Goal: Task Accomplishment & Management: Manage account settings

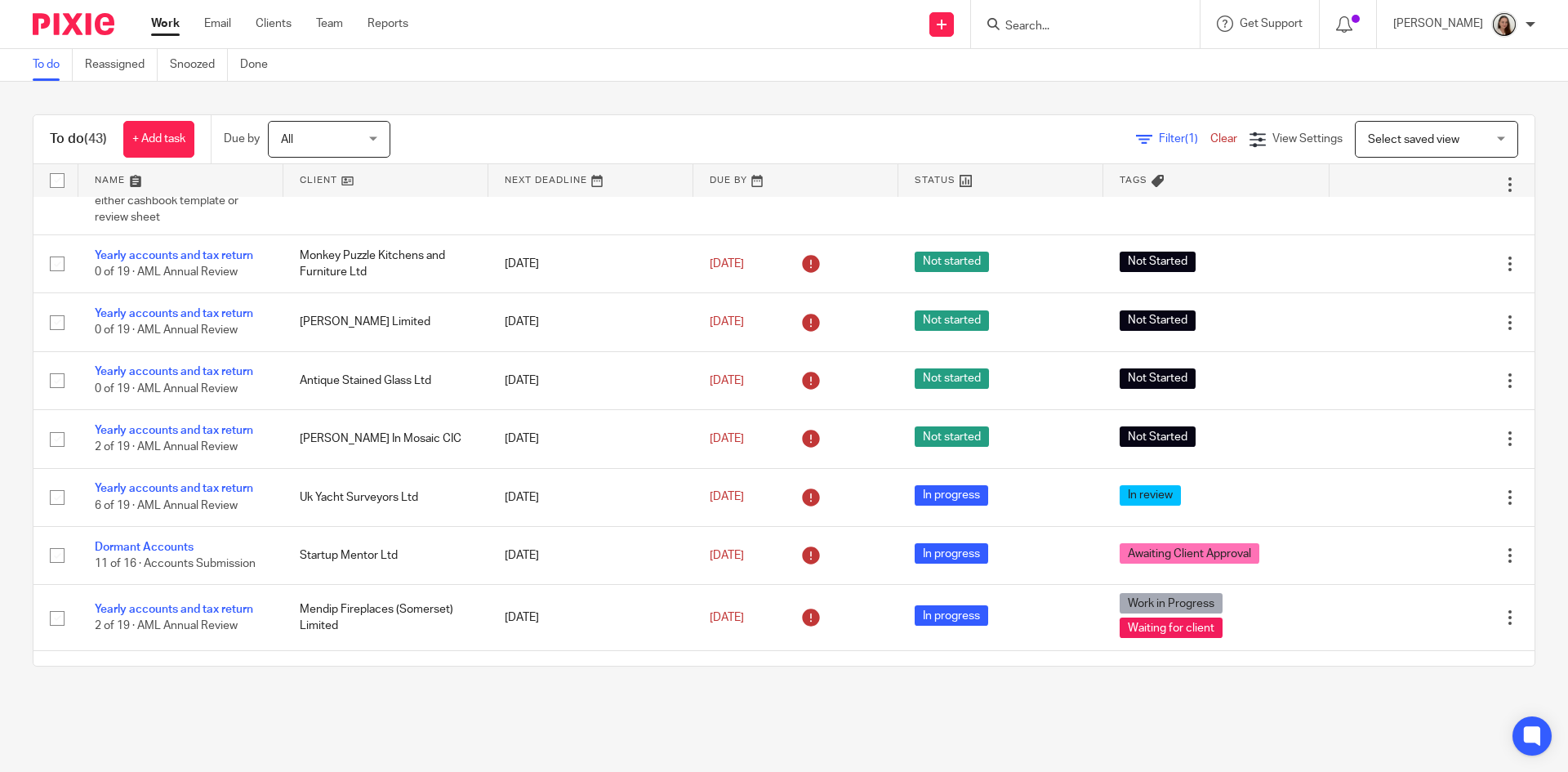
scroll to position [409, 0]
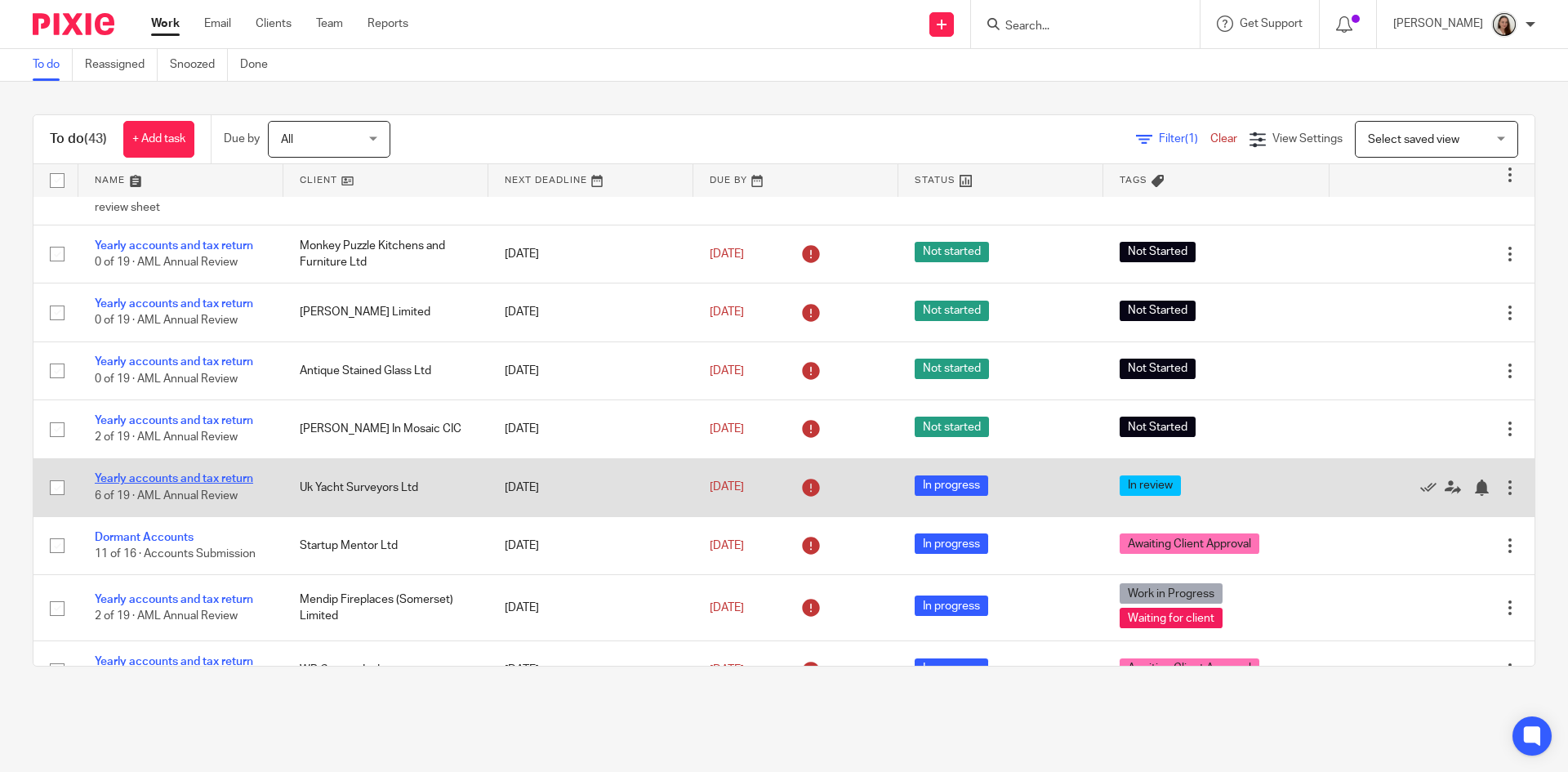
click at [191, 477] on link "Yearly accounts and tax return" at bounding box center [174, 478] width 158 height 11
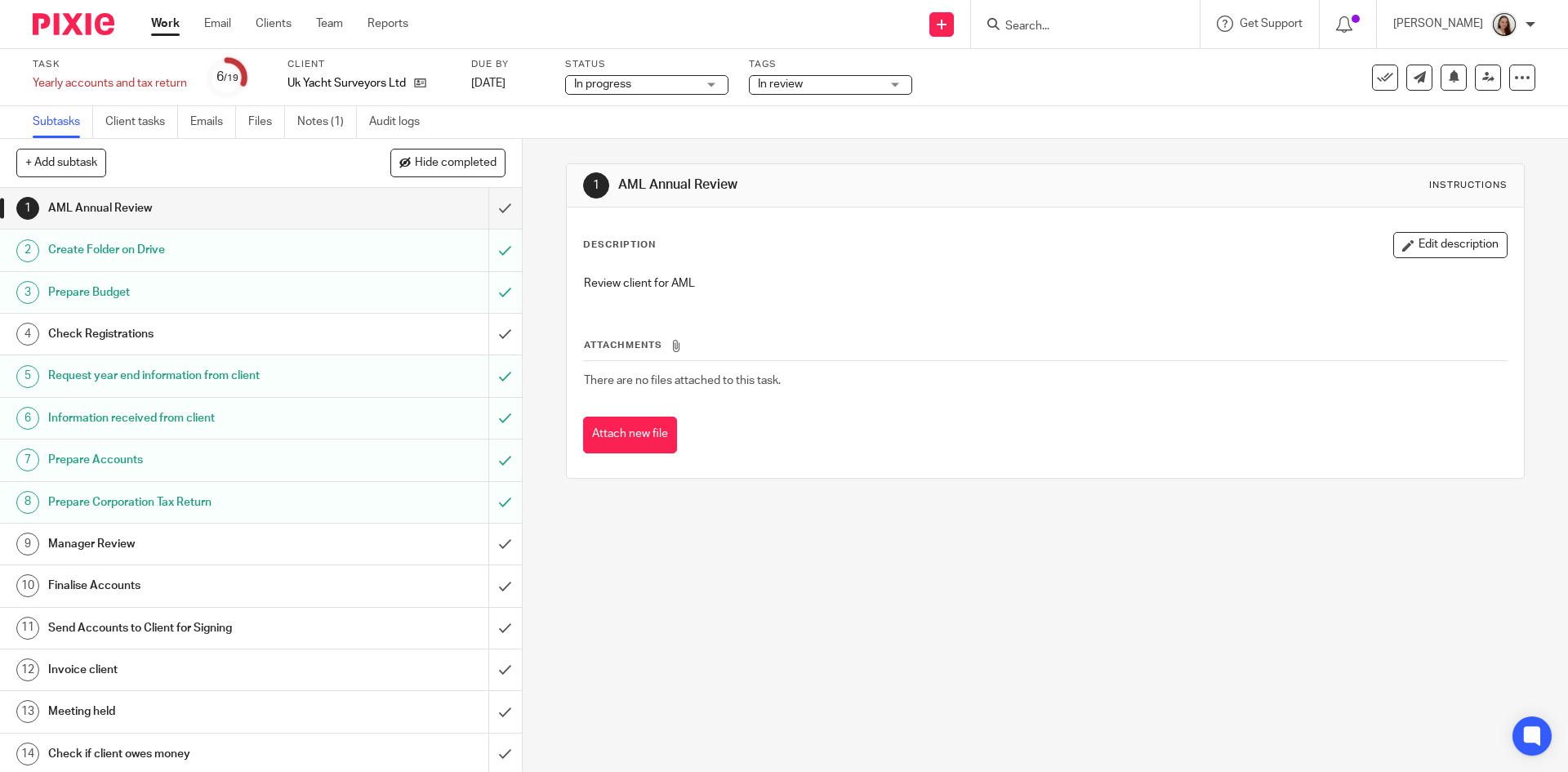
click at [835, 96] on div "Task Yearly accounts and tax return Save Yearly accounts and tax return 6 /19 C…" at bounding box center [784, 77] width 1568 height 57
click at [831, 85] on span "In review" at bounding box center [819, 84] width 123 height 17
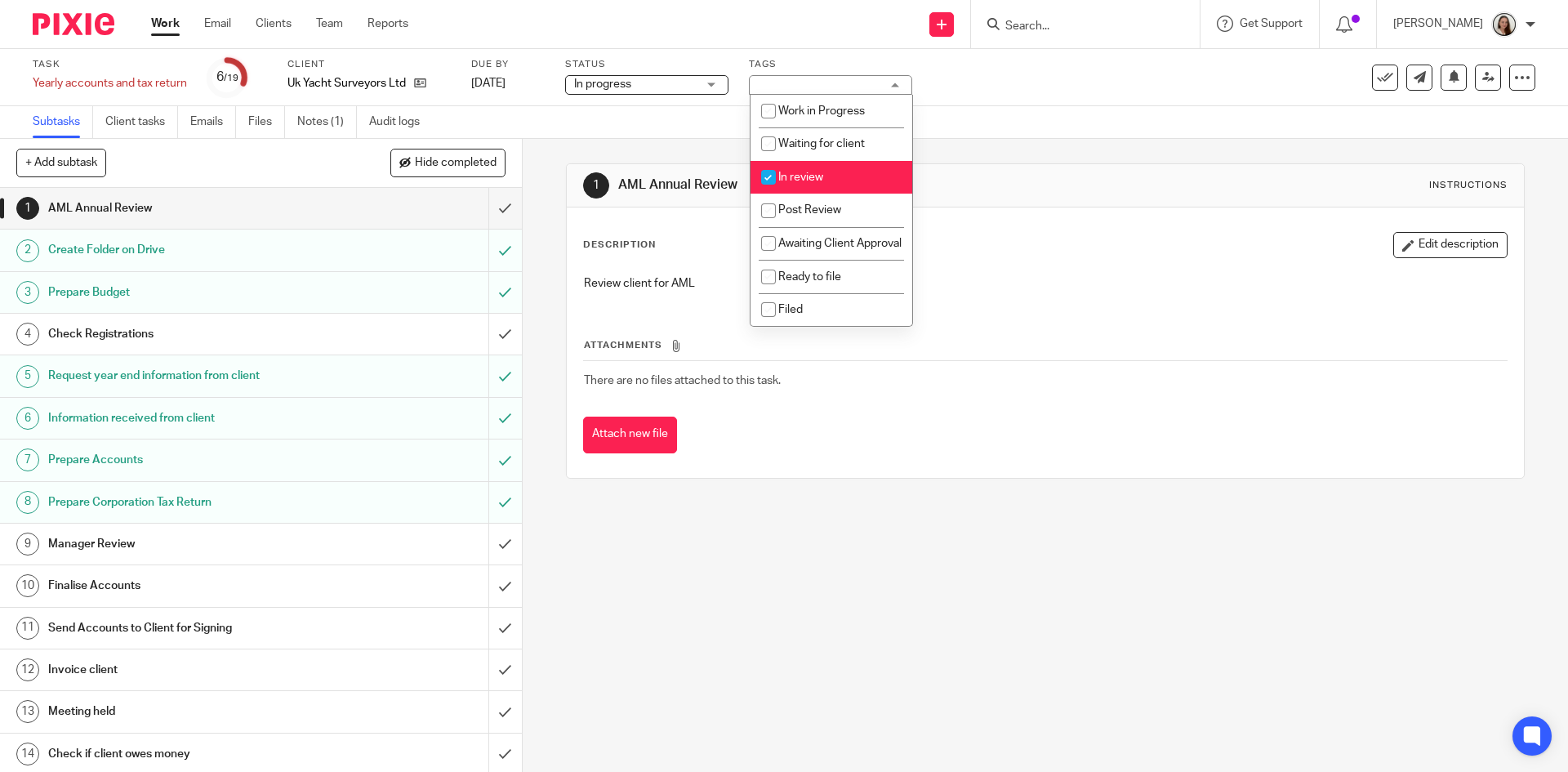
scroll to position [163, 0]
click at [804, 171] on span "In review" at bounding box center [801, 176] width 45 height 11
checkbox input "false"
click at [818, 204] on span "Post Review" at bounding box center [810, 210] width 63 height 11
checkbox input "true"
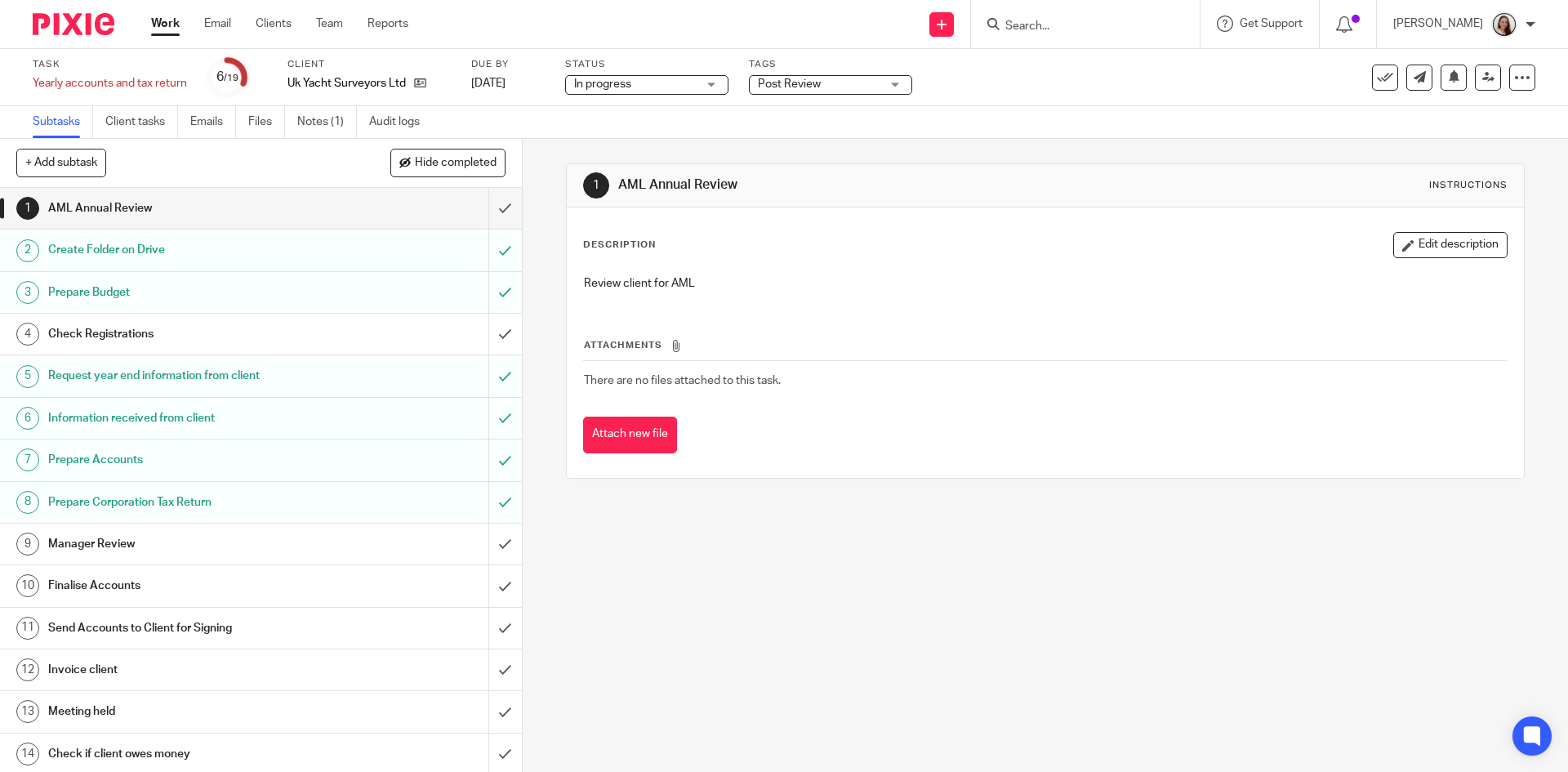
click at [983, 138] on div "Subtasks Client tasks Emails Files Notes (1) Audit logs" at bounding box center [784, 123] width 1568 height 33
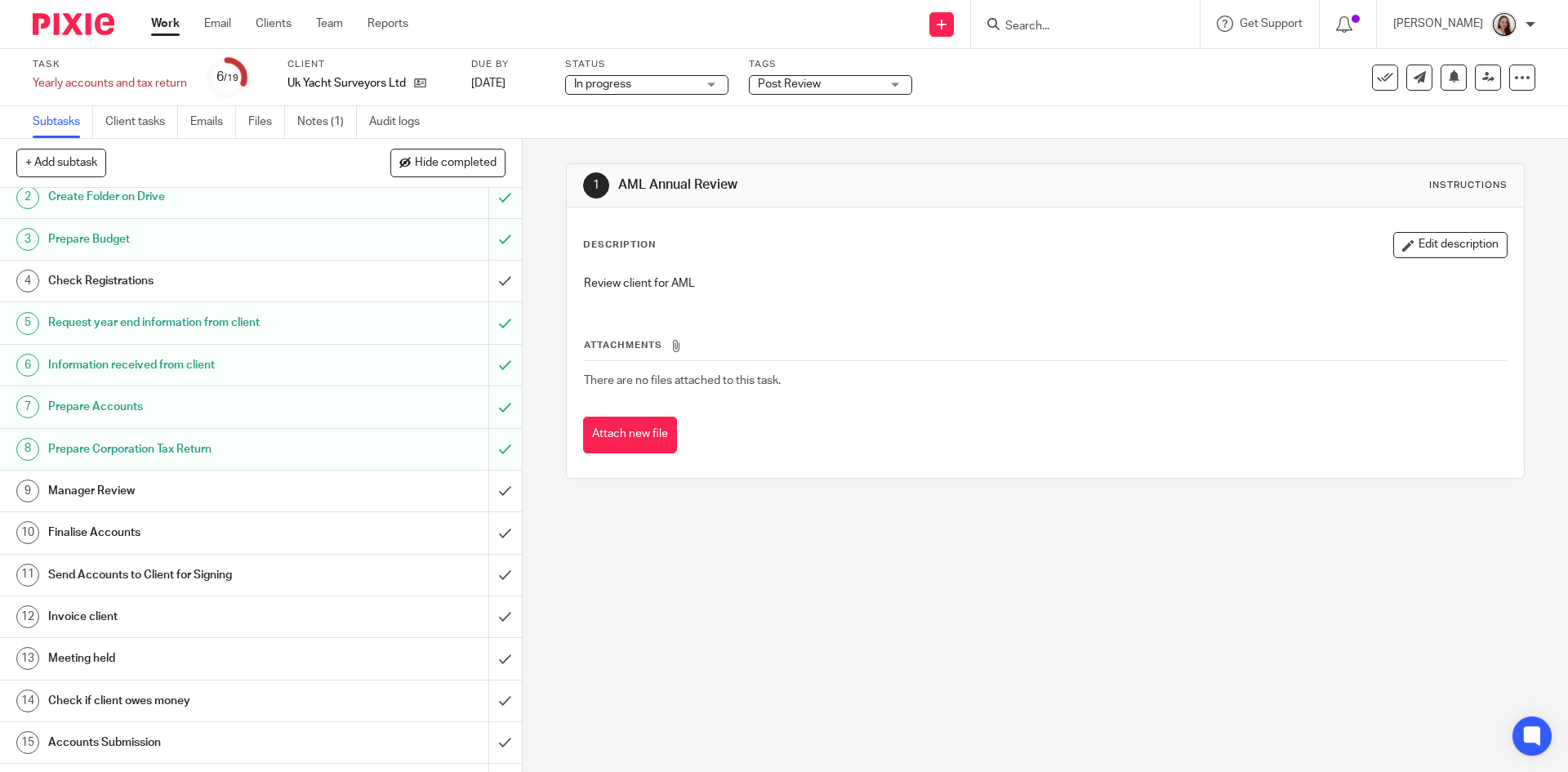
scroll to position [82, 0]
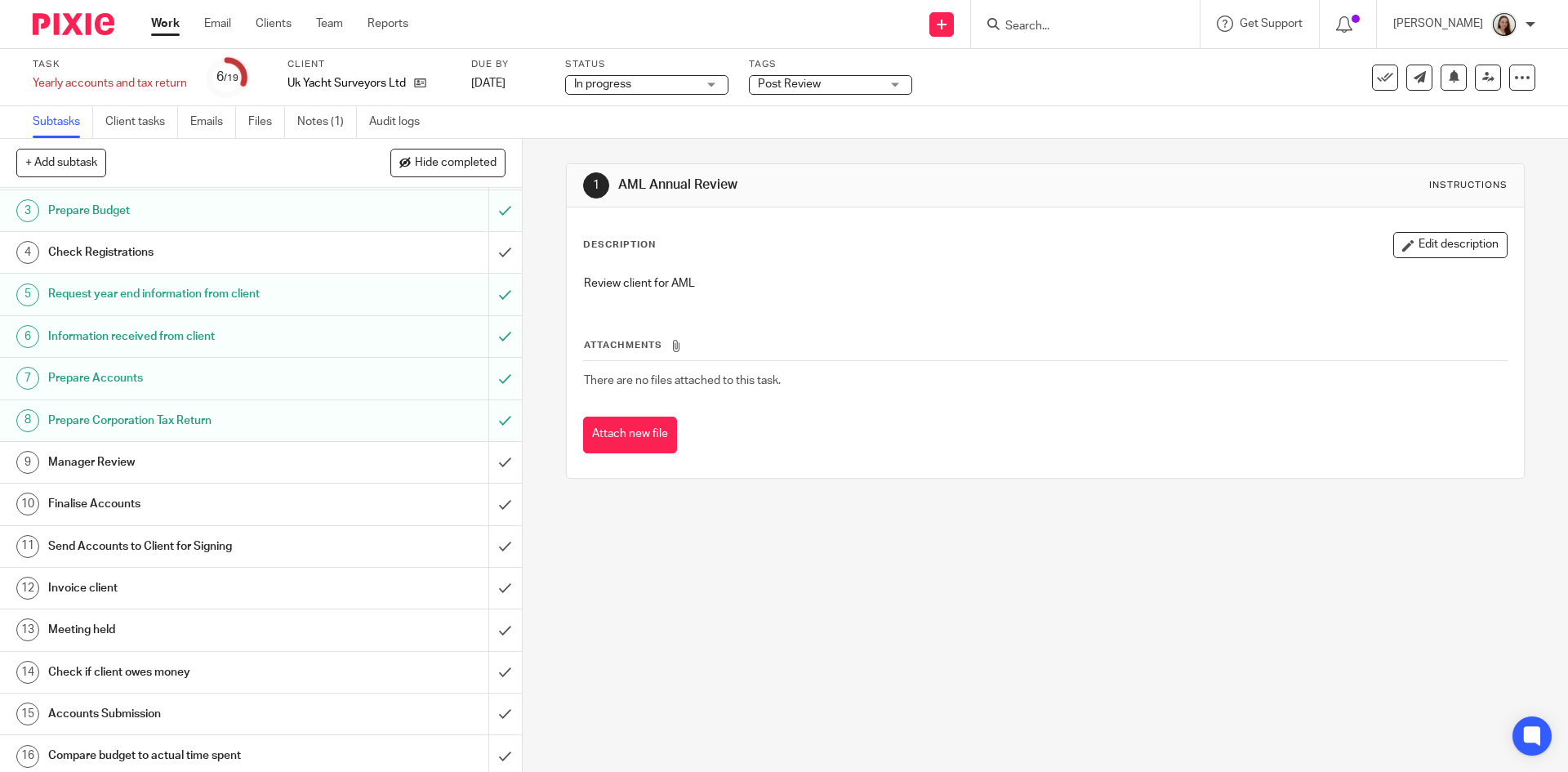
click at [173, 463] on h1 "Manager Review" at bounding box center [189, 463] width 283 height 24
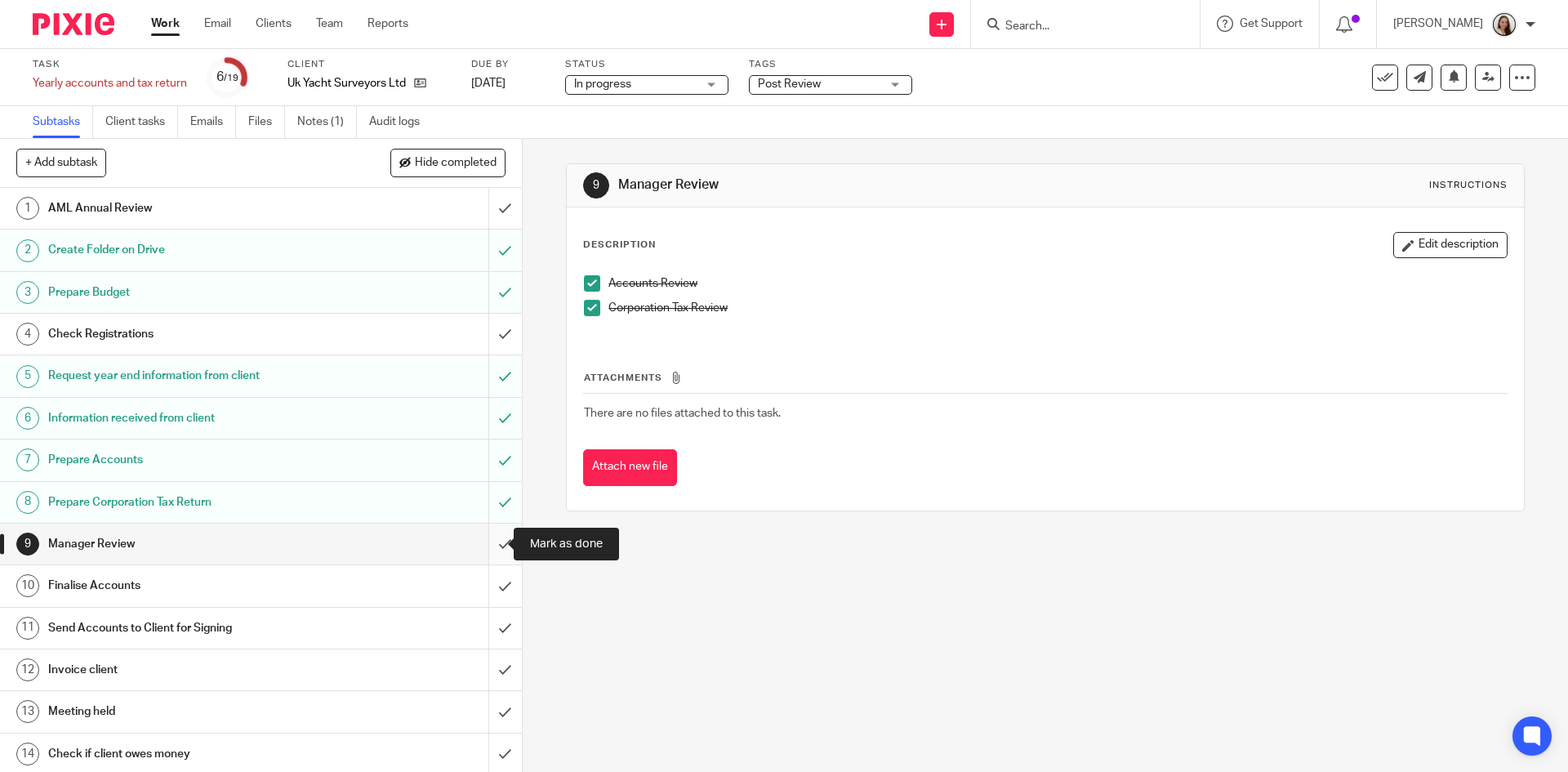
click at [490, 540] on input "submit" at bounding box center [261, 543] width 522 height 41
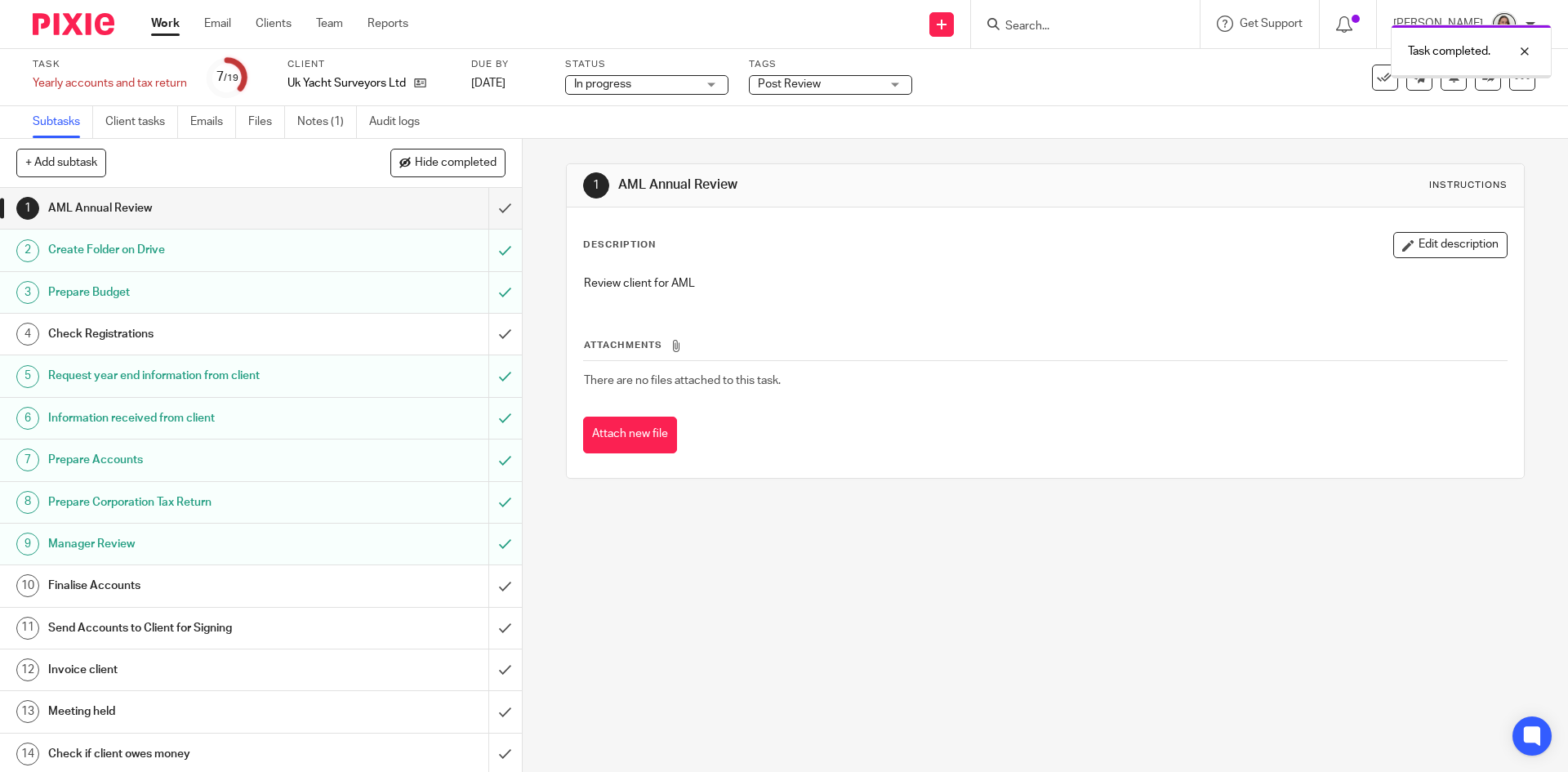
click at [128, 587] on h1 "Finalise Accounts" at bounding box center [189, 585] width 283 height 24
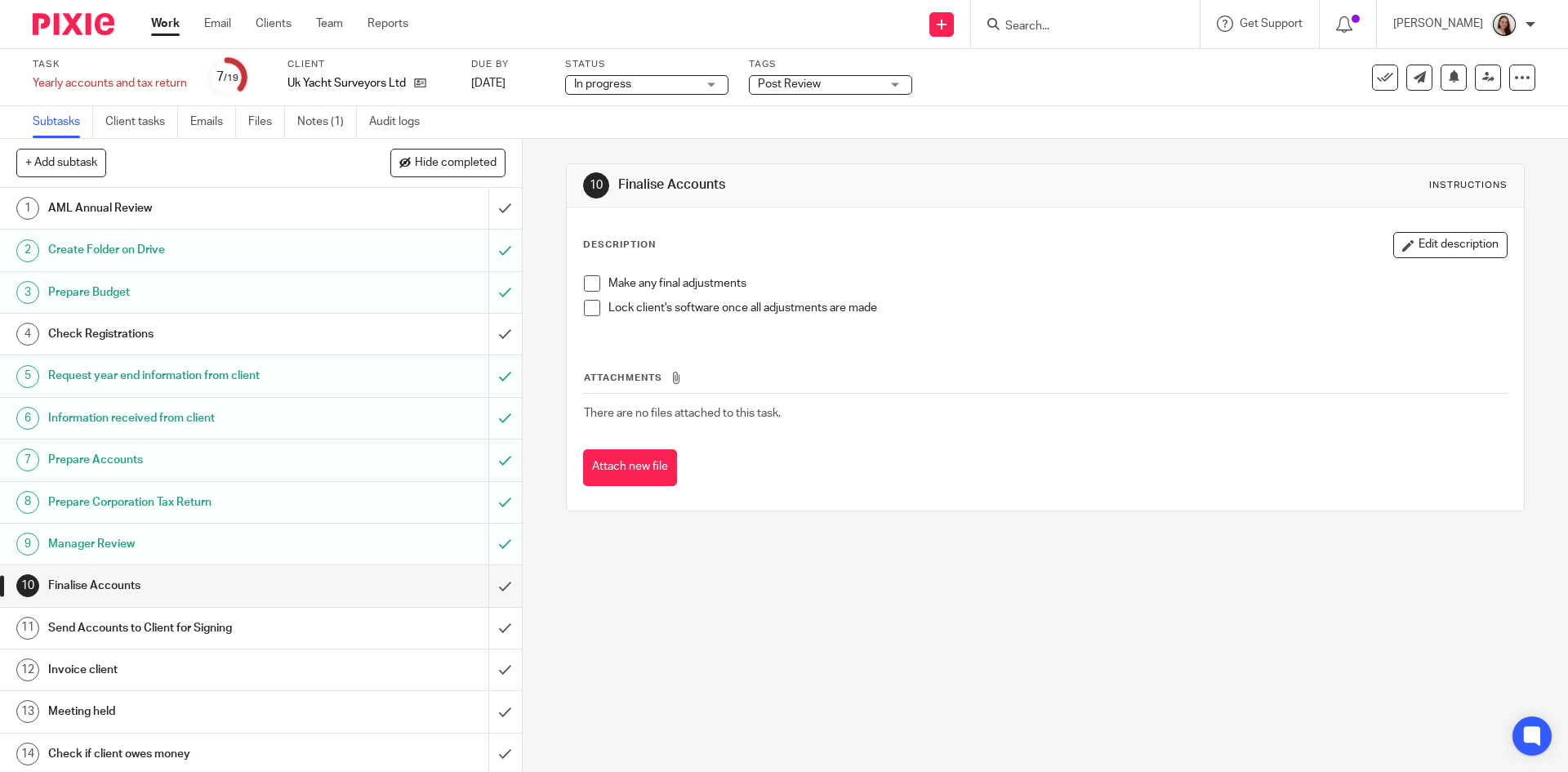
click at [161, 23] on link "Work" at bounding box center [165, 23] width 29 height 17
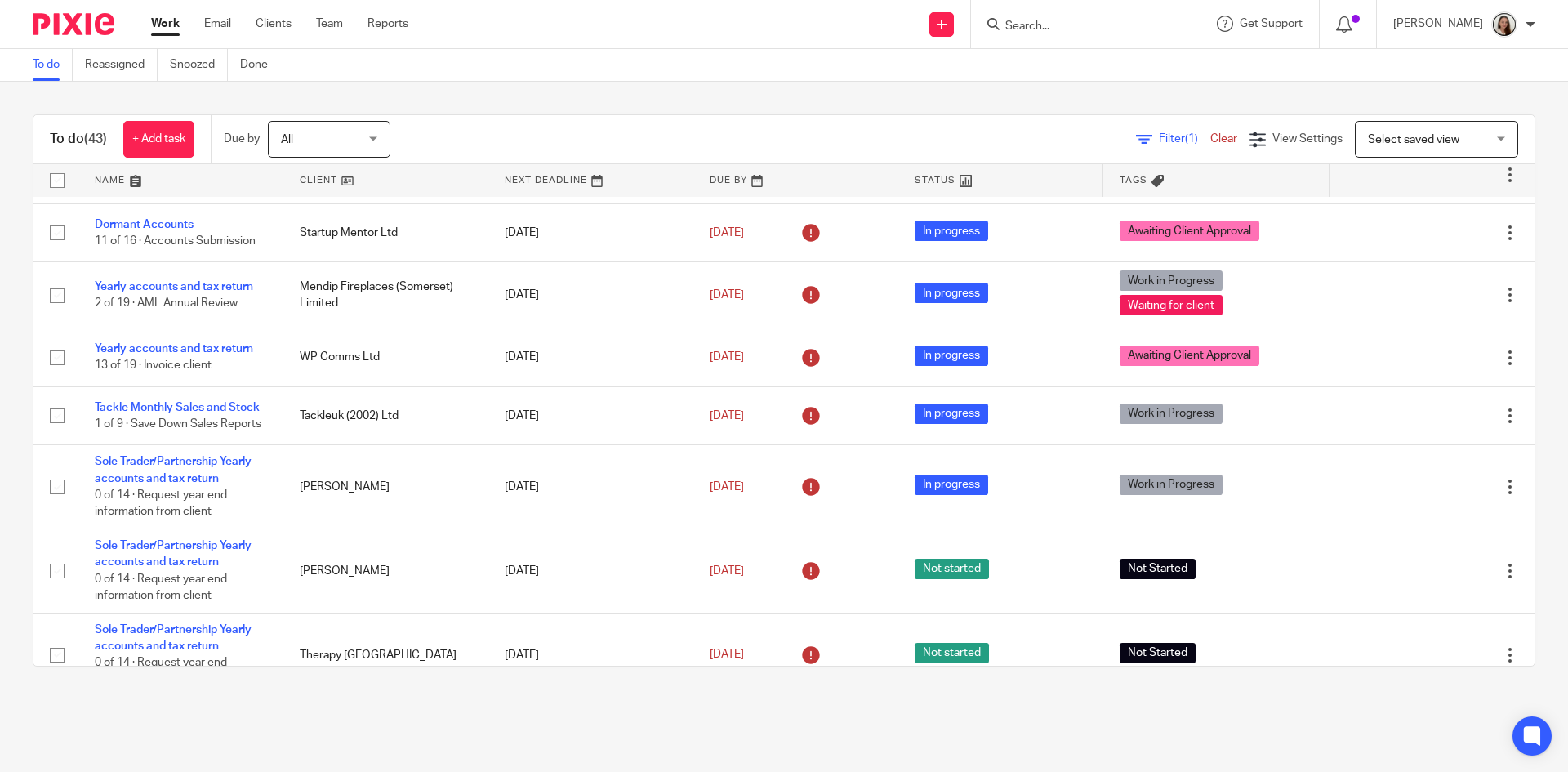
scroll to position [735, 0]
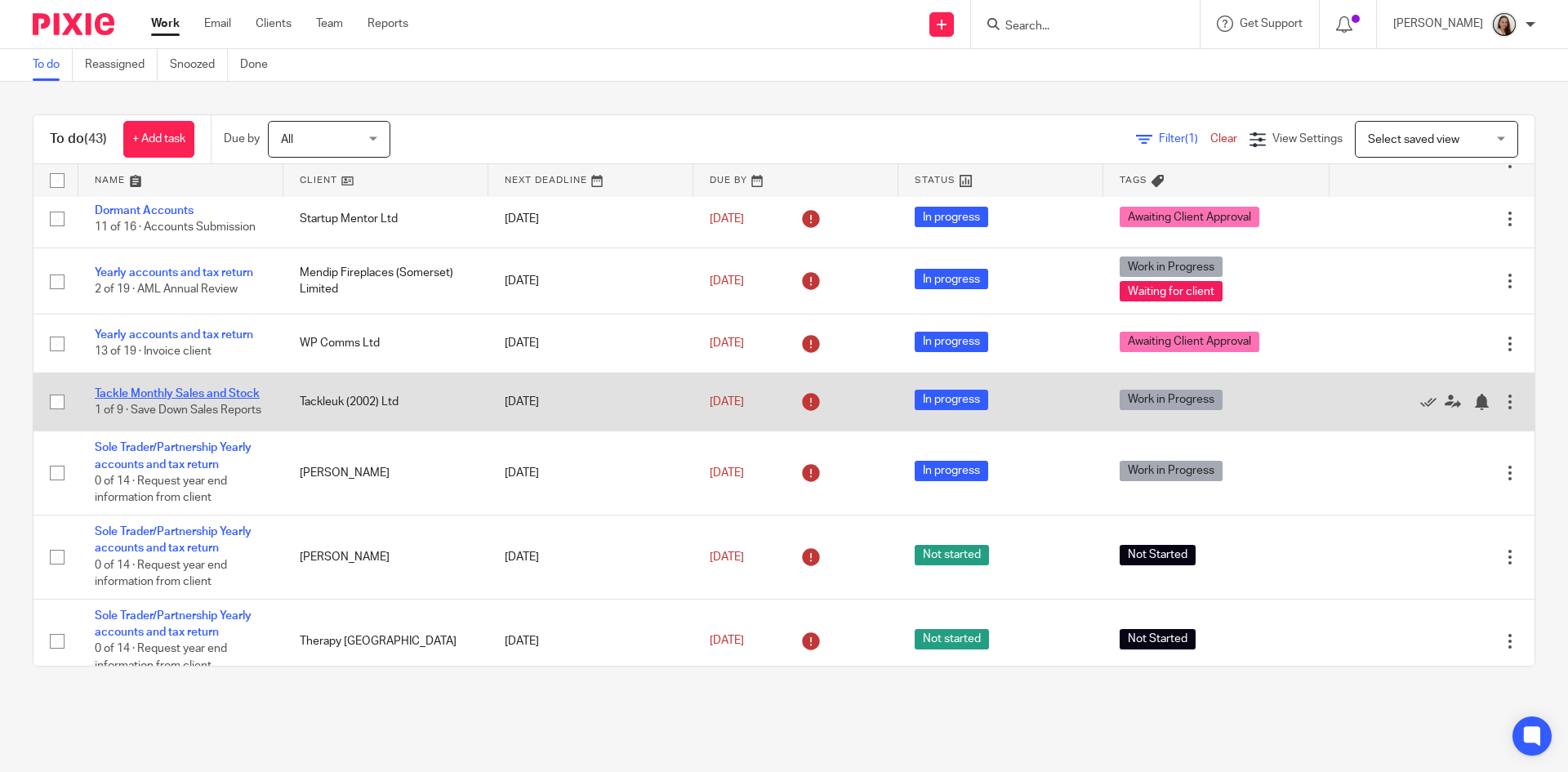
click at [217, 389] on link "Tackle Monthly Sales and Stock" at bounding box center [177, 393] width 165 height 11
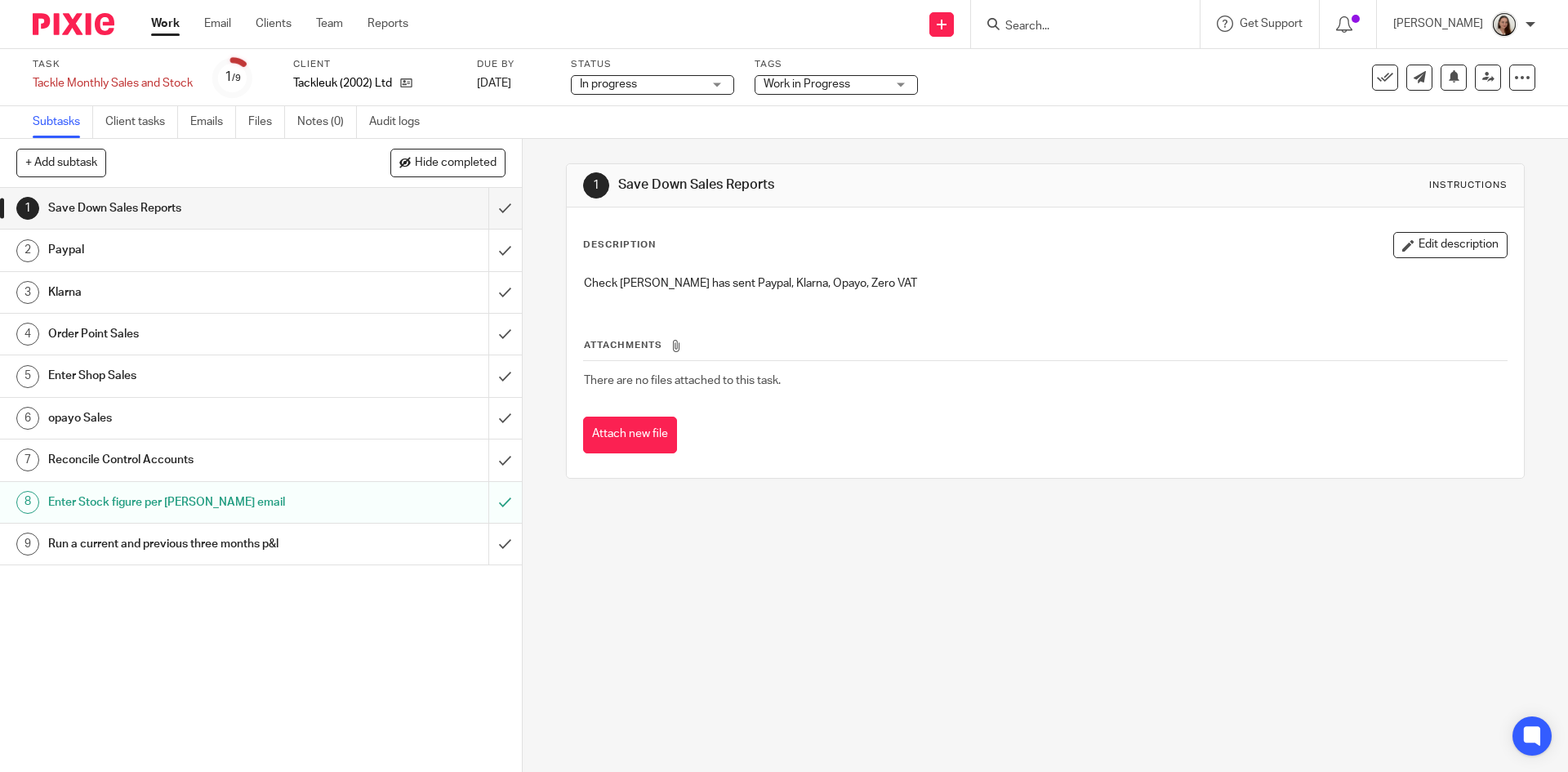
click at [818, 65] on label "Tags" at bounding box center [837, 64] width 163 height 13
click at [812, 90] on span "Work in Progress" at bounding box center [824, 84] width 123 height 17
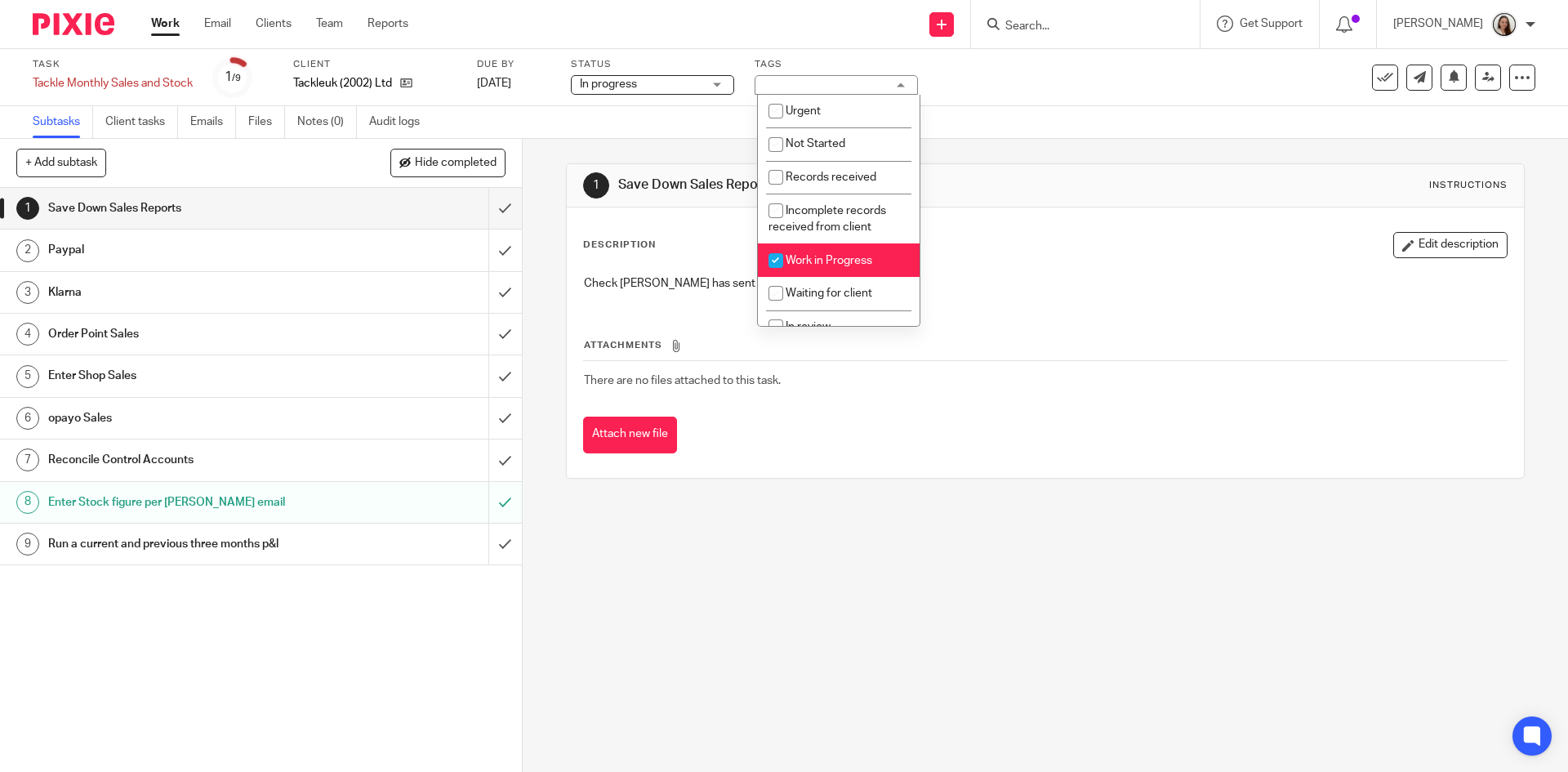
click at [827, 255] on span "Work in Progress" at bounding box center [830, 260] width 87 height 11
checkbox input "false"
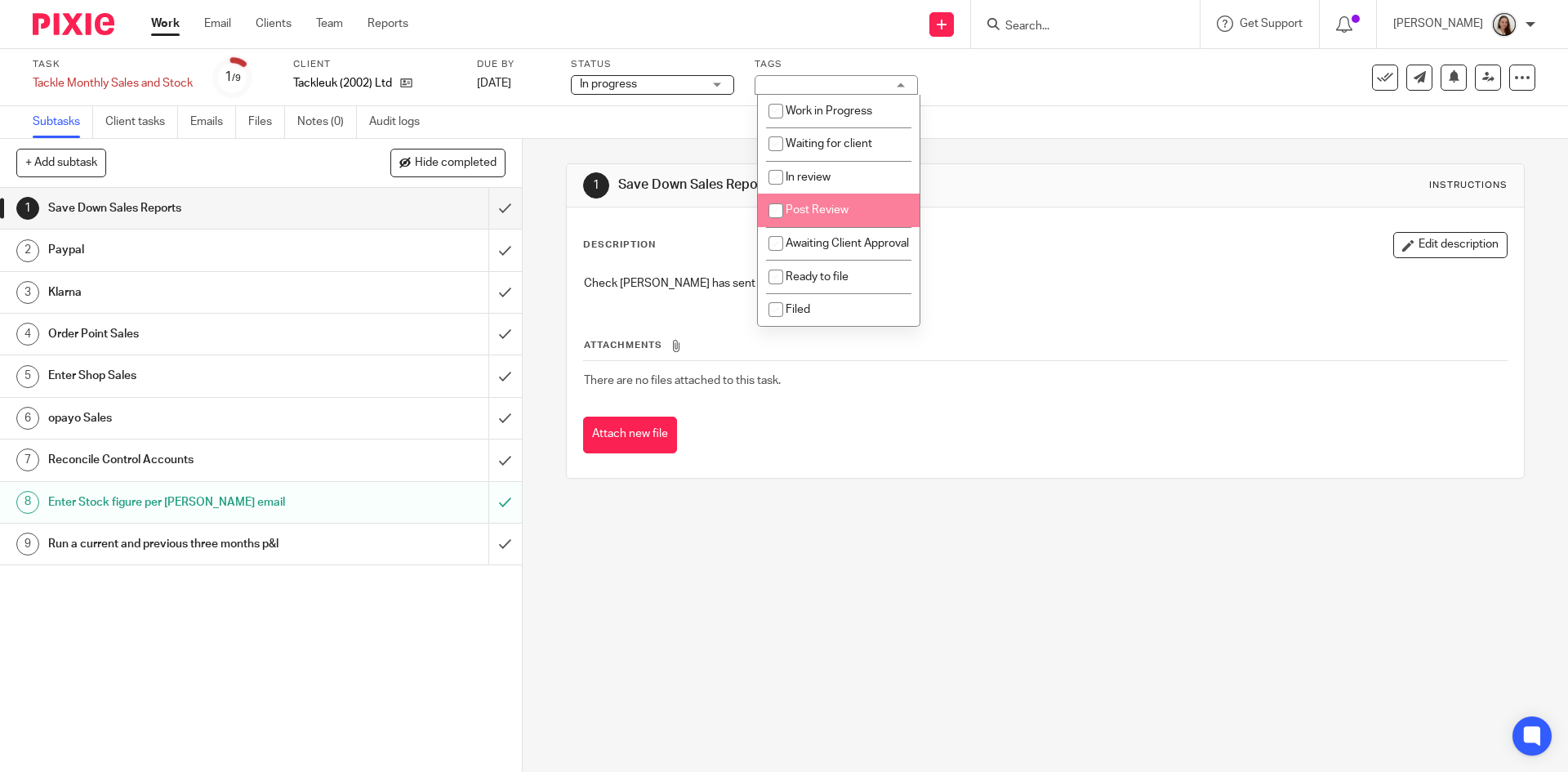
drag, startPoint x: 841, startPoint y: 183, endPoint x: 1007, endPoint y: 220, distance: 170.1
click at [842, 194] on li "Post Review" at bounding box center [839, 210] width 162 height 34
checkbox input "true"
click at [1035, 204] on div "1 Save Down Sales Reports Instructions" at bounding box center [1045, 186] width 957 height 43
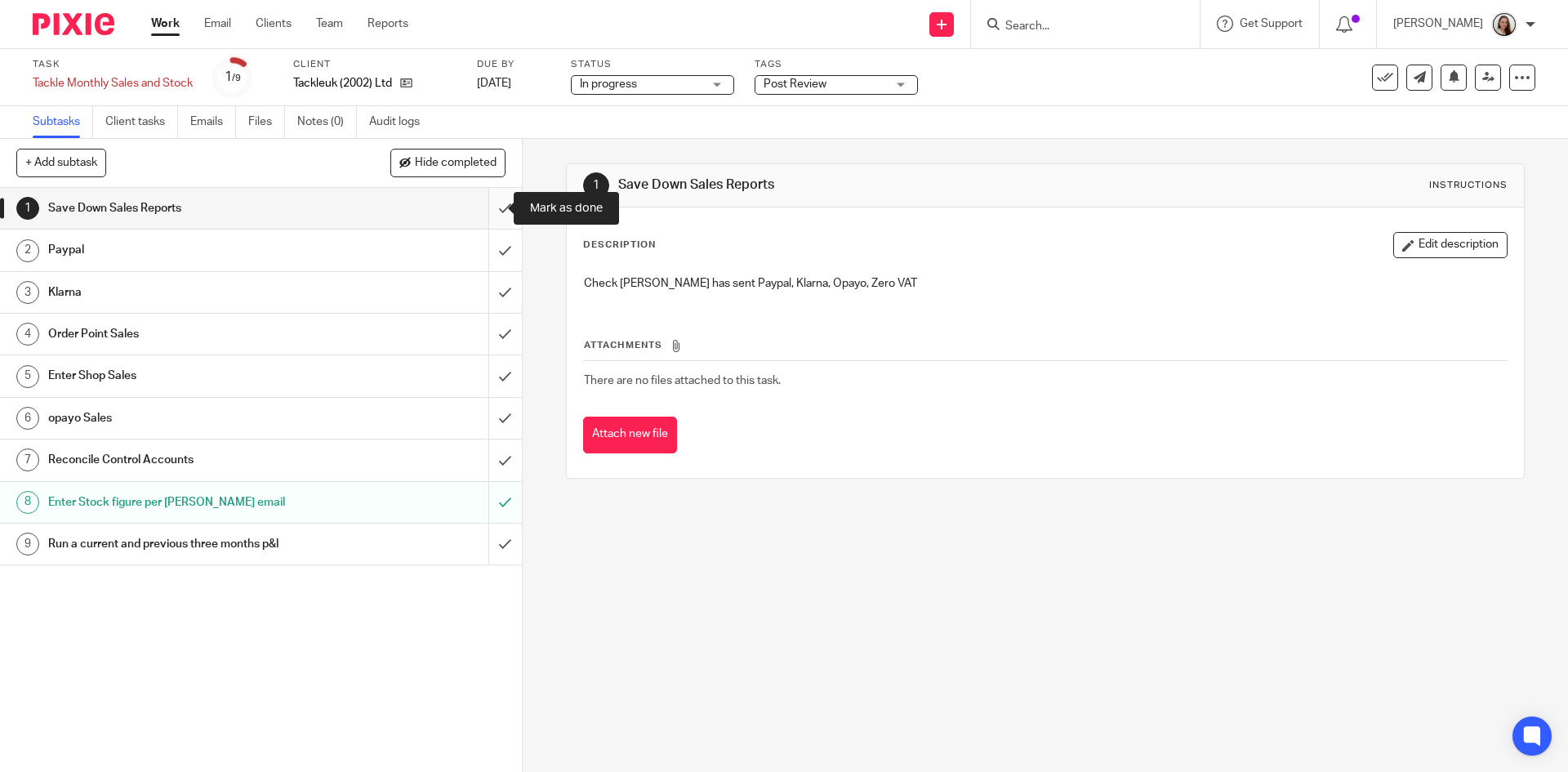
click at [490, 206] on input "submit" at bounding box center [261, 208] width 522 height 41
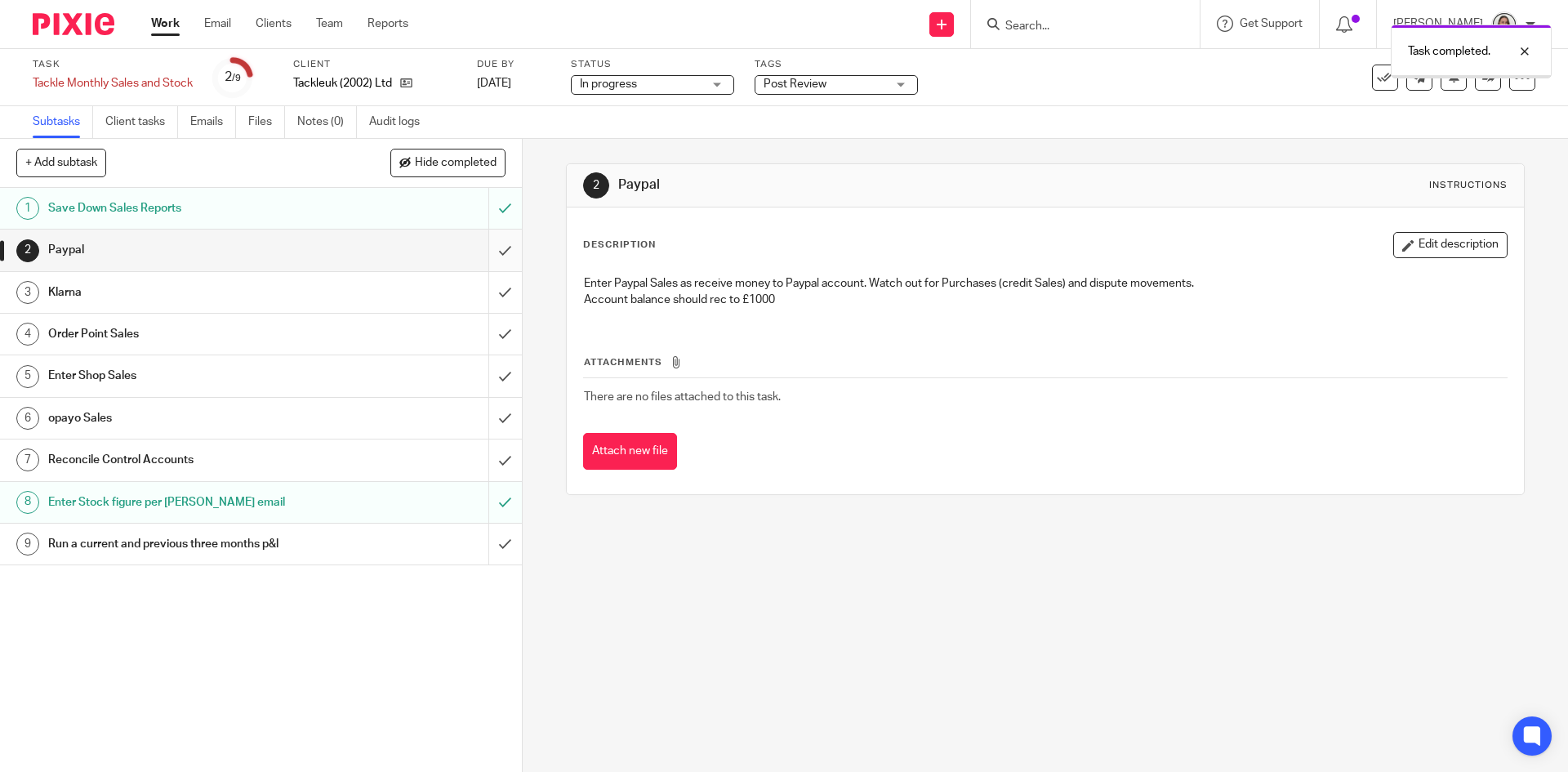
click at [488, 256] on input "submit" at bounding box center [261, 250] width 522 height 41
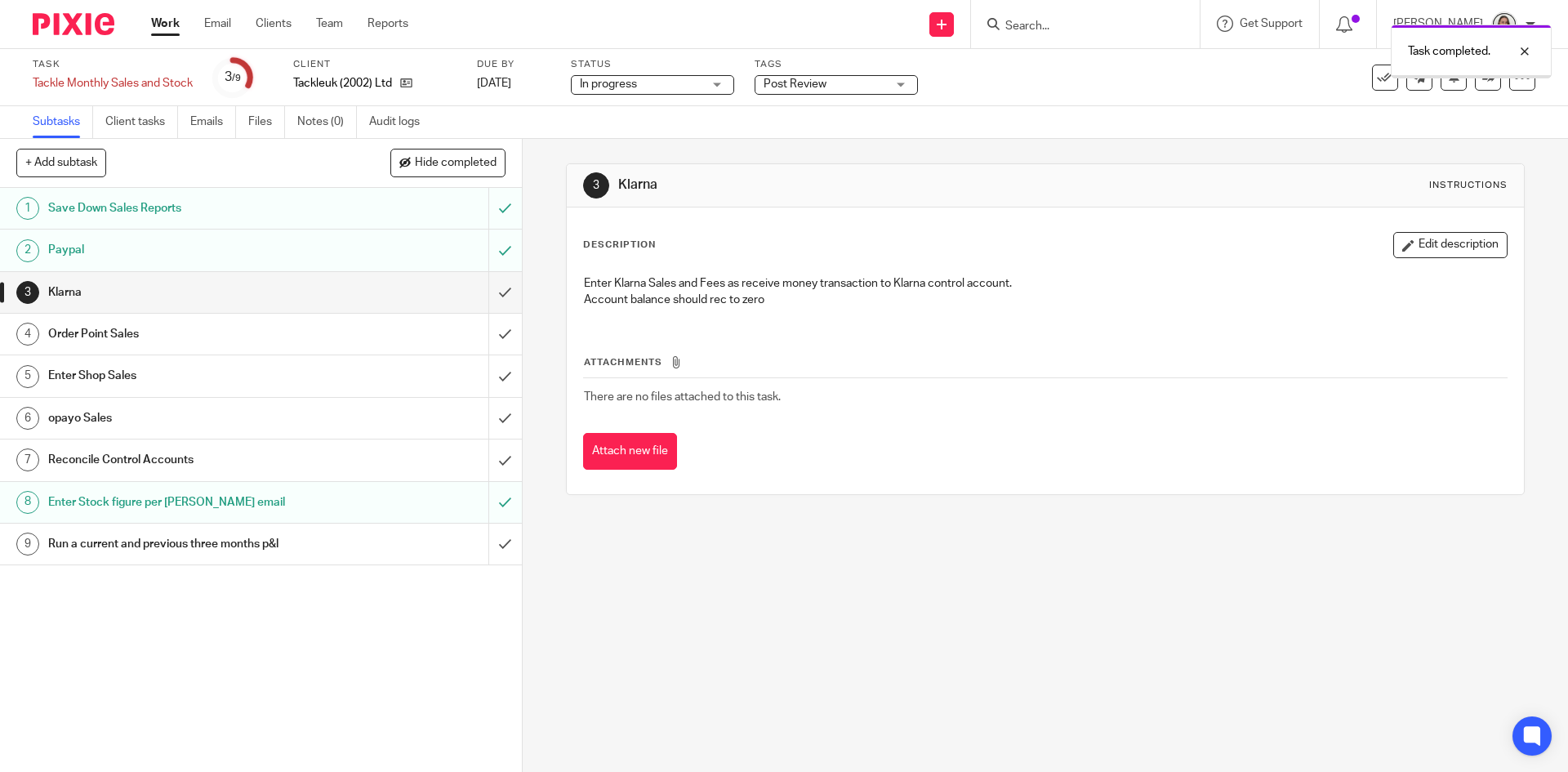
click at [490, 291] on input "submit" at bounding box center [261, 292] width 522 height 41
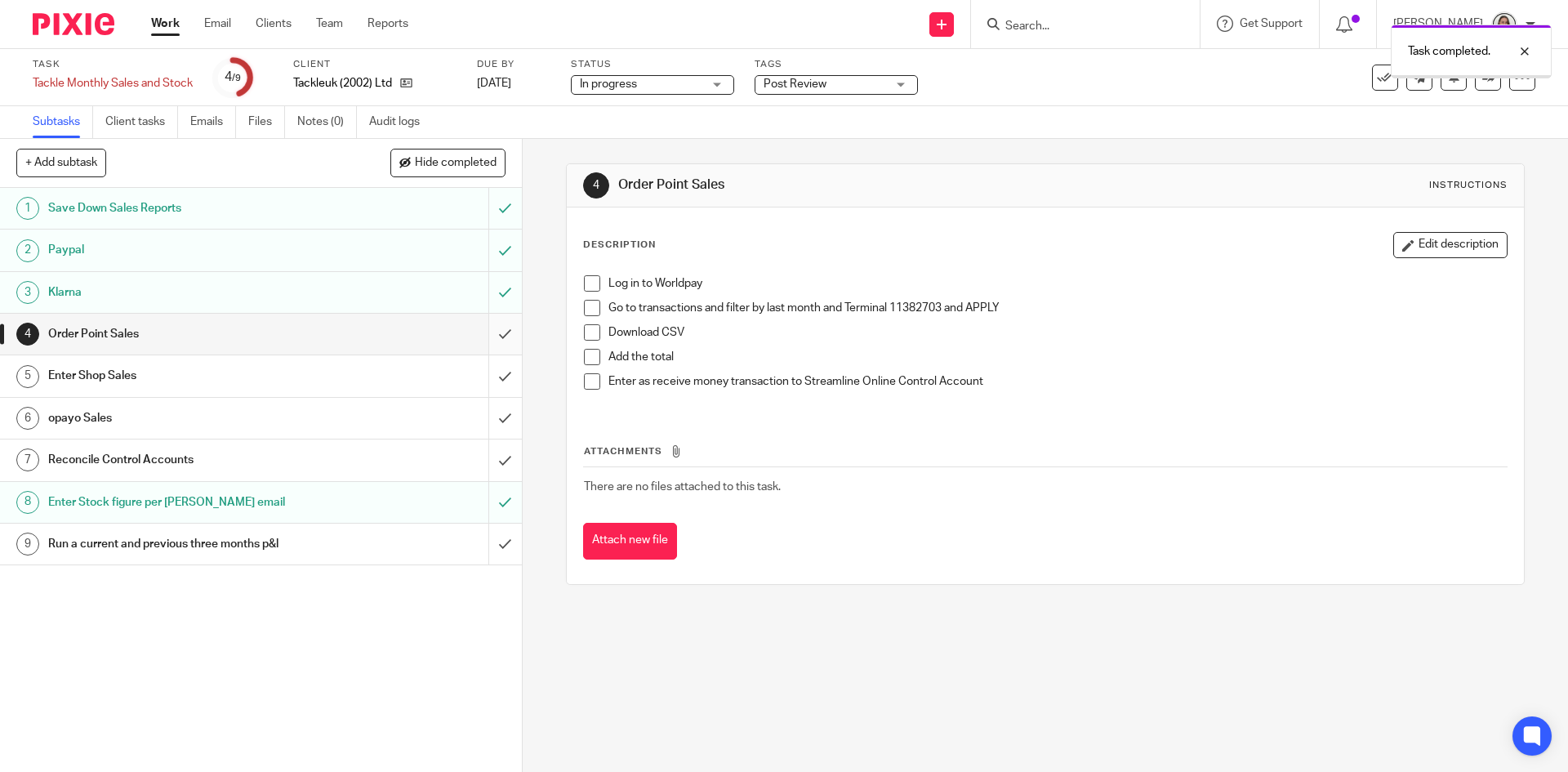
drag, startPoint x: 0, startPoint y: 0, endPoint x: 484, endPoint y: 342, distance: 592.6
click at [490, 338] on input "submit" at bounding box center [261, 334] width 522 height 41
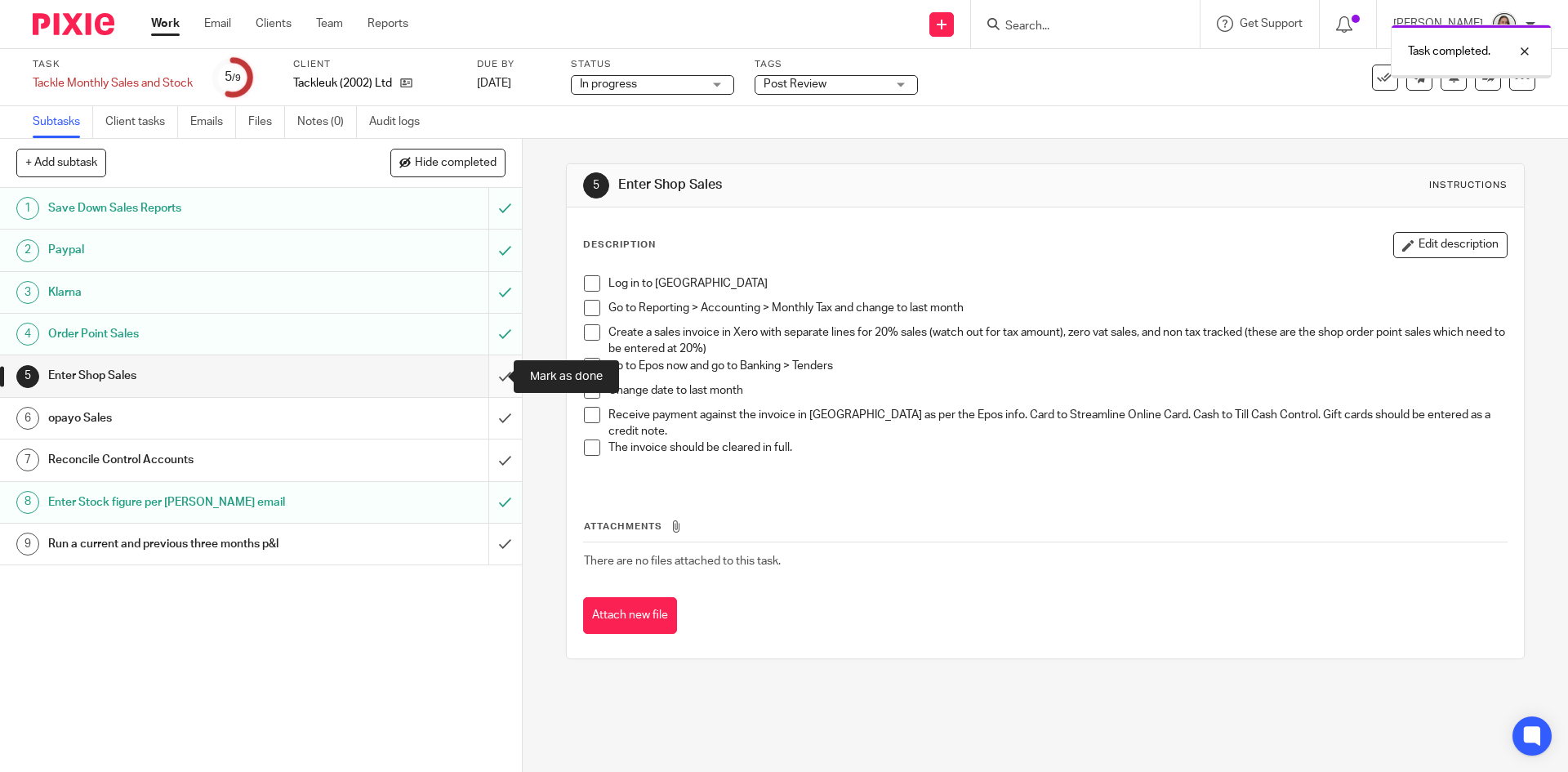
click at [485, 382] on input "submit" at bounding box center [261, 376] width 522 height 41
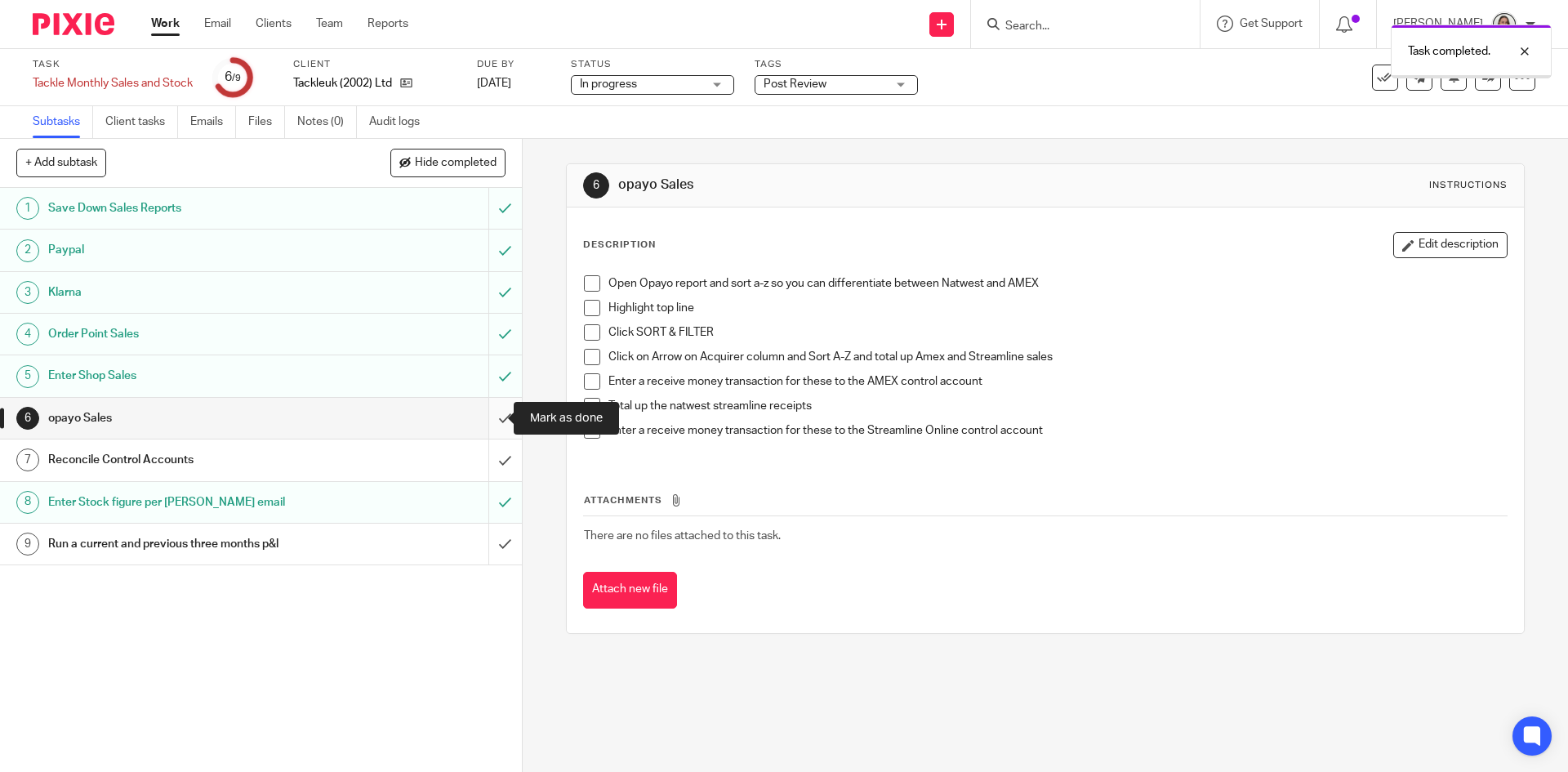
click at [483, 414] on input "submit" at bounding box center [261, 417] width 522 height 41
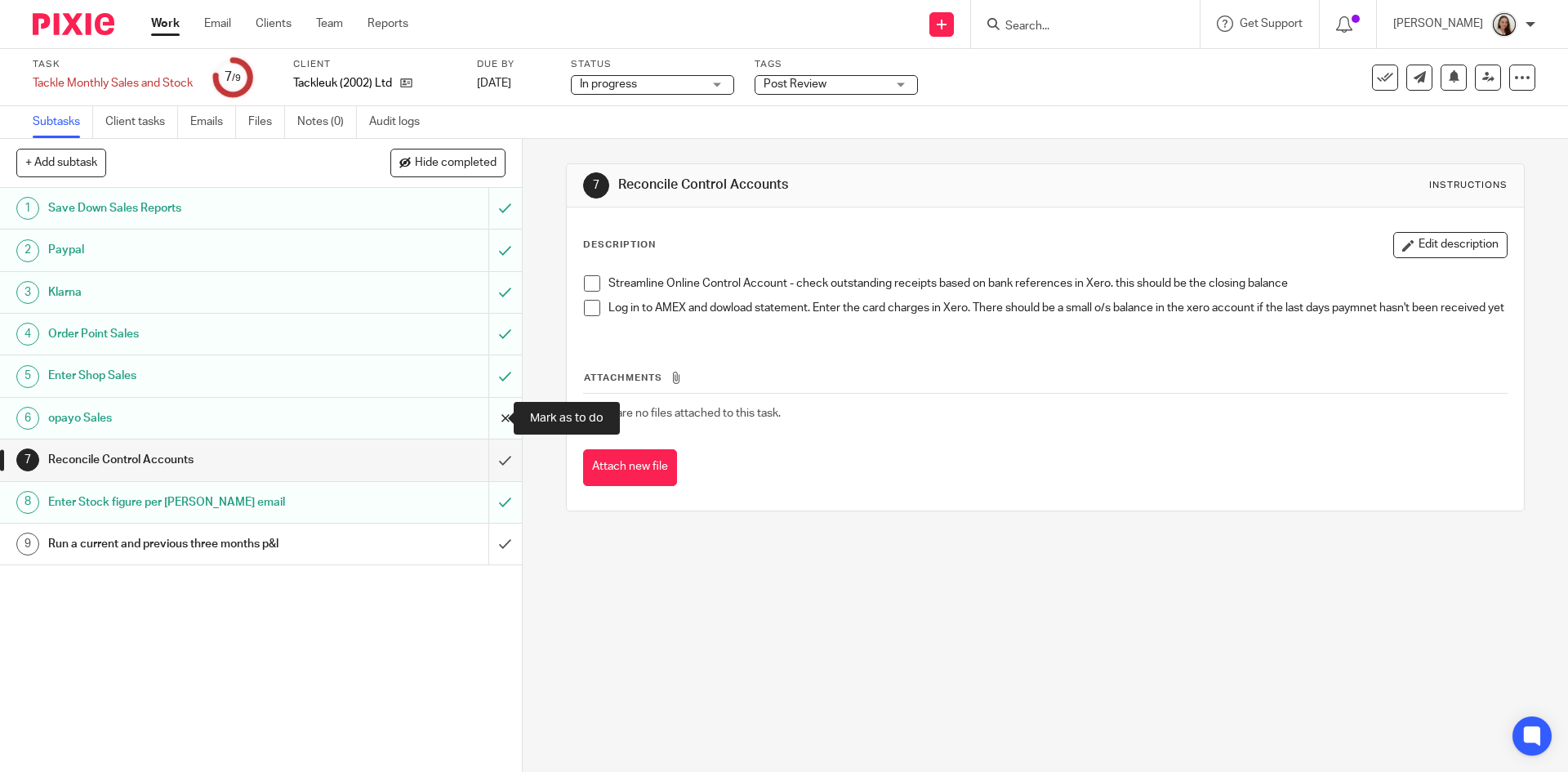
click at [485, 415] on input "submit" at bounding box center [261, 417] width 522 height 41
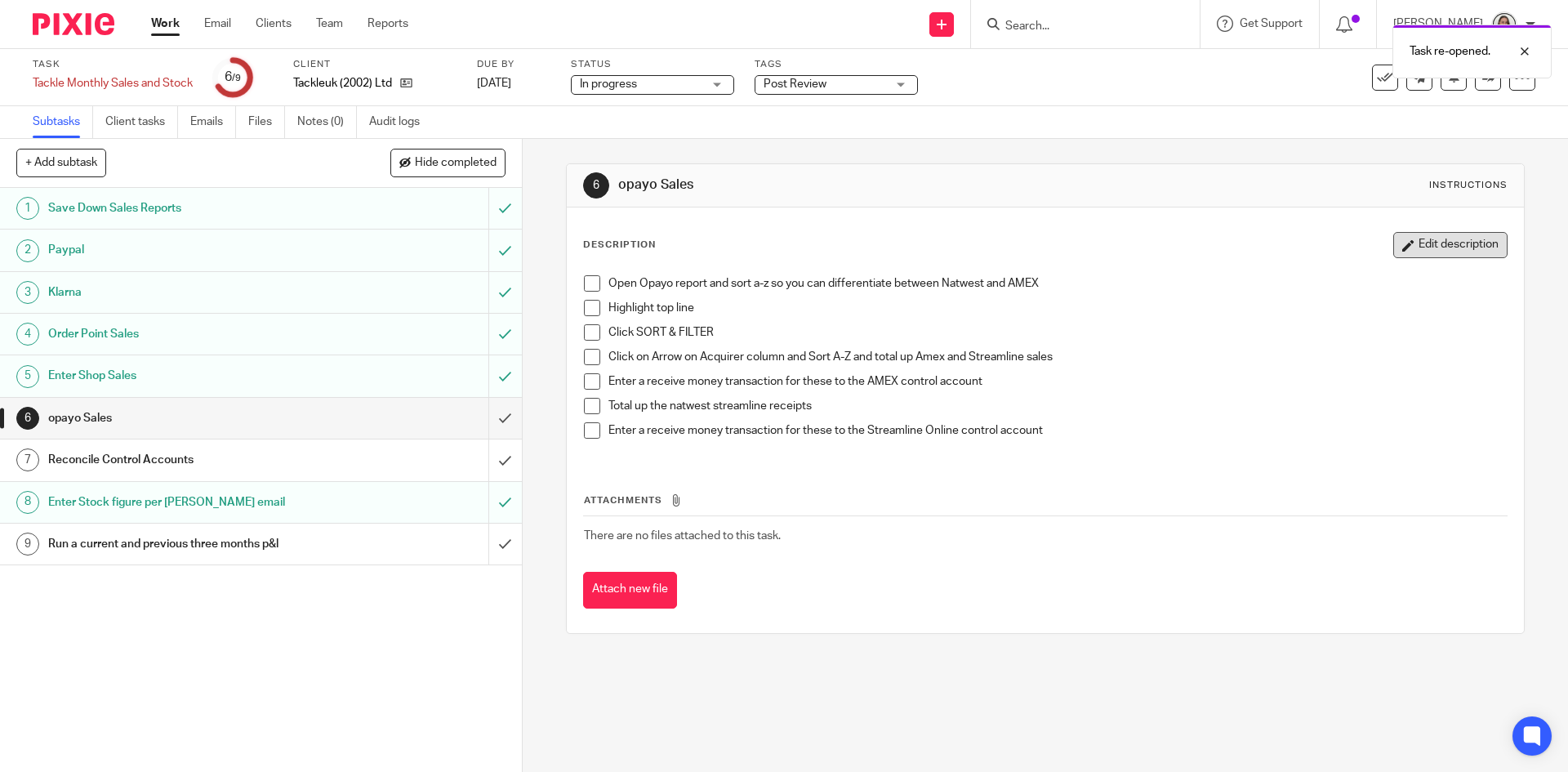
drag, startPoint x: 1465, startPoint y: 243, endPoint x: 996, endPoint y: 421, distance: 501.6
click at [1465, 243] on button "Edit description" at bounding box center [1450, 245] width 114 height 26
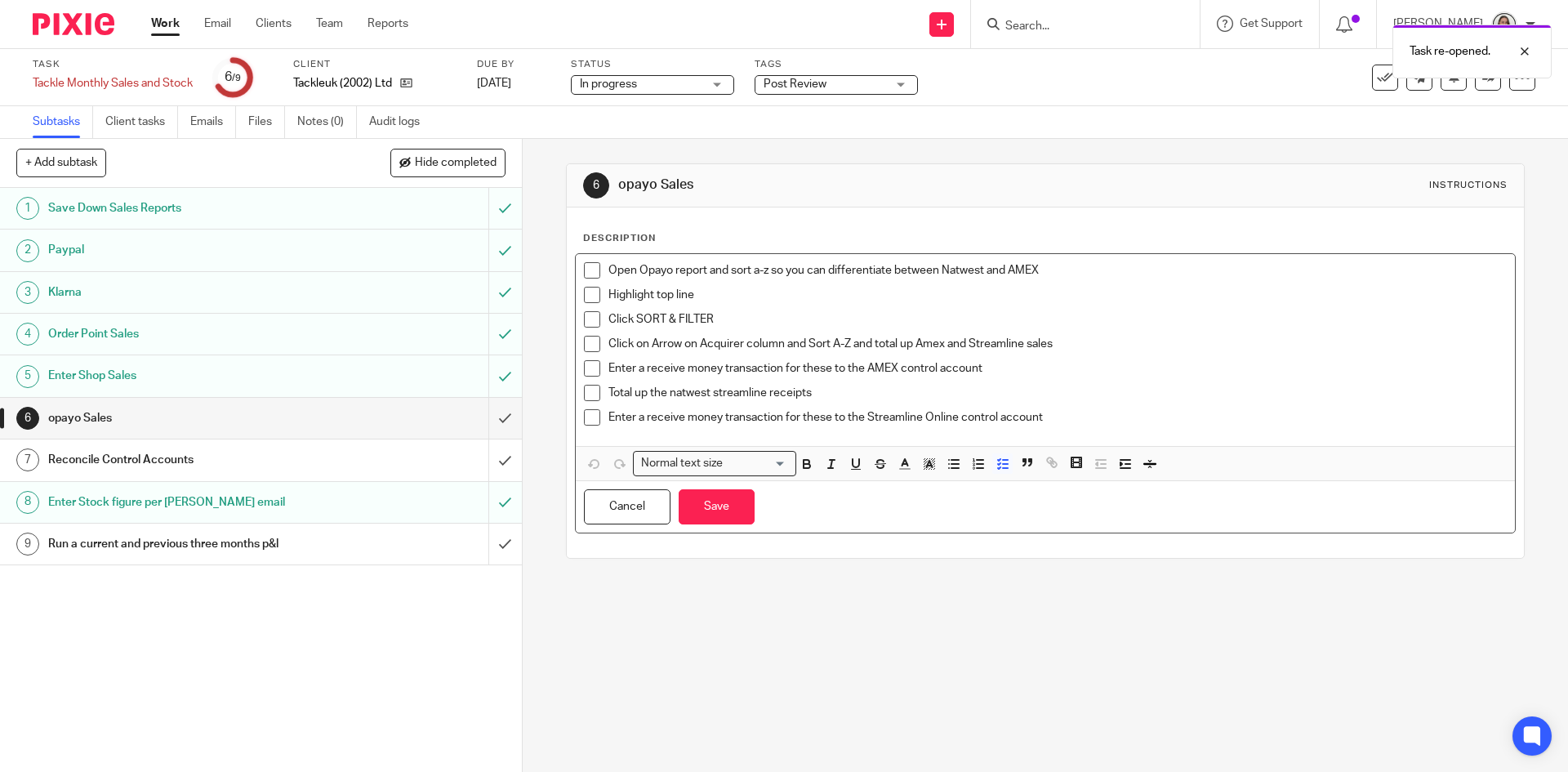
click at [1078, 423] on p "Enter a receive money transaction for these to the Streamline Online control ac…" at bounding box center [1058, 417] width 897 height 17
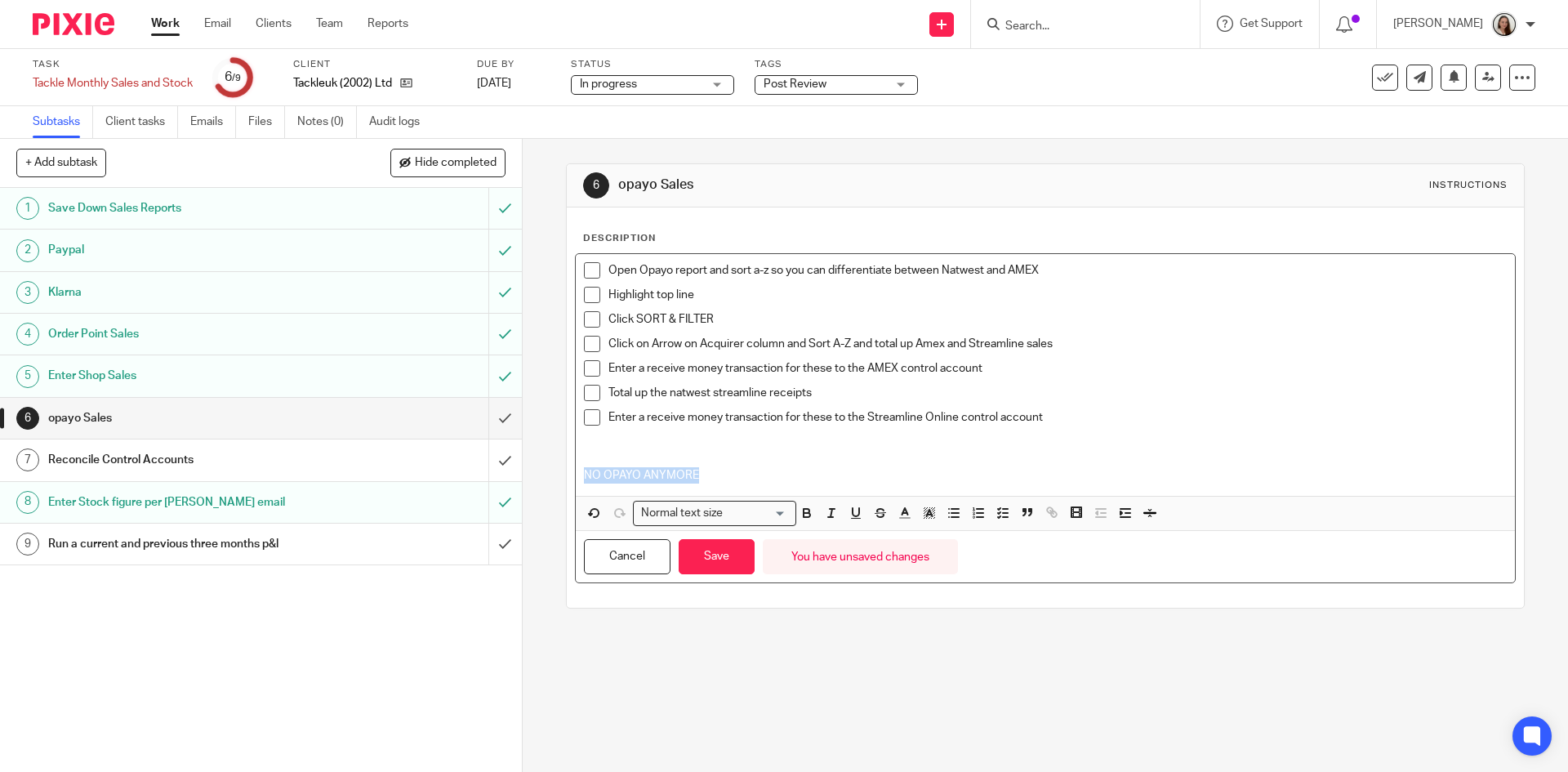
drag, startPoint x: 698, startPoint y: 477, endPoint x: 535, endPoint y: 480, distance: 163.0
click at [535, 480] on div "6 opayo Sales Instructions Description Open Opayo report and sort a-z so you ca…" at bounding box center [1045, 456] width 1045 height 633
click at [713, 545] on button "Save" at bounding box center [717, 556] width 76 height 35
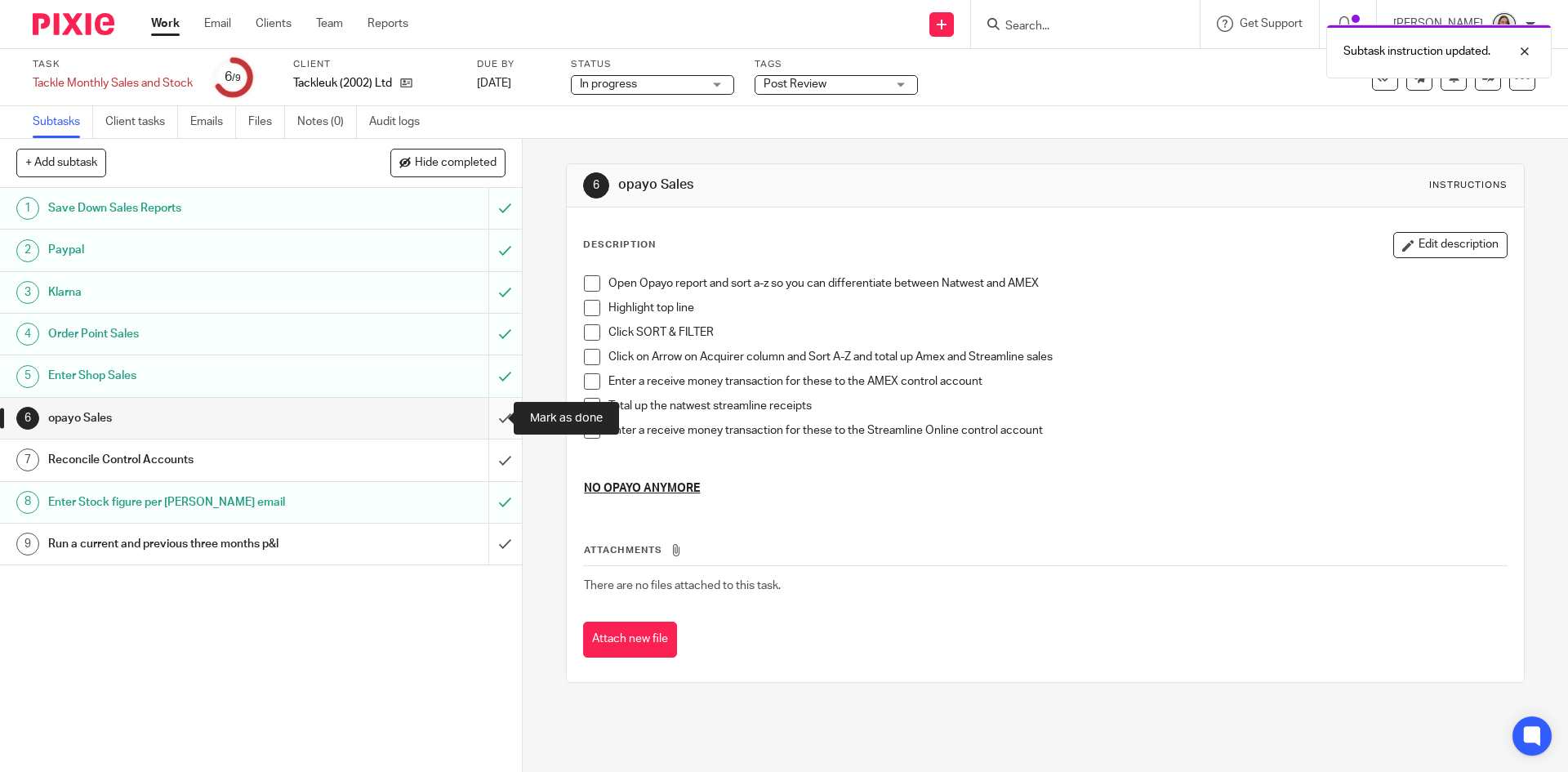
click at [484, 421] on input "submit" at bounding box center [261, 417] width 522 height 41
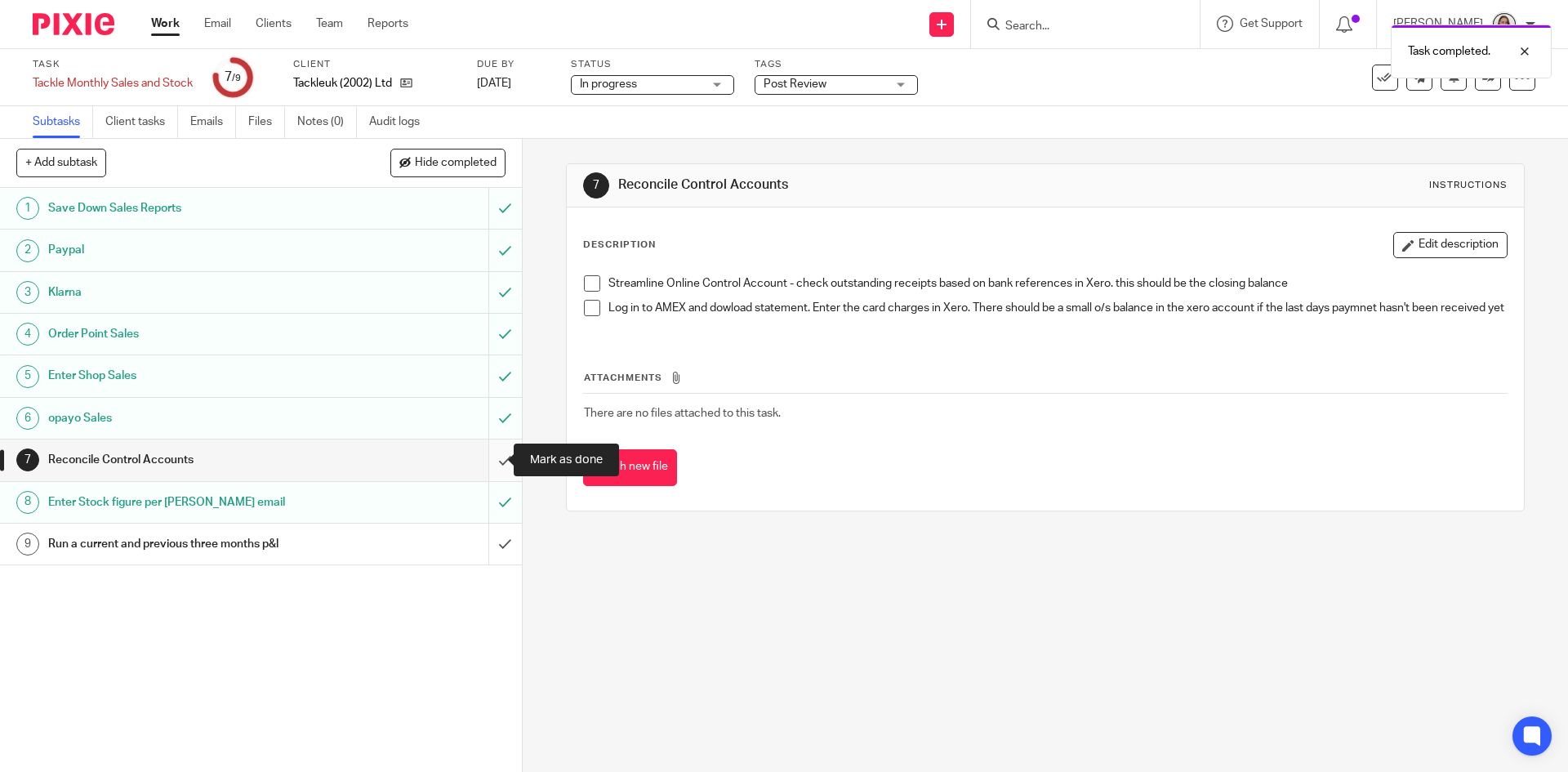
click at [496, 455] on input "submit" at bounding box center [261, 459] width 522 height 41
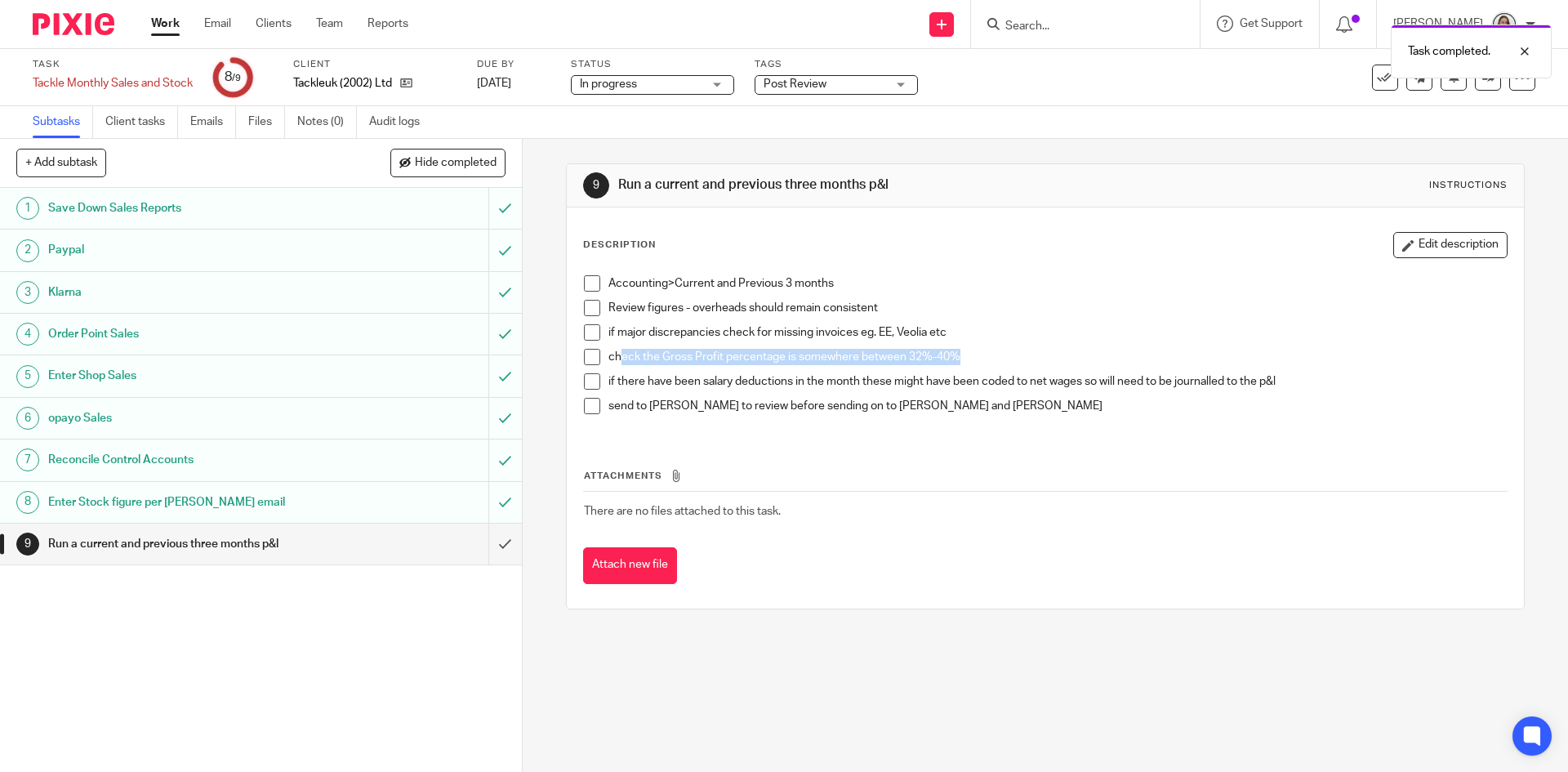
drag, startPoint x: 668, startPoint y: 354, endPoint x: 1019, endPoint y: 354, distance: 351.0
click at [1019, 354] on p "check the Gross Profit percentage is somewhere between 32%-40%" at bounding box center [1058, 356] width 897 height 17
click at [1014, 360] on p "check the Gross Profit percentage is somewhere between 32%-40%" at bounding box center [1058, 356] width 897 height 17
click at [588, 356] on span at bounding box center [592, 356] width 17 height 17
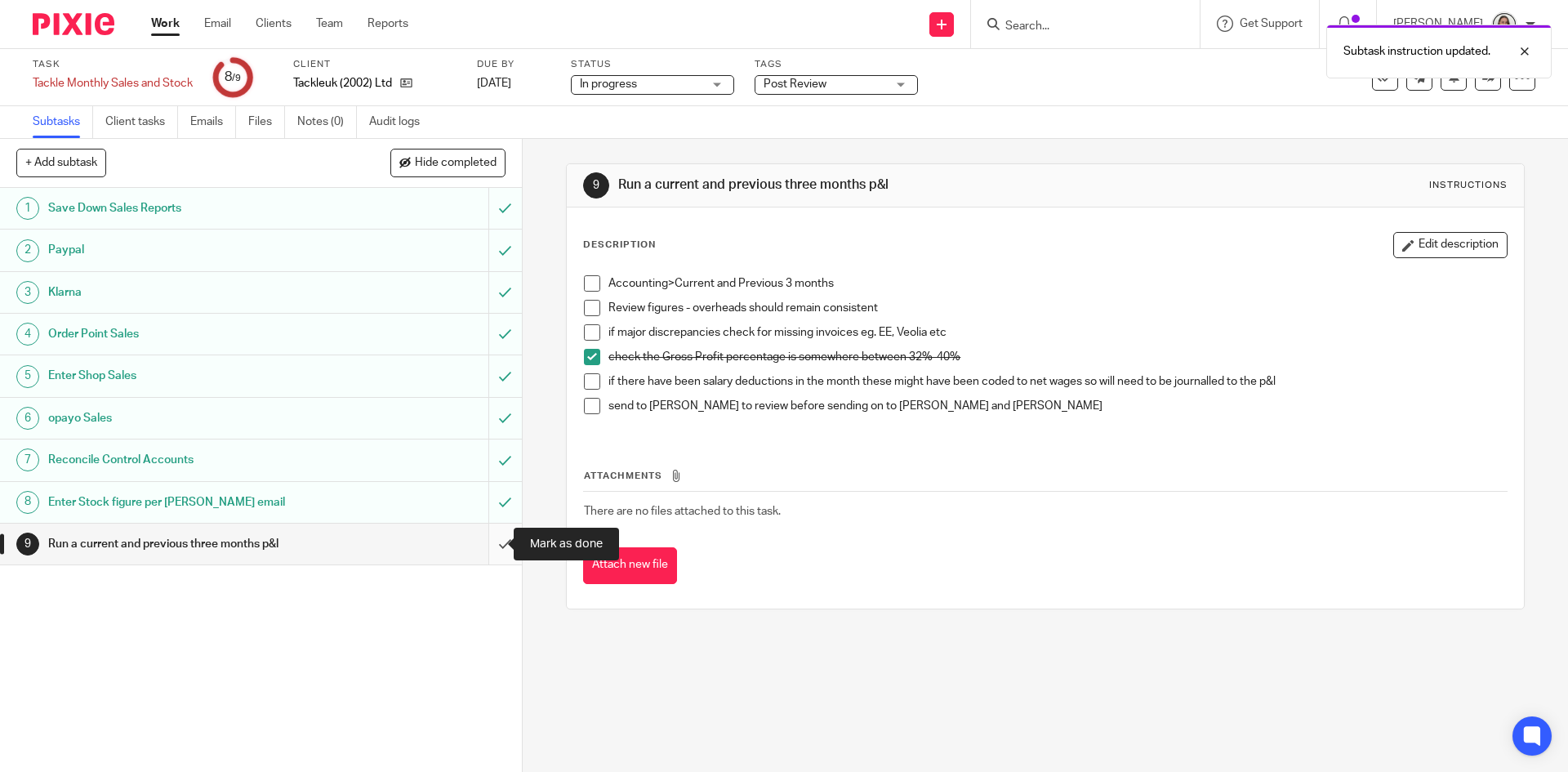
click at [489, 540] on input "submit" at bounding box center [261, 543] width 522 height 41
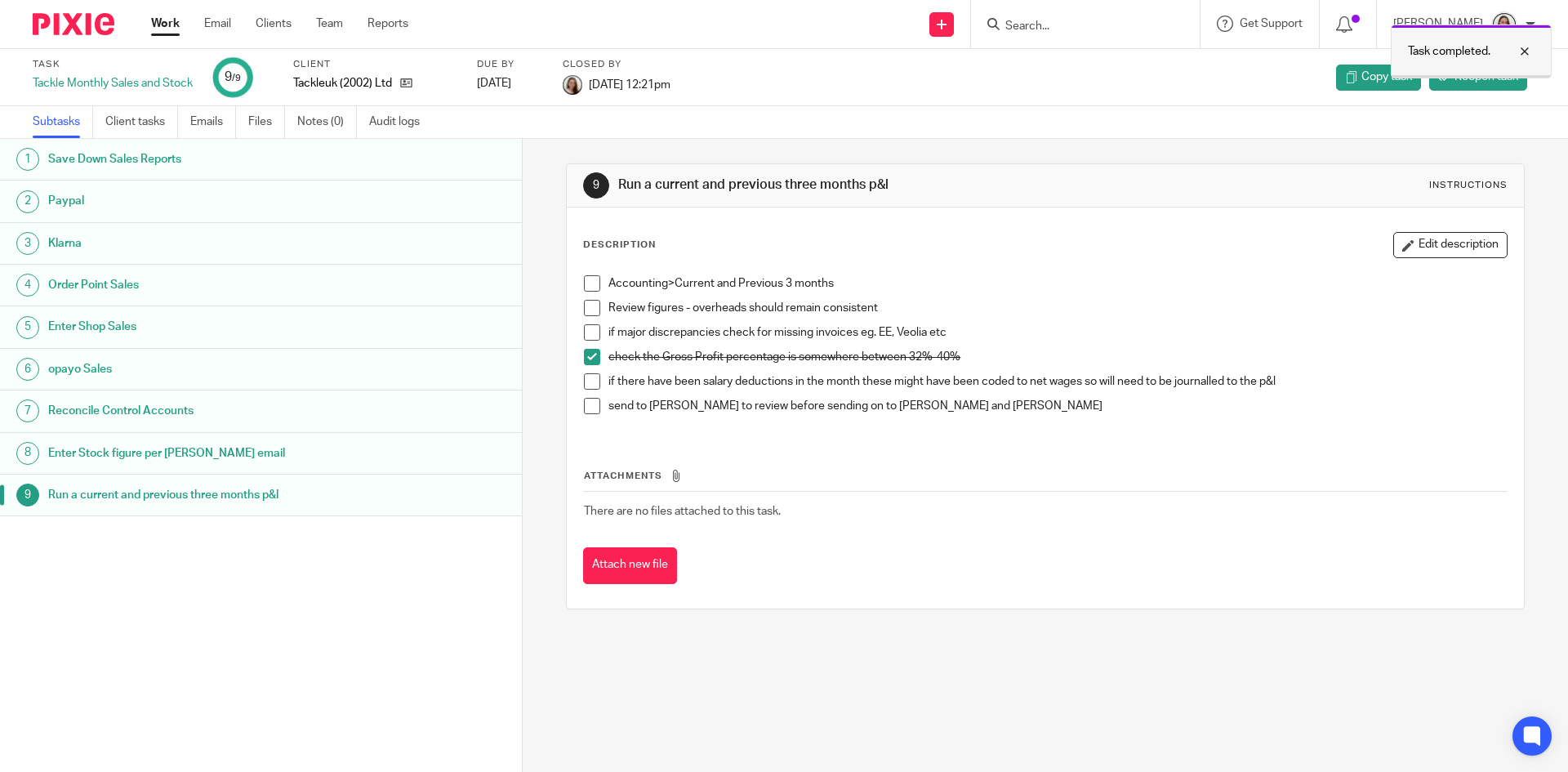
click at [1530, 51] on div at bounding box center [1512, 51] width 44 height 20
click at [165, 20] on link "Work" at bounding box center [165, 23] width 29 height 17
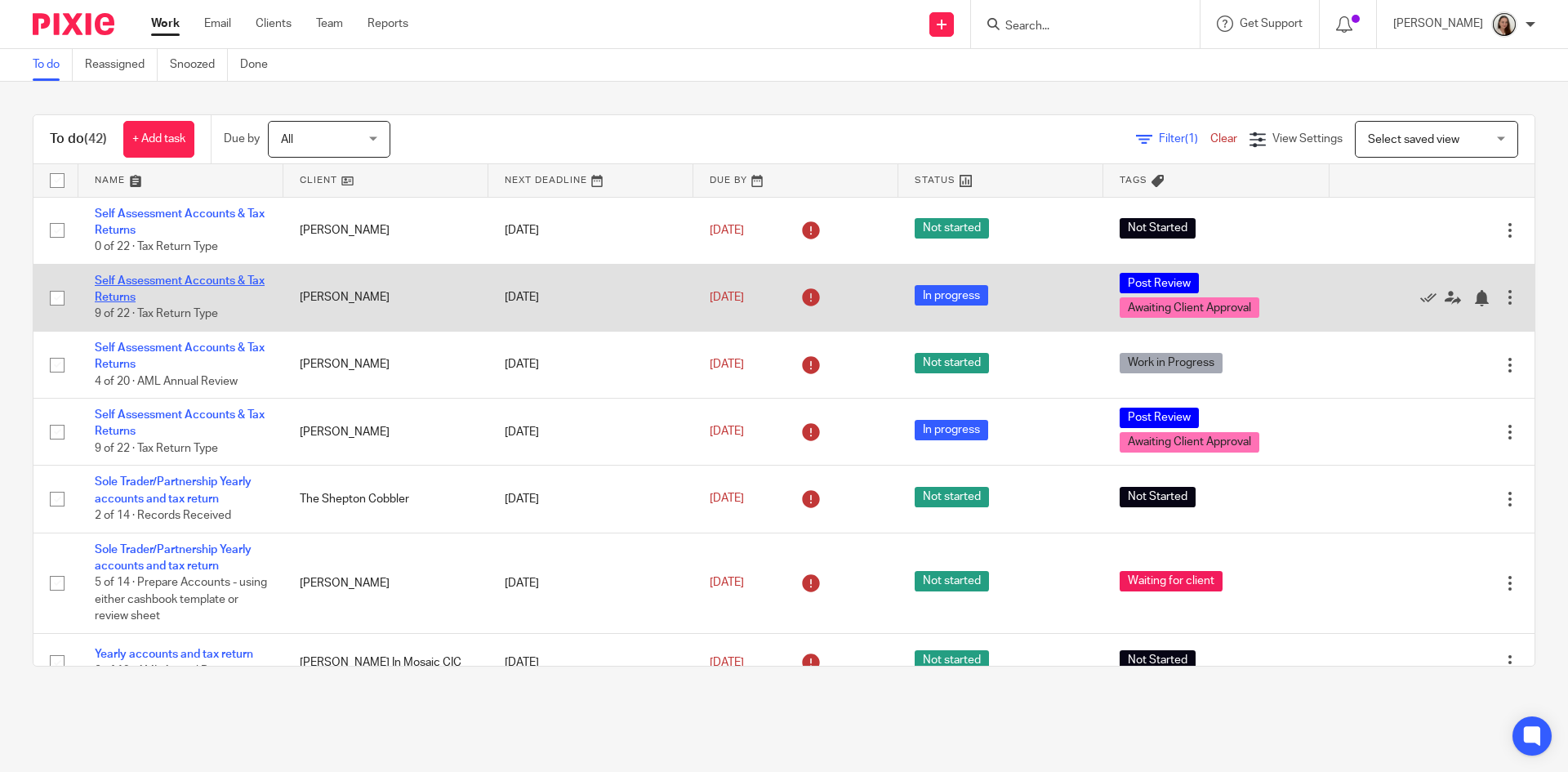
click at [182, 278] on link "Self Assessment Accounts & Tax Returns" at bounding box center [179, 290] width 170 height 28
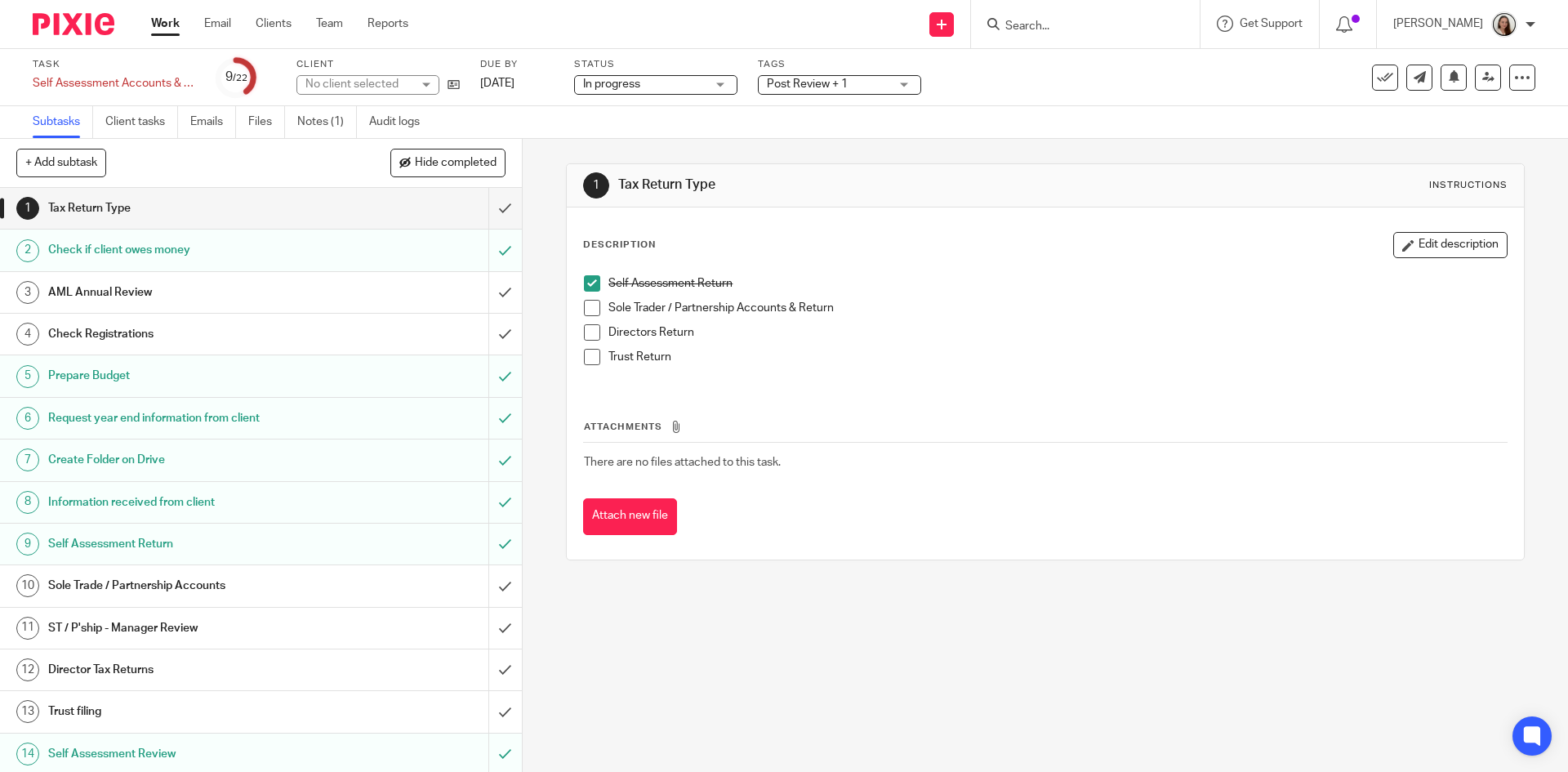
scroll to position [351, 0]
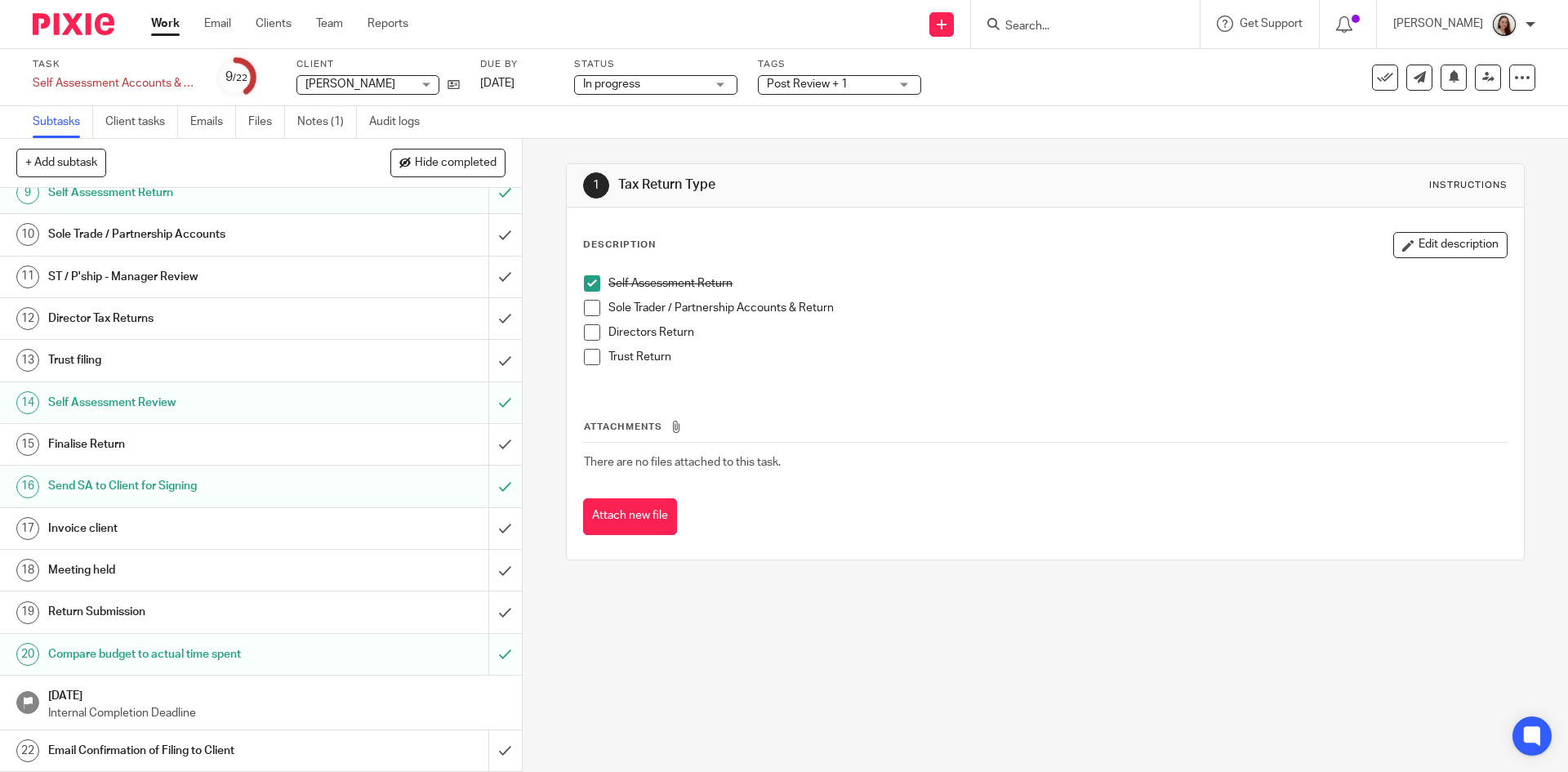
drag, startPoint x: 847, startPoint y: 87, endPoint x: 844, endPoint y: 112, distance: 25.2
click at [846, 85] on span "Post Review + 1" at bounding box center [807, 83] width 81 height 11
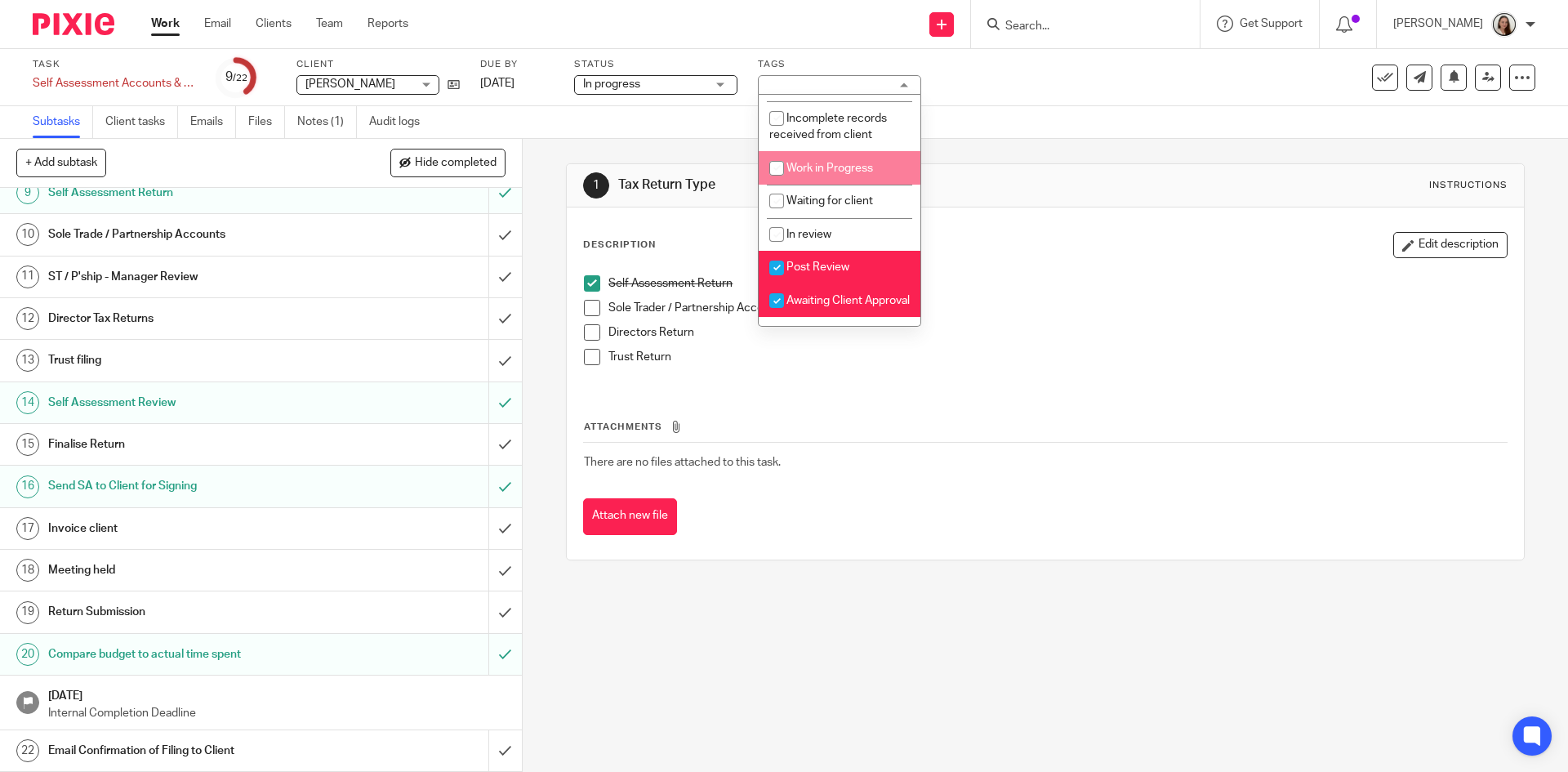
scroll to position [167, 0]
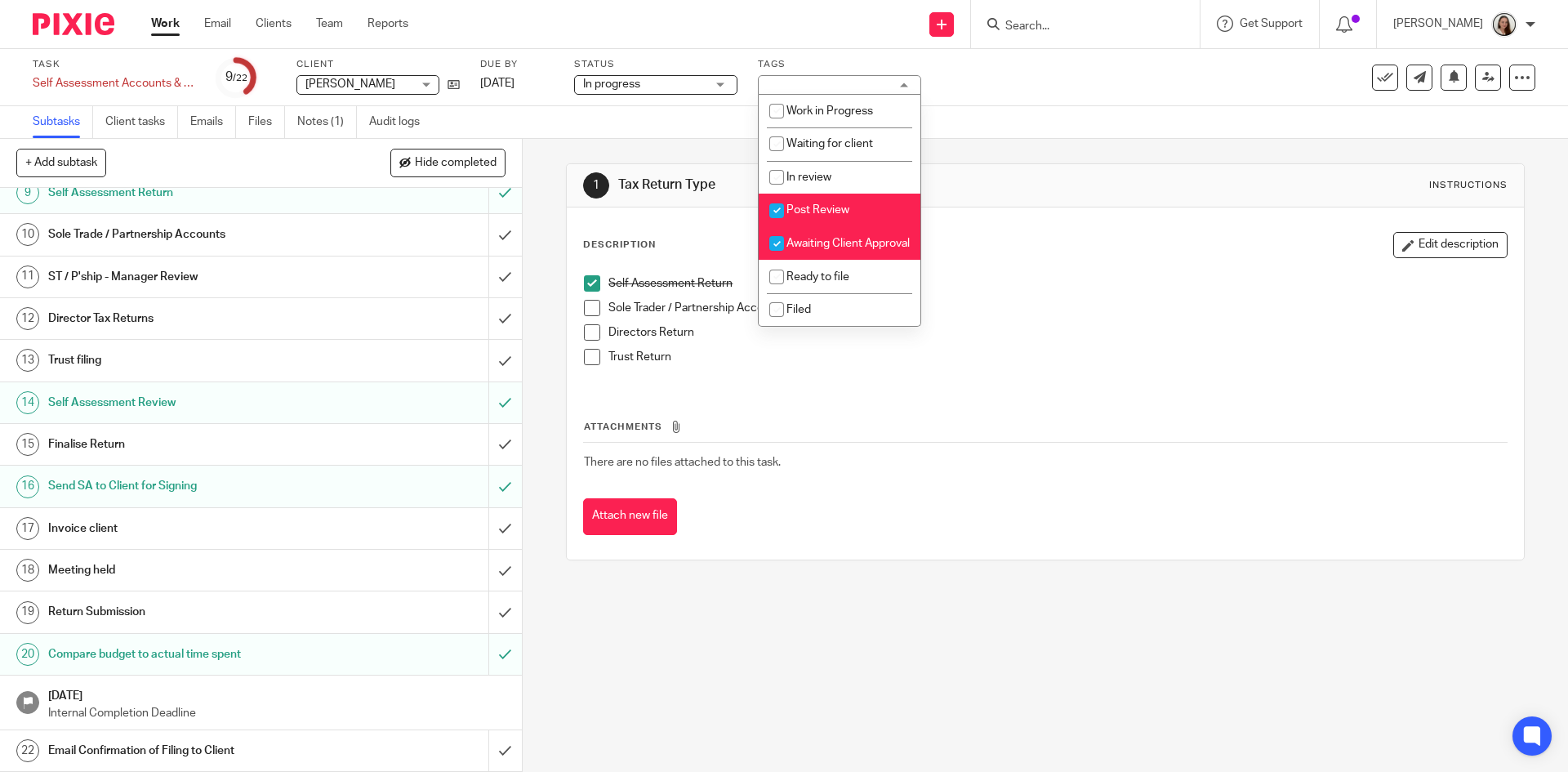
drag, startPoint x: 840, startPoint y: 194, endPoint x: 831, endPoint y: 222, distance: 29.4
click at [840, 204] on span "Post Review" at bounding box center [817, 210] width 63 height 11
checkbox input "false"
click at [828, 237] on span "Awaiting Client Approval" at bounding box center [848, 243] width 123 height 11
checkbox input "false"
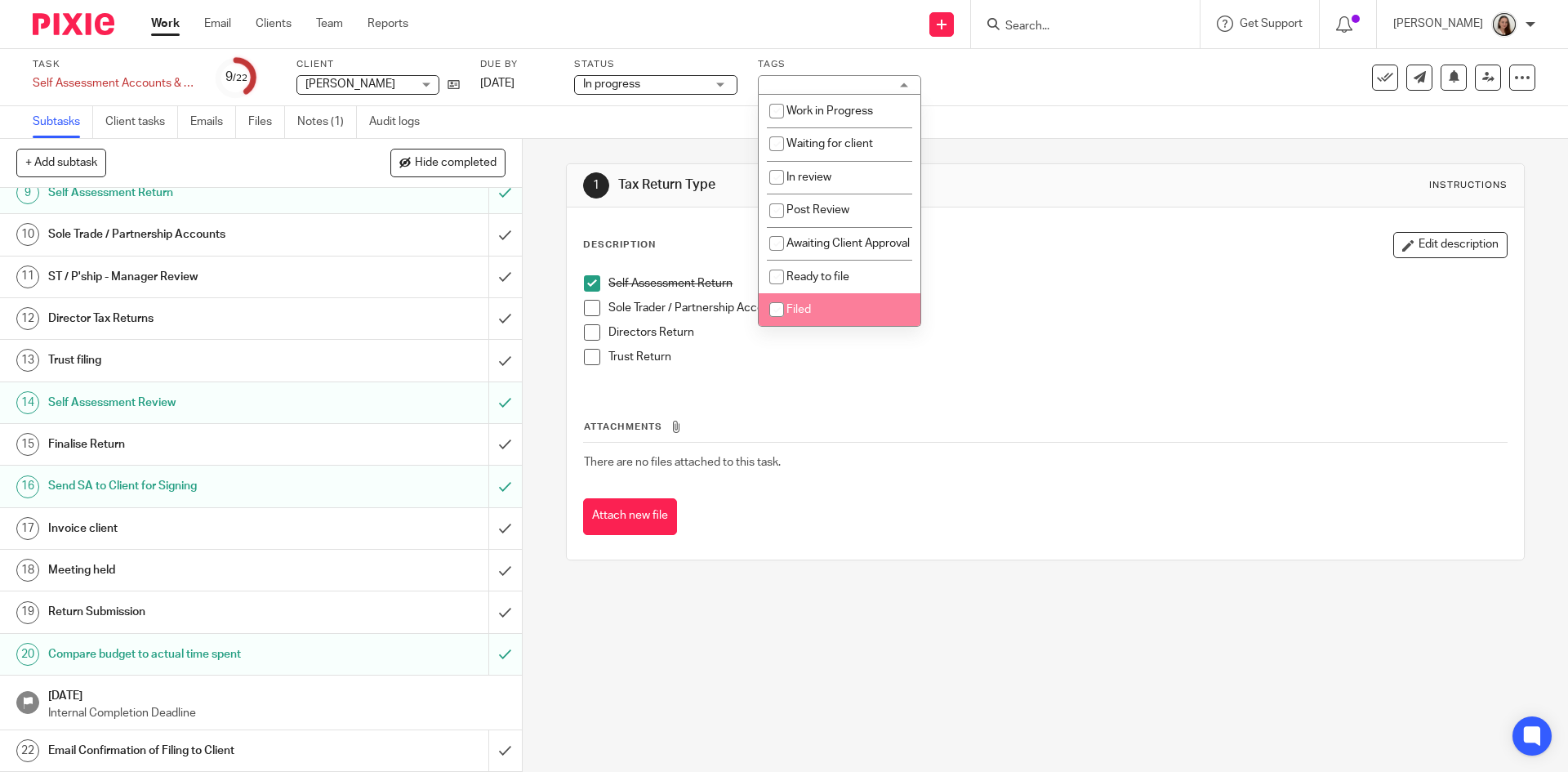
click at [815, 303] on li "Filed" at bounding box center [840, 309] width 162 height 34
checkbox input "true"
click at [1008, 341] on div "Directors Return" at bounding box center [1058, 336] width 897 height 24
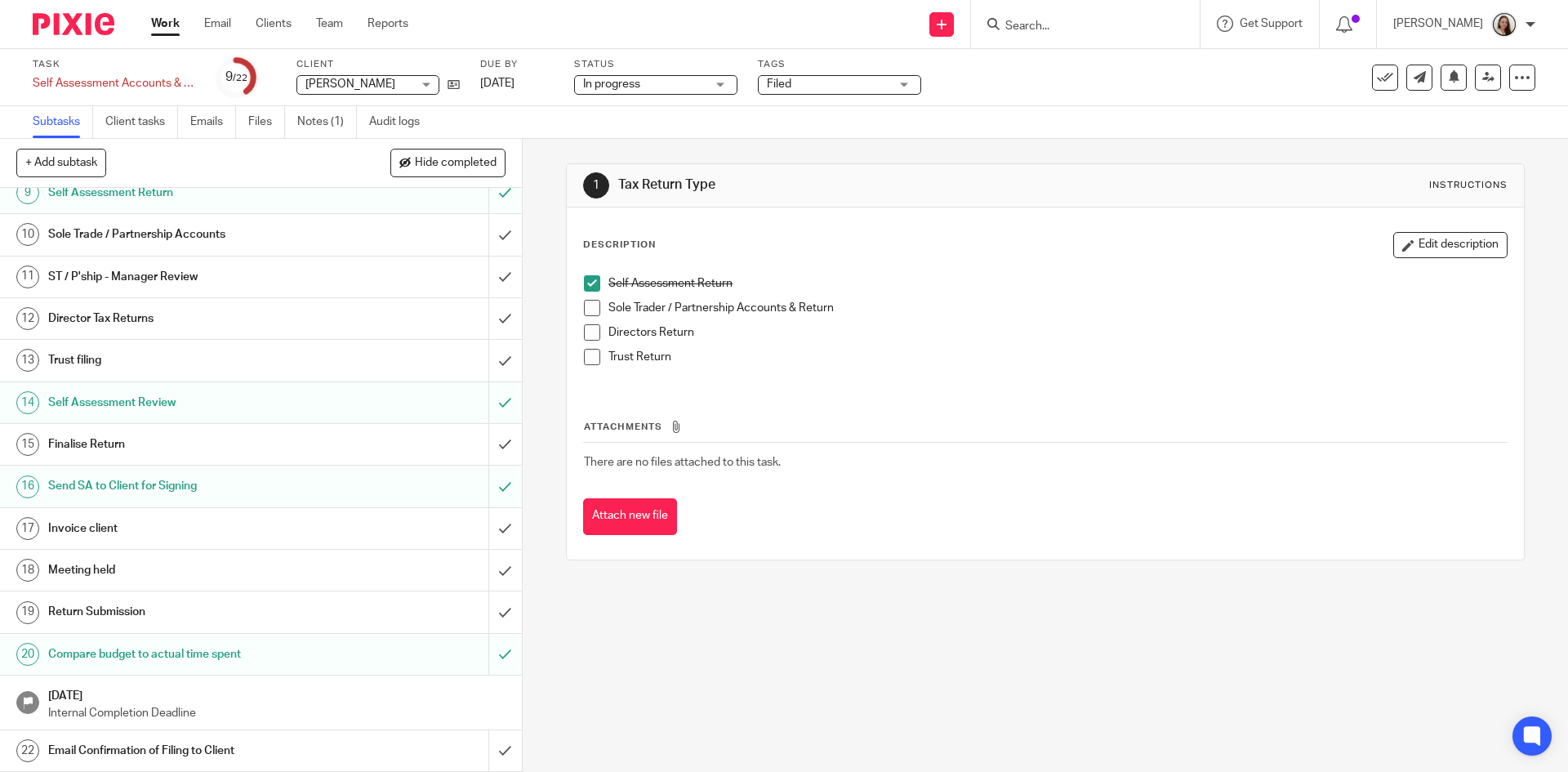
click at [237, 525] on h1 "Invoice client" at bounding box center [189, 529] width 283 height 24
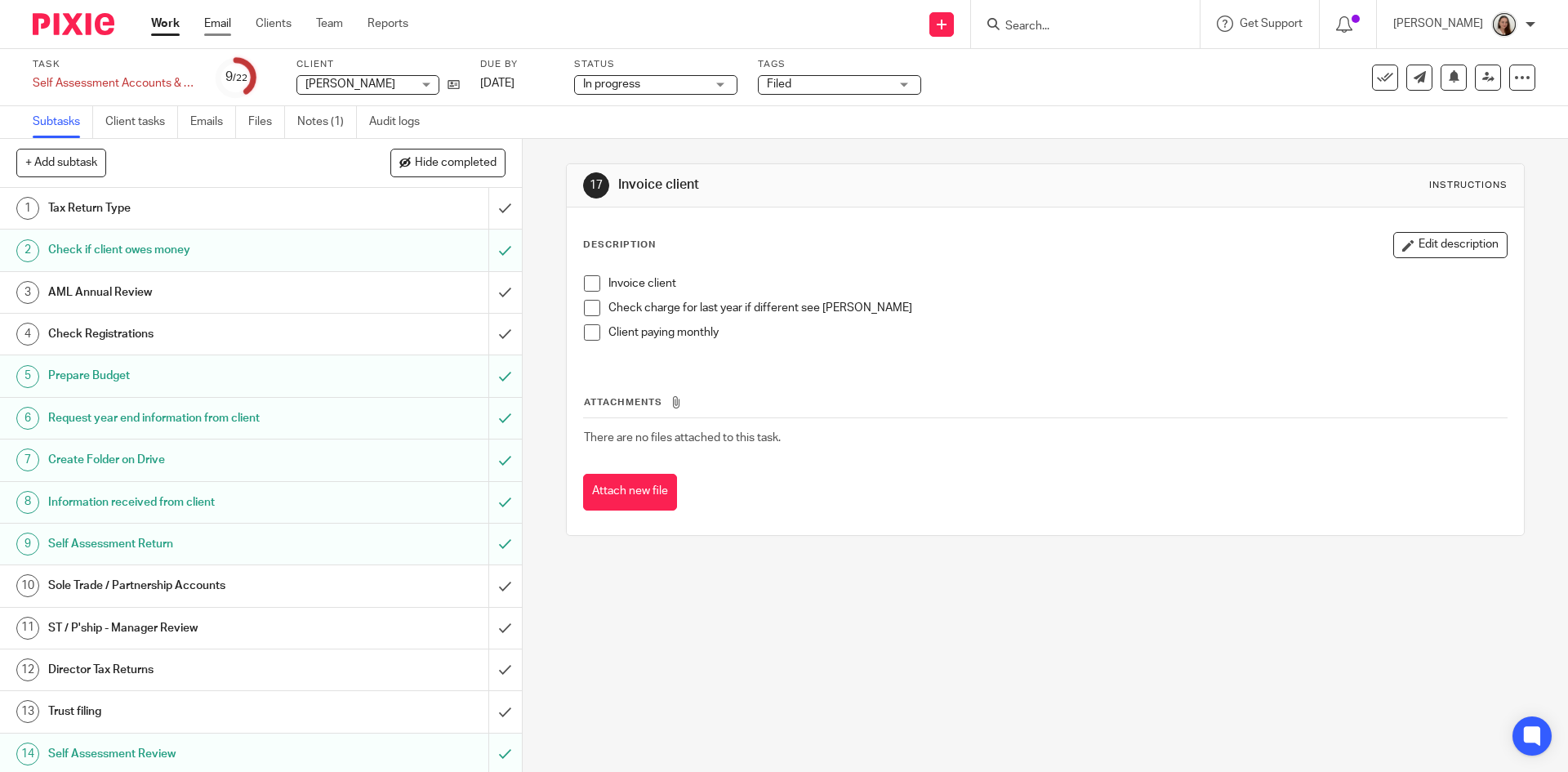
click at [227, 24] on link "Email" at bounding box center [217, 23] width 27 height 17
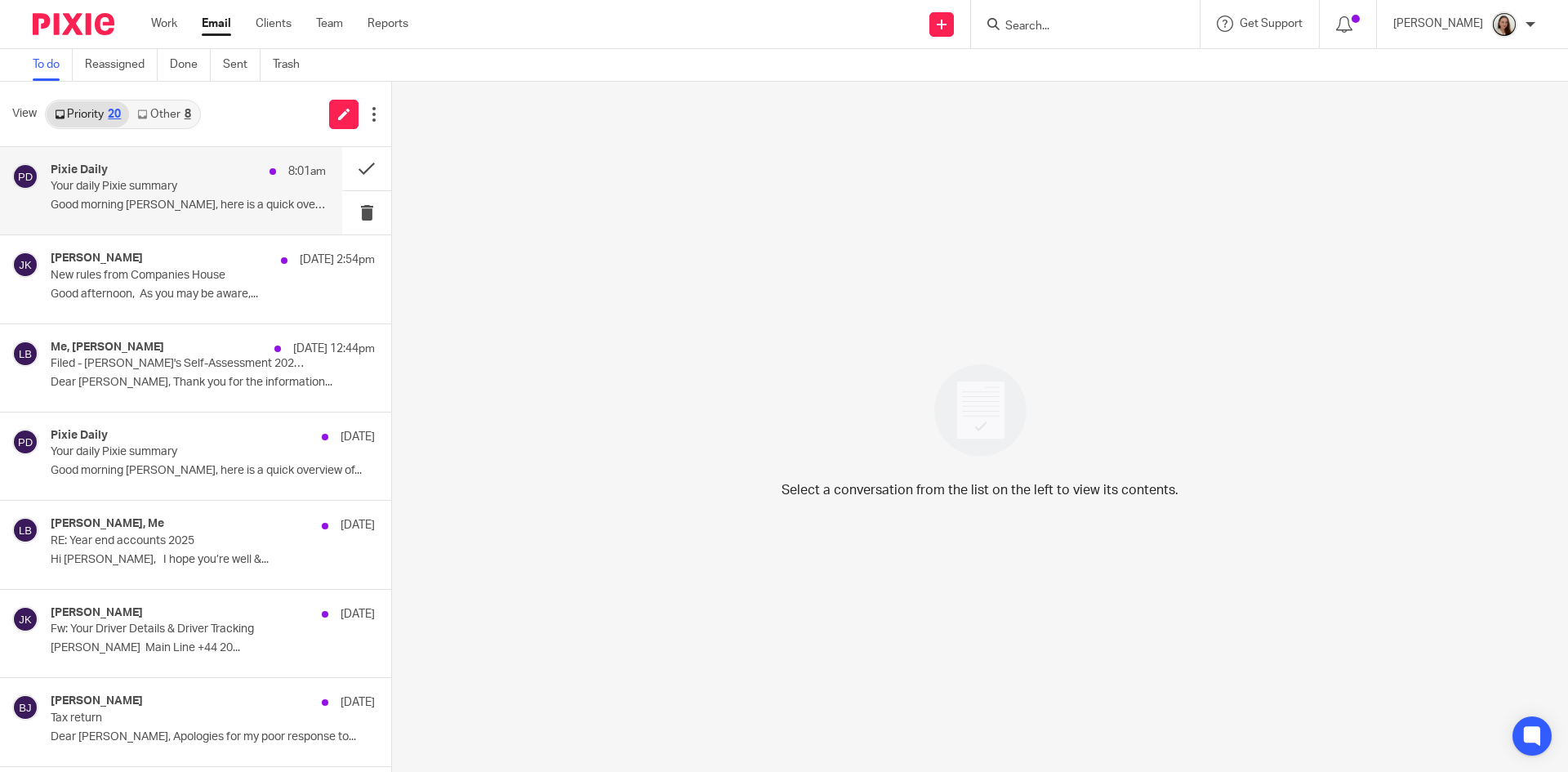
click at [130, 185] on p "Your daily Pixie summary" at bounding box center [161, 187] width 221 height 14
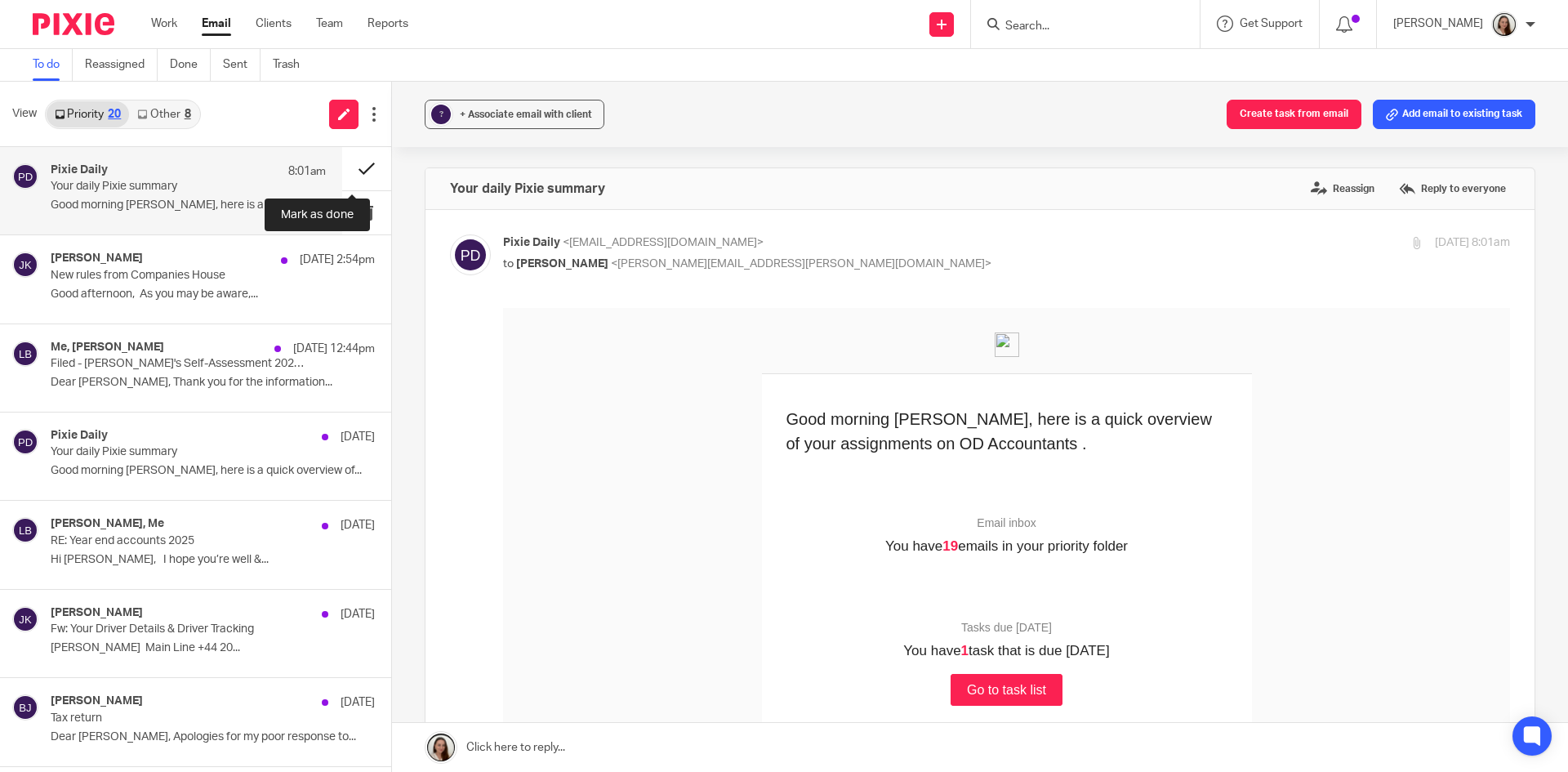
click at [354, 163] on button at bounding box center [367, 169] width 49 height 43
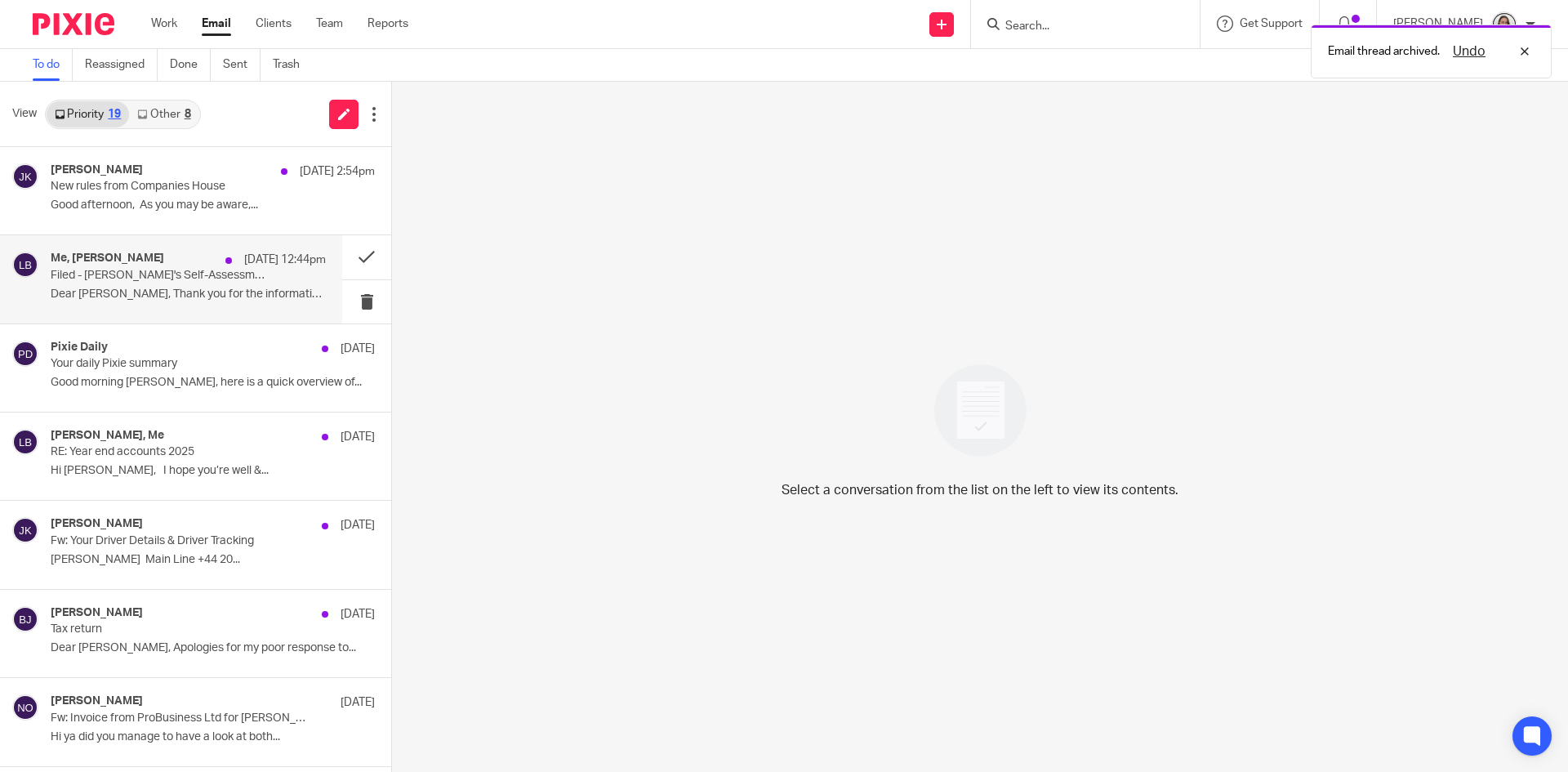
click at [131, 278] on p "Filed - Brian's Self-Assessment 2024/2025" at bounding box center [161, 276] width 221 height 14
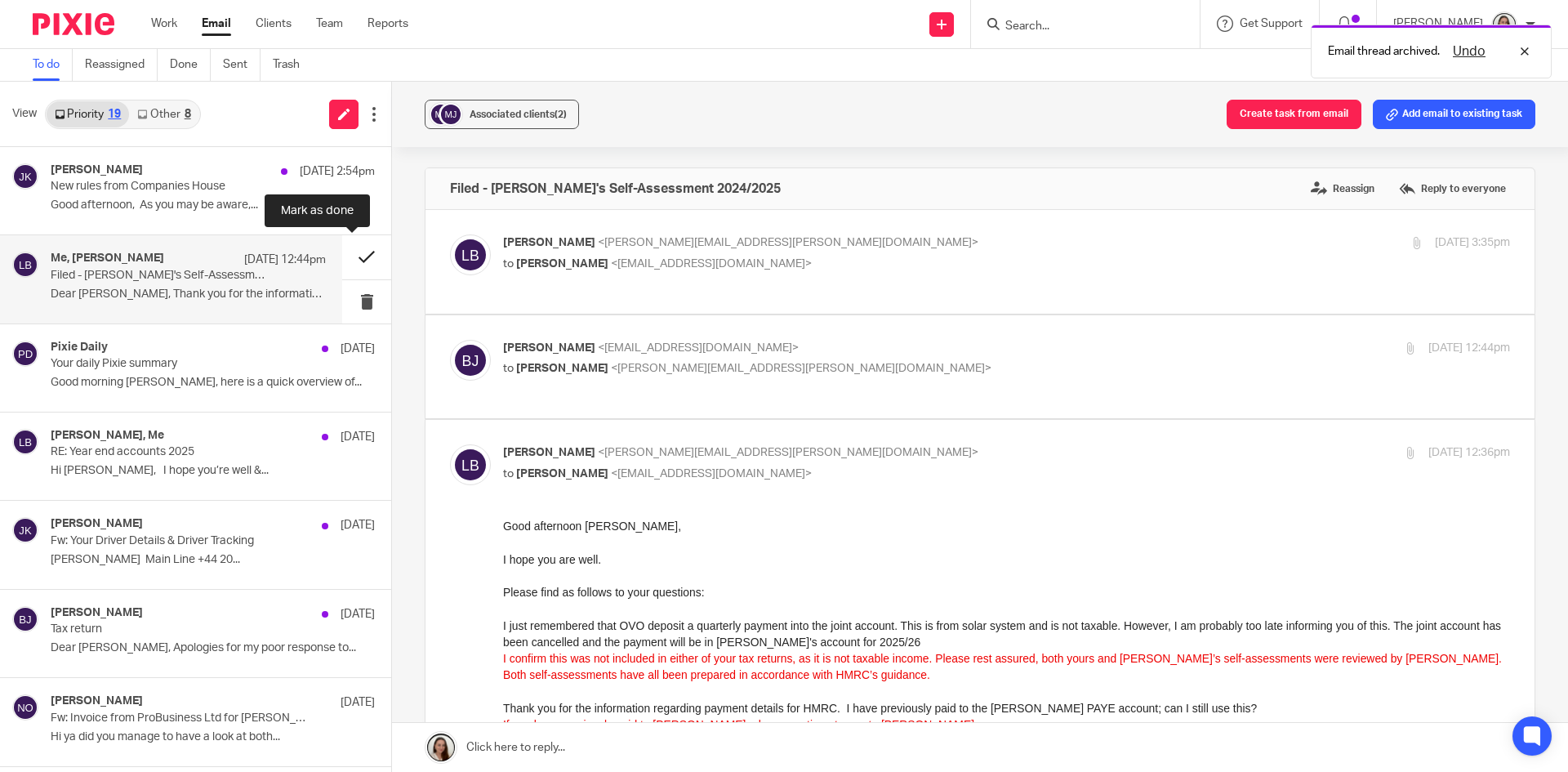
click at [343, 254] on button at bounding box center [367, 257] width 49 height 43
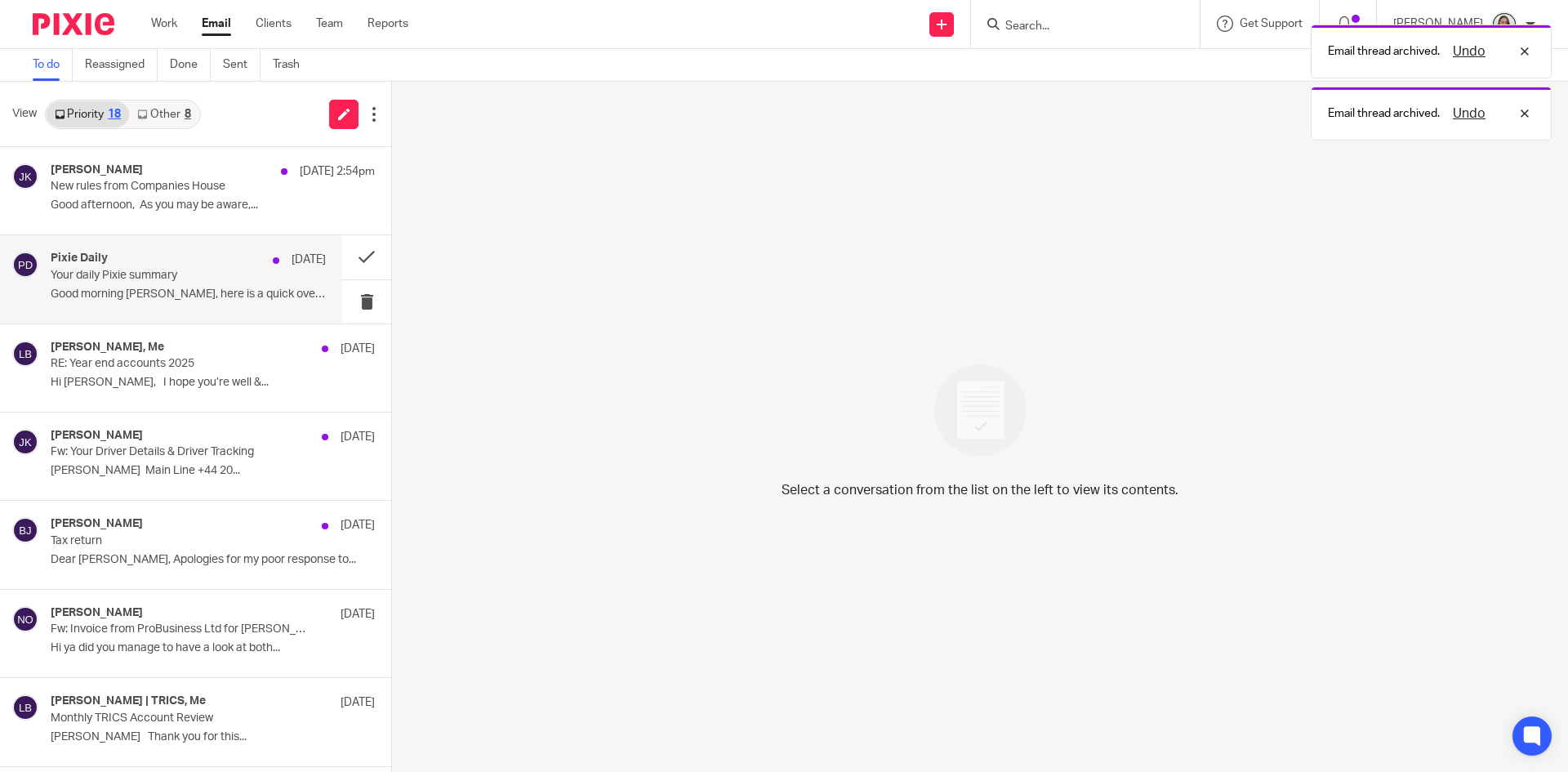
drag, startPoint x: 150, startPoint y: 289, endPoint x: 386, endPoint y: 271, distance: 236.7
click at [150, 289] on p "Good morning Lory, here is a quick overview of..." at bounding box center [212, 295] width 324 height 14
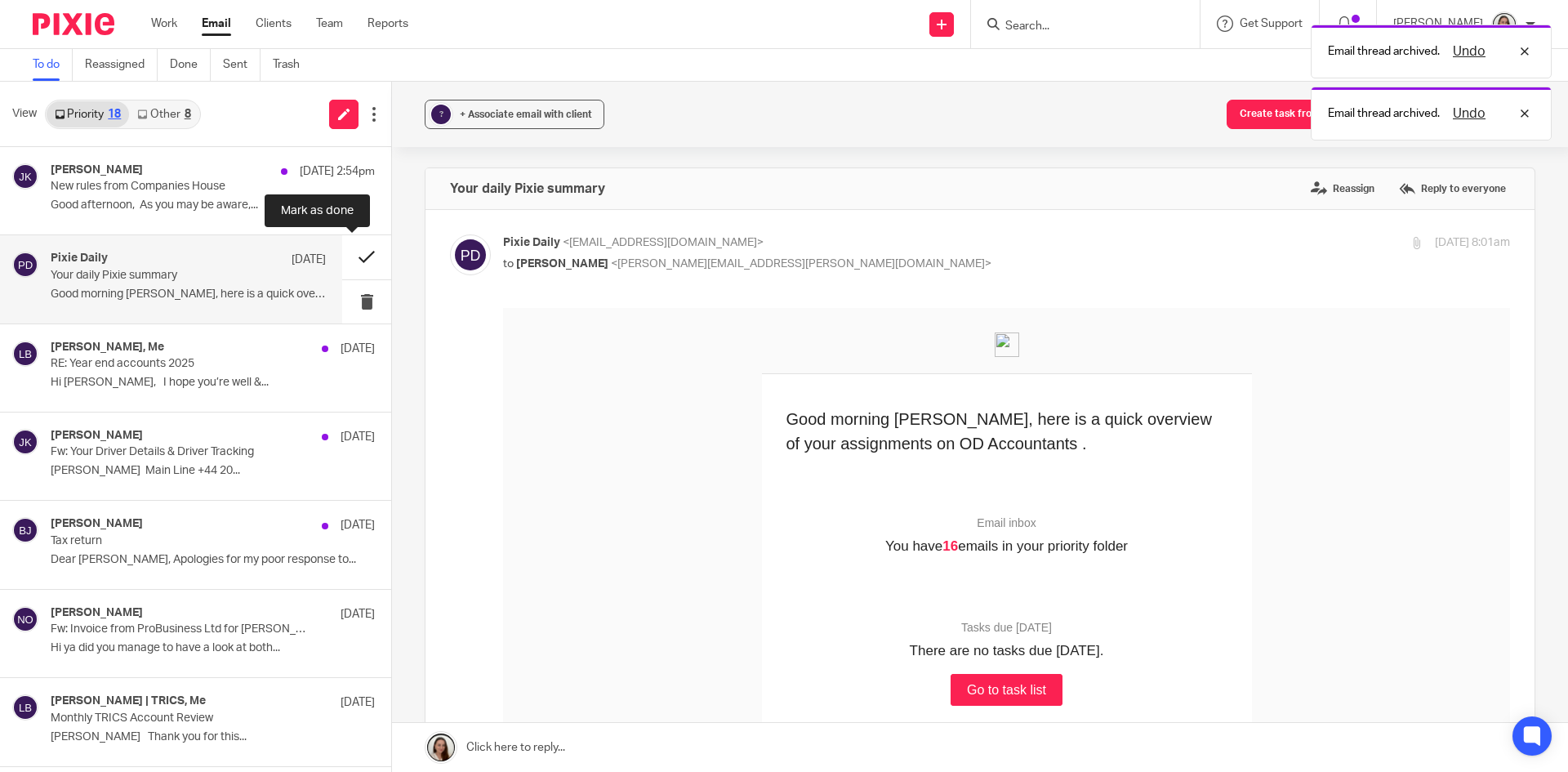
click at [357, 255] on button at bounding box center [367, 257] width 49 height 43
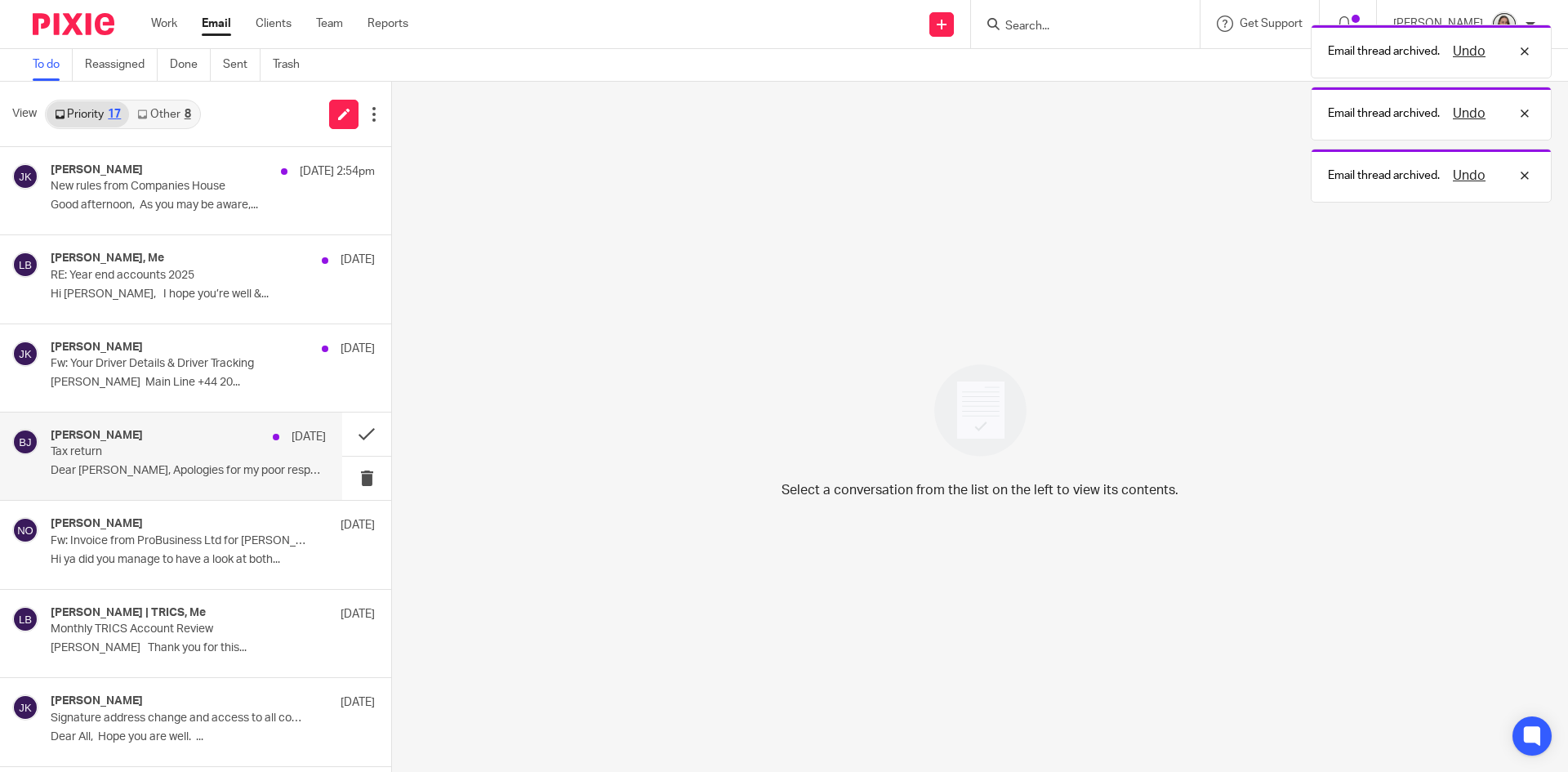
click at [141, 454] on p "Tax return" at bounding box center [161, 452] width 221 height 14
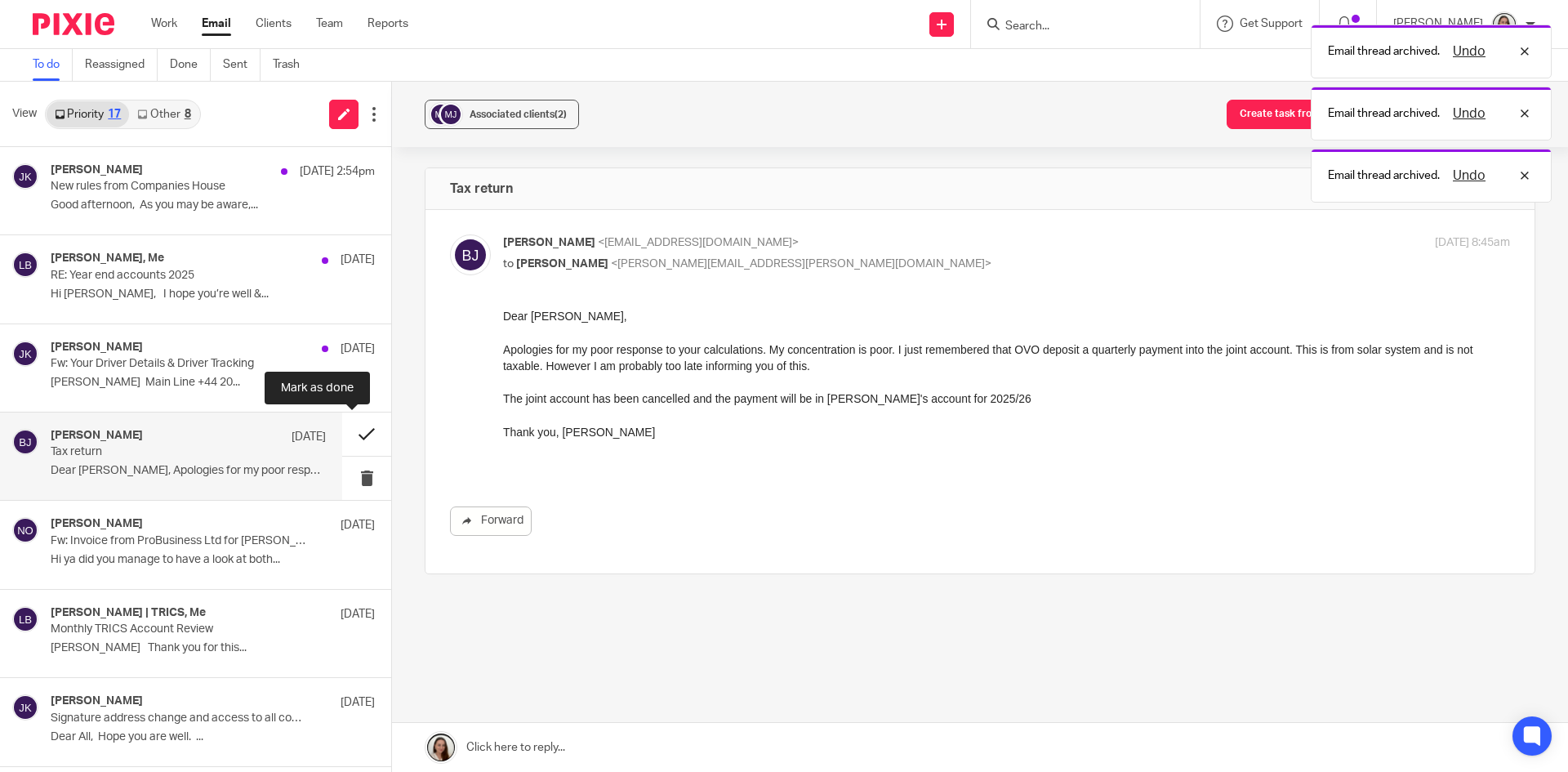
click at [347, 431] on button at bounding box center [367, 434] width 49 height 43
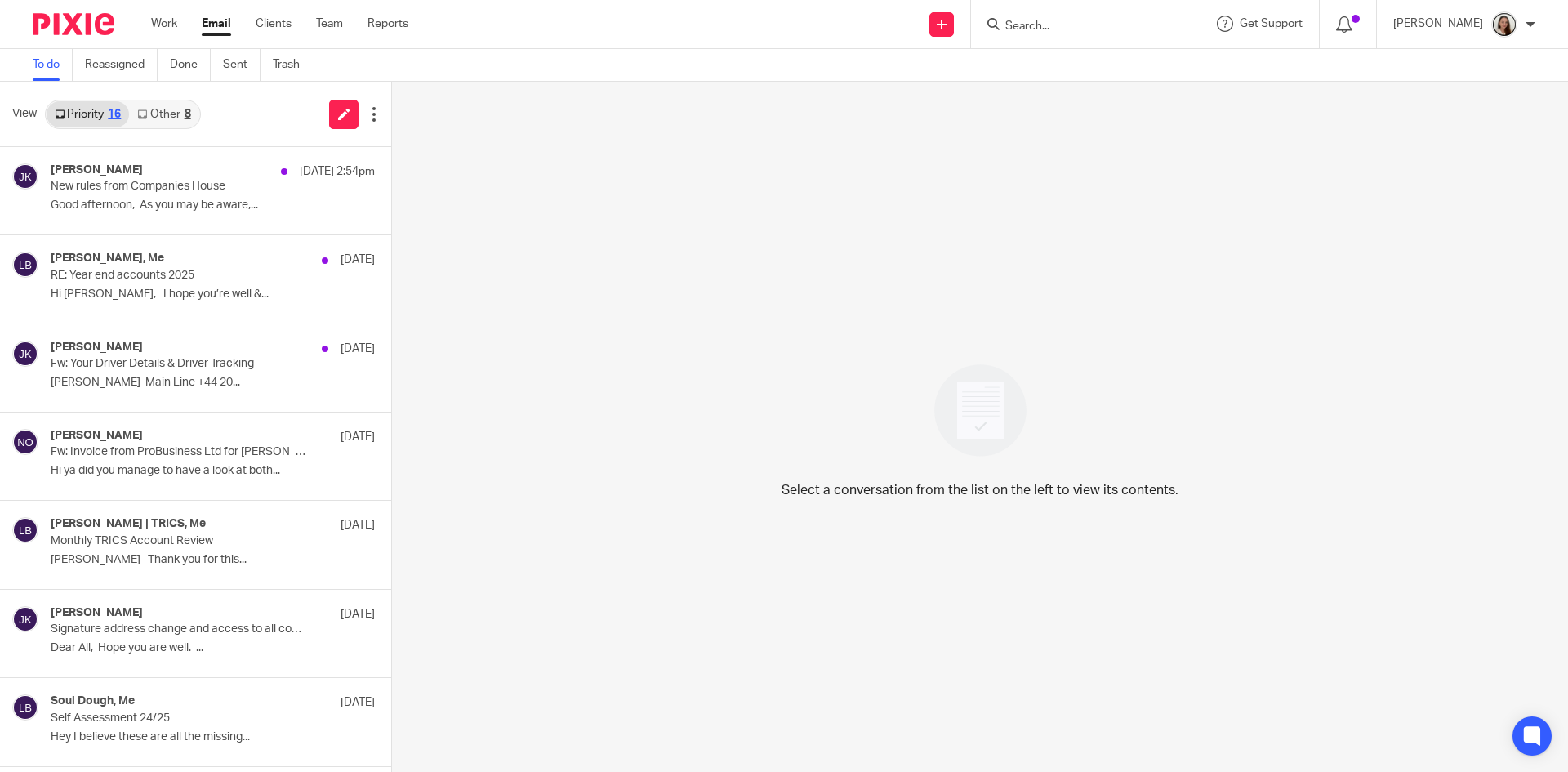
click at [210, 20] on link "Email" at bounding box center [217, 23] width 30 height 17
click at [178, 106] on link "Other 8" at bounding box center [163, 114] width 70 height 26
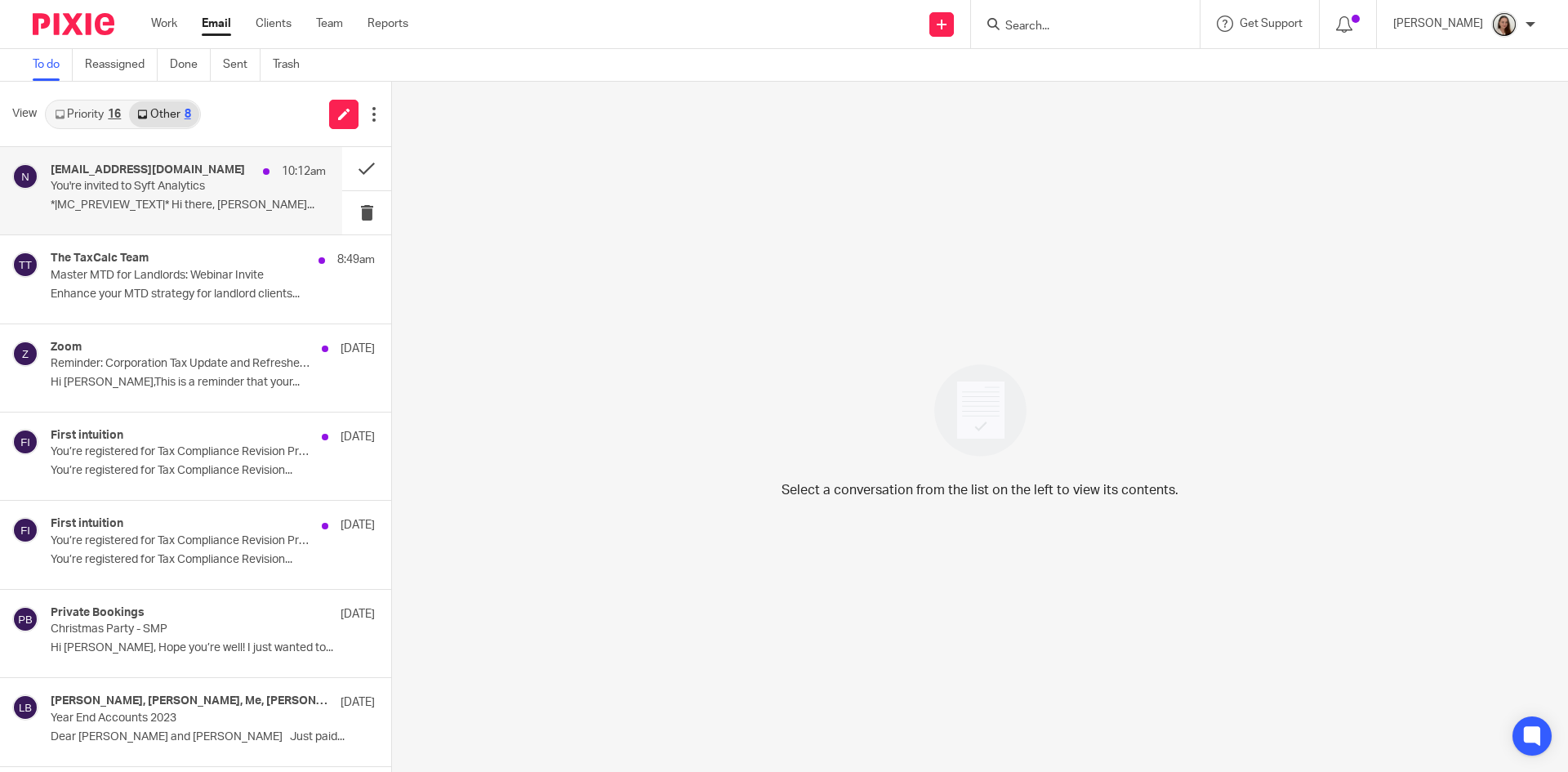
click at [213, 189] on p "You're invited to Syft Analytics" at bounding box center [161, 187] width 221 height 14
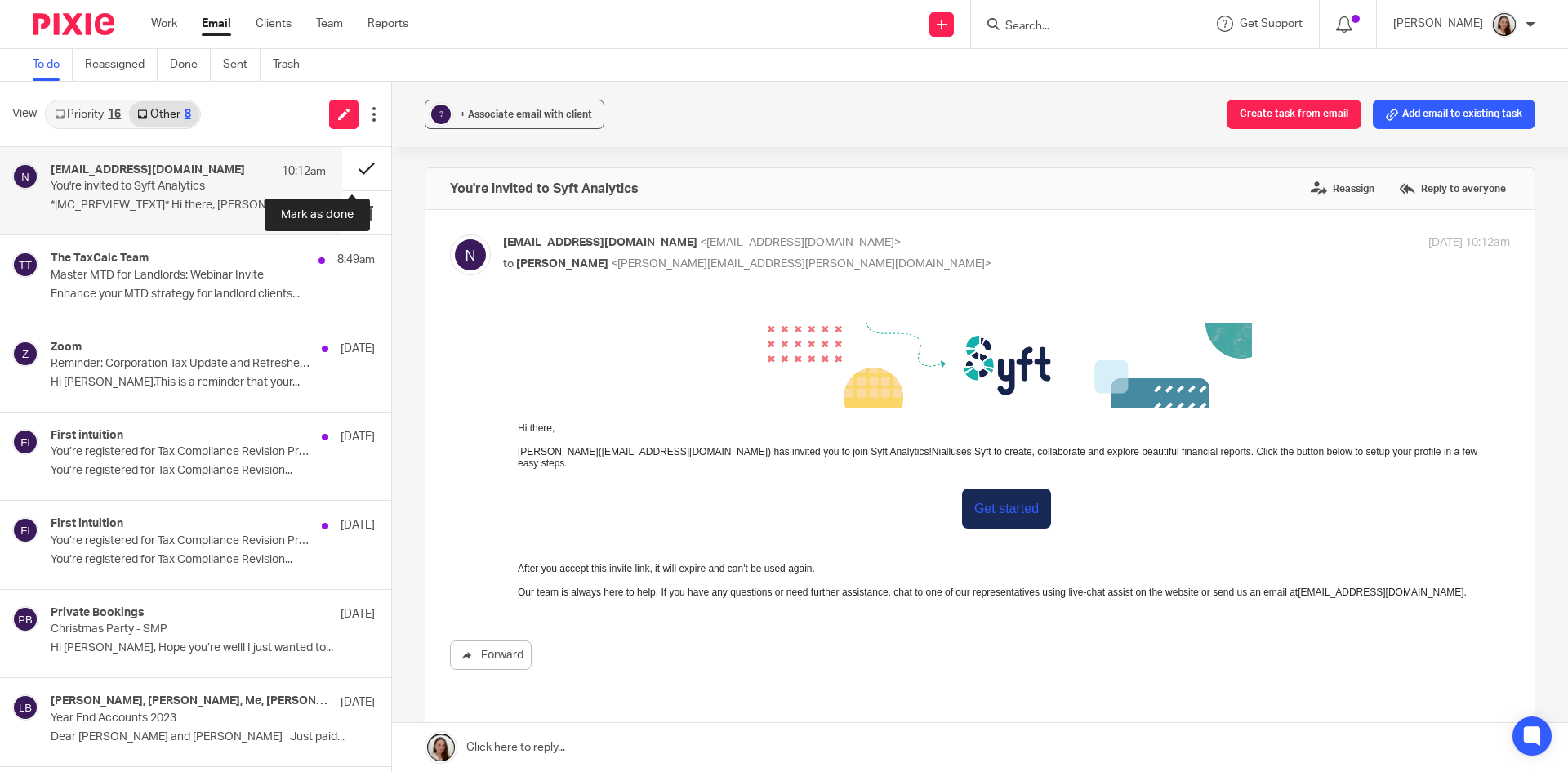
click at [357, 163] on button at bounding box center [367, 169] width 49 height 43
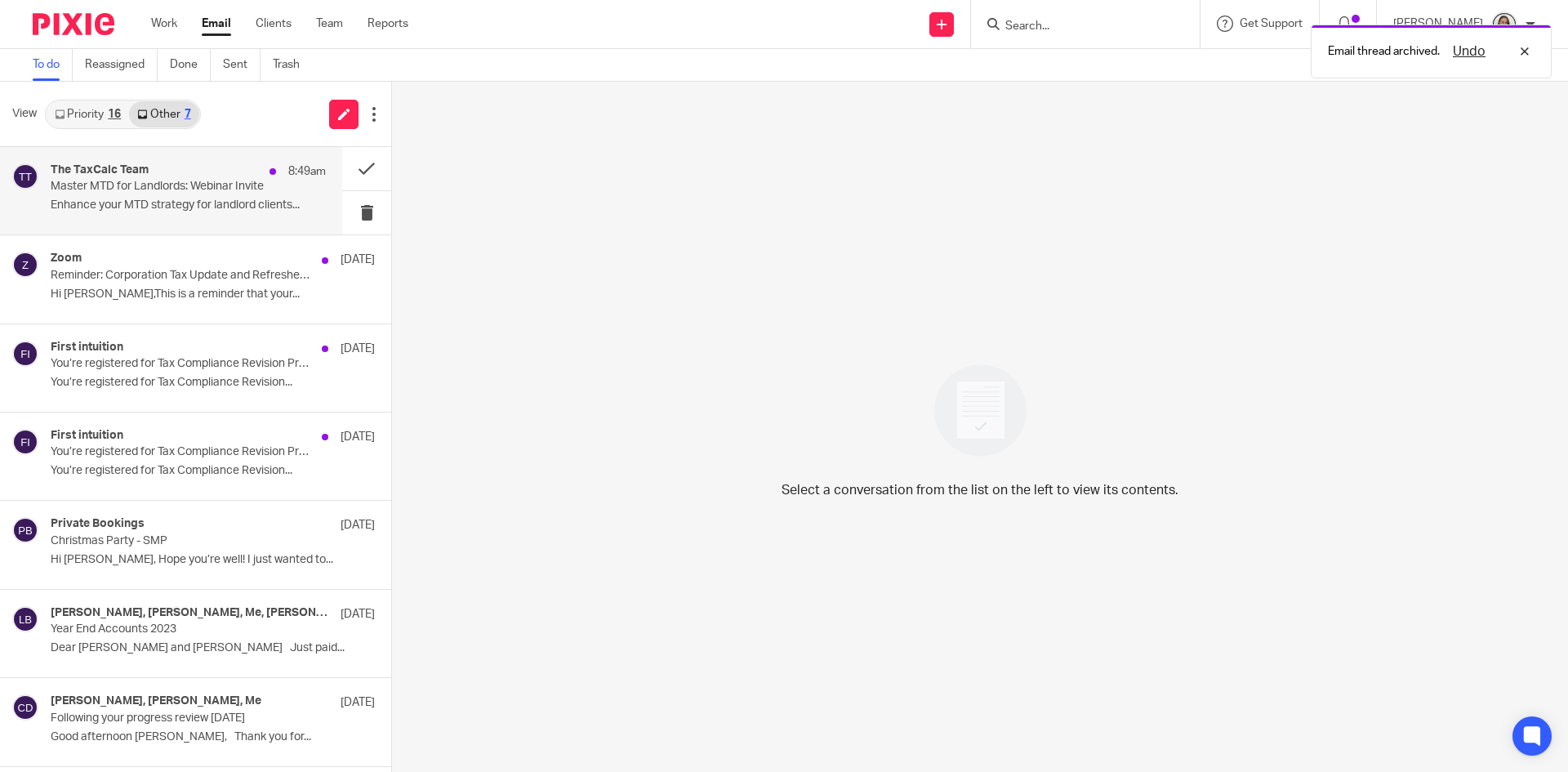
click at [202, 183] on p "Master MTD for Landlords: Webinar Invite" at bounding box center [161, 187] width 221 height 14
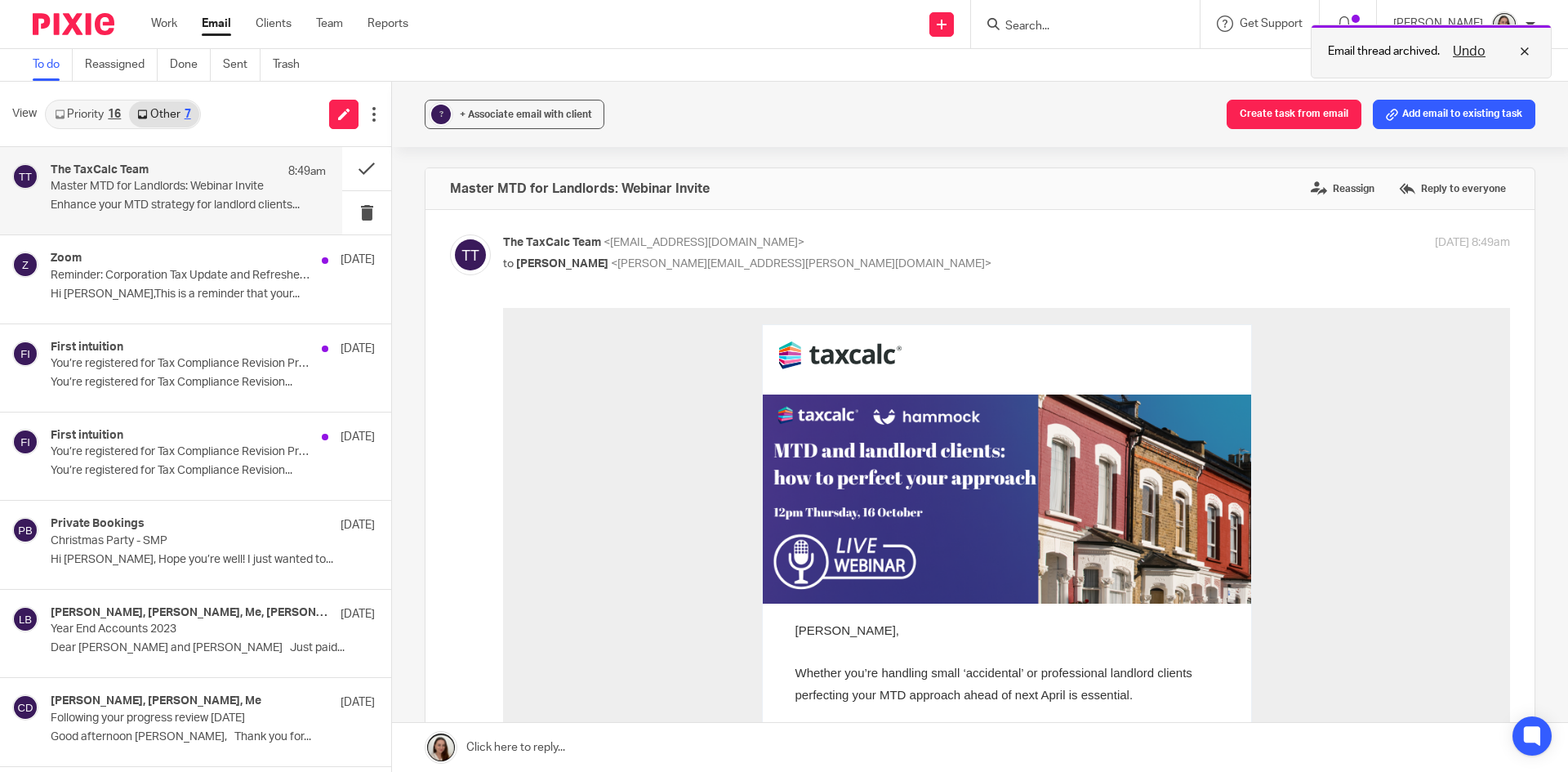
click at [1530, 56] on div "Undo" at bounding box center [1487, 51] width 95 height 20
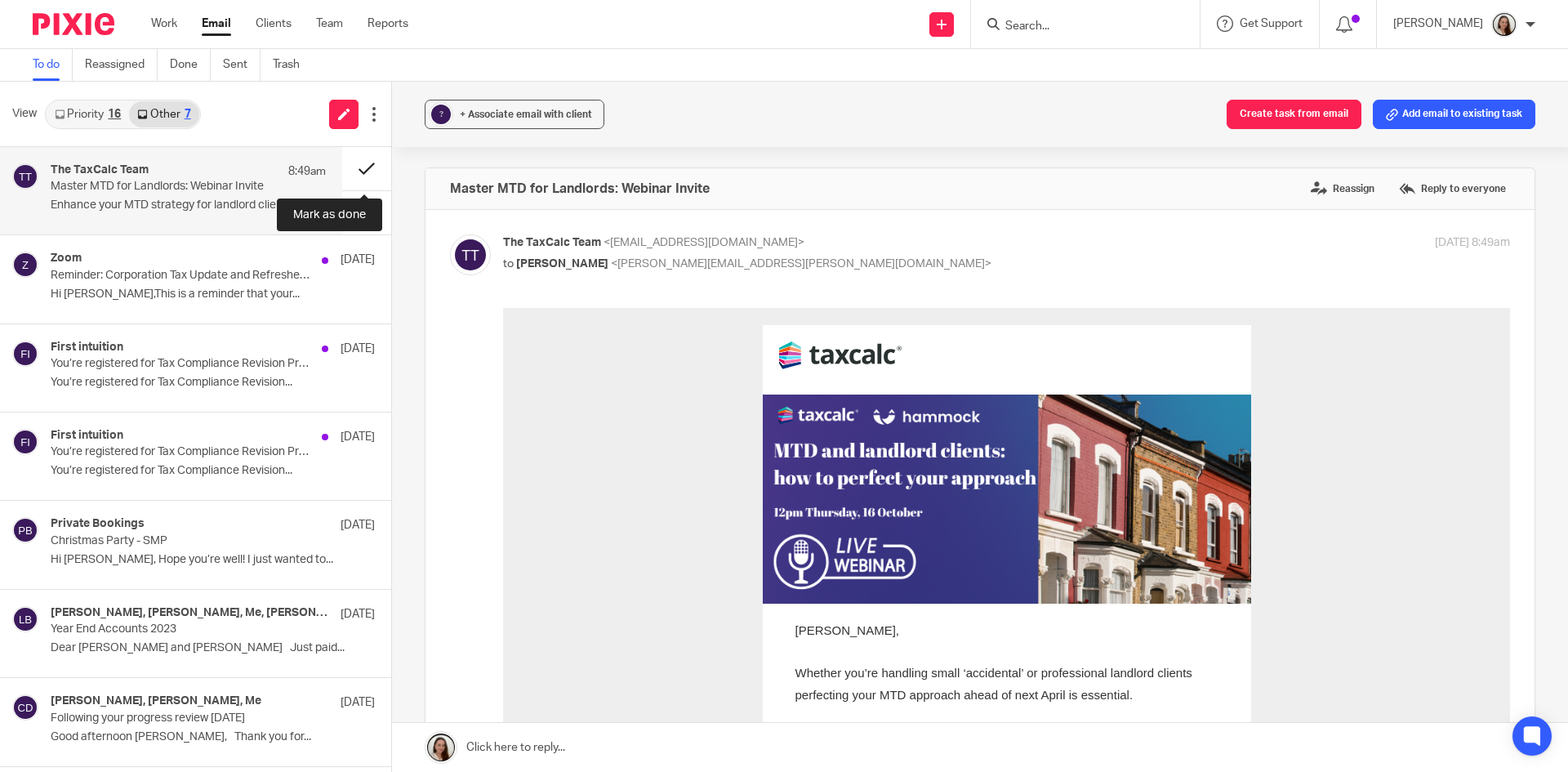
click at [374, 166] on button at bounding box center [367, 169] width 49 height 43
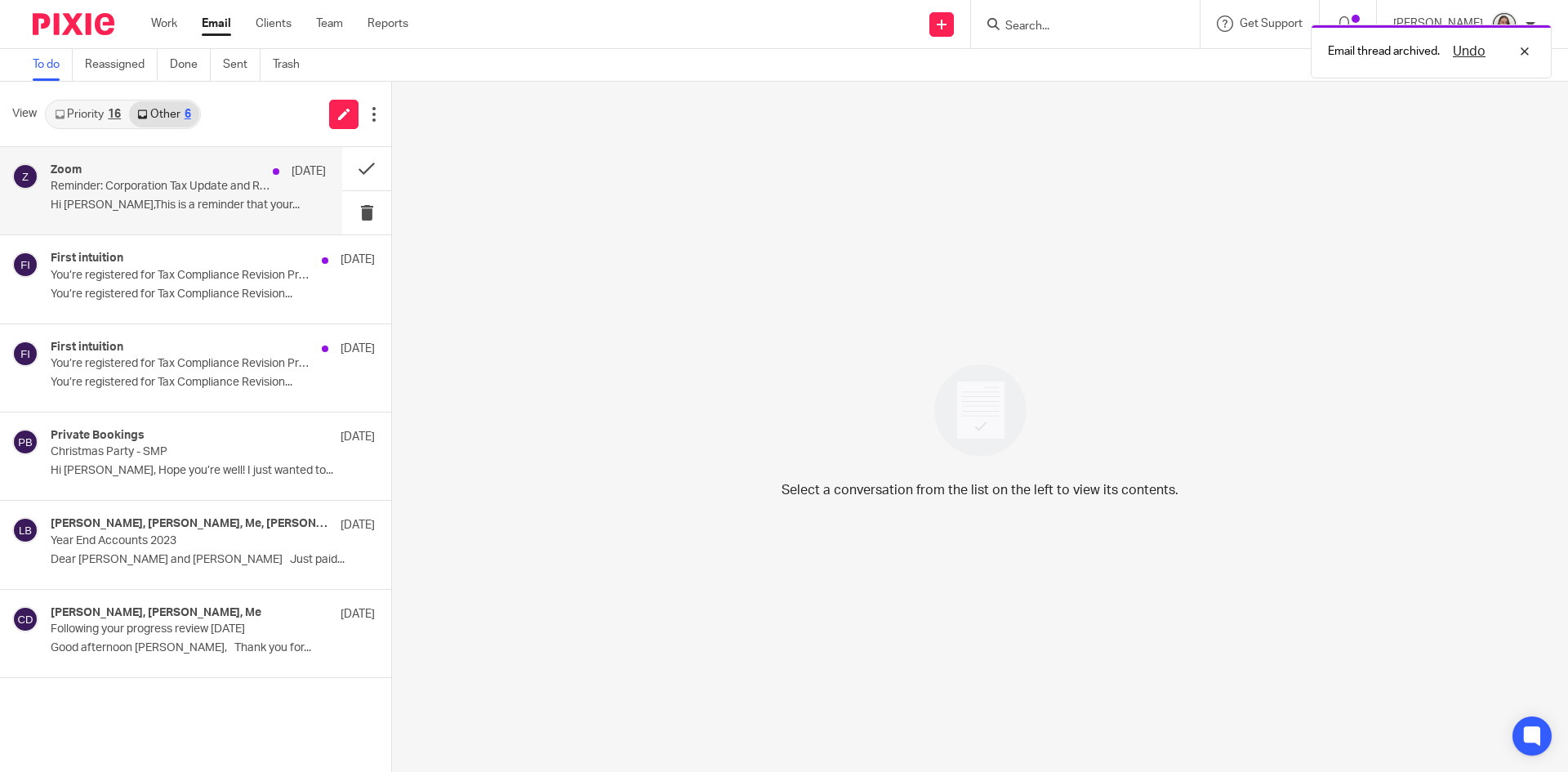
click at [196, 203] on p "Hi Lory Baker,This is a reminder that your..." at bounding box center [188, 205] width 276 height 14
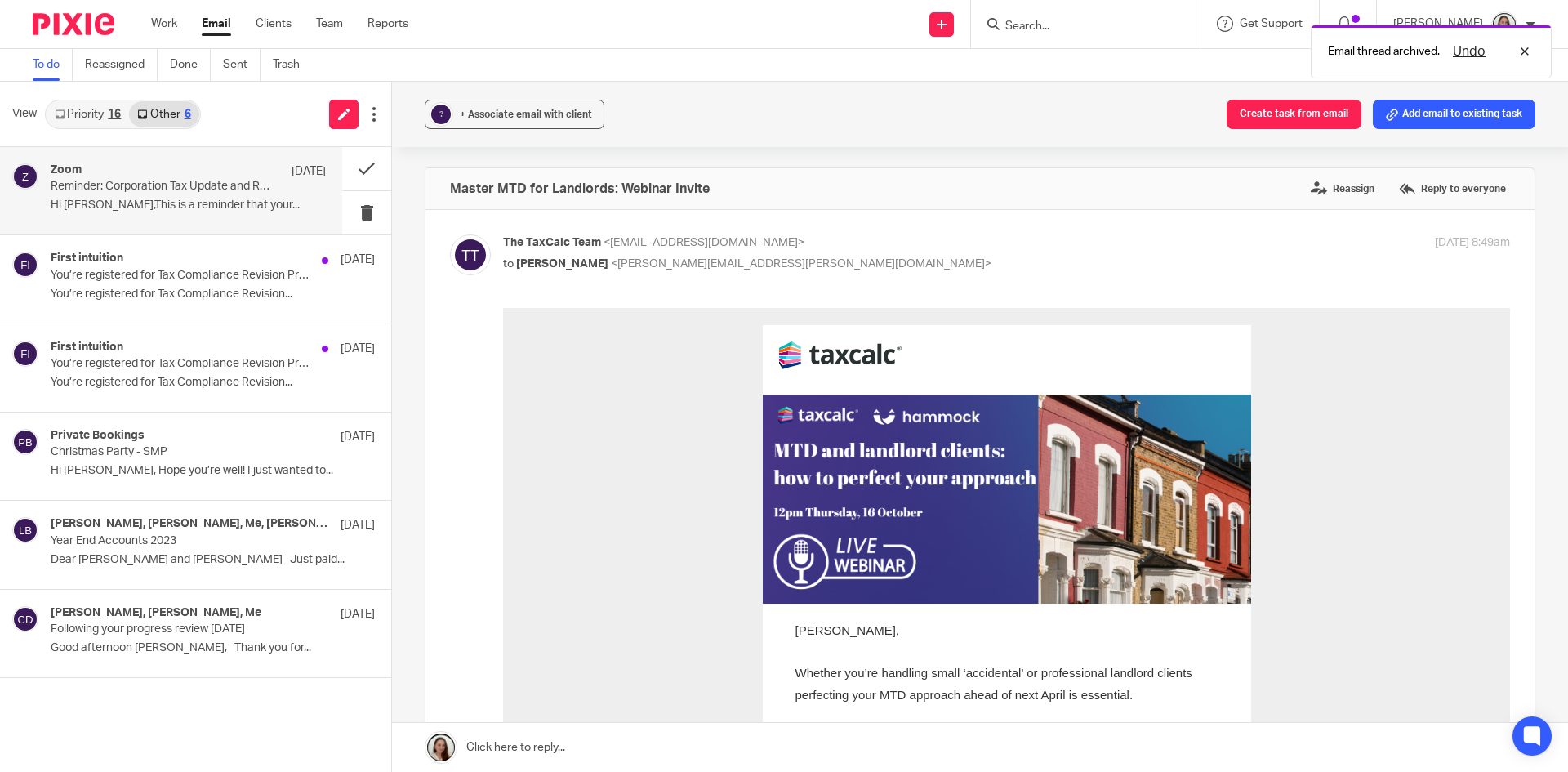
click at [178, 178] on div "Zoom 10 Oct" at bounding box center [188, 171] width 276 height 17
click at [181, 303] on div "First intuition 9 Oct You’re registered for Tax Compliance Revision Preparation…" at bounding box center [188, 278] width 276 height 55
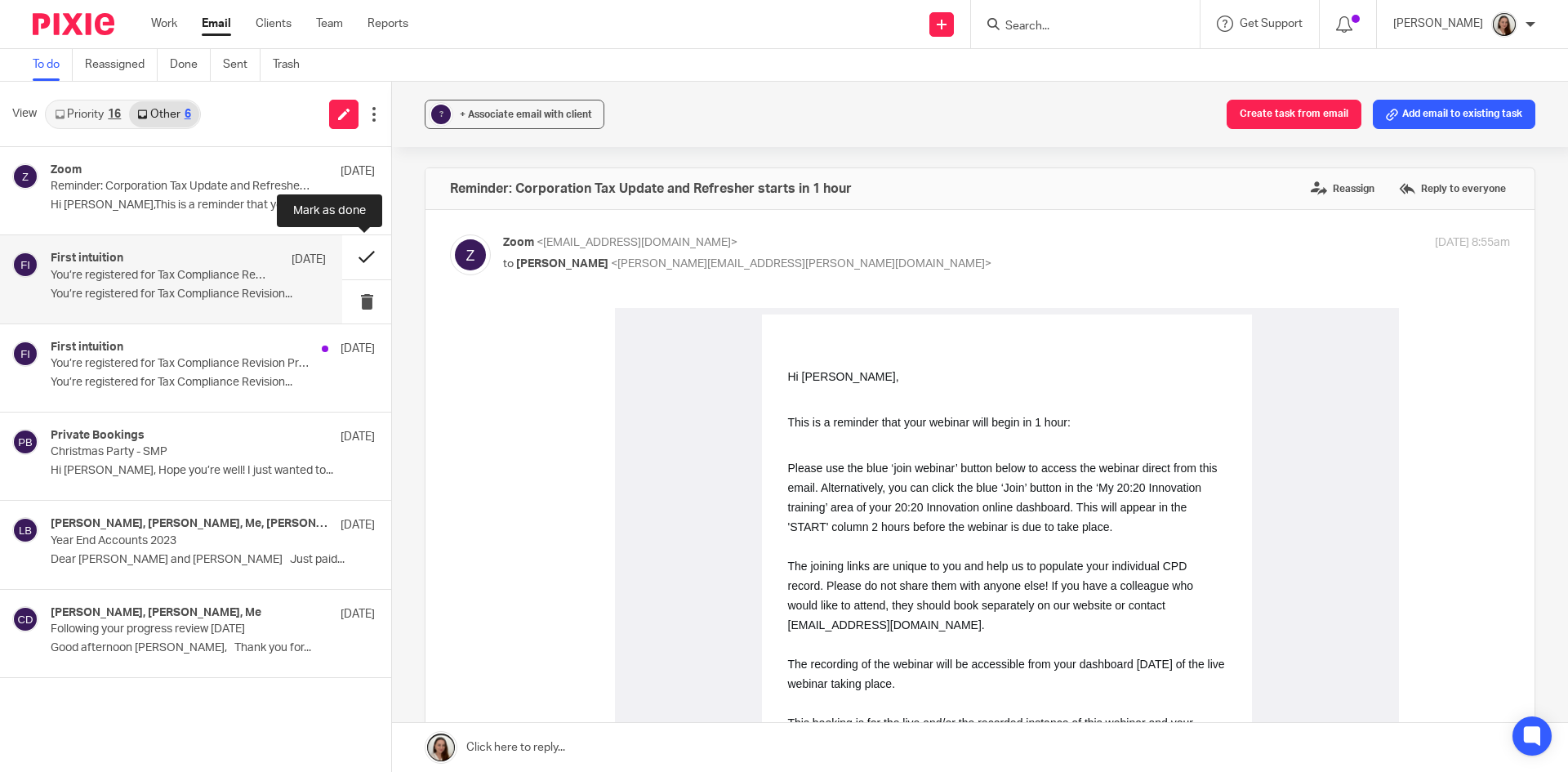
click at [351, 250] on button at bounding box center [367, 257] width 49 height 43
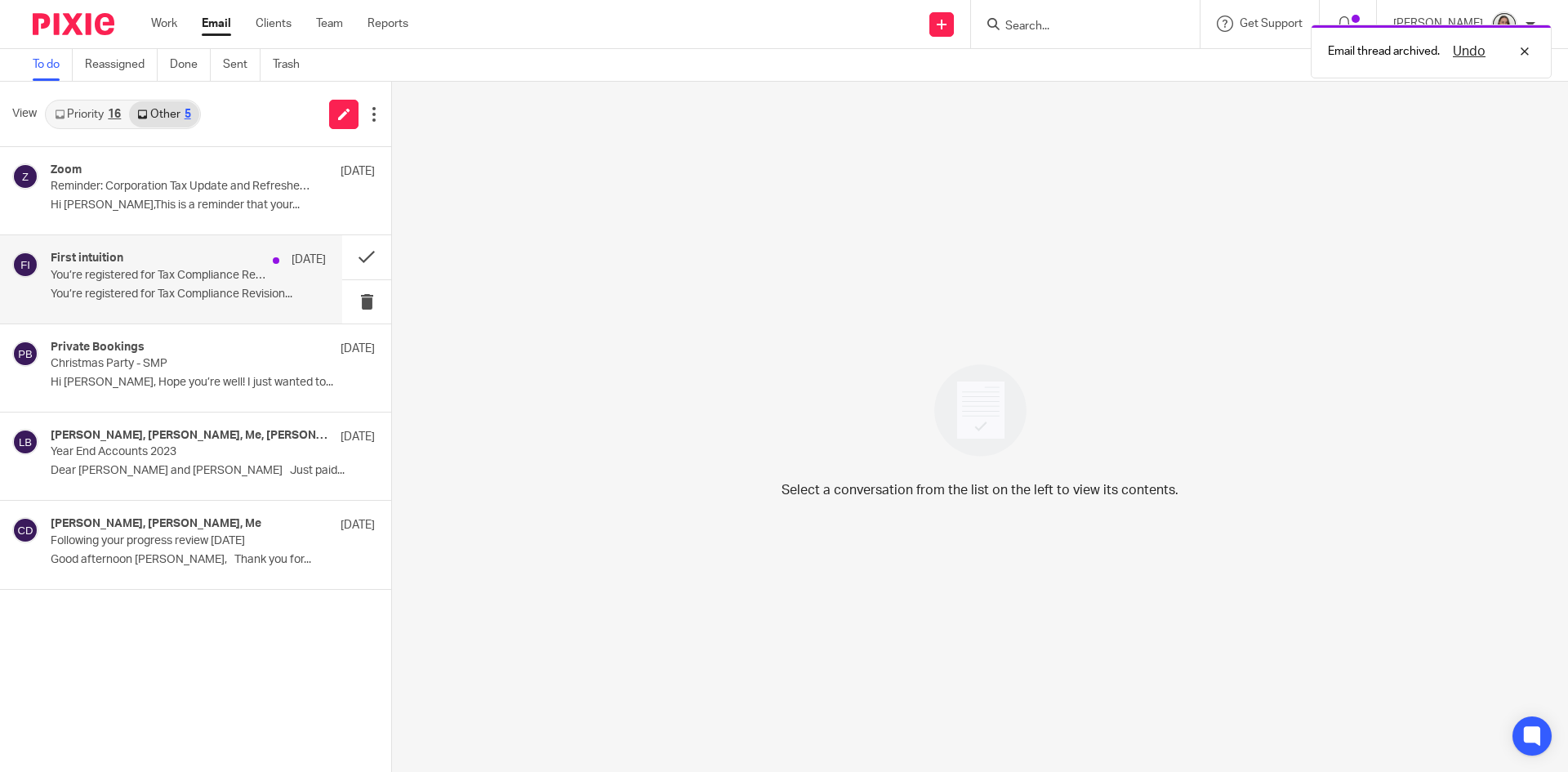
click at [172, 270] on p "You’re registered for Tax Compliance Revision Preparation Session 1" at bounding box center [161, 276] width 221 height 14
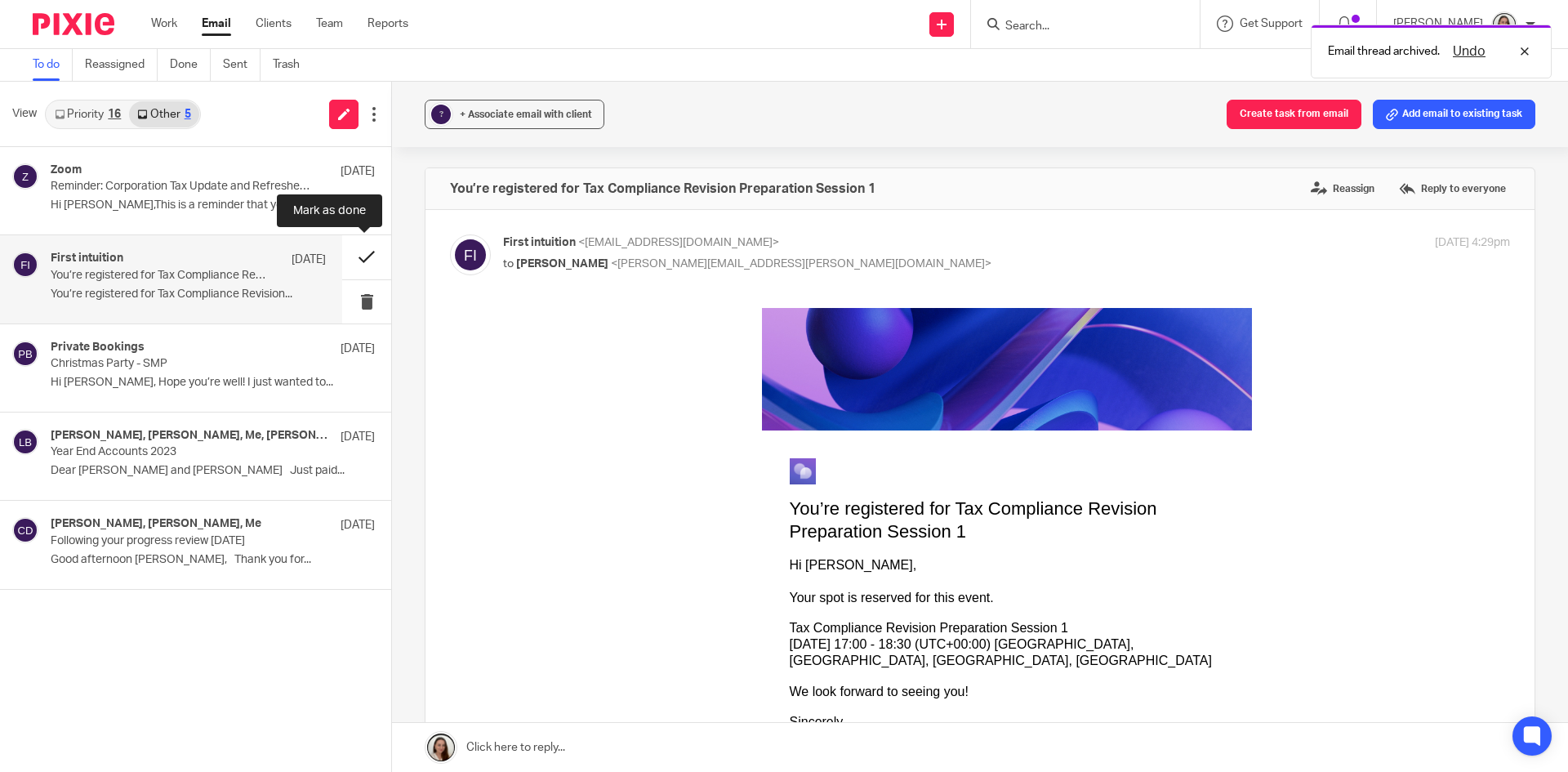
click at [353, 254] on button at bounding box center [367, 257] width 49 height 43
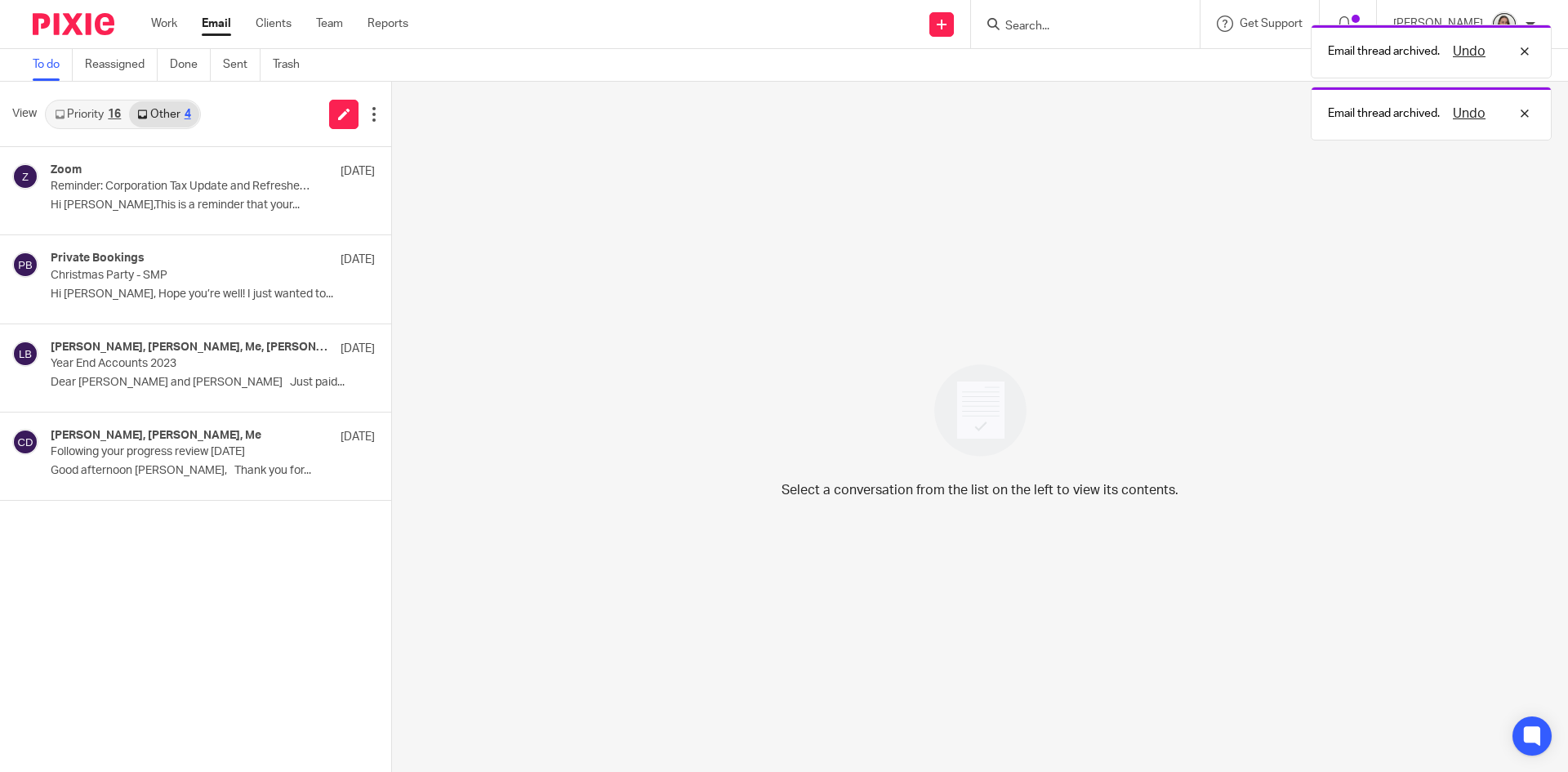
drag, startPoint x: 98, startPoint y: 114, endPoint x: 108, endPoint y: 133, distance: 21.5
click at [98, 113] on link "Priority 16" at bounding box center [88, 114] width 83 height 26
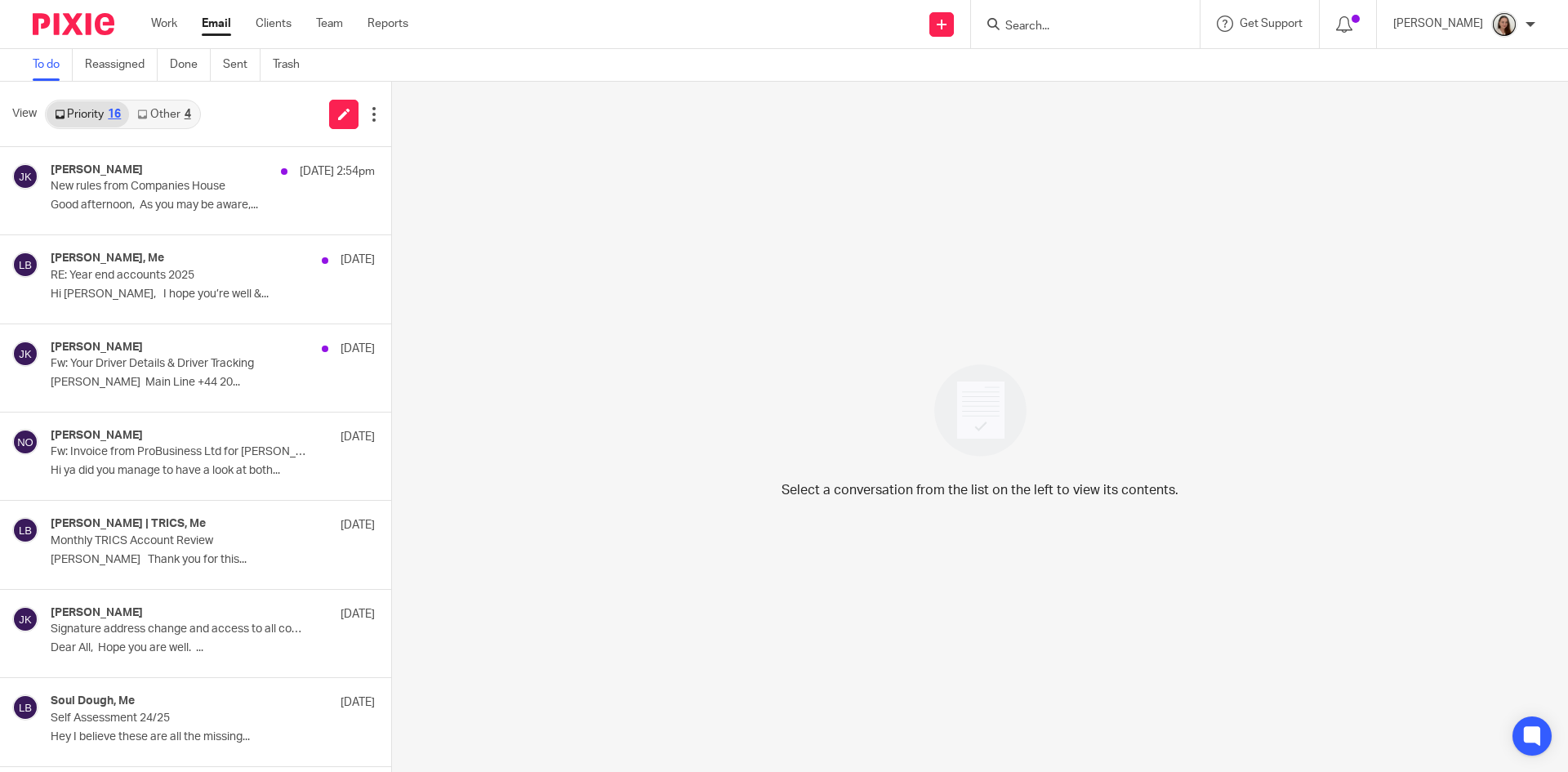
click at [1065, 17] on form at bounding box center [1091, 23] width 174 height 20
click at [1073, 25] on input "Search" at bounding box center [1077, 27] width 147 height 15
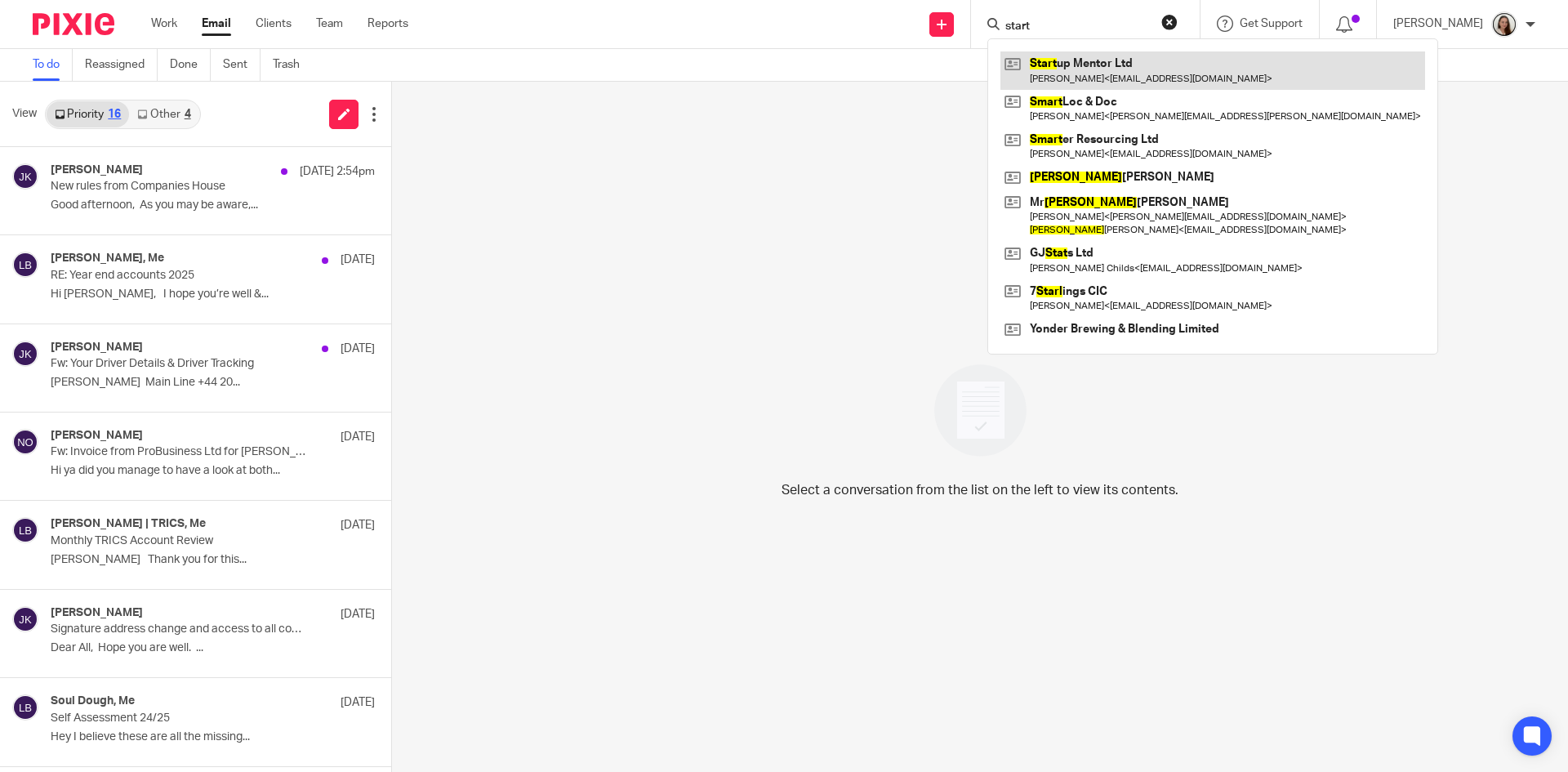
type input "start"
click at [1109, 67] on link at bounding box center [1213, 70] width 424 height 37
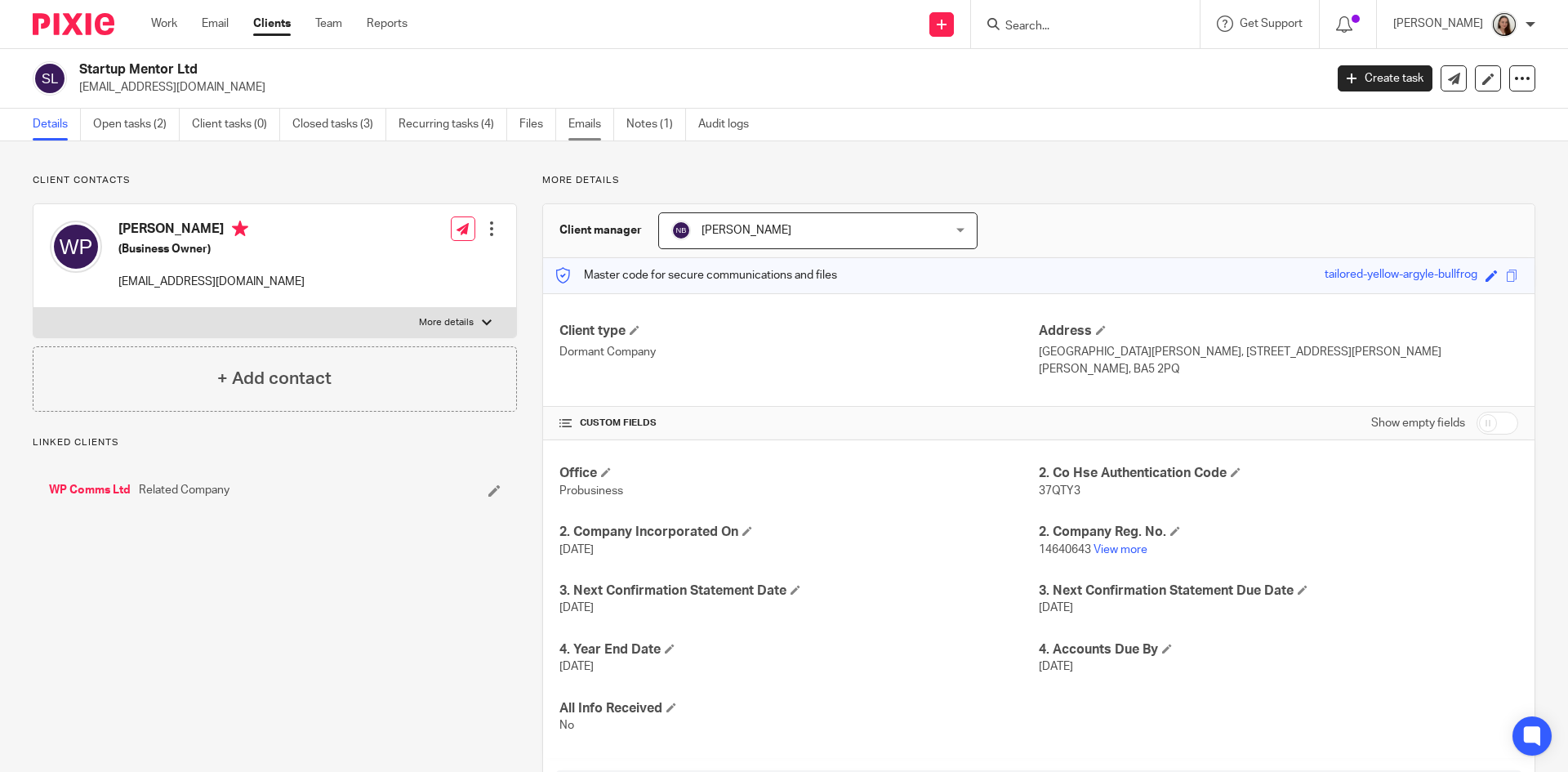
click at [592, 125] on link "Emails" at bounding box center [591, 124] width 46 height 32
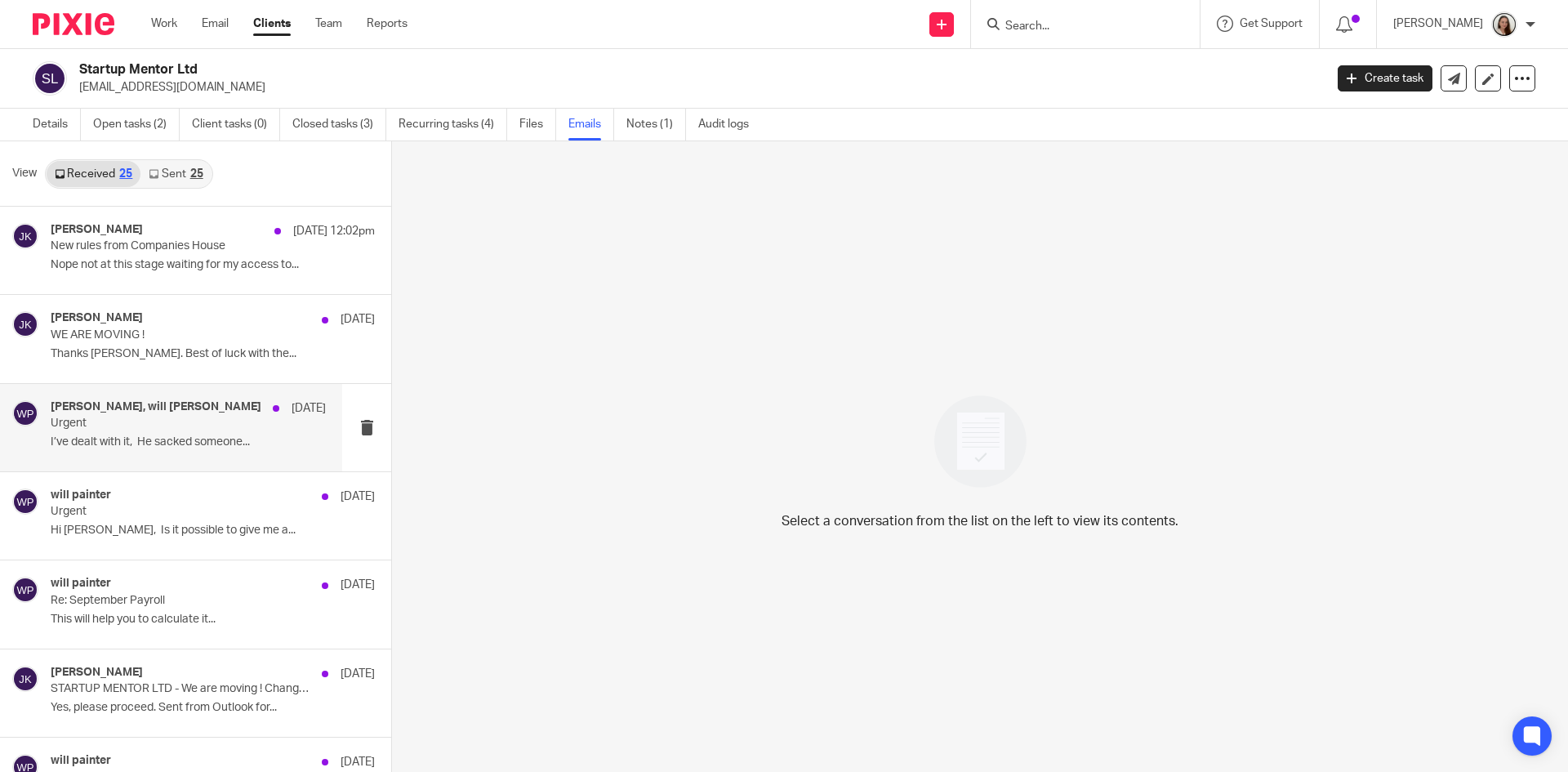
click at [155, 434] on div "Niall O'Driscoll, will painter 6 Oct Urgent I’ve dealt with it, He sacked someo…" at bounding box center [188, 427] width 276 height 55
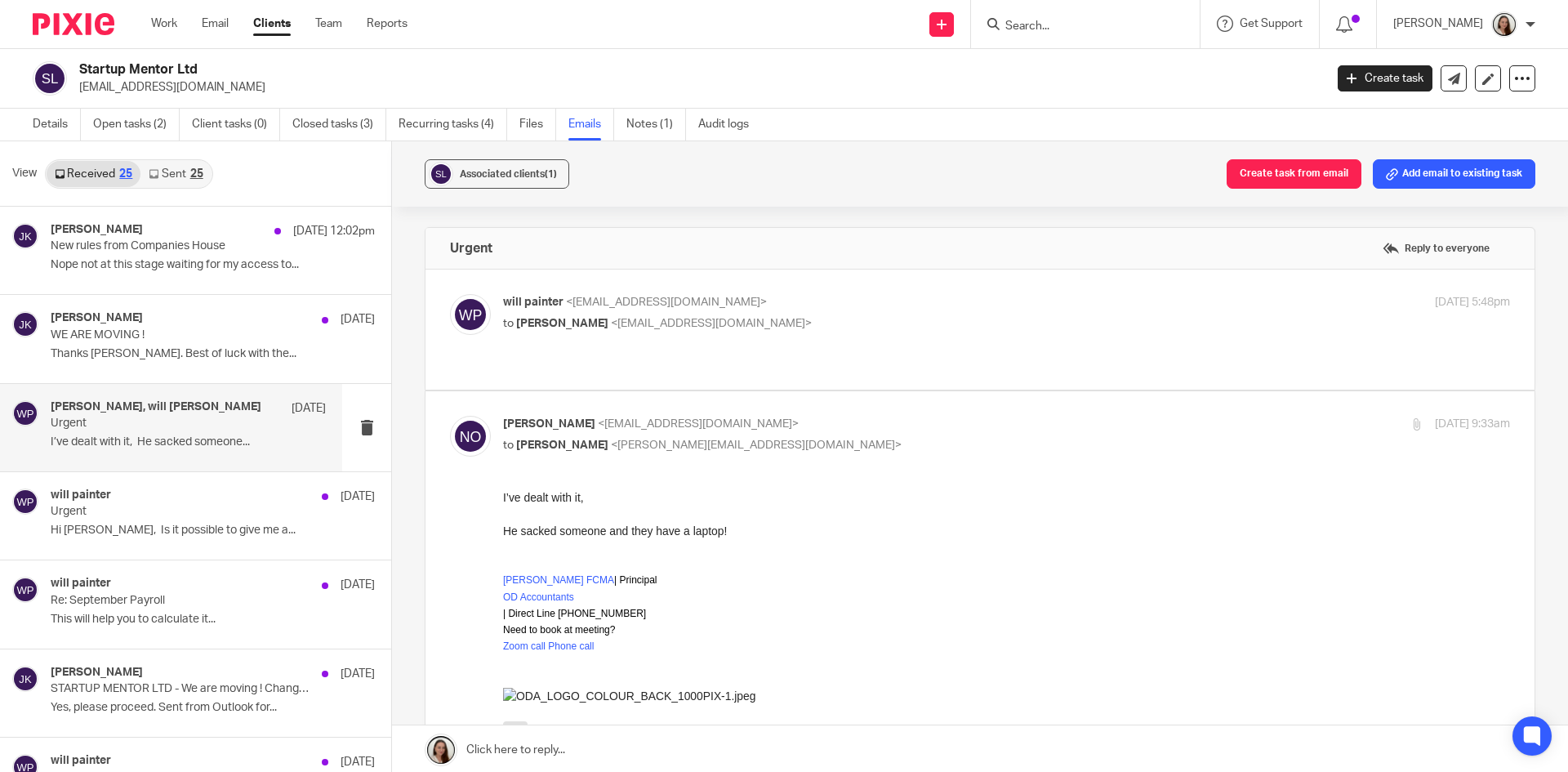
click at [784, 372] on label at bounding box center [979, 329] width 1109 height 120
click at [450, 294] on input "checkbox" at bounding box center [450, 293] width 1 height 1
checkbox input "true"
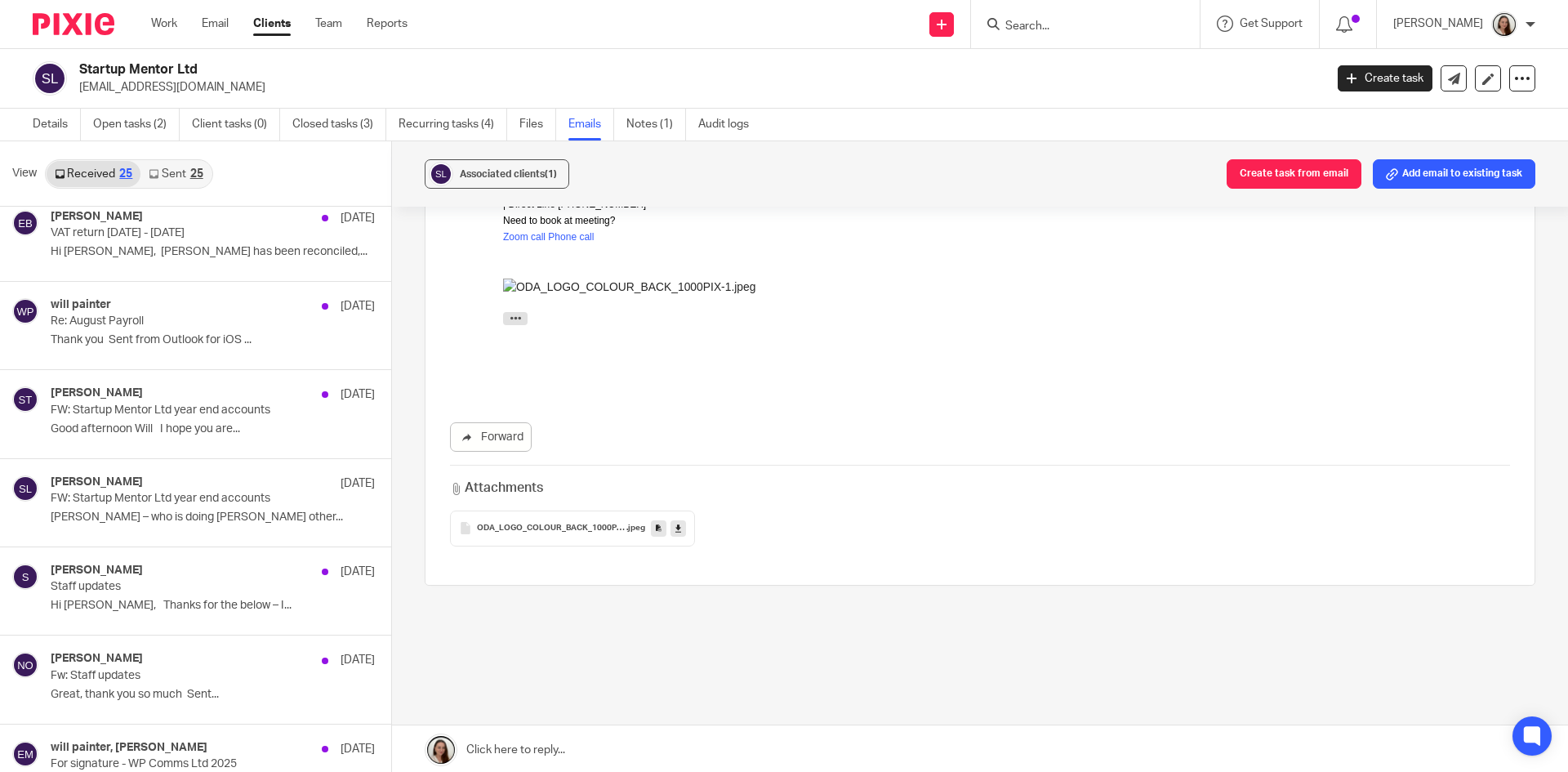
scroll to position [980, 0]
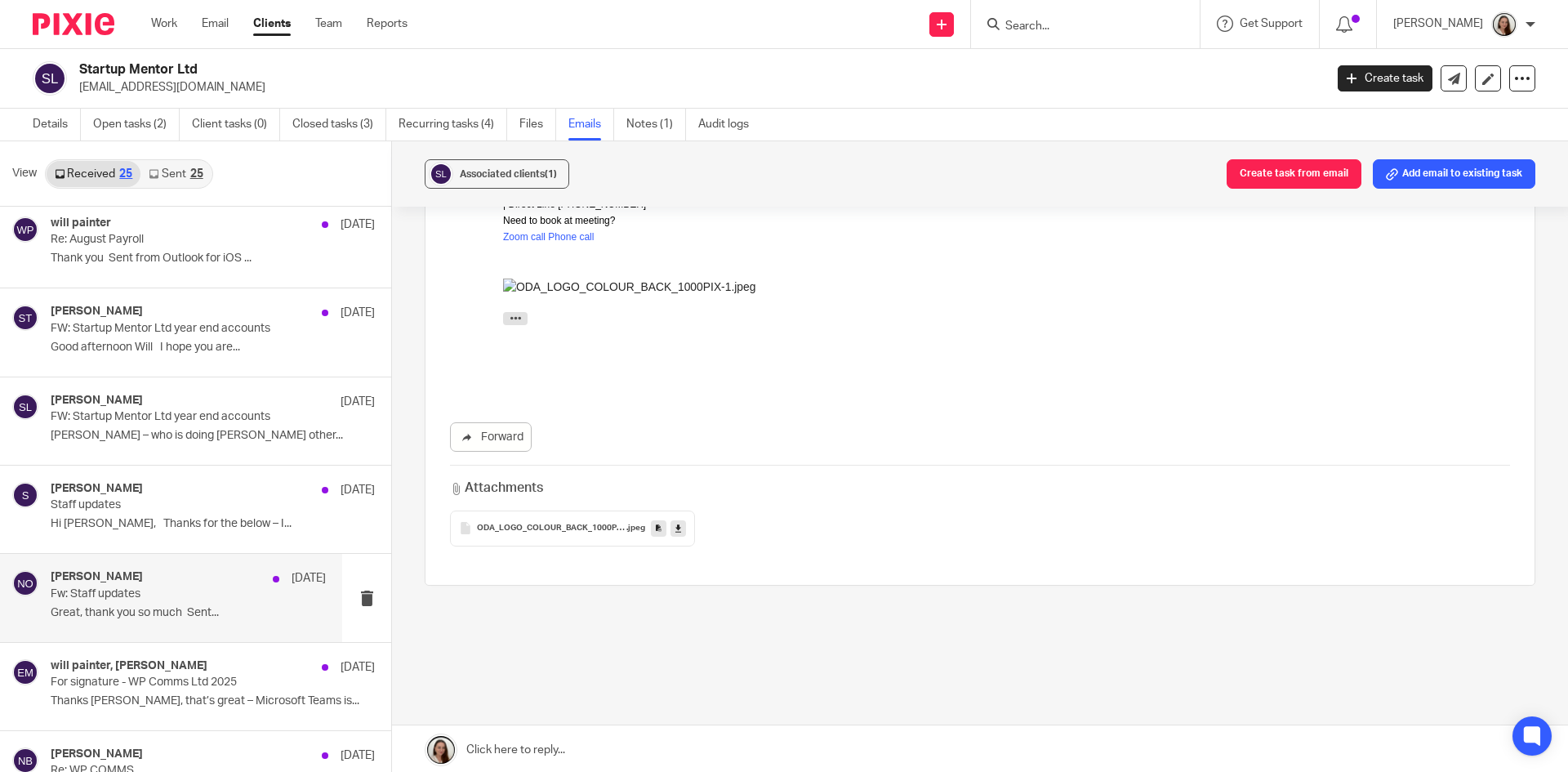
click at [174, 611] on p "Great, thank you so much Sent..." at bounding box center [188, 613] width 276 height 14
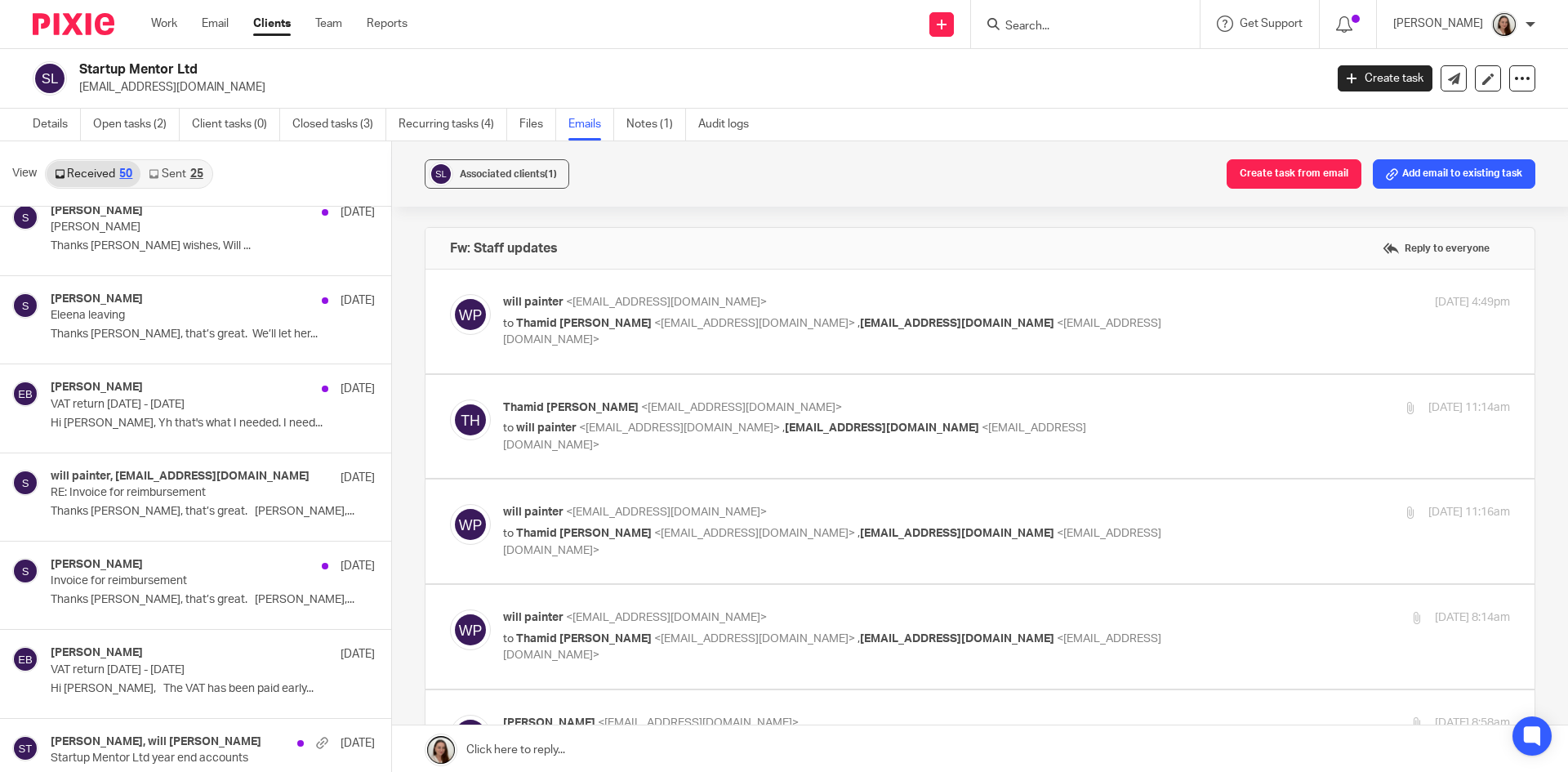
scroll to position [1878, 0]
click at [189, 167] on link "Sent 25" at bounding box center [176, 174] width 70 height 26
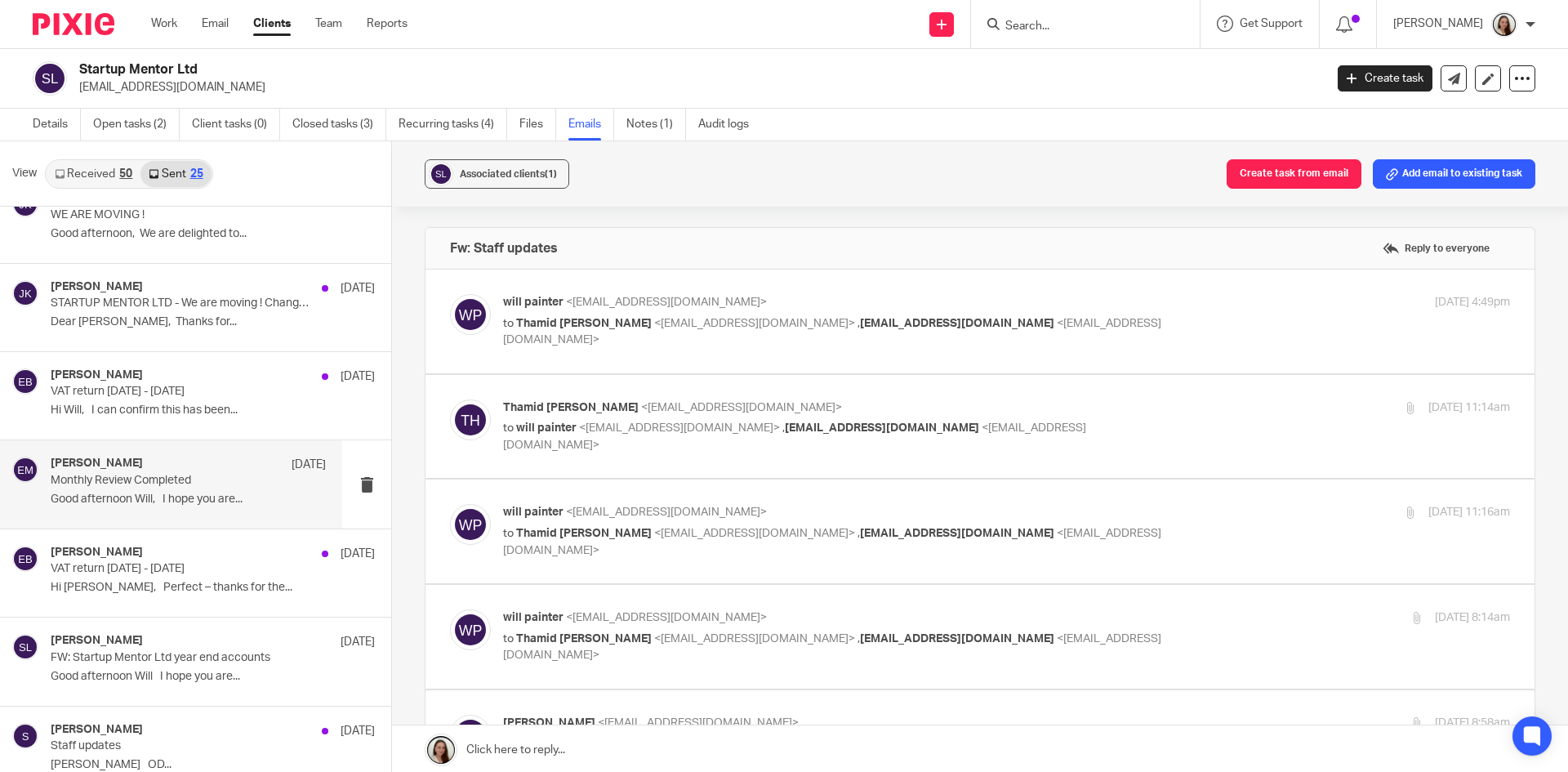
scroll to position [163, 0]
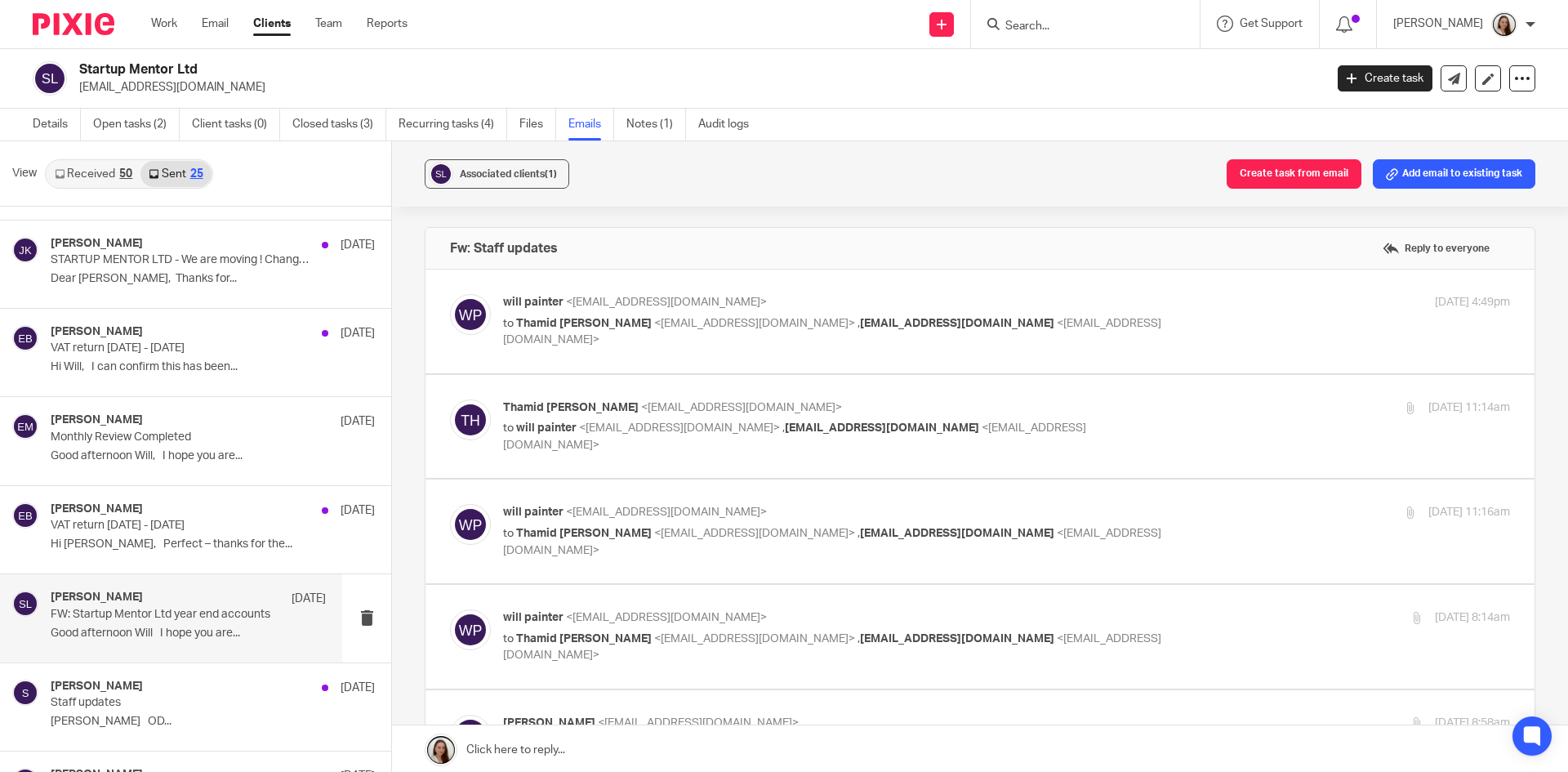
click at [178, 623] on div "Erik Molnar 12 Aug FW: Startup Mentor Ltd year end accounts Good afternoon Will…" at bounding box center [188, 617] width 276 height 55
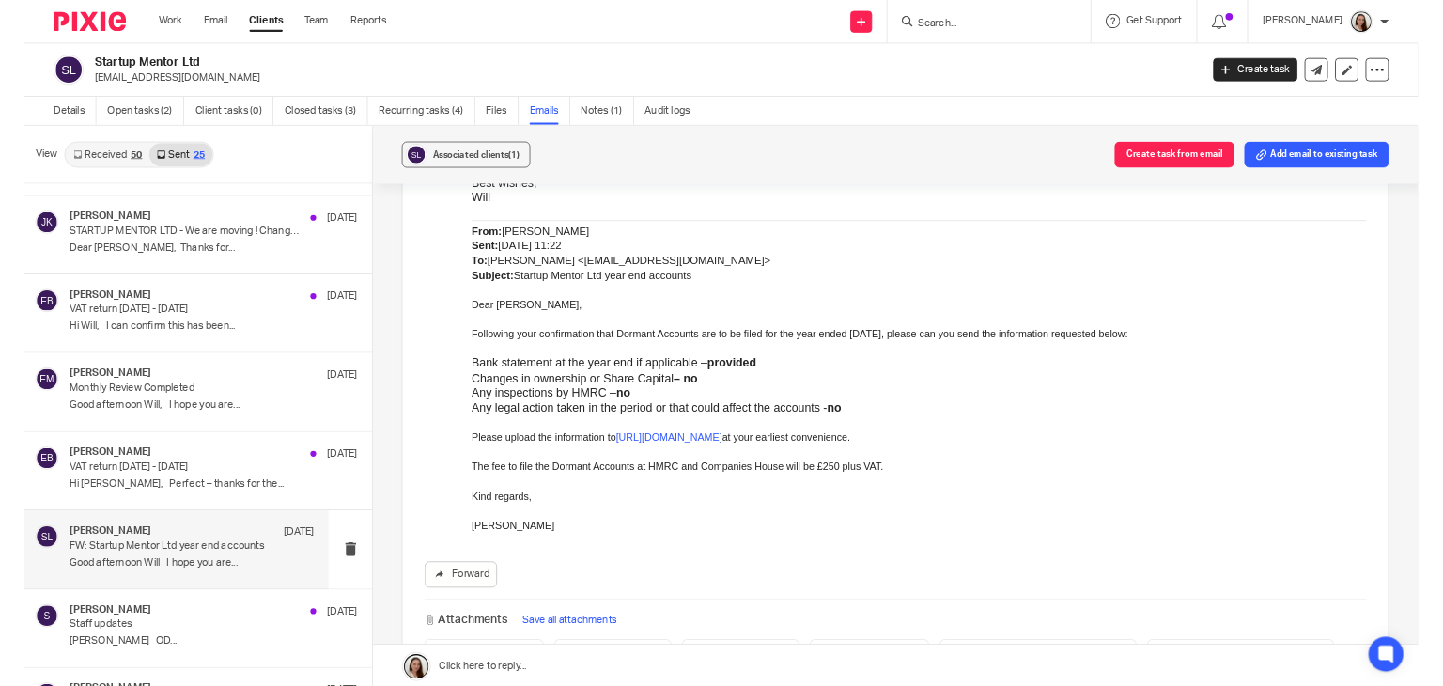
scroll to position [3777, 0]
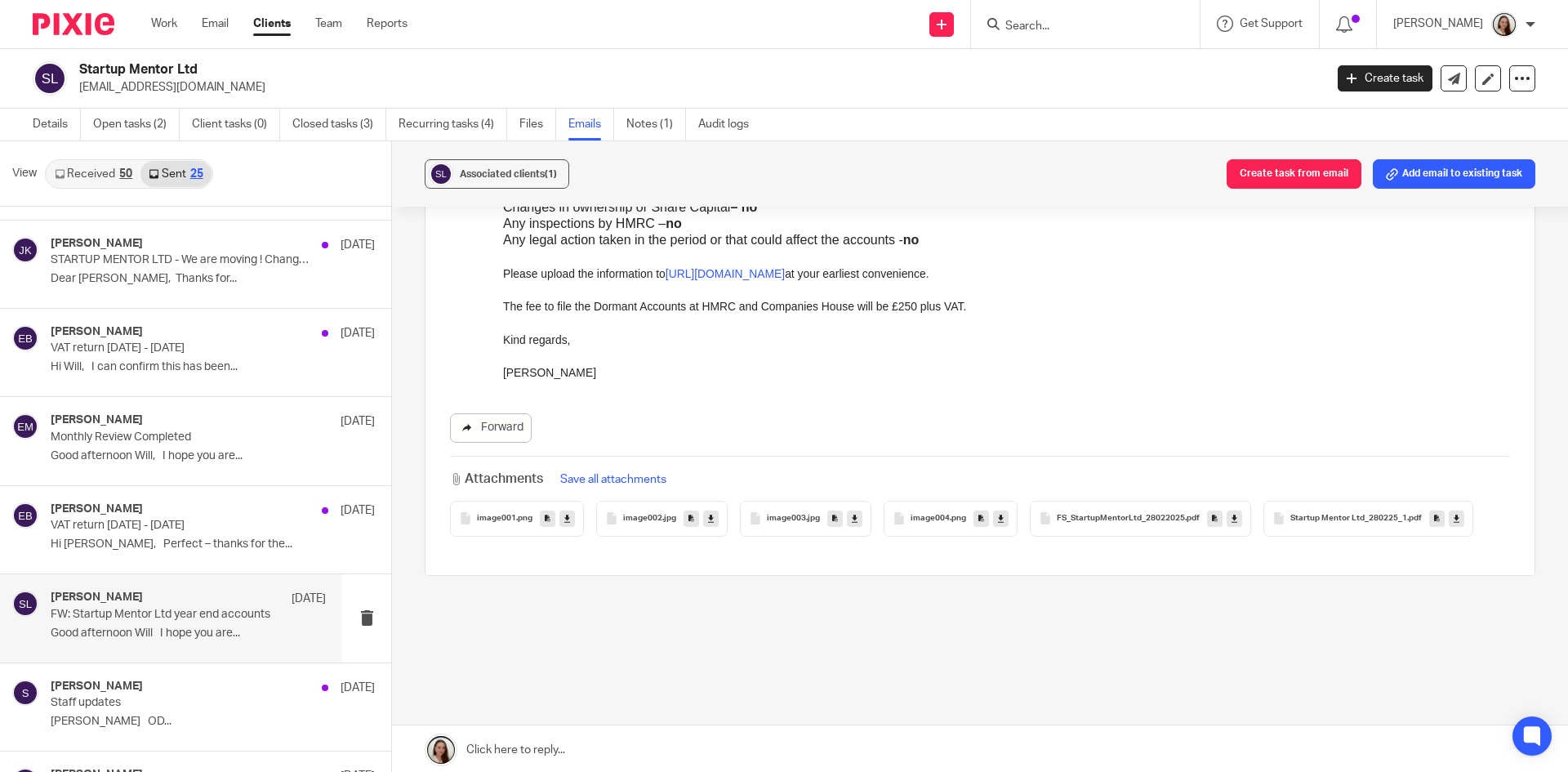
click at [511, 430] on link "Forward" at bounding box center [491, 428] width 82 height 30
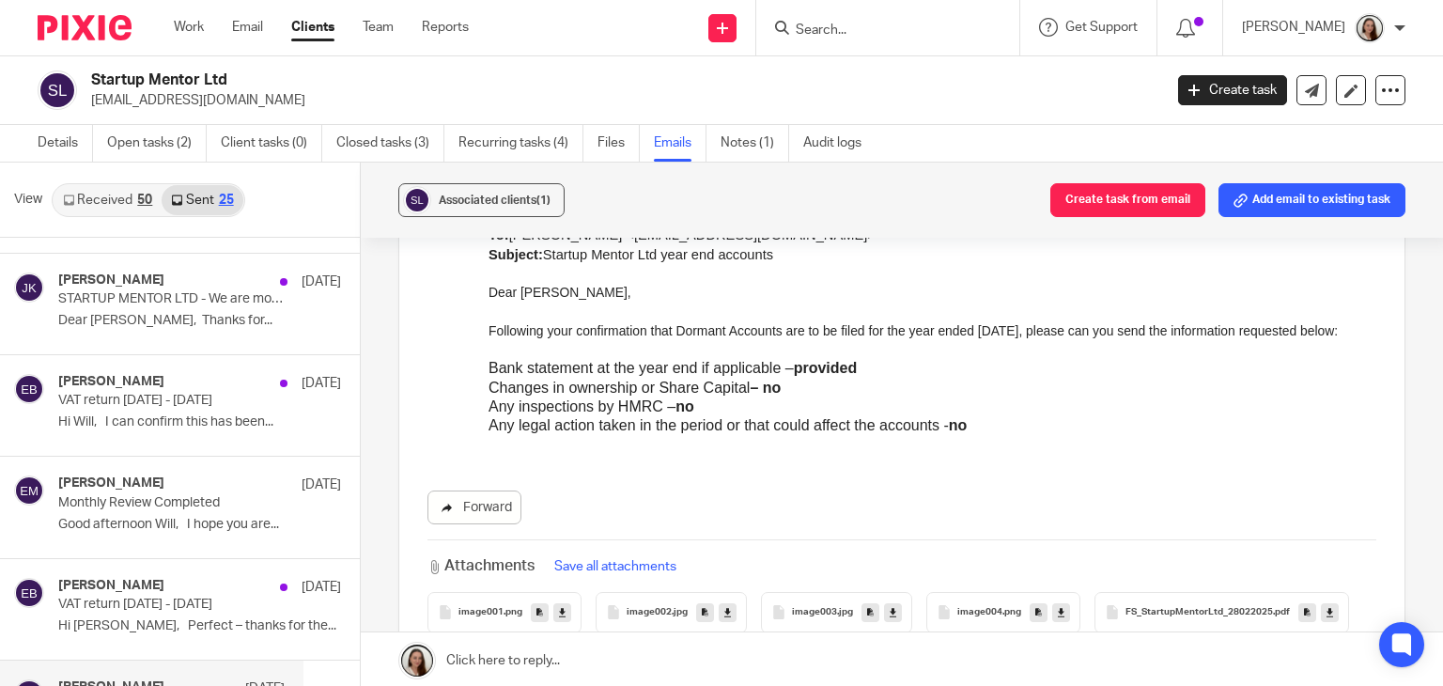
scroll to position [3771, 0]
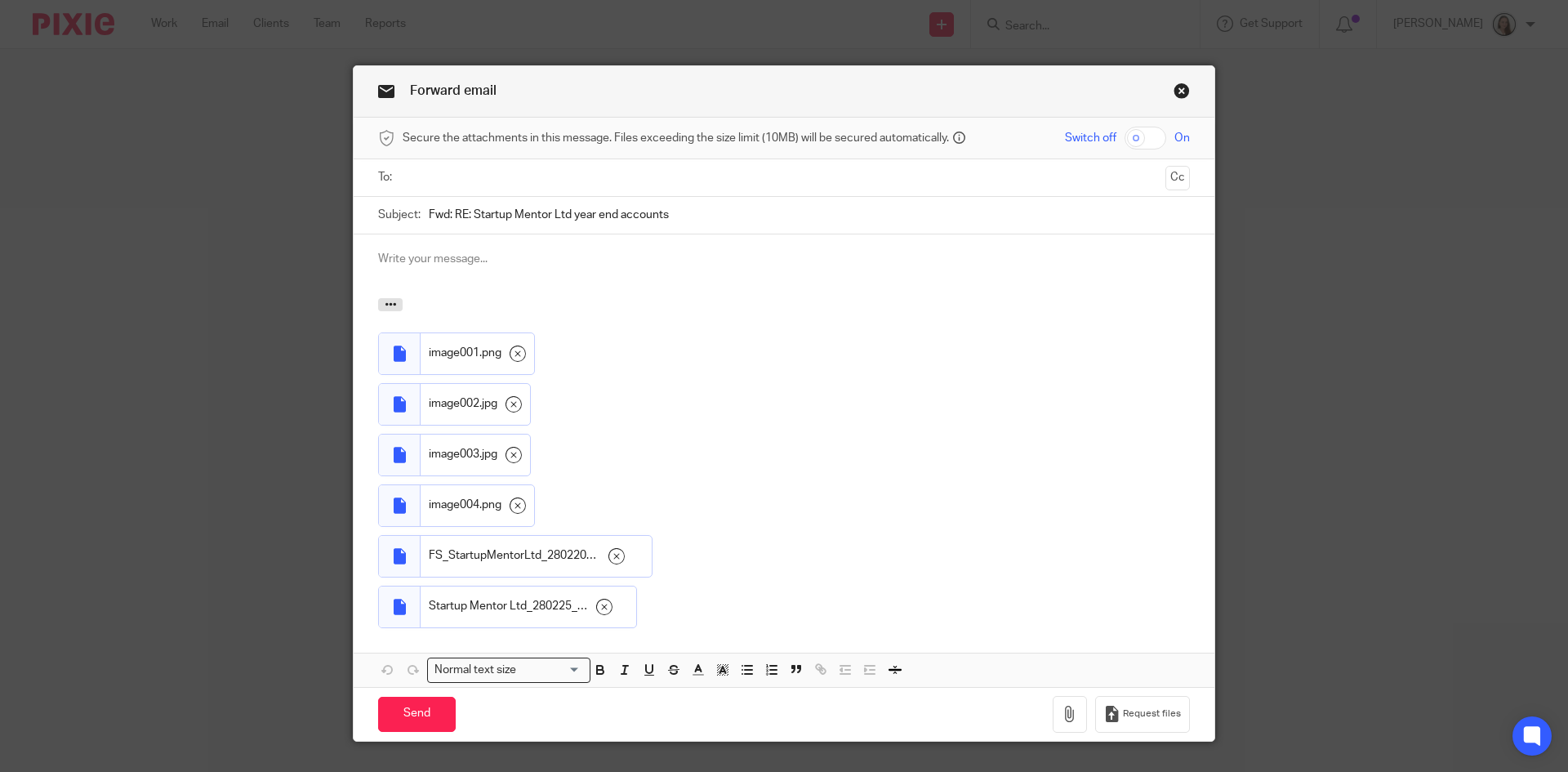
click at [498, 163] on div at bounding box center [784, 177] width 761 height 37
click at [498, 177] on input "text" at bounding box center [784, 177] width 751 height 19
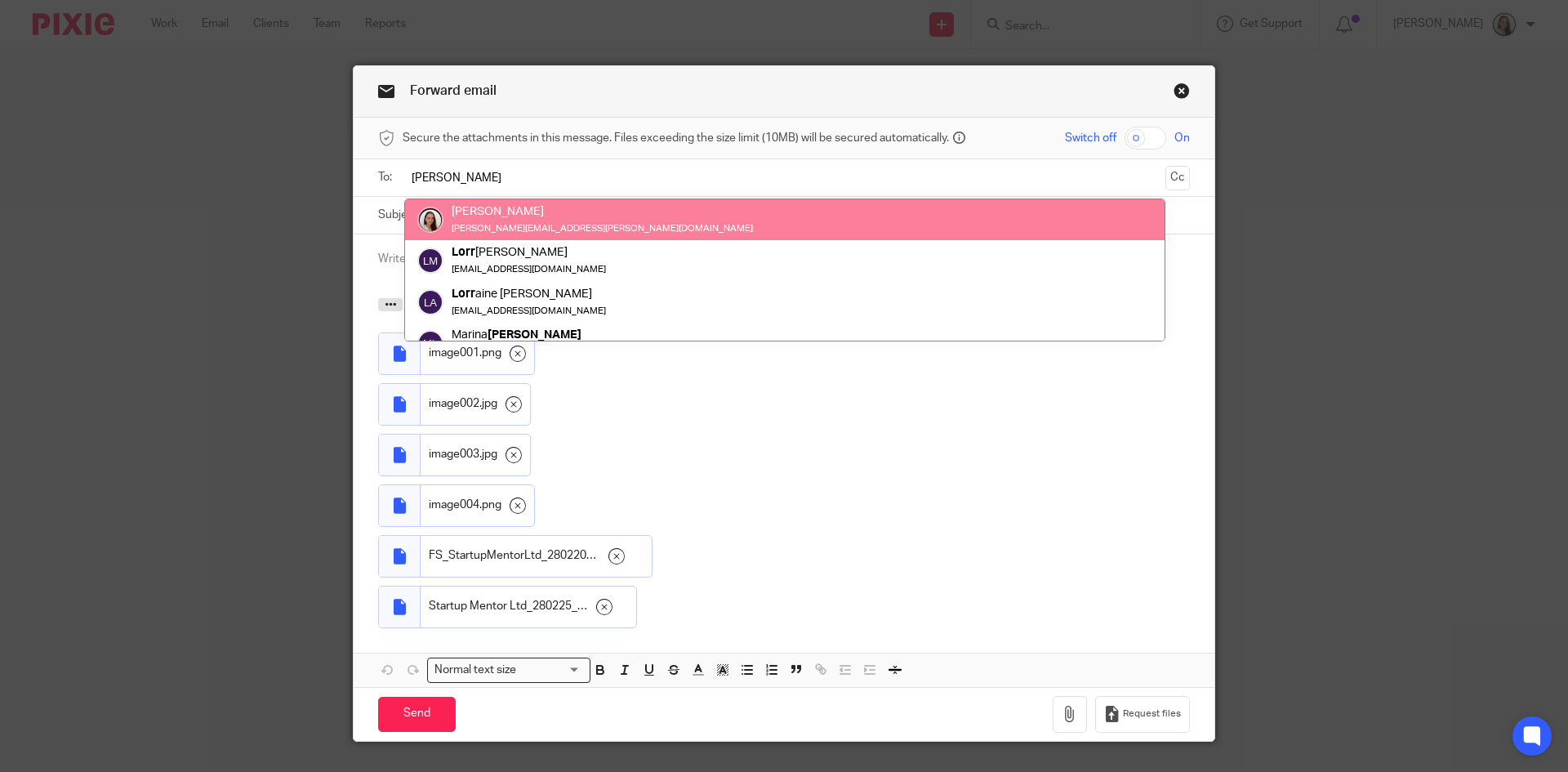
type input "[PERSON_NAME]"
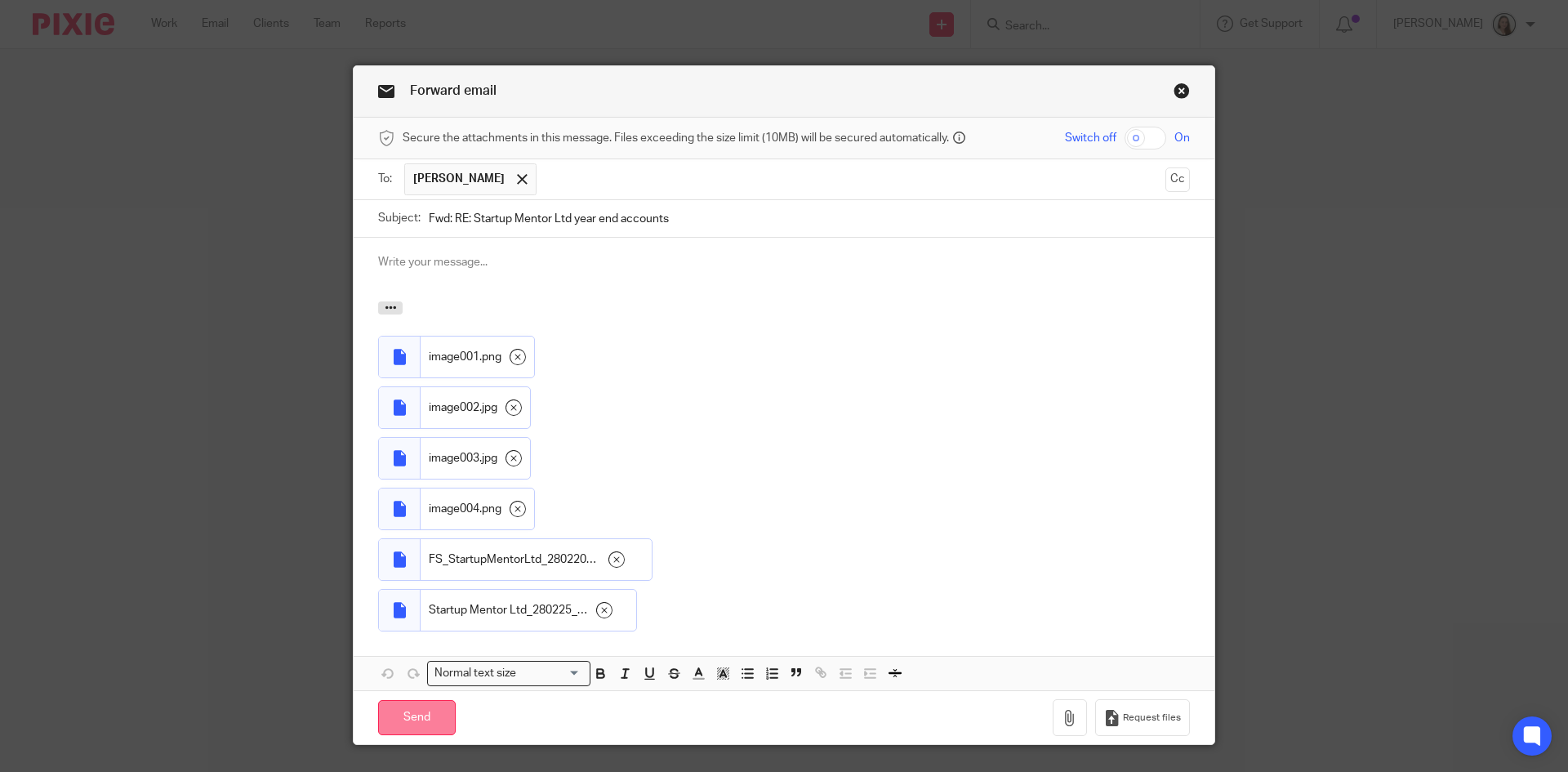
click at [437, 718] on input "Send" at bounding box center [417, 717] width 77 height 35
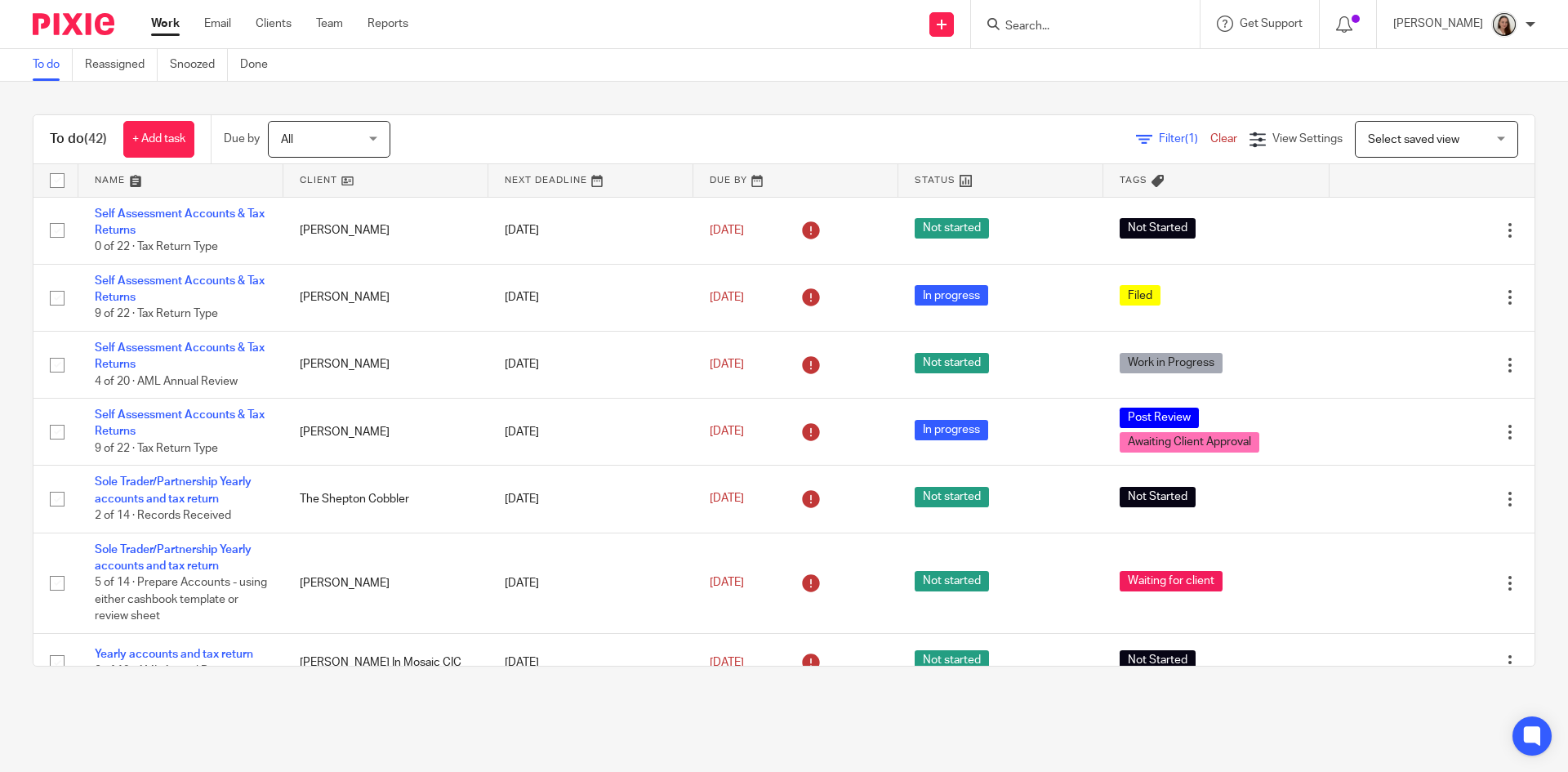
click at [1119, 21] on input "Search" at bounding box center [1077, 27] width 147 height 15
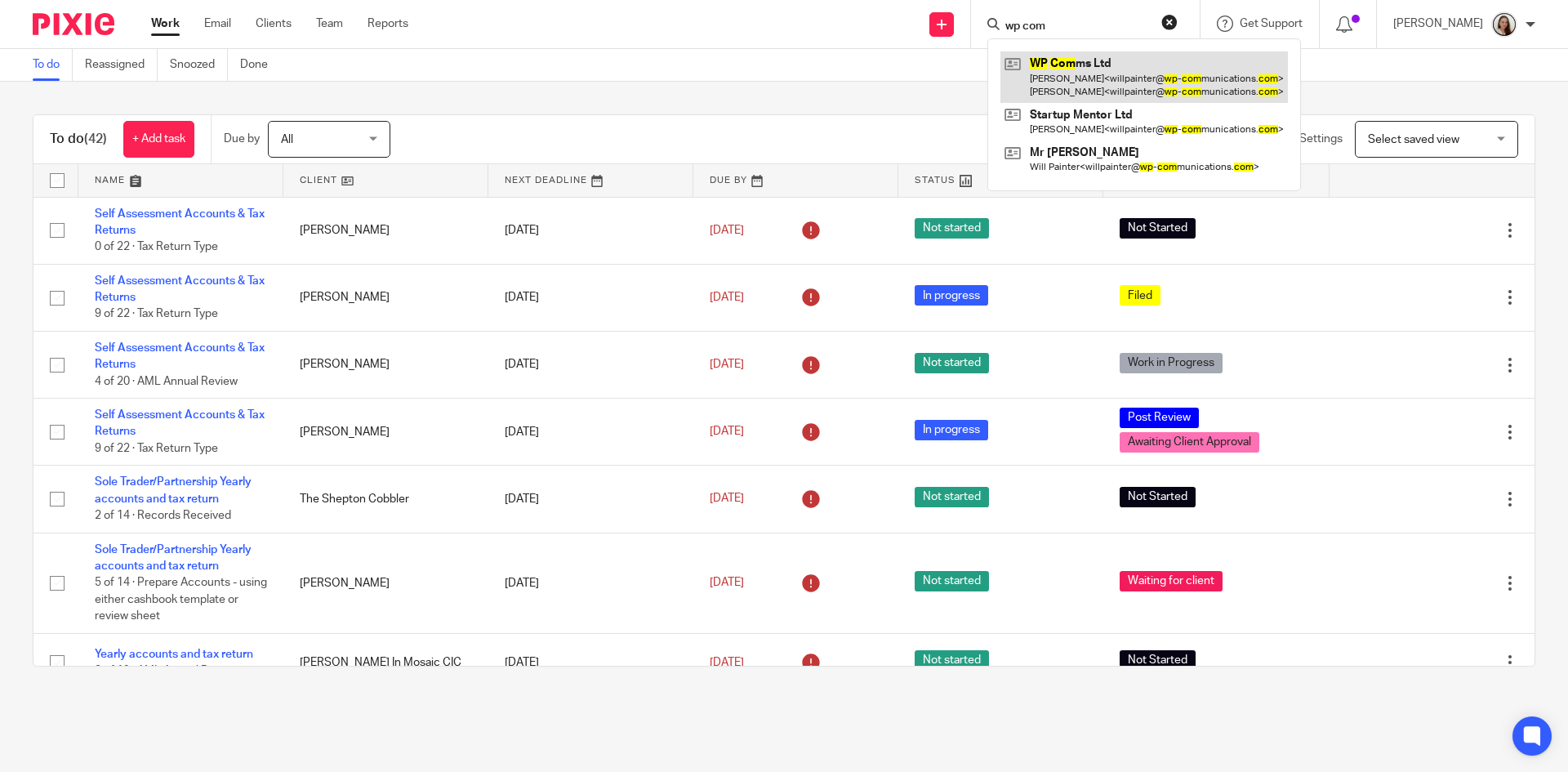
type input "wp com"
click at [1143, 86] on link at bounding box center [1144, 77] width 288 height 50
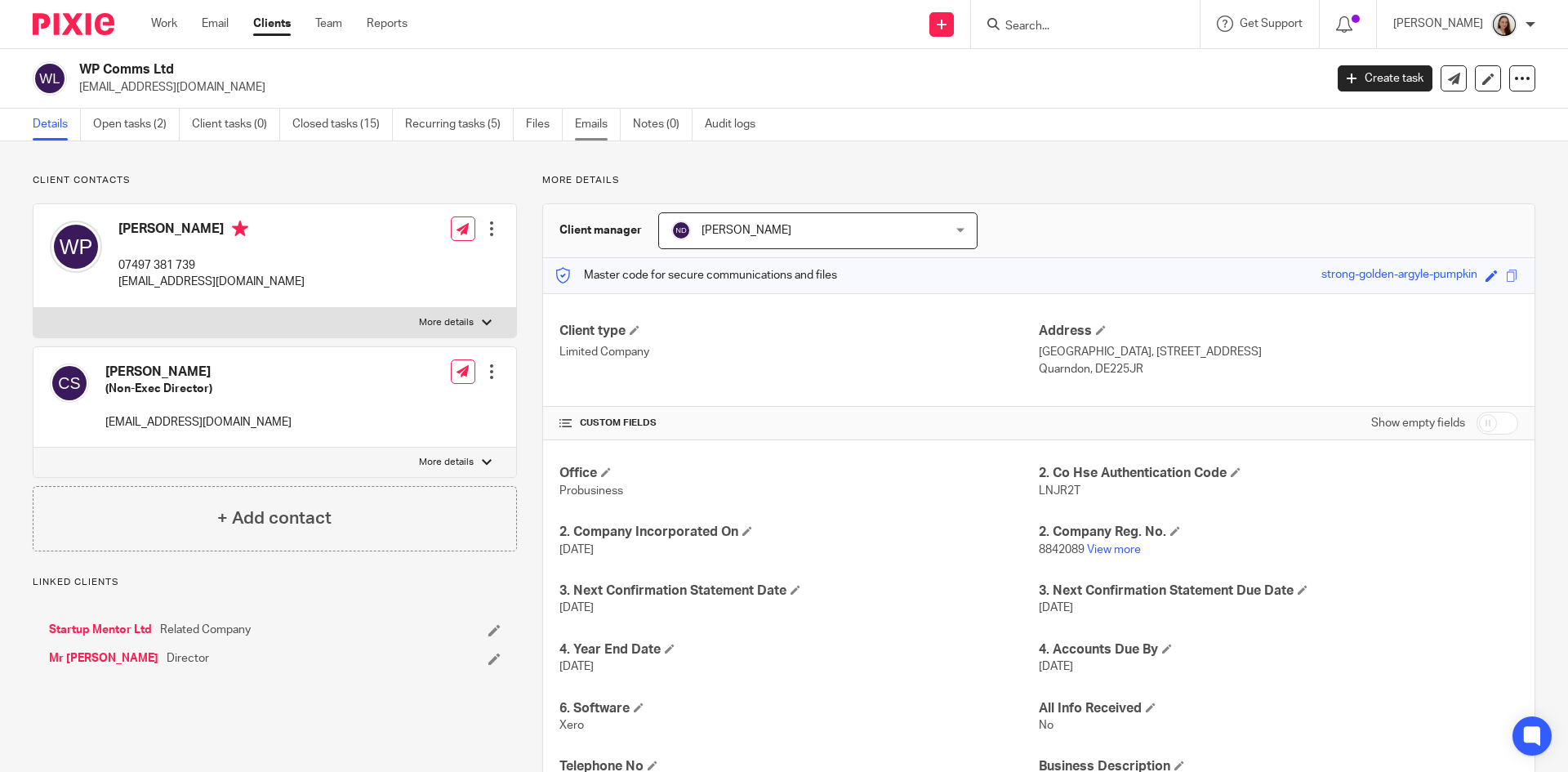
click at [611, 119] on link "Emails" at bounding box center [597, 124] width 46 height 32
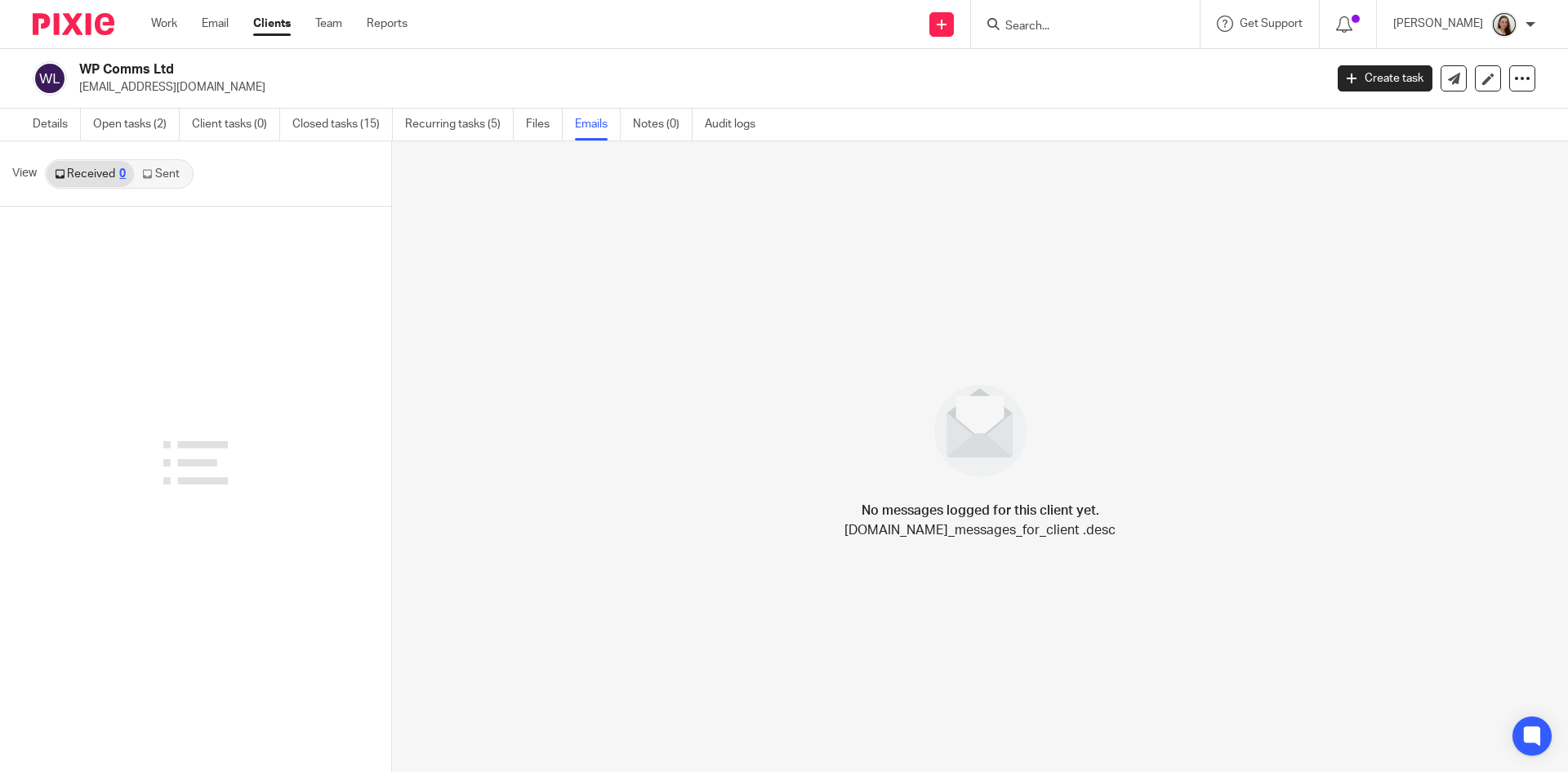
click at [170, 174] on link "Sent" at bounding box center [163, 174] width 57 height 26
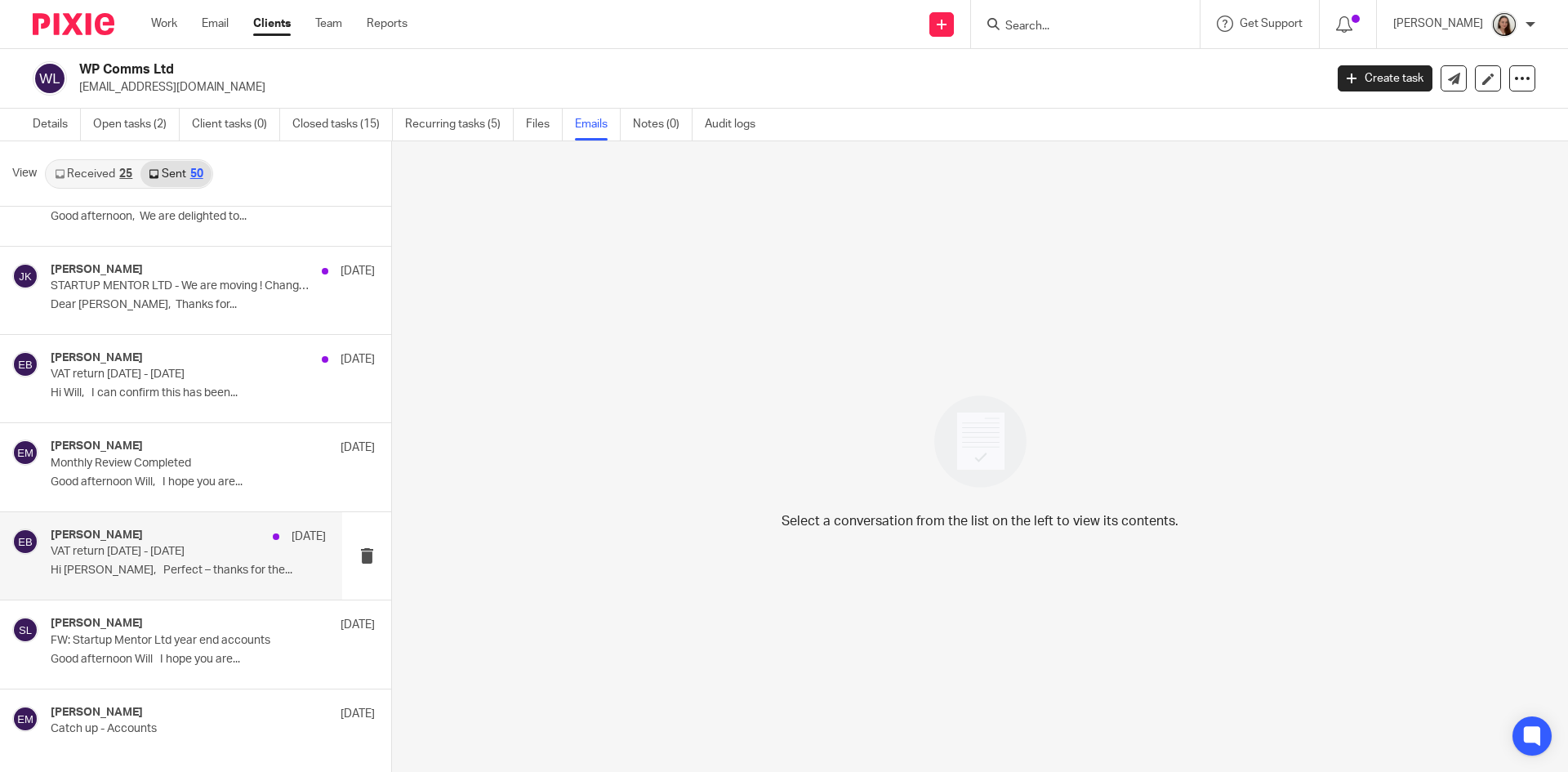
scroll to position [163, 0]
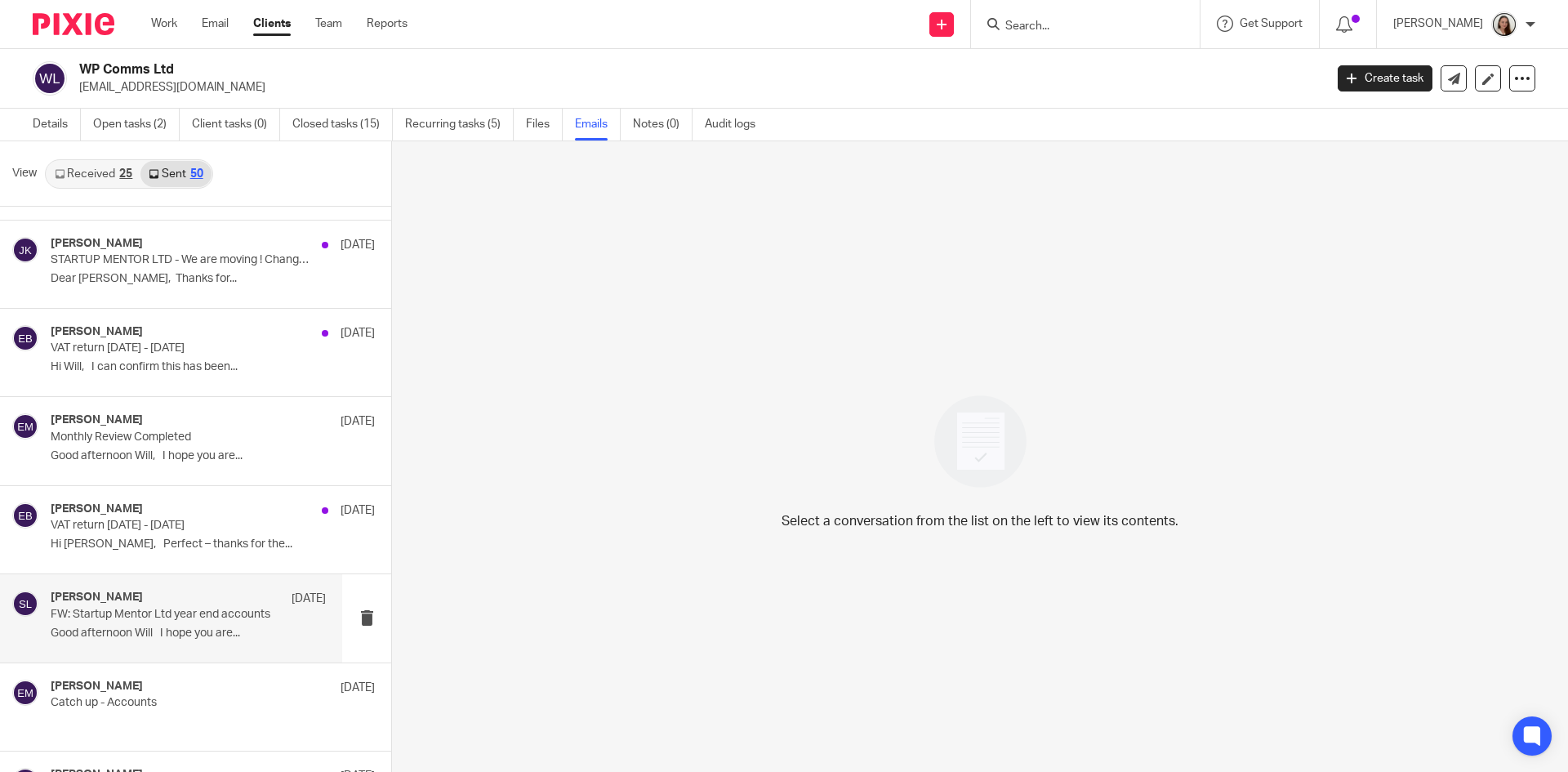
click at [137, 614] on p "FW: Startup Mentor Ltd year end accounts" at bounding box center [161, 615] width 221 height 14
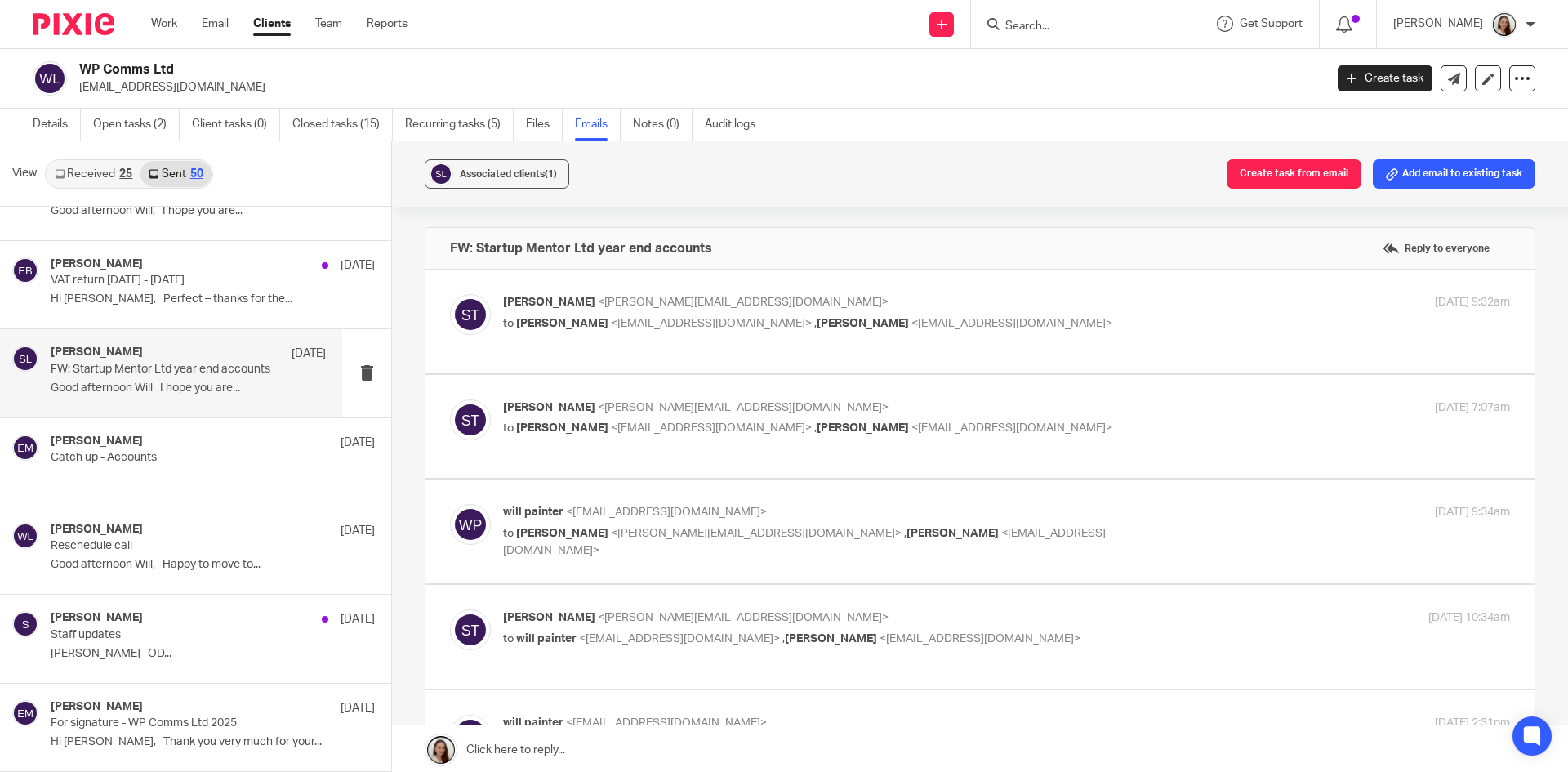
scroll to position [490, 0]
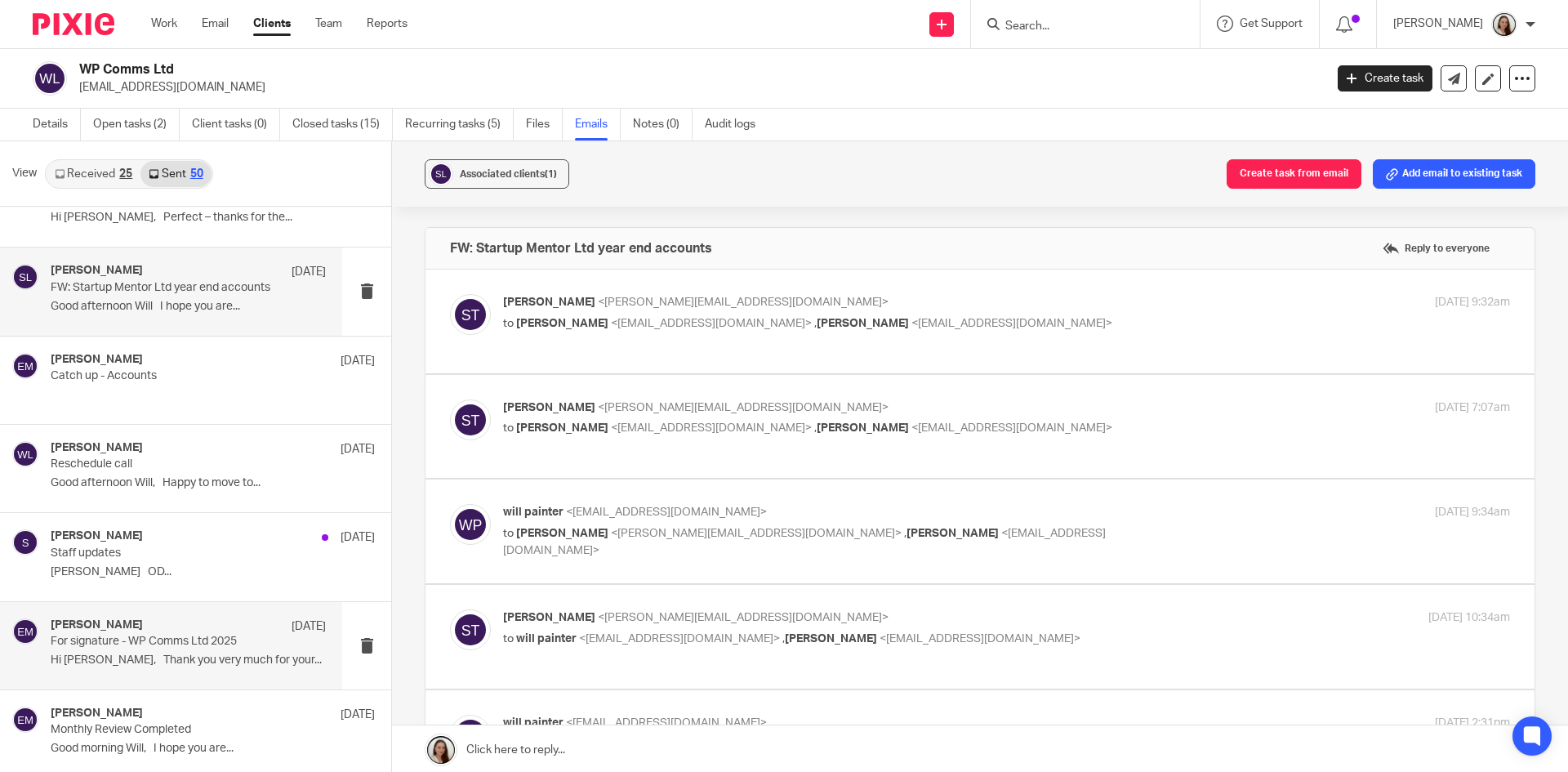
click at [205, 658] on p "Hi Will, Thank you very much for your..." at bounding box center [188, 660] width 276 height 14
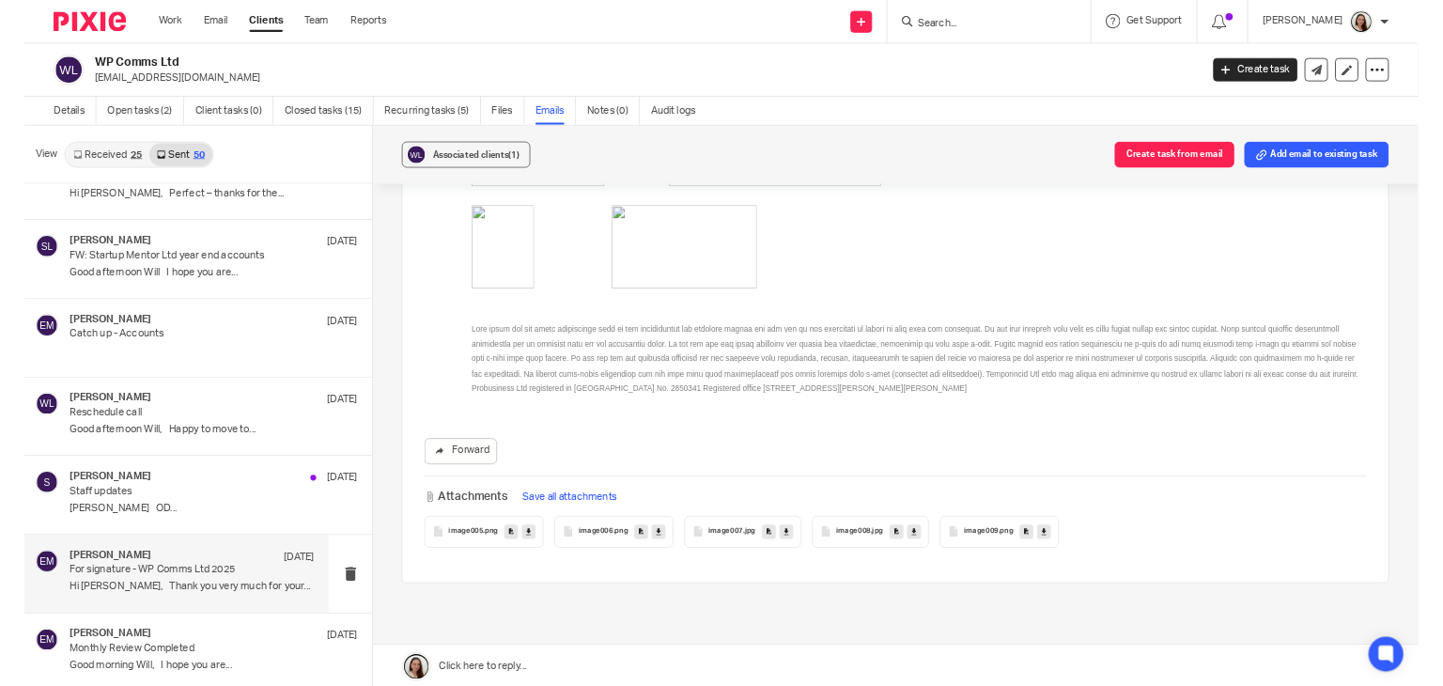
scroll to position [3525, 0]
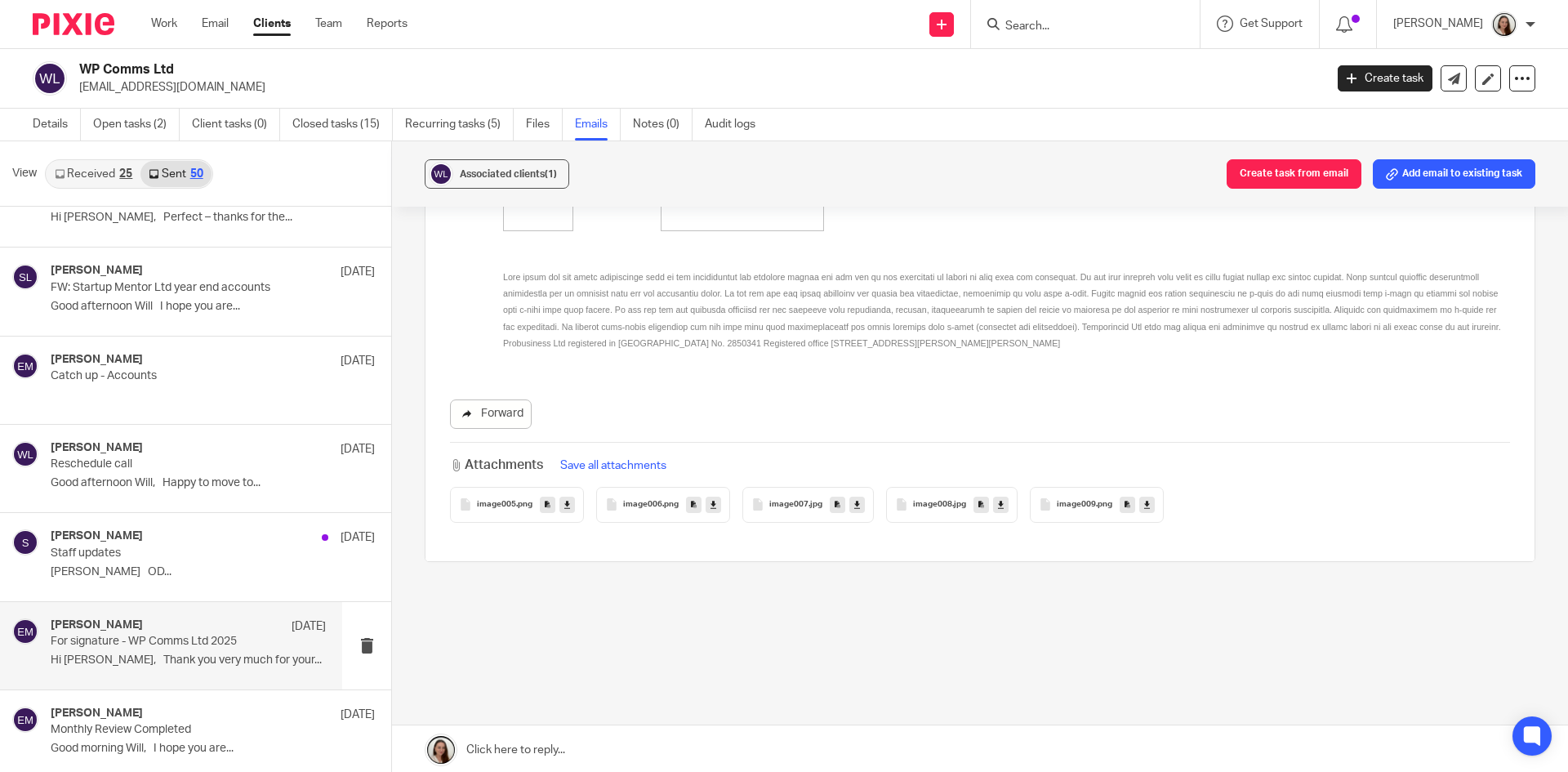
click at [470, 412] on link "Forward" at bounding box center [491, 414] width 82 height 30
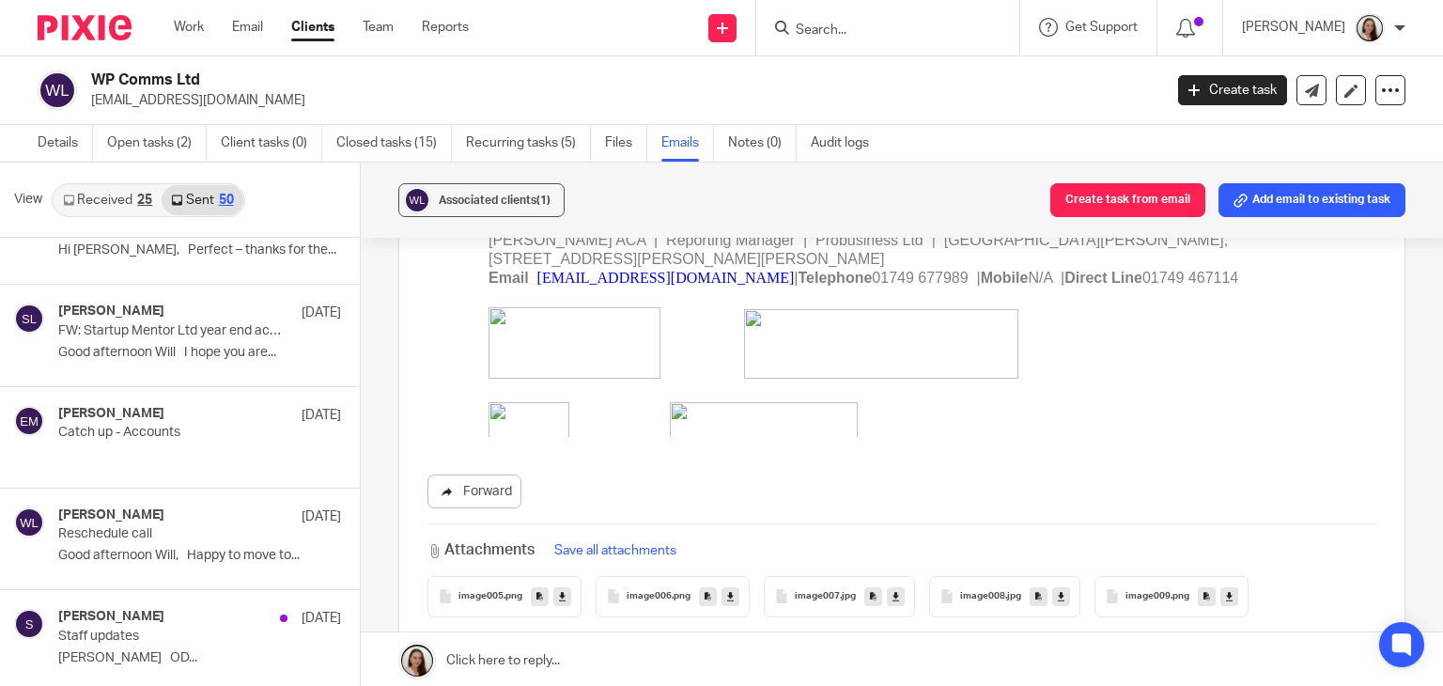
scroll to position [3521, 0]
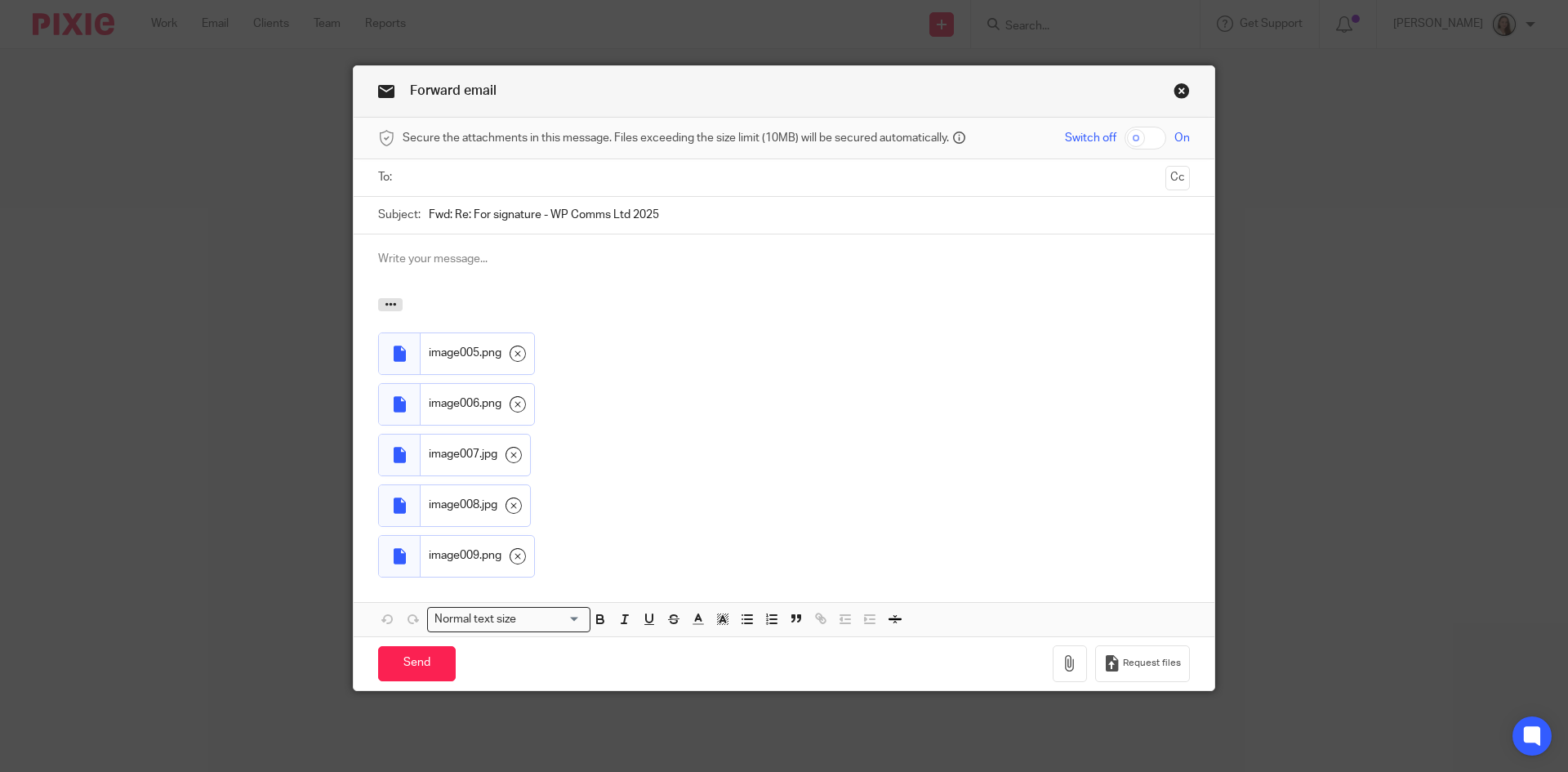
click at [482, 177] on input "text" at bounding box center [784, 177] width 751 height 19
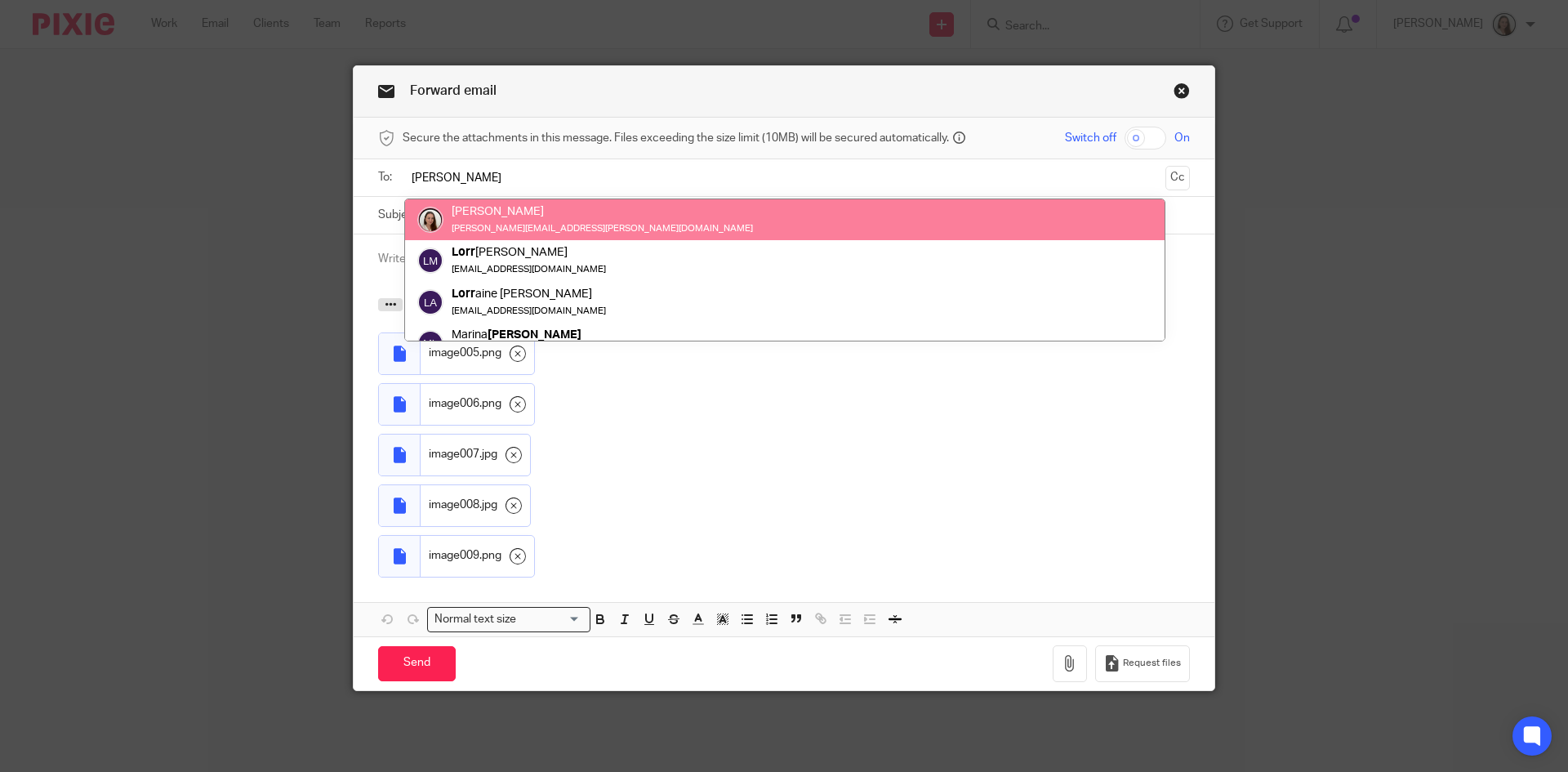
type input "lory"
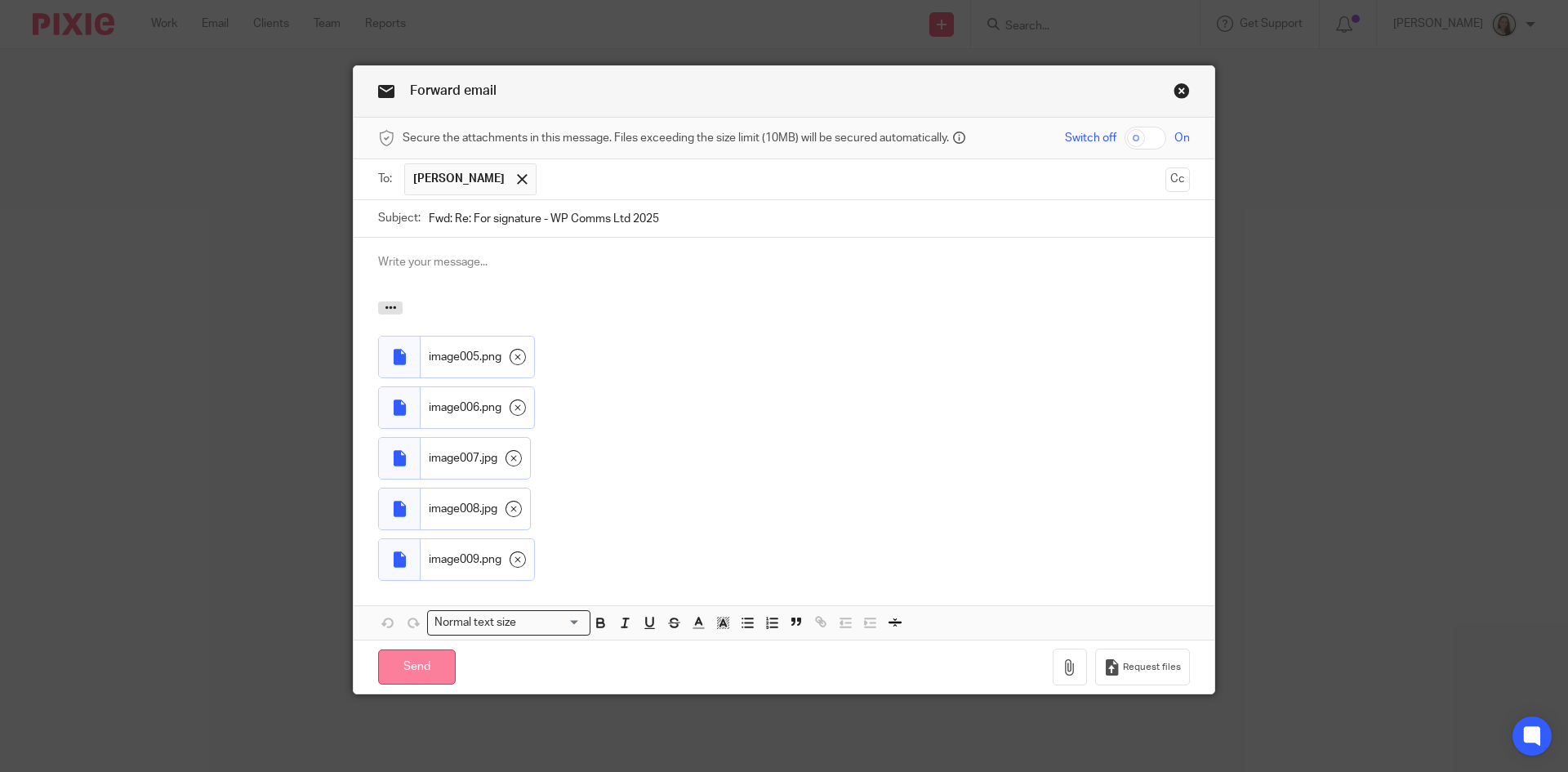
click at [402, 662] on input "Send" at bounding box center [417, 667] width 77 height 35
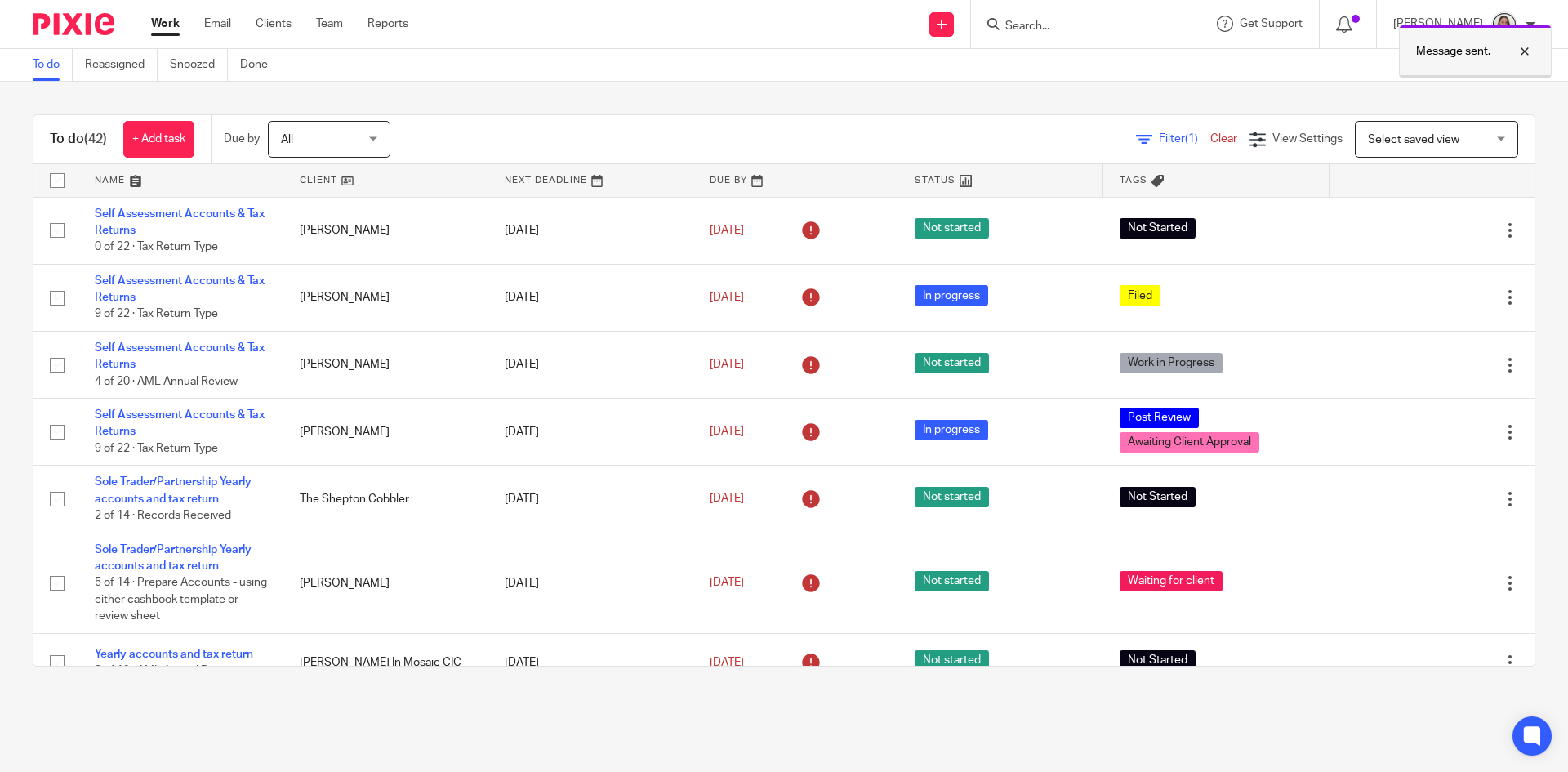
click at [1526, 49] on div at bounding box center [1512, 51] width 44 height 20
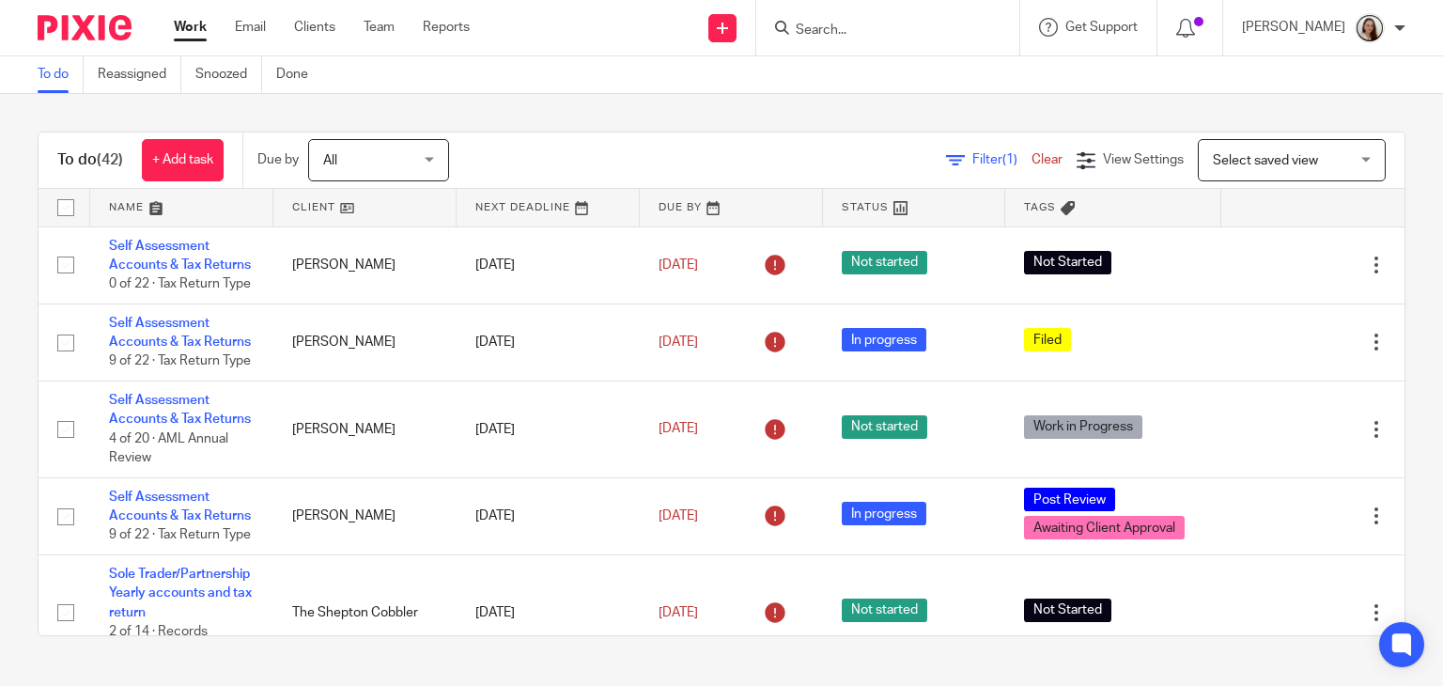
click at [976, 20] on form at bounding box center [894, 27] width 200 height 23
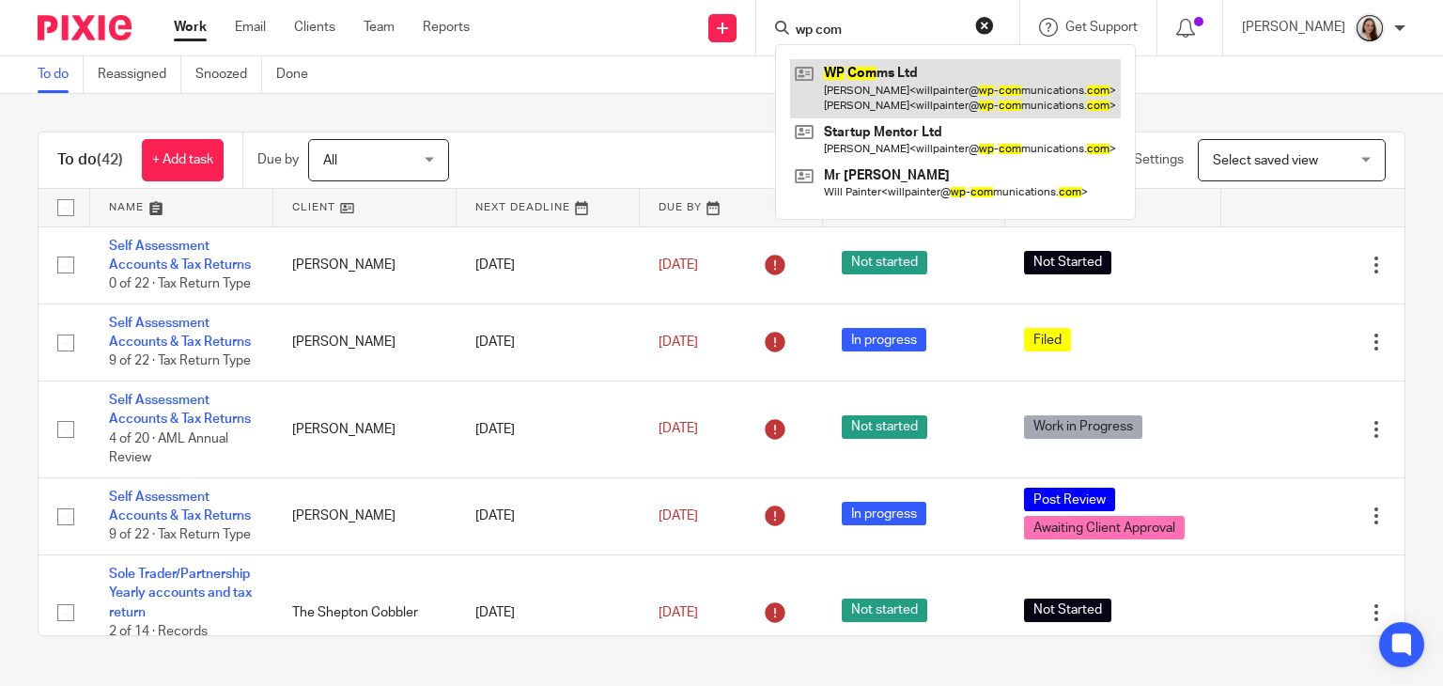
type input "wp com"
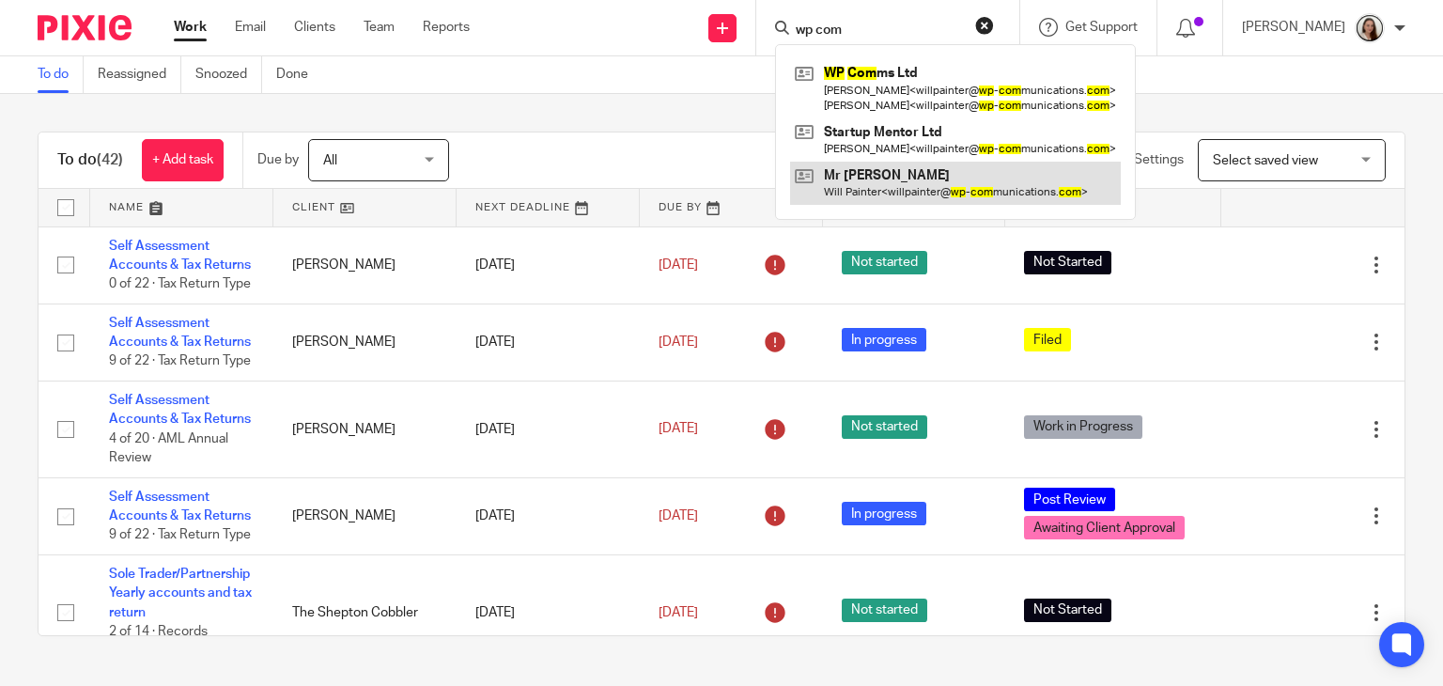
drag, startPoint x: 903, startPoint y: 88, endPoint x: 833, endPoint y: 174, distance: 110.2
click at [902, 88] on link at bounding box center [955, 88] width 331 height 58
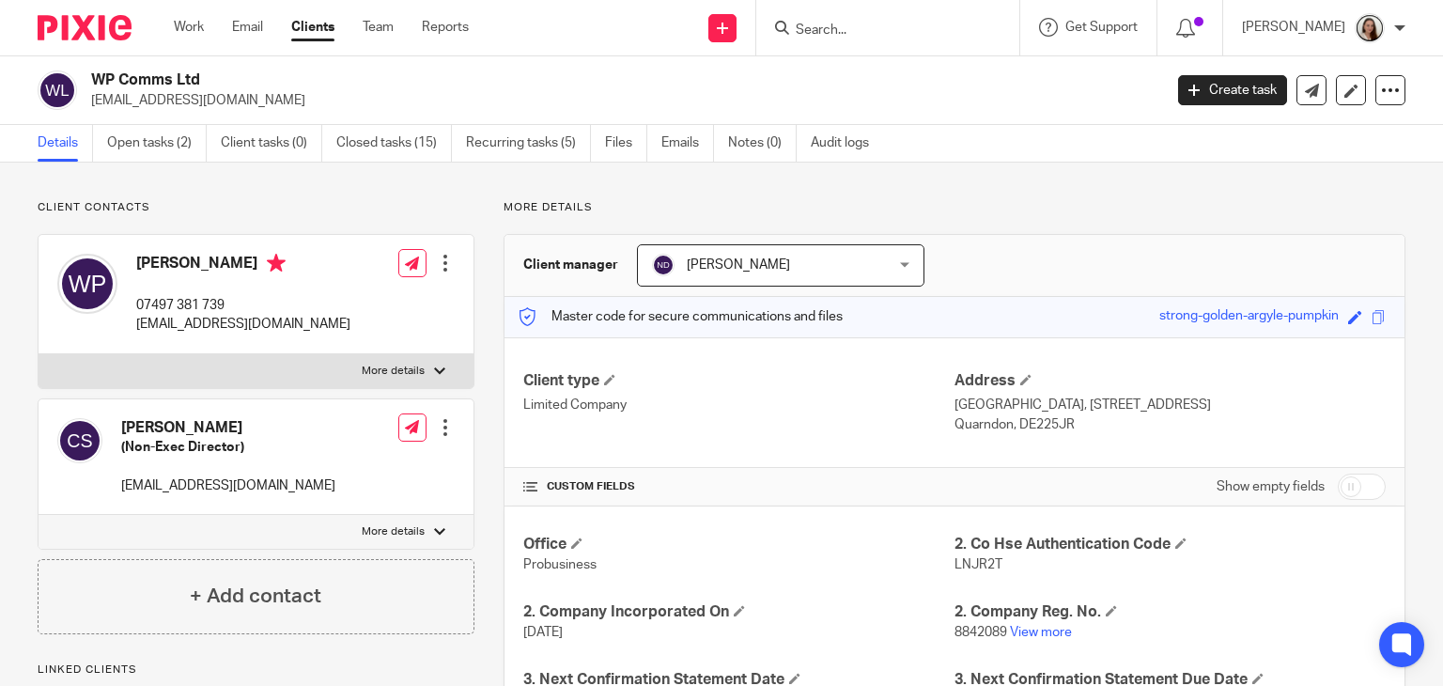
click at [963, 30] on input "Search" at bounding box center [878, 31] width 169 height 17
click at [1032, 628] on link "View more" at bounding box center [1041, 632] width 62 height 13
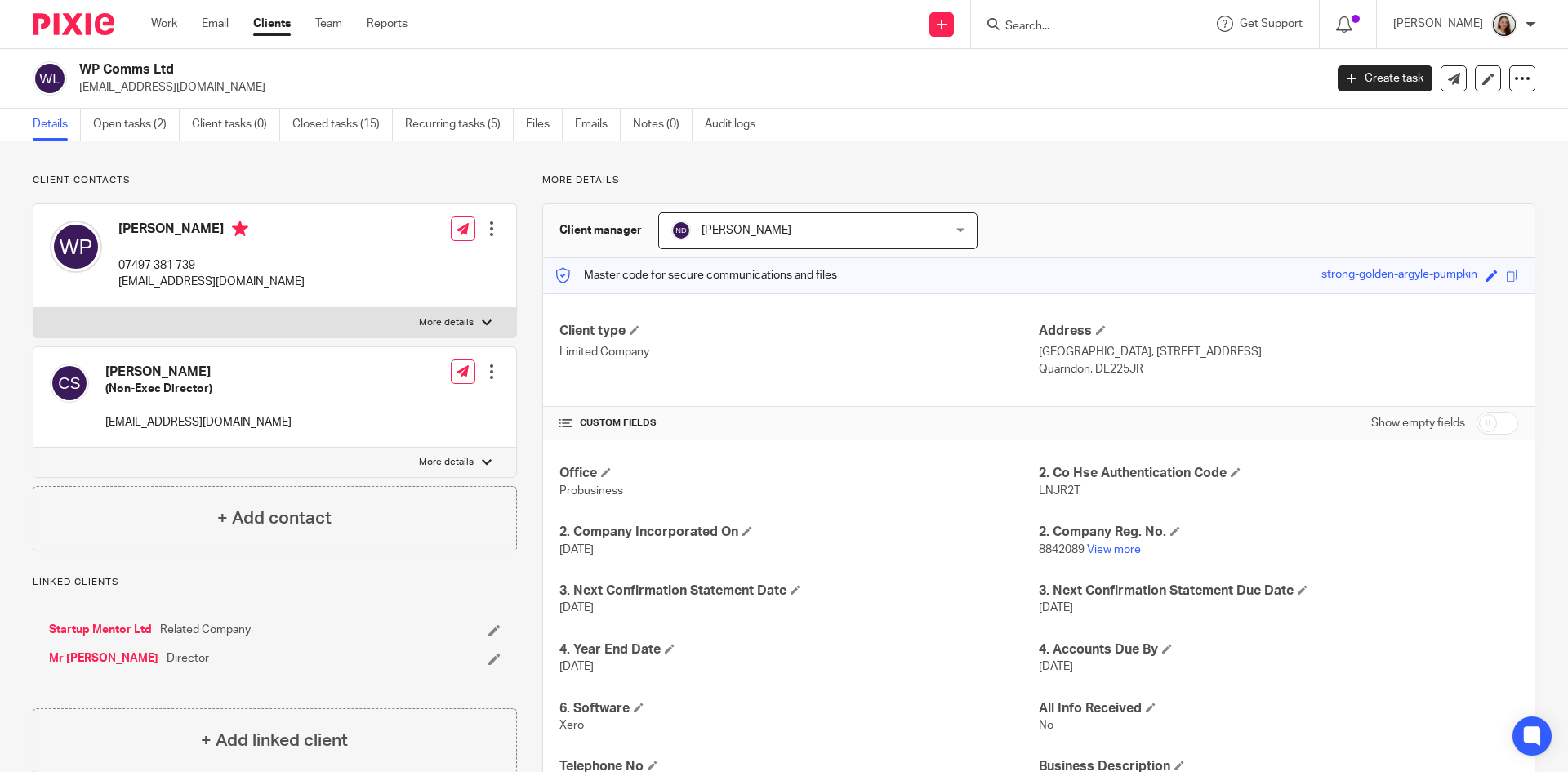
drag, startPoint x: 1038, startPoint y: 20, endPoint x: 1055, endPoint y: 23, distance: 17.3
click at [1040, 20] on input "Search" at bounding box center [1077, 27] width 147 height 15
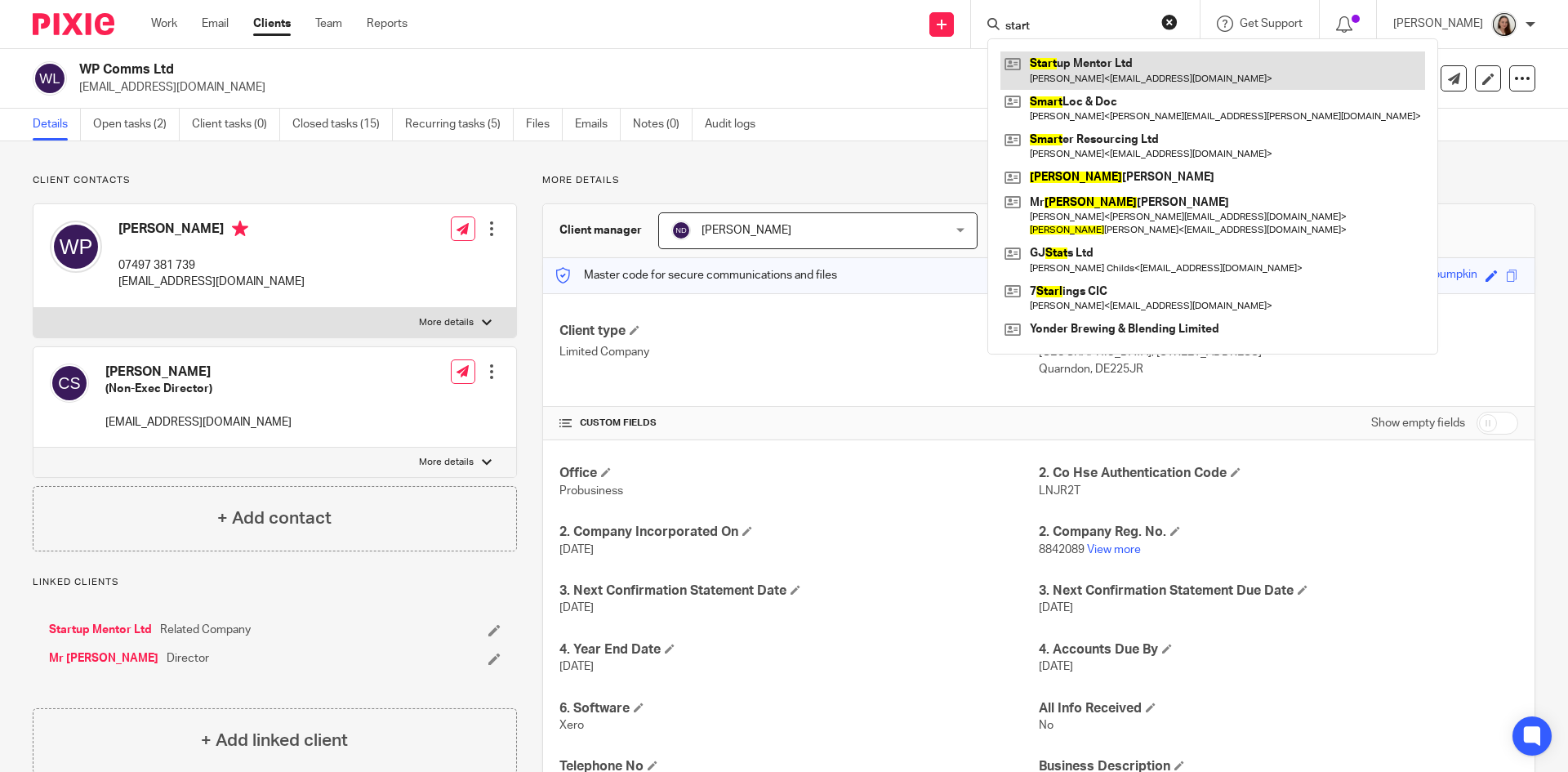
type input "start"
click at [1082, 61] on link at bounding box center [1213, 70] width 424 height 37
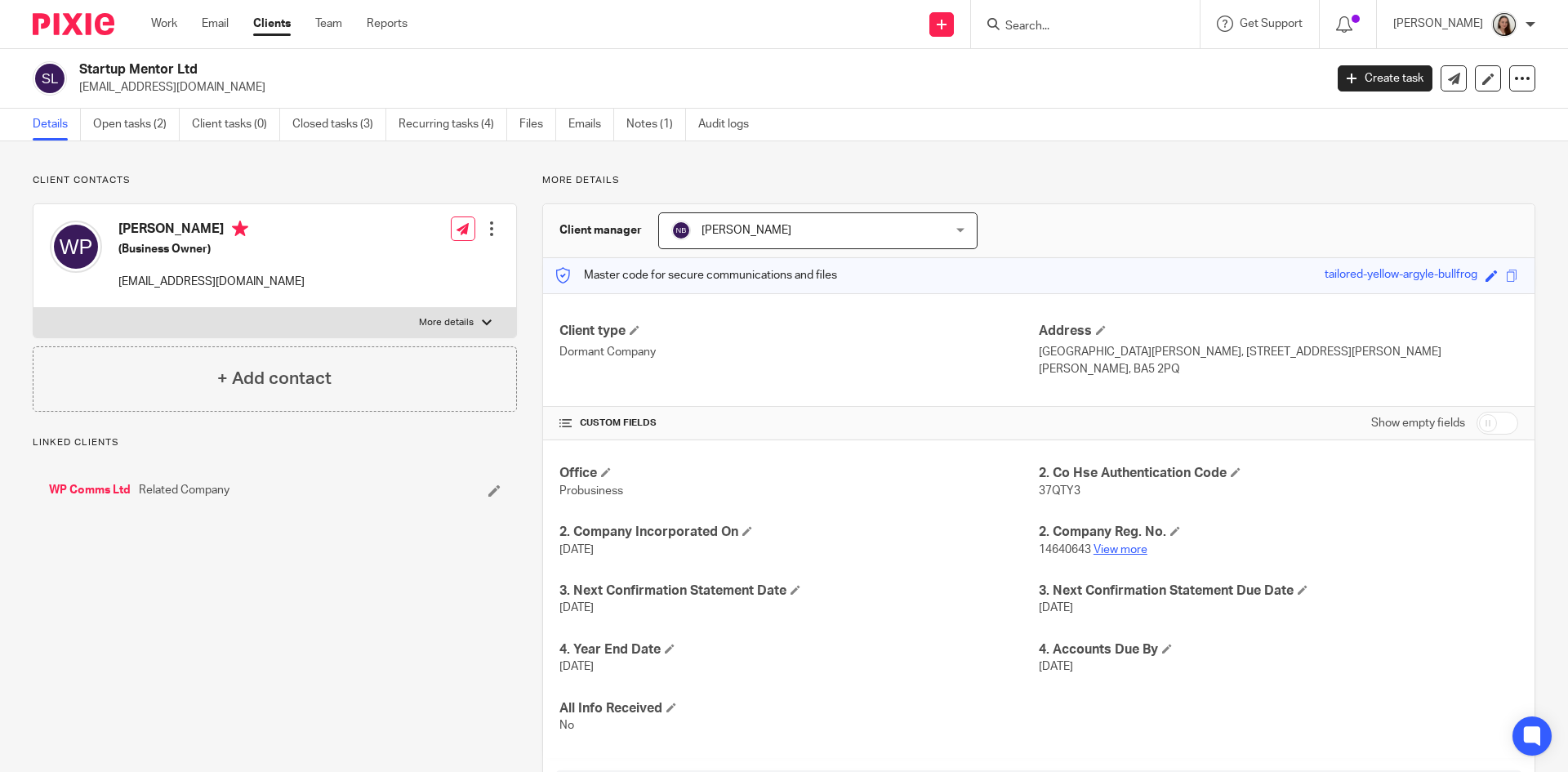
click at [1124, 544] on link "View more" at bounding box center [1121, 549] width 54 height 11
click at [304, 281] on p "[EMAIL_ADDRESS][DOMAIN_NAME]" at bounding box center [211, 282] width 186 height 17
drag, startPoint x: 310, startPoint y: 279, endPoint x: 123, endPoint y: 288, distance: 187.2
click at [123, 288] on p "[EMAIL_ADDRESS][DOMAIN_NAME]" at bounding box center [211, 282] width 186 height 17
copy div "[EMAIL_ADDRESS][DOMAIN_NAME]"
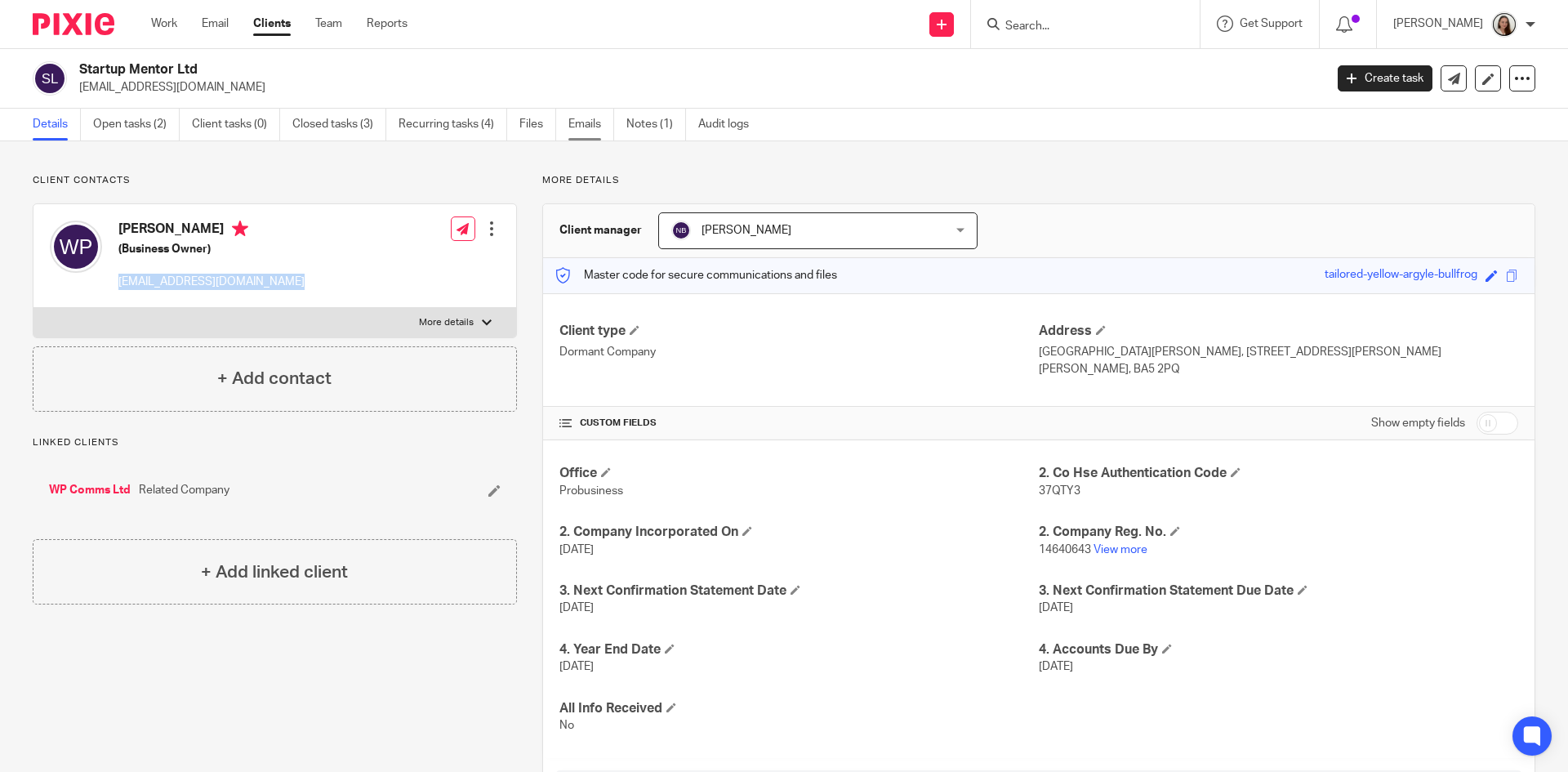
click at [585, 111] on link "Emails" at bounding box center [591, 124] width 46 height 32
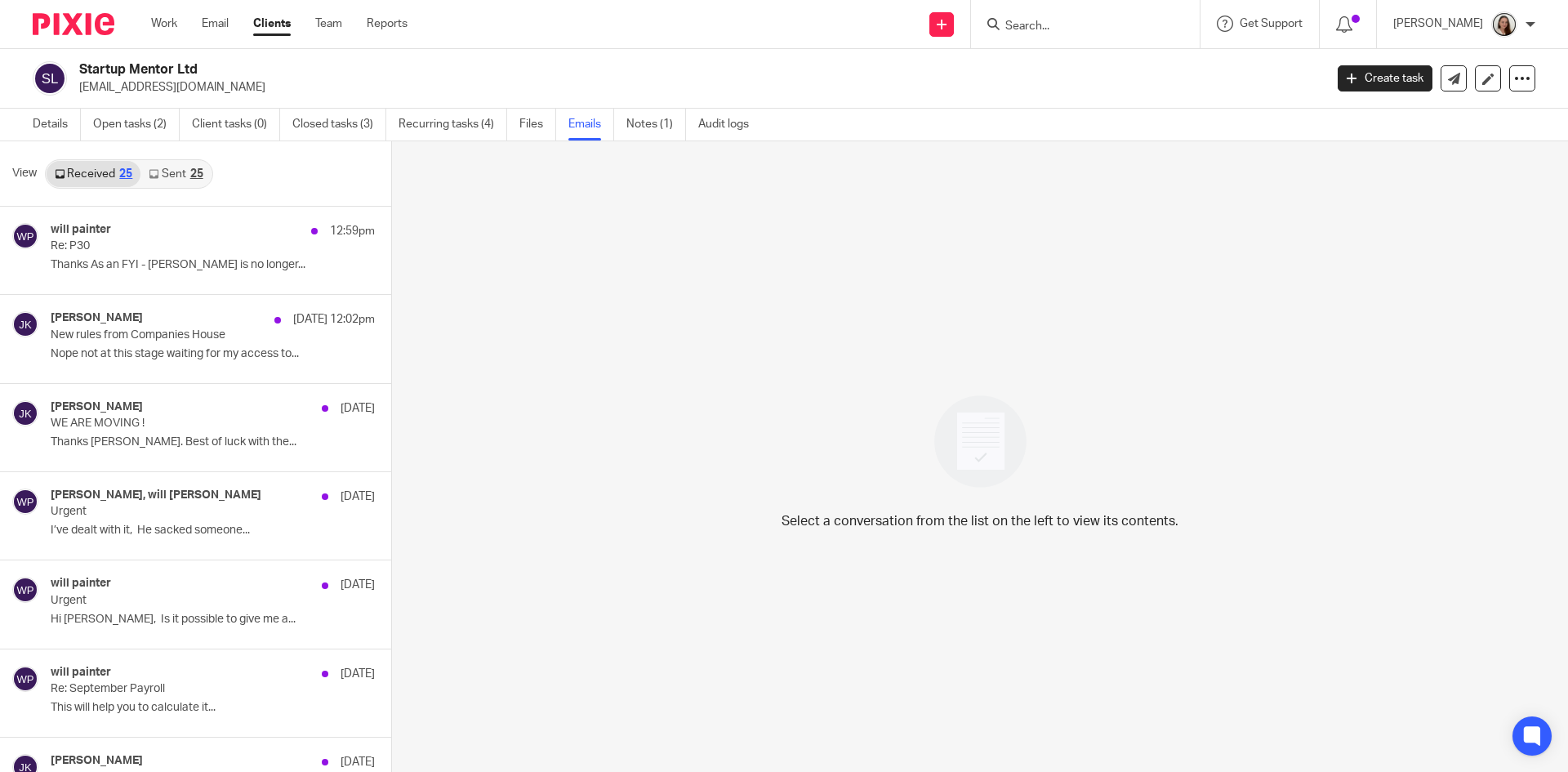
click at [197, 174] on div "25" at bounding box center [197, 173] width 13 height 11
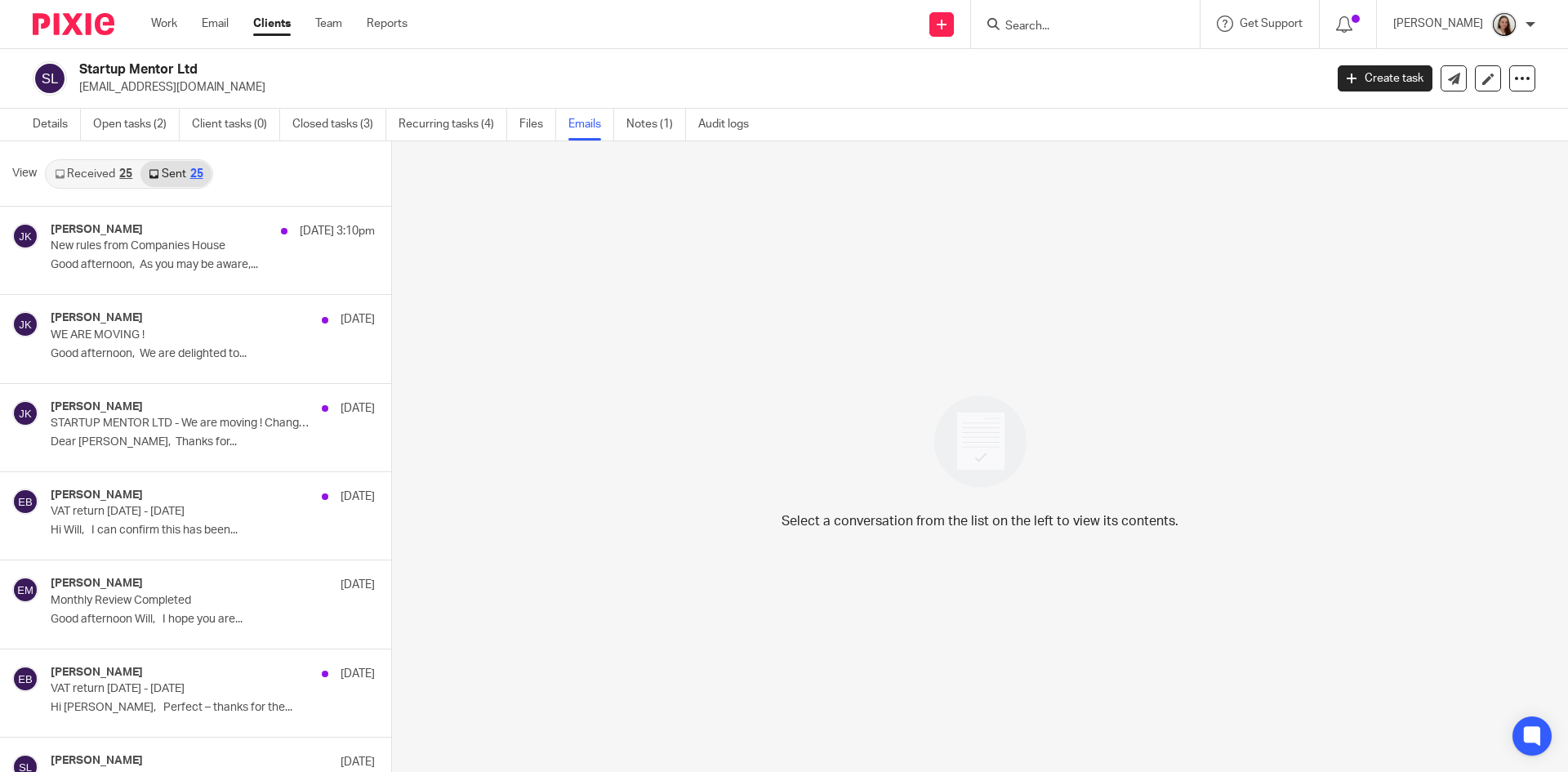
scroll to position [3, 0]
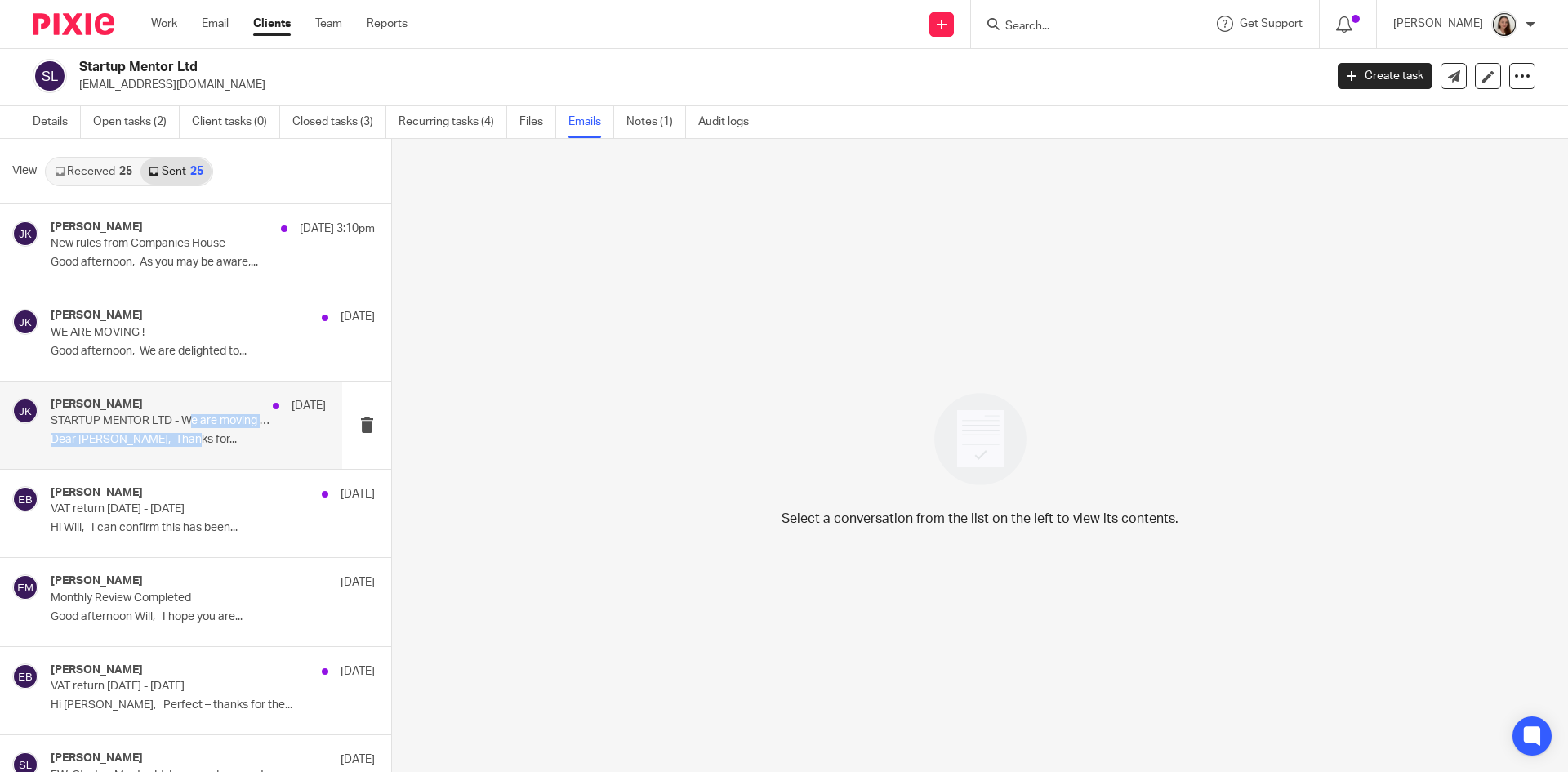
click at [193, 428] on div "Johanne Kassardjian 29 Sep STARTUP MENTOR LTD - We are moving ! Change of Regis…" at bounding box center [188, 424] width 276 height 55
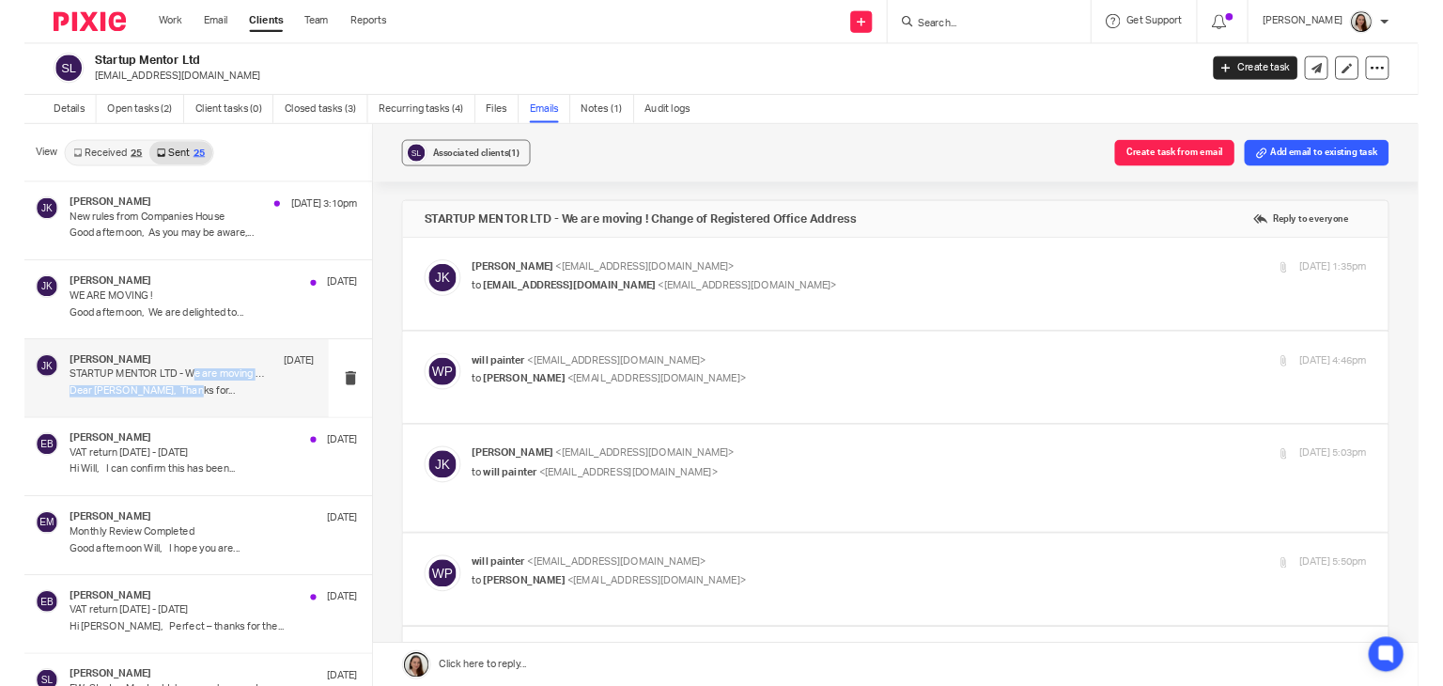
scroll to position [0, 0]
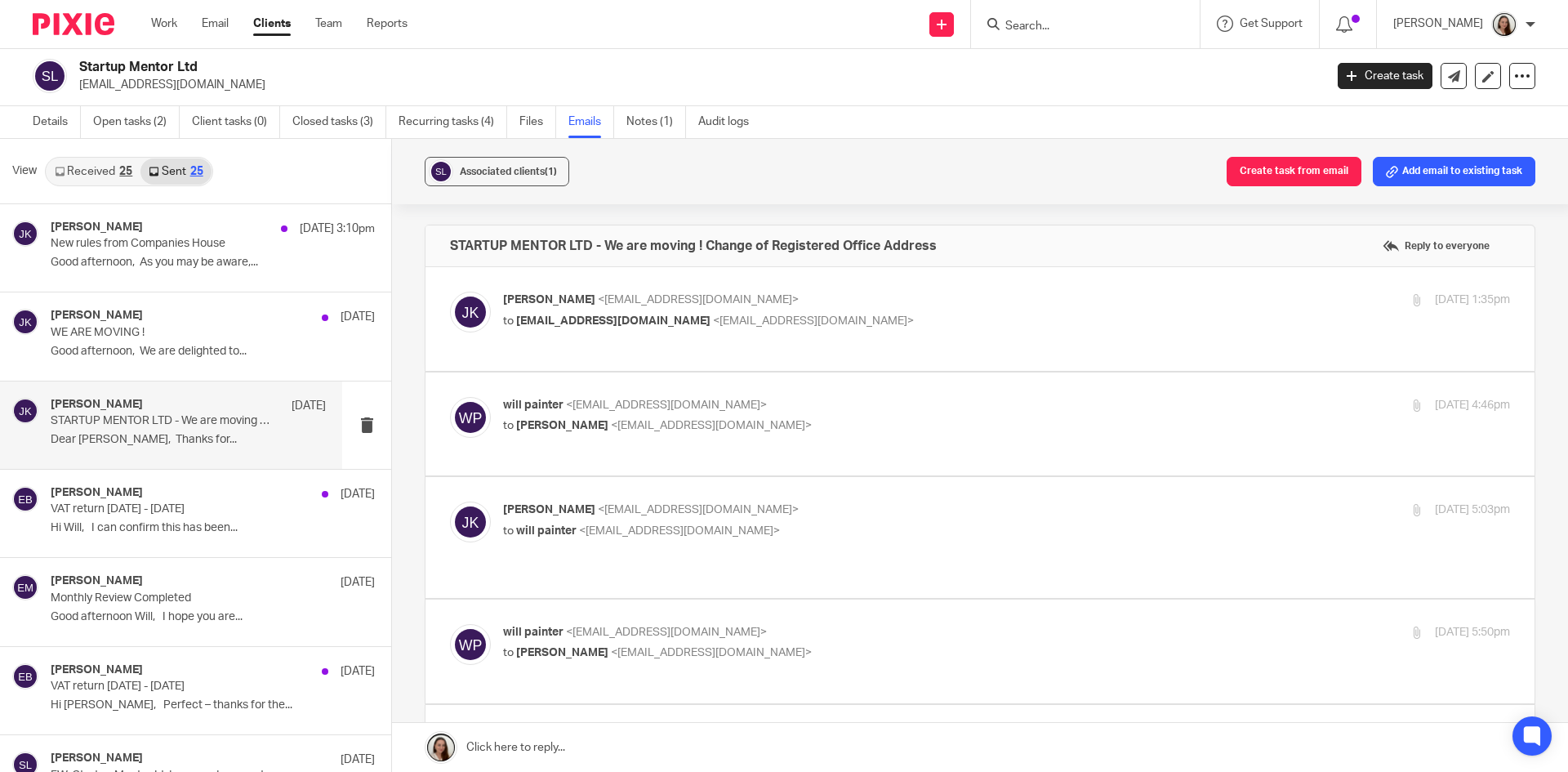
click at [1071, 11] on div at bounding box center [1085, 23] width 229 height 48
click at [1071, 24] on input "Search" at bounding box center [1077, 27] width 147 height 15
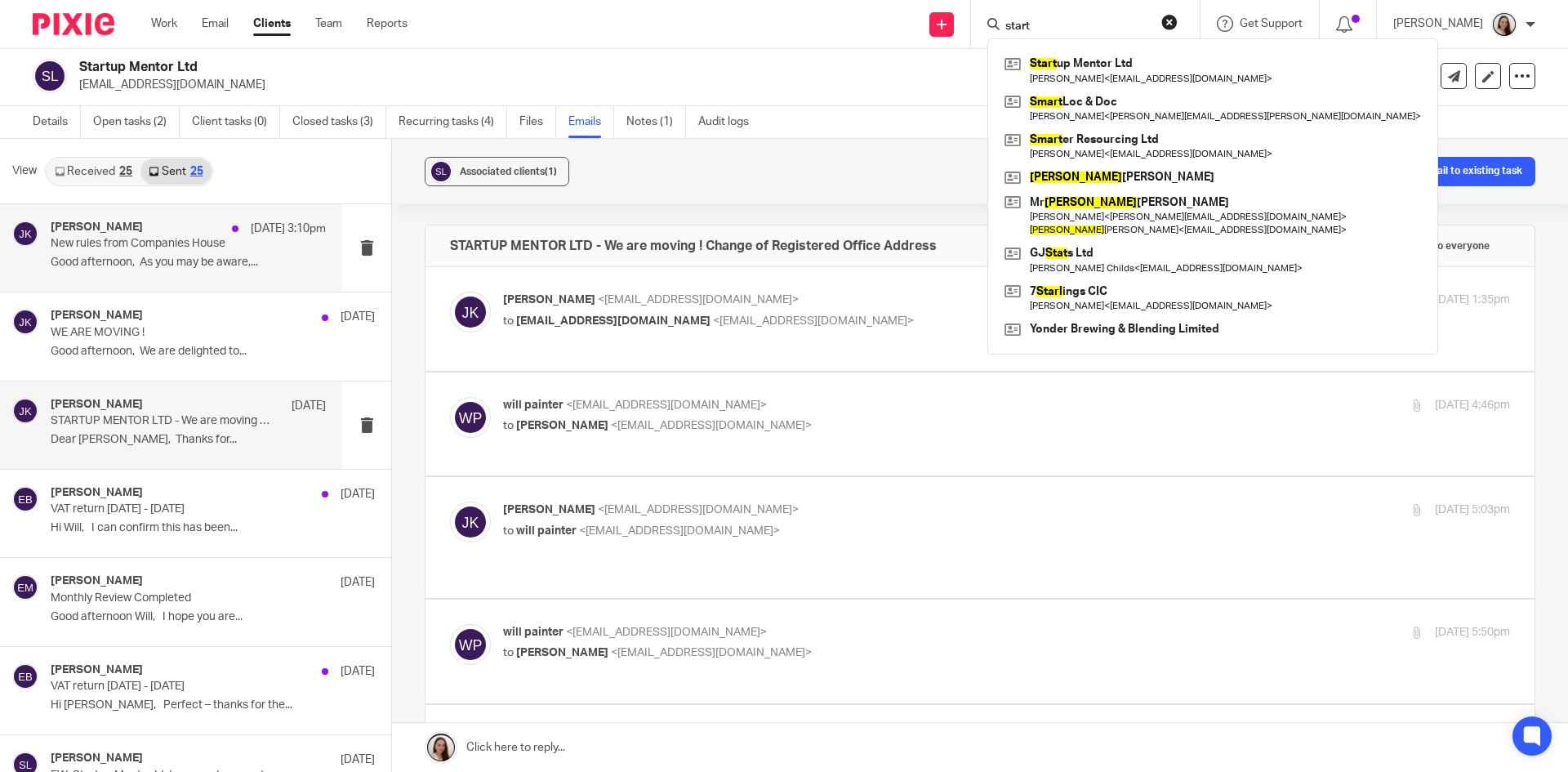
type input "start"
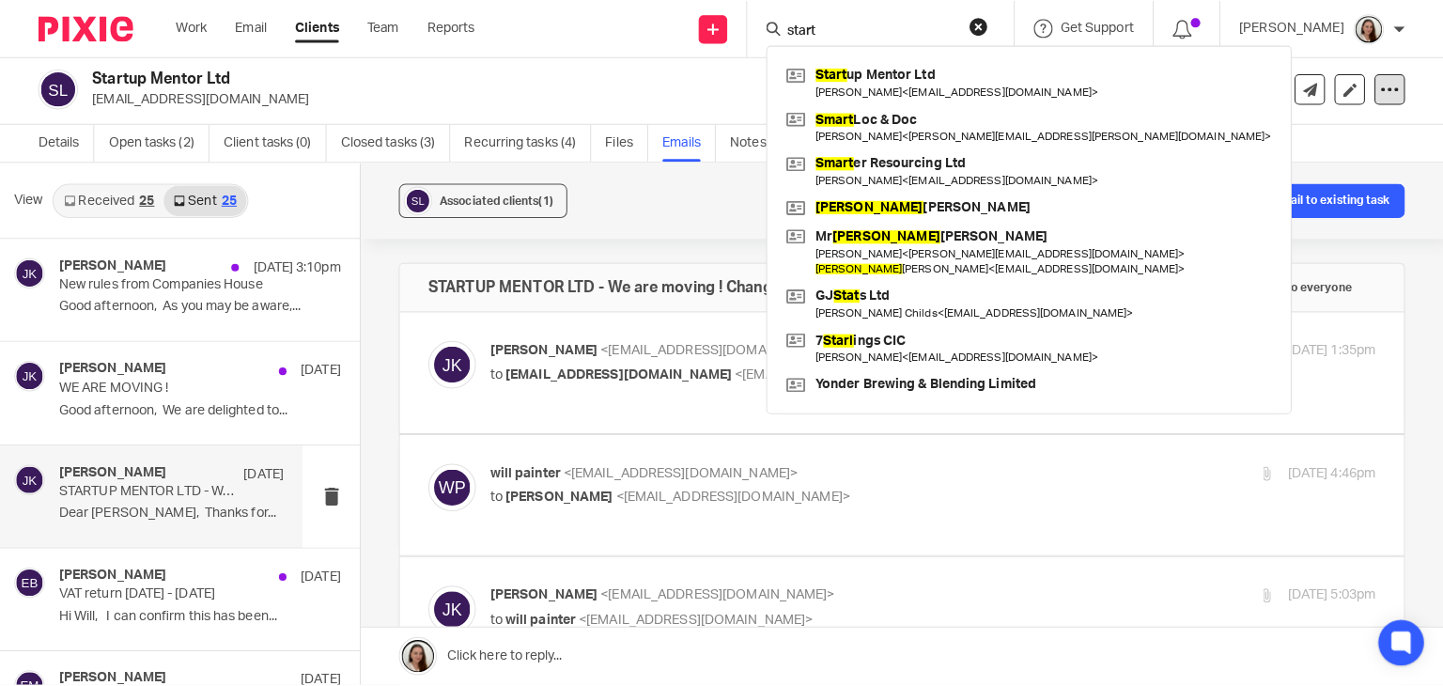
scroll to position [3, 0]
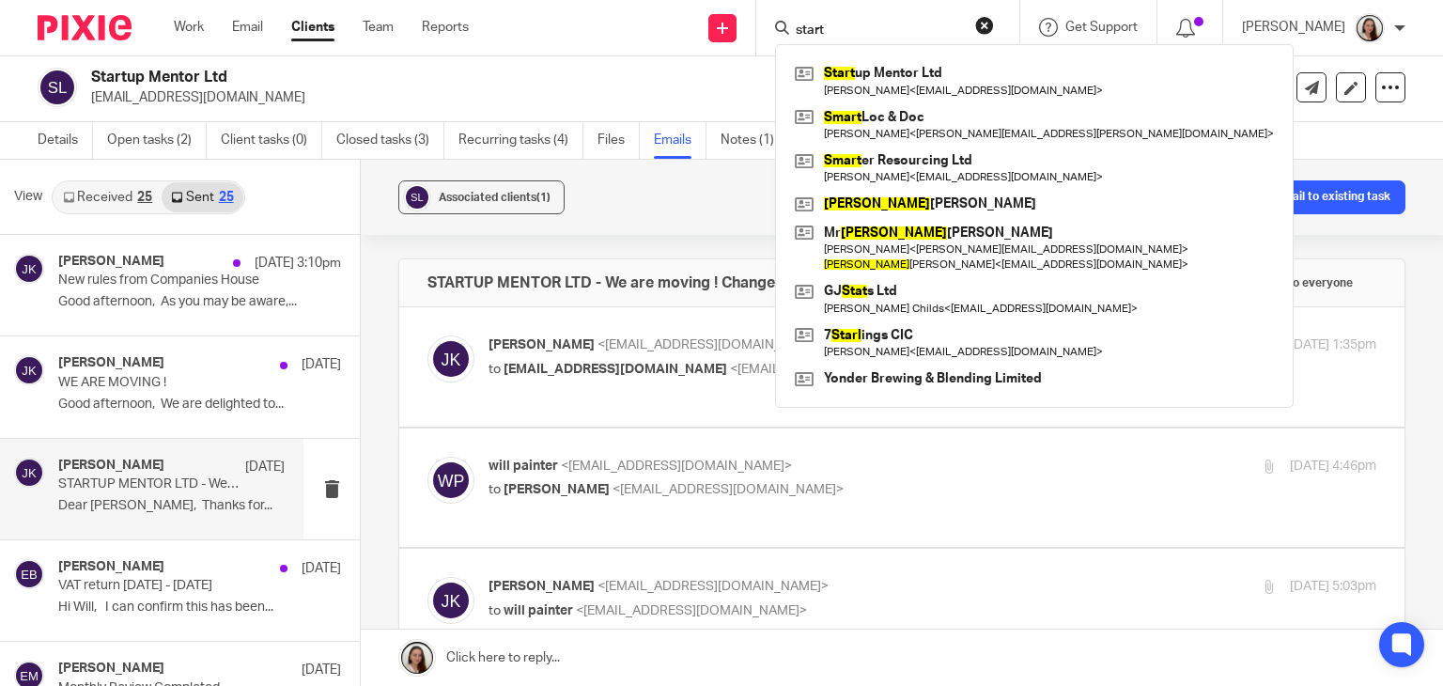
drag, startPoint x: 260, startPoint y: 27, endPoint x: 402, endPoint y: 109, distance: 163.7
click at [260, 27] on link "Email" at bounding box center [247, 27] width 31 height 19
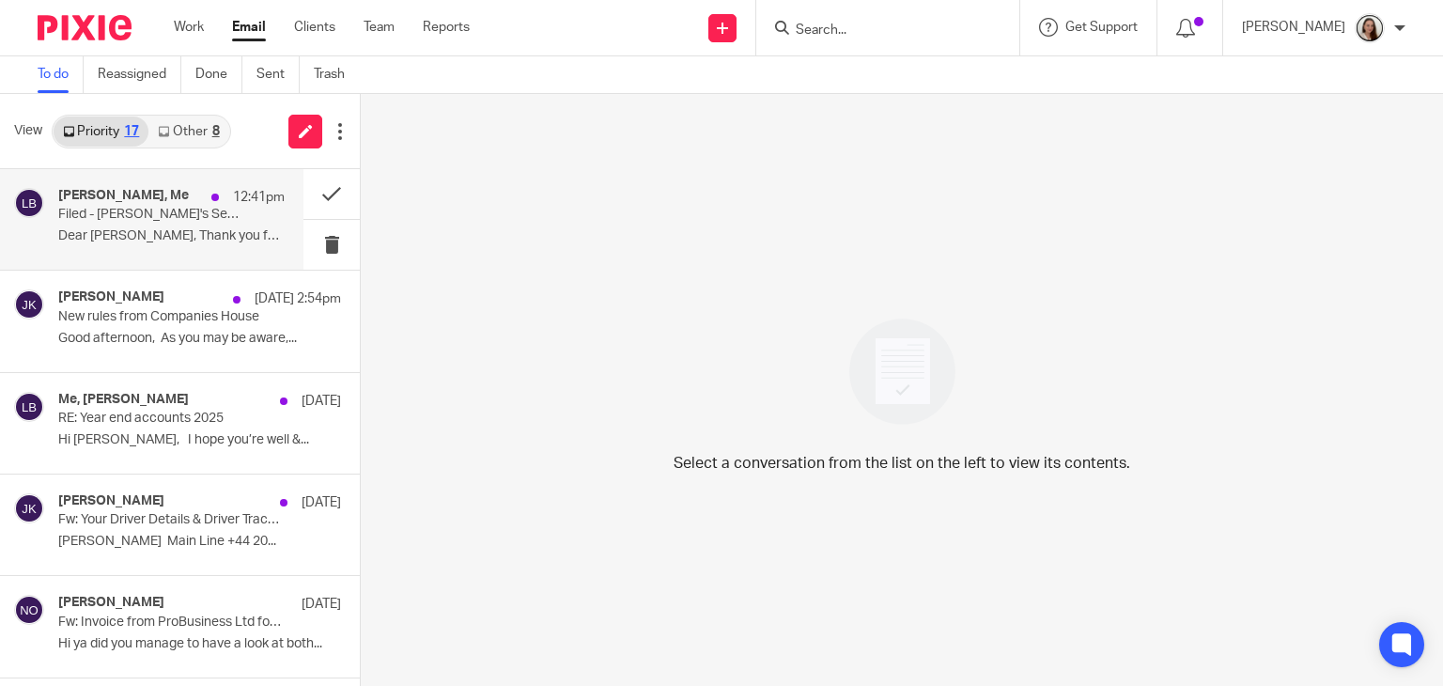
click at [201, 217] on p "Filed - [PERSON_NAME]'s Self-Assessment 2024/2025" at bounding box center [148, 215] width 181 height 16
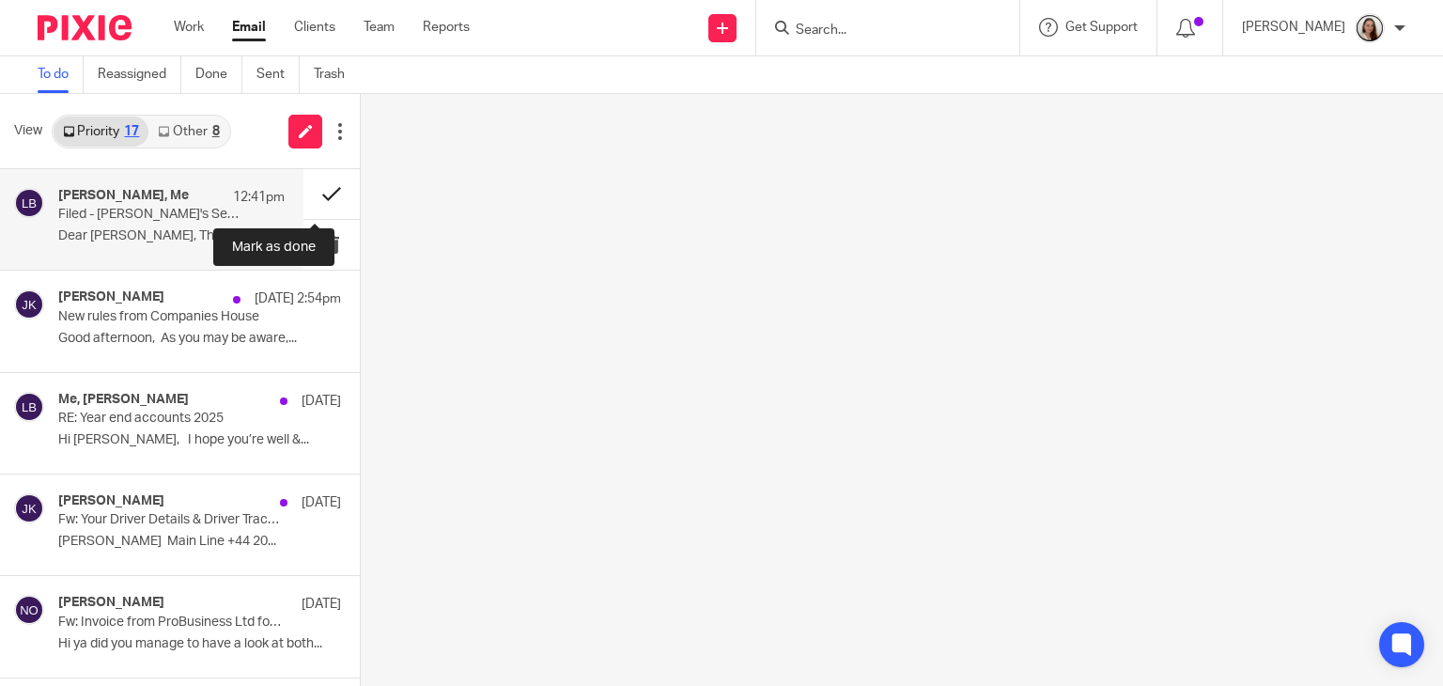
click at [325, 188] on button at bounding box center [331, 194] width 56 height 50
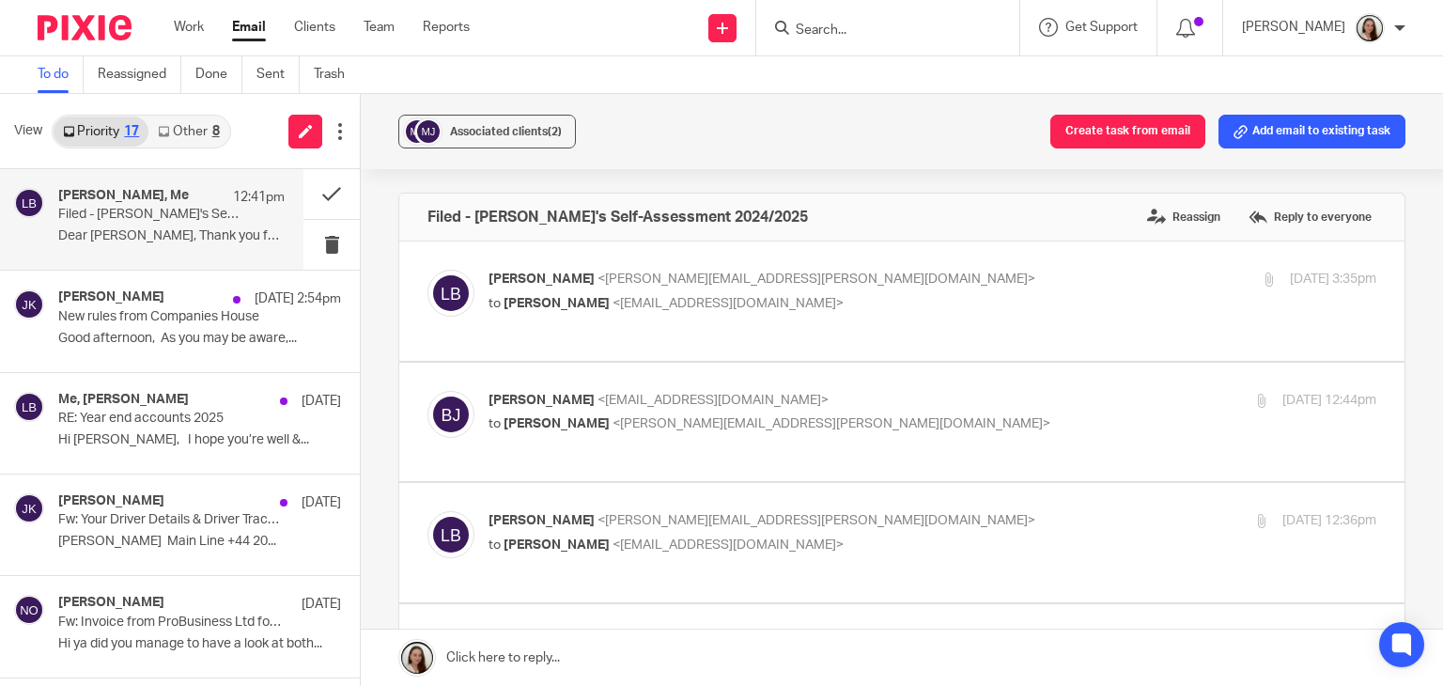
drag, startPoint x: 184, startPoint y: 136, endPoint x: 200, endPoint y: 165, distance: 33.2
click at [184, 135] on link "Other 8" at bounding box center [188, 131] width 80 height 30
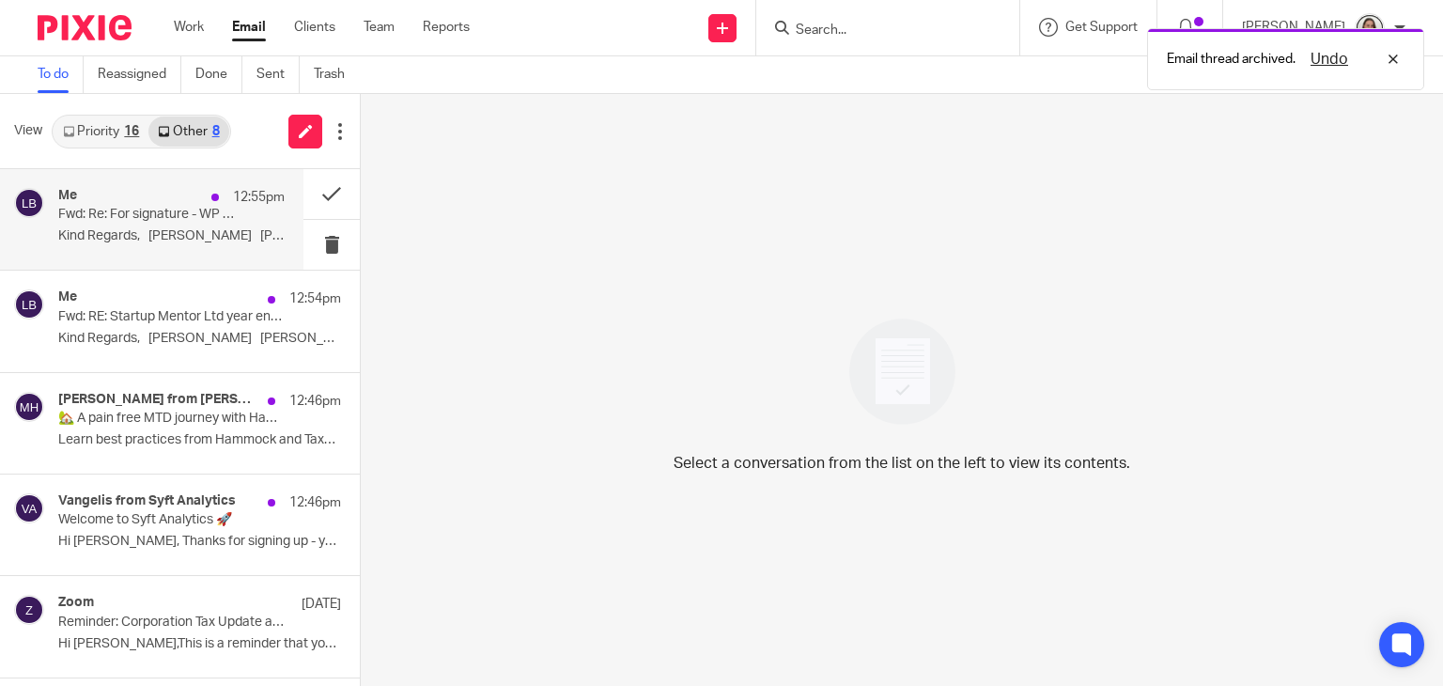
click at [175, 228] on p "Kind Regards, [PERSON_NAME] [PERSON_NAME]..." at bounding box center [171, 236] width 226 height 16
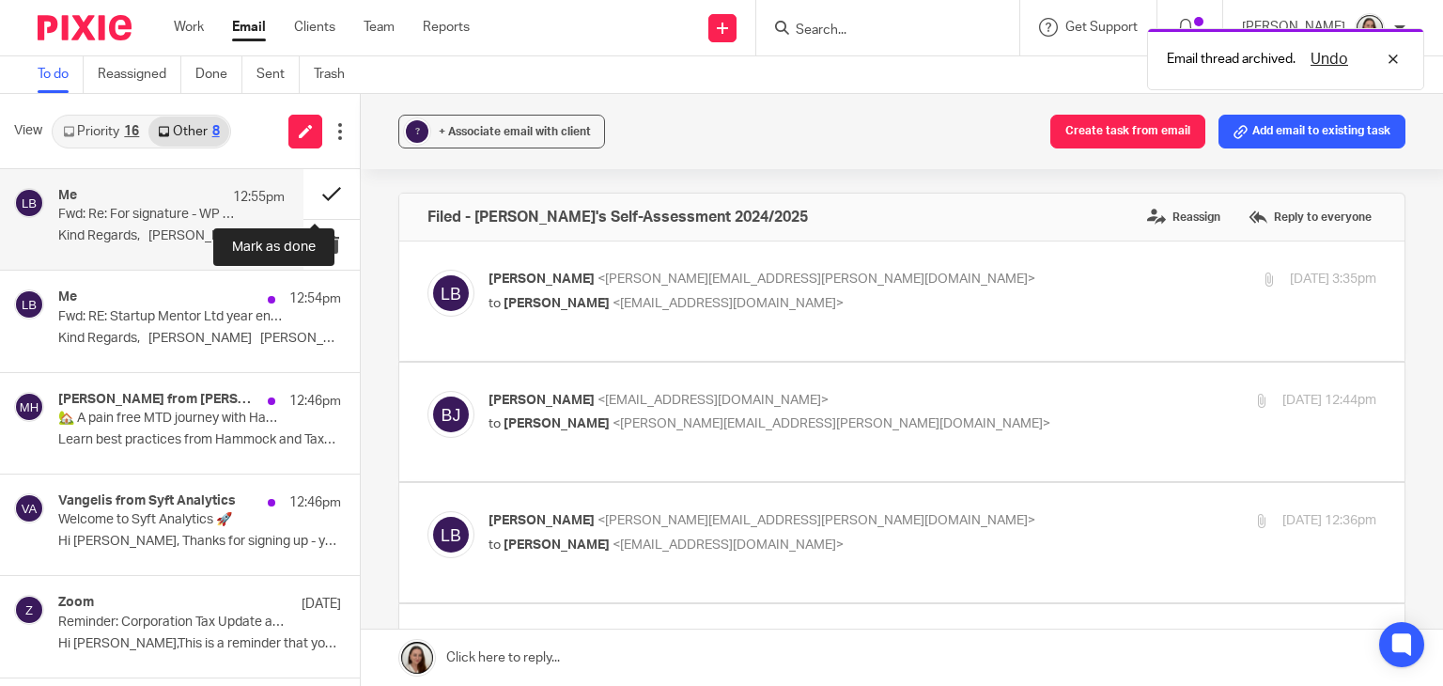
click at [304, 188] on button at bounding box center [331, 194] width 56 height 50
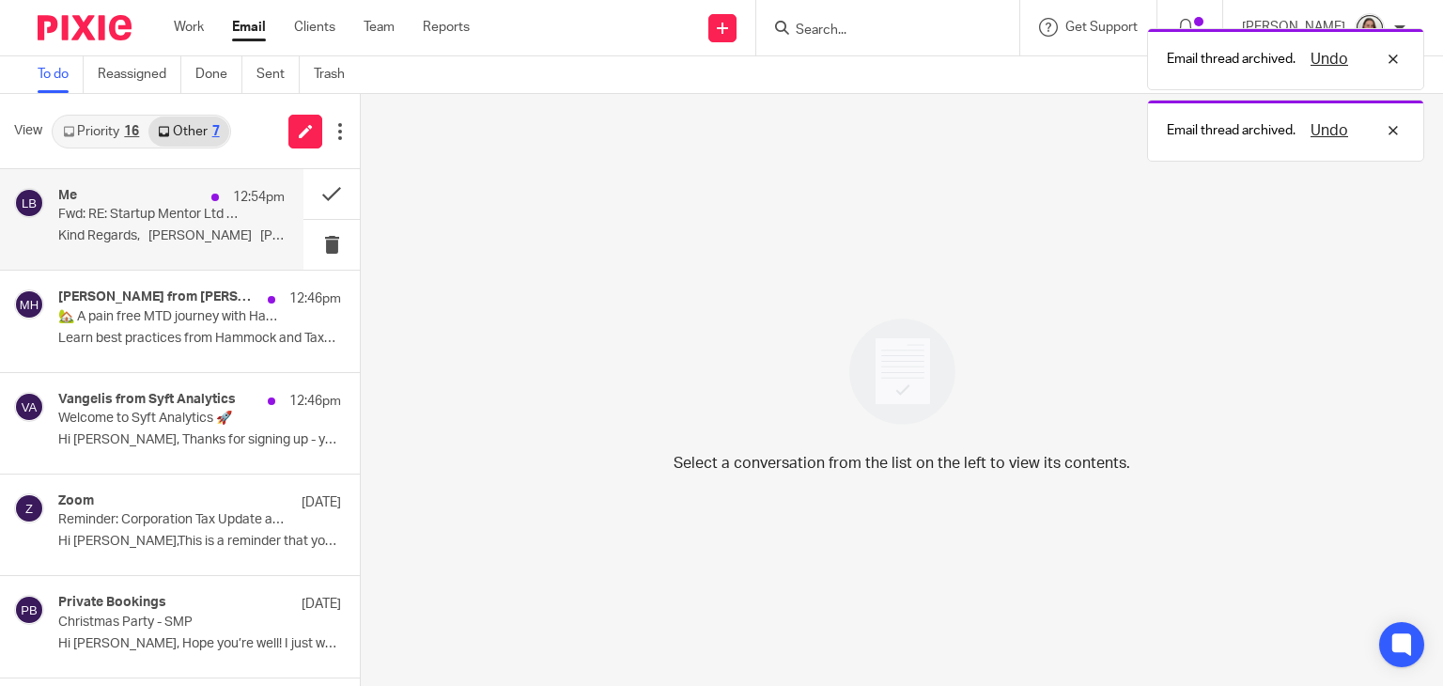
click at [208, 219] on p "Fwd: RE: Startup Mentor Ltd year end accounts" at bounding box center [148, 215] width 181 height 16
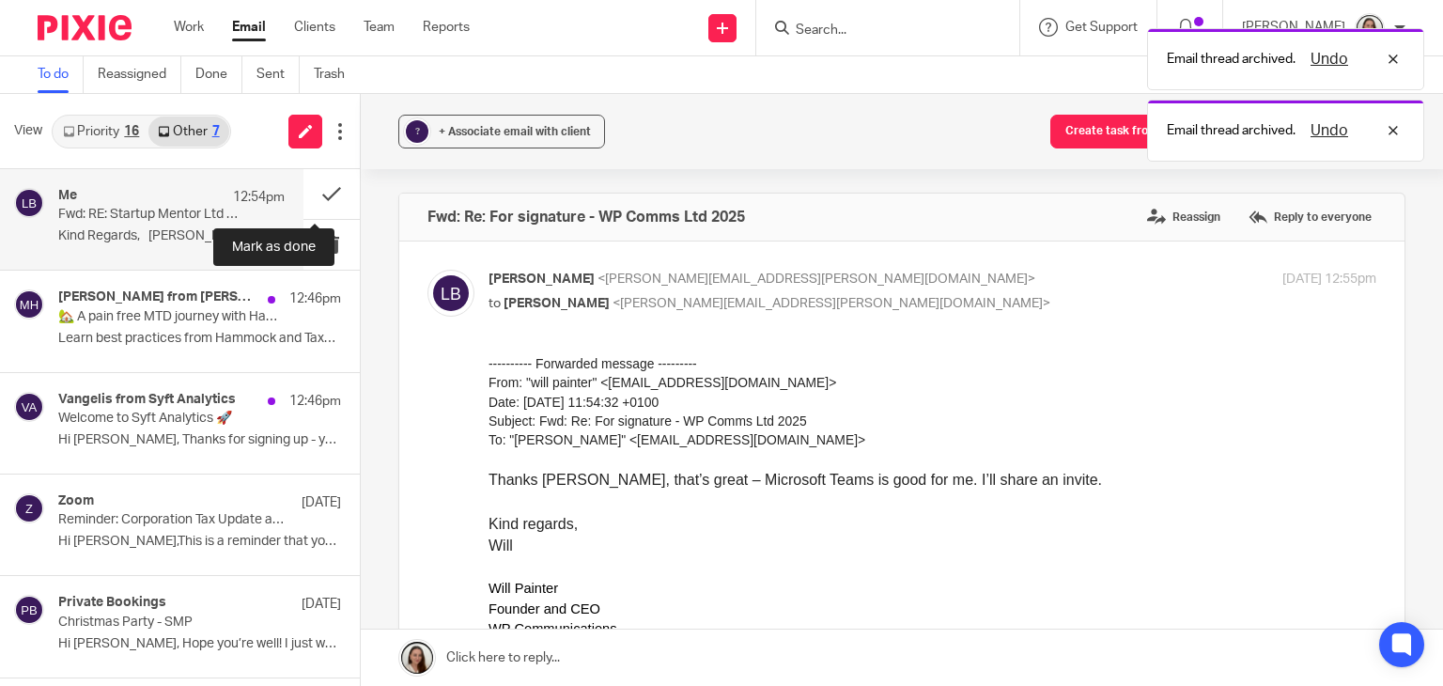
click at [303, 197] on button at bounding box center [331, 194] width 56 height 50
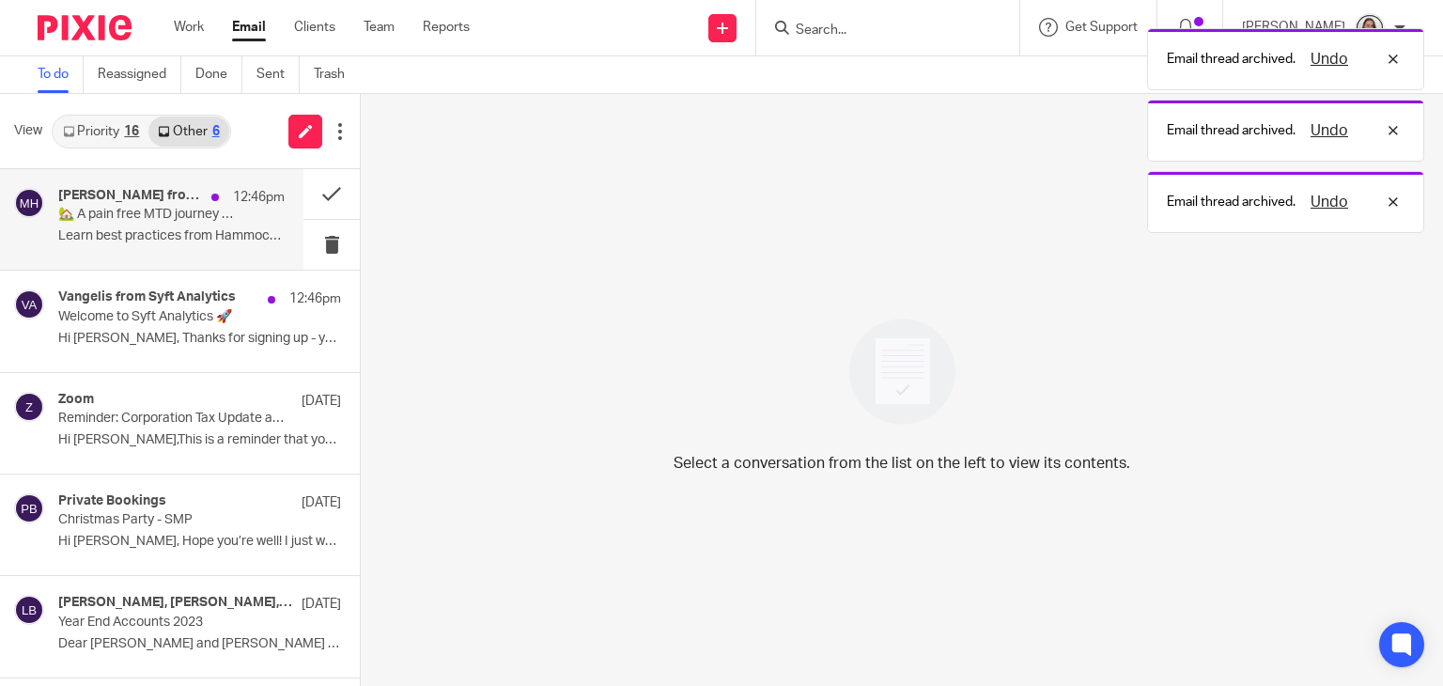
click at [143, 214] on p "🏡 A pain free MTD journey with Hammock and TaxCalc" at bounding box center [148, 215] width 181 height 16
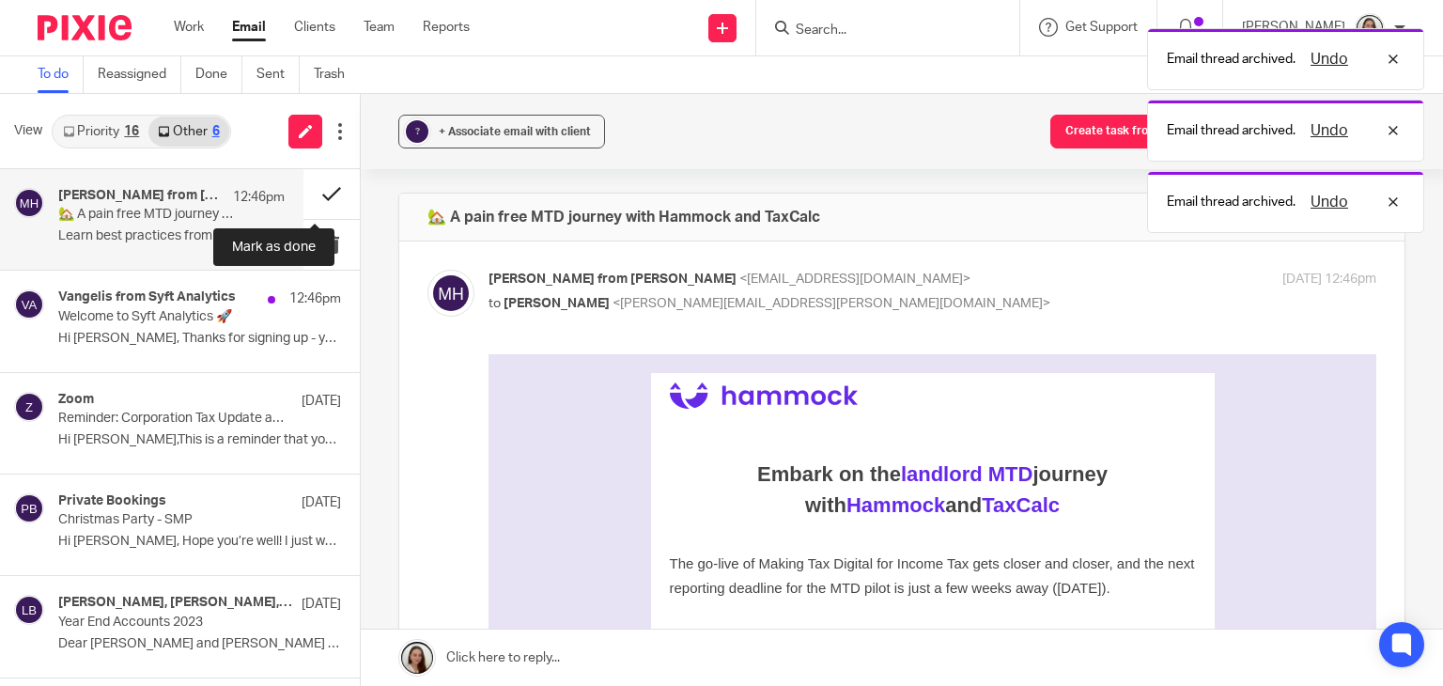
click at [303, 198] on button at bounding box center [331, 194] width 56 height 50
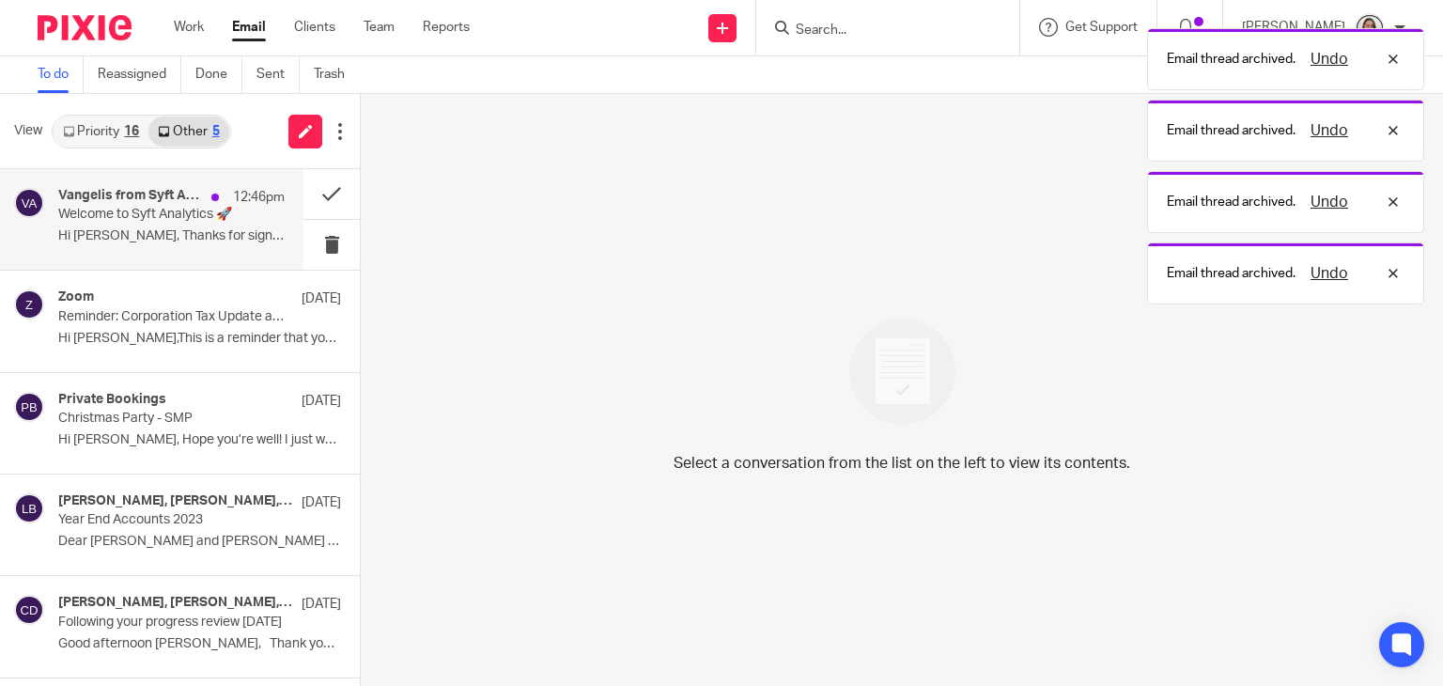
click at [150, 209] on p "Welcome to Syft Analytics 🚀" at bounding box center [148, 215] width 181 height 16
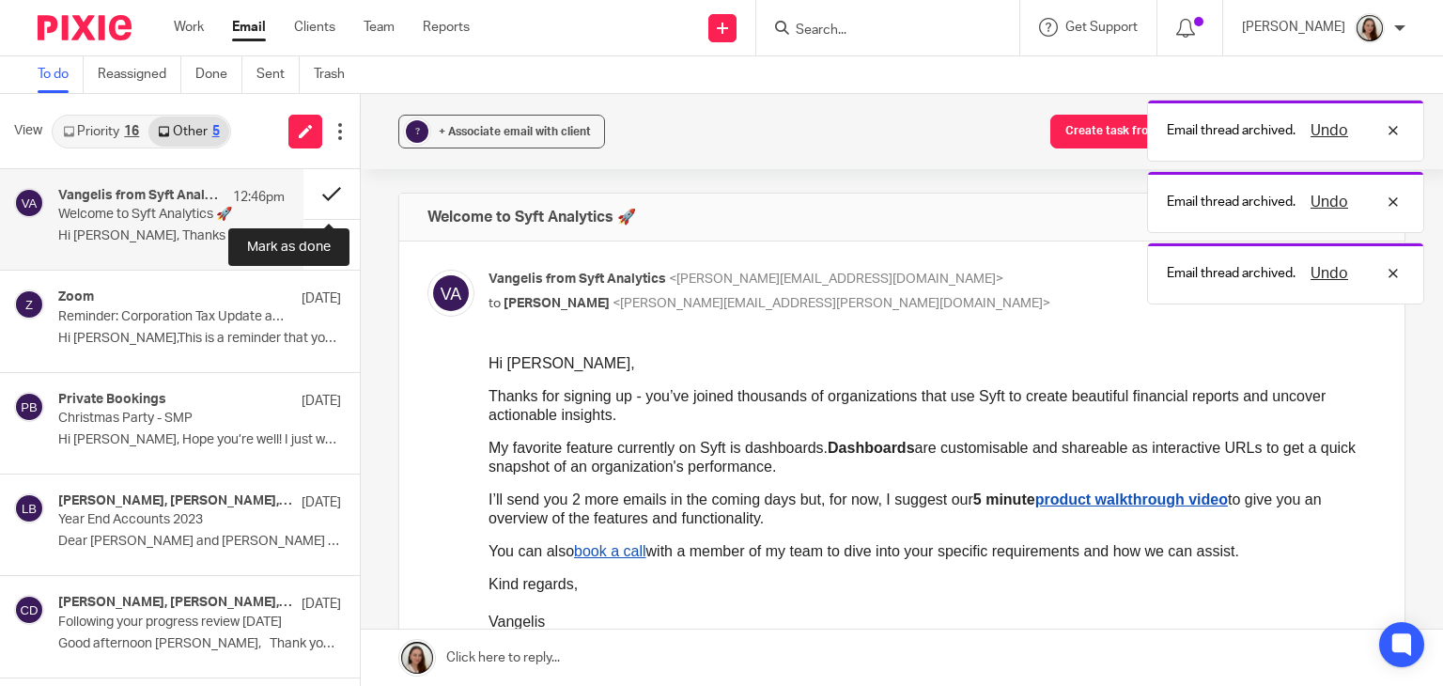
click at [325, 202] on button at bounding box center [331, 194] width 56 height 50
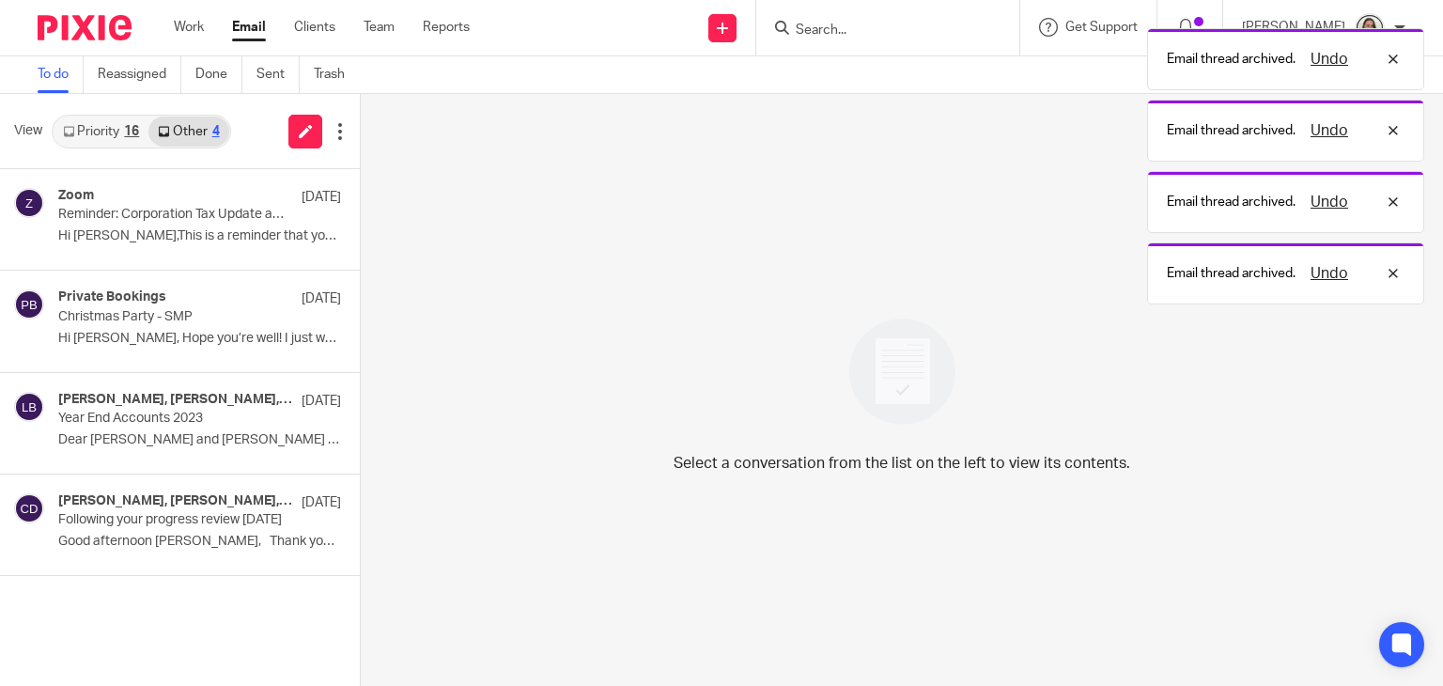
click at [128, 126] on div "16" at bounding box center [131, 131] width 15 height 13
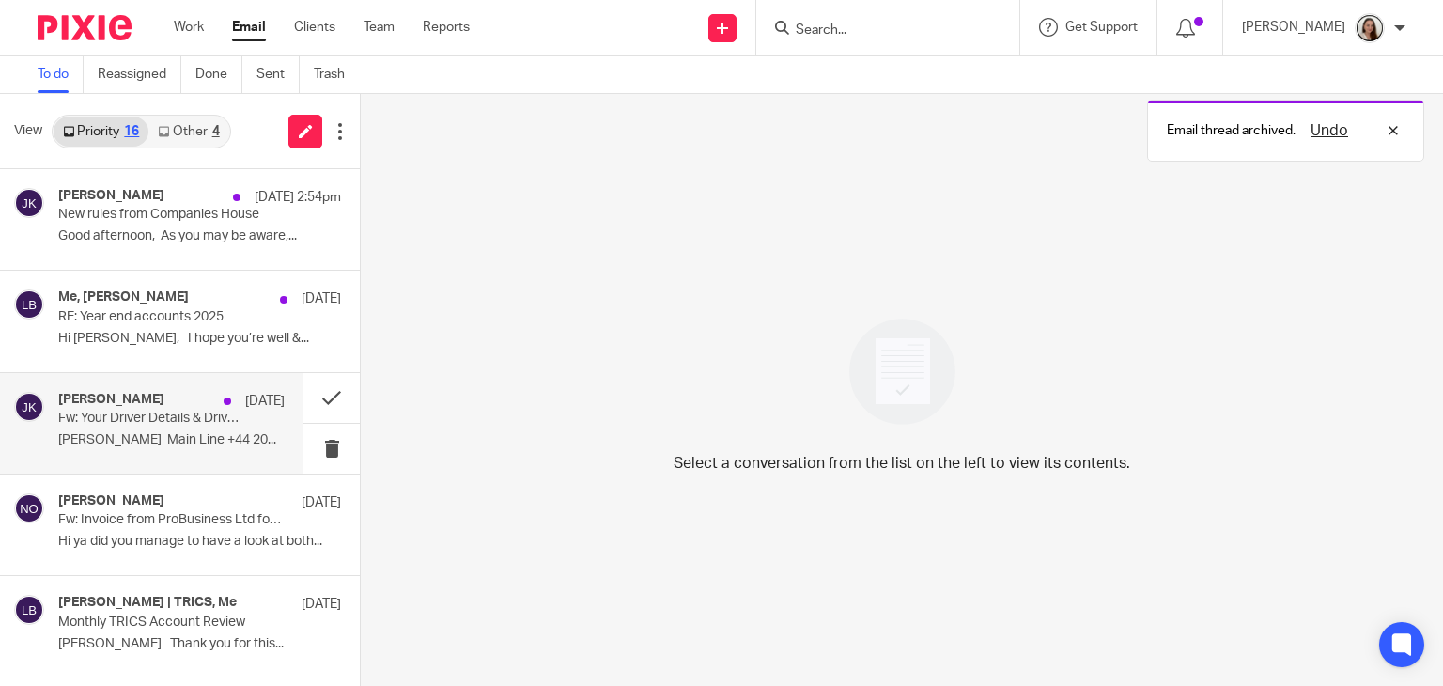
click at [173, 422] on p "Fw: Your Driver Details & Driver Tracking" at bounding box center [148, 418] width 181 height 16
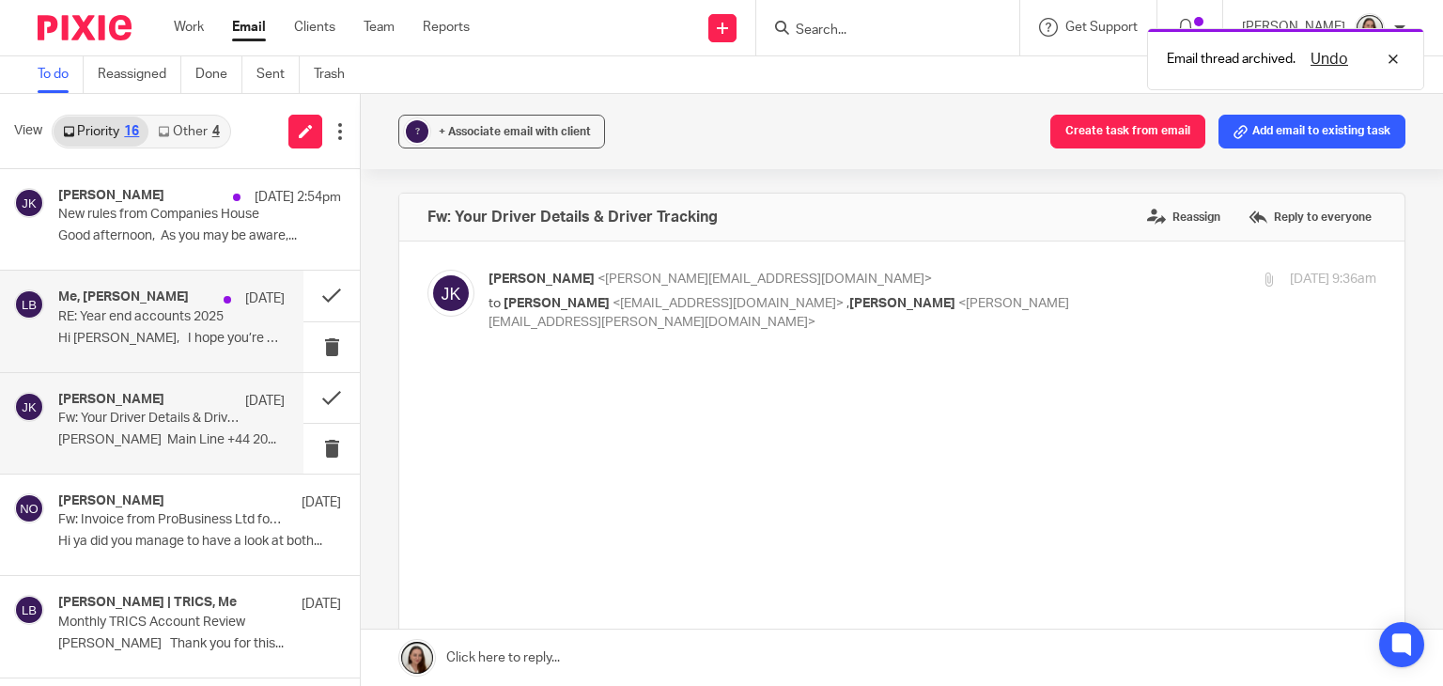
click at [143, 316] on p "RE: Year end accounts 2025" at bounding box center [148, 317] width 181 height 16
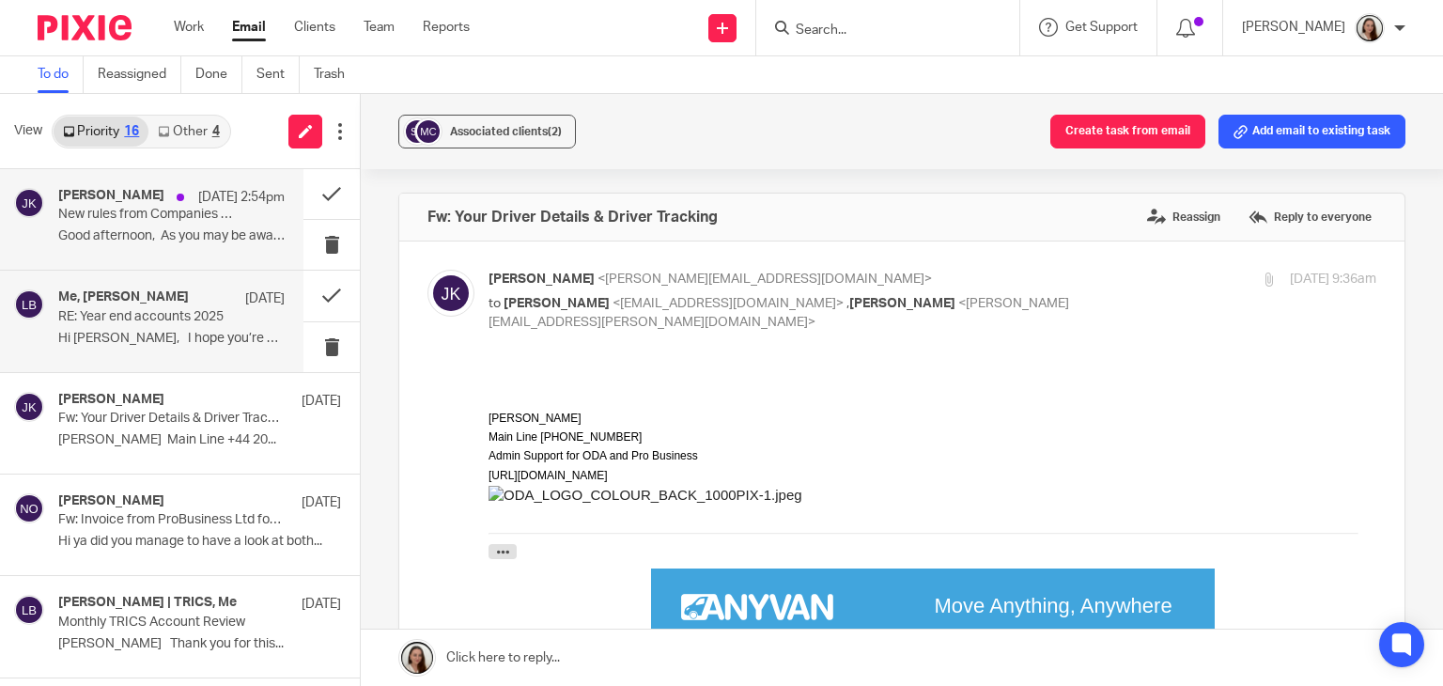
click at [164, 218] on p "New rules from Companies House" at bounding box center [148, 215] width 181 height 16
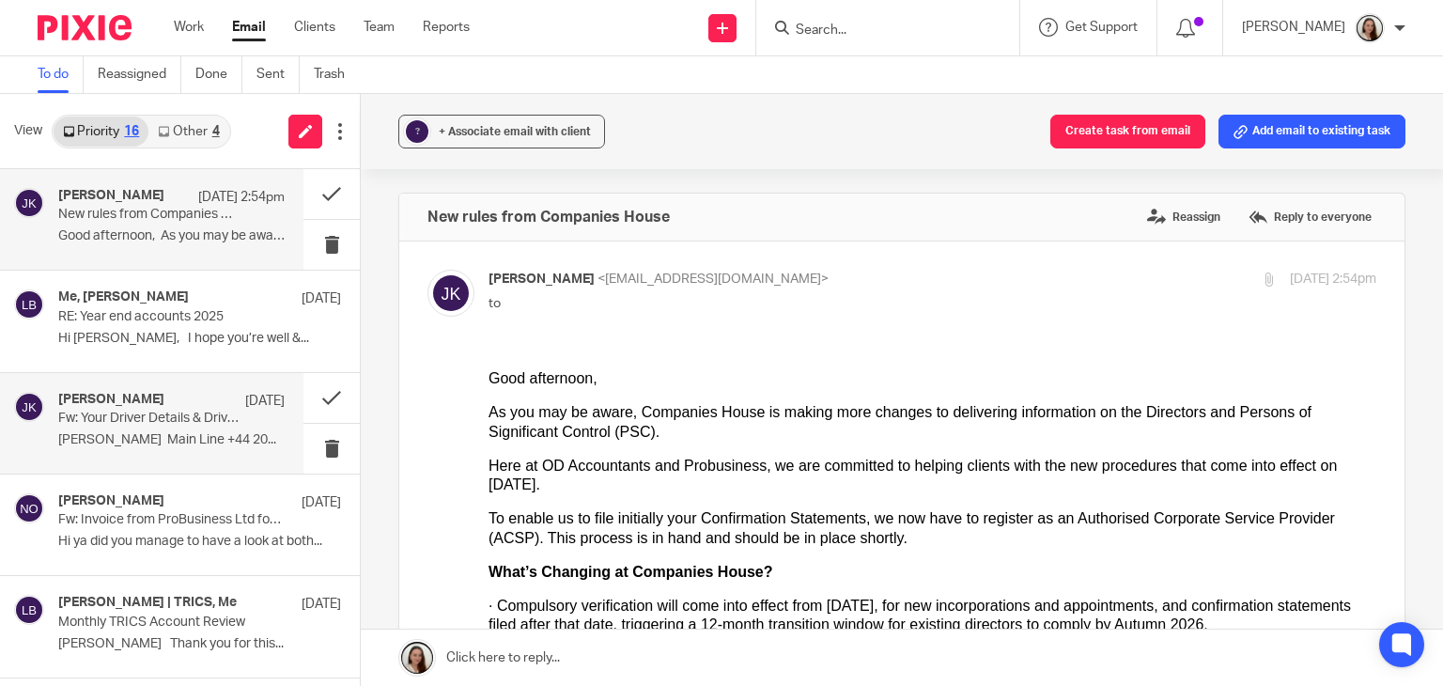
click at [160, 433] on p "Johanne Kassardjian Main Line +44 20..." at bounding box center [171, 440] width 226 height 16
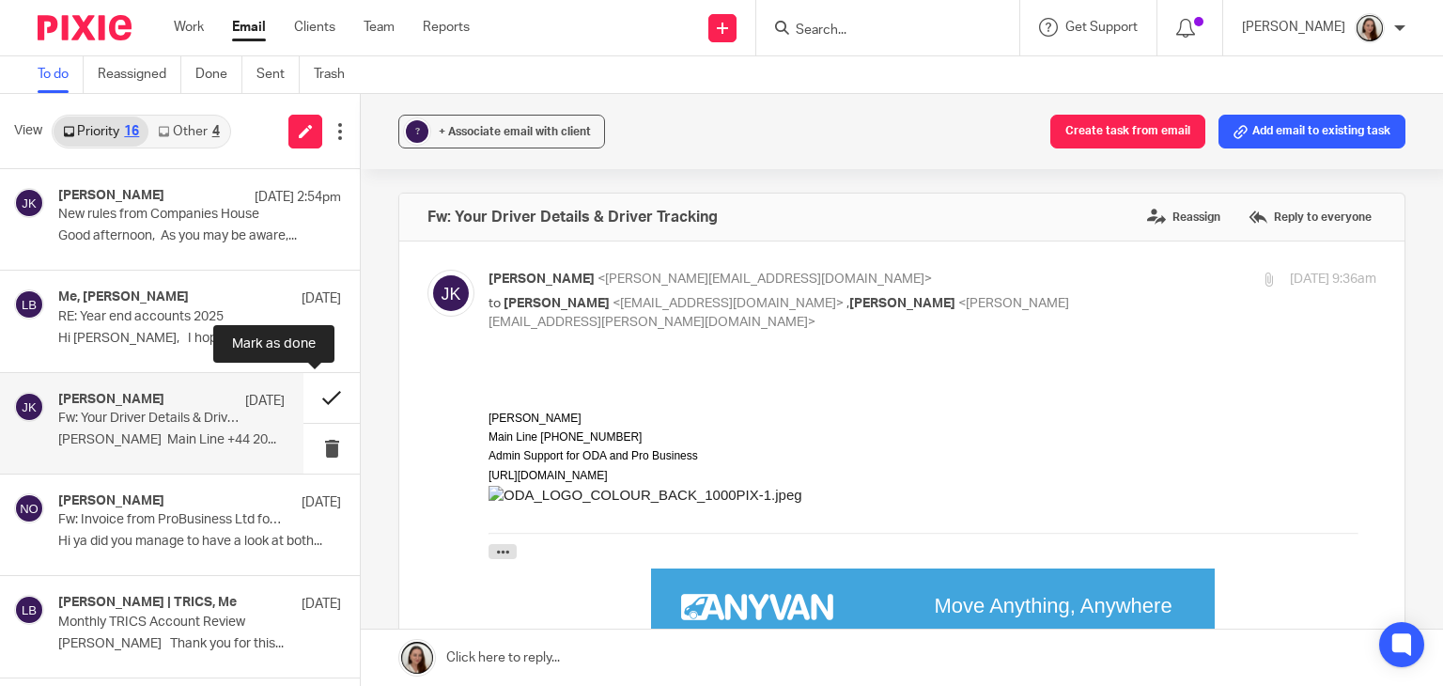
click at [325, 394] on button at bounding box center [331, 398] width 56 height 50
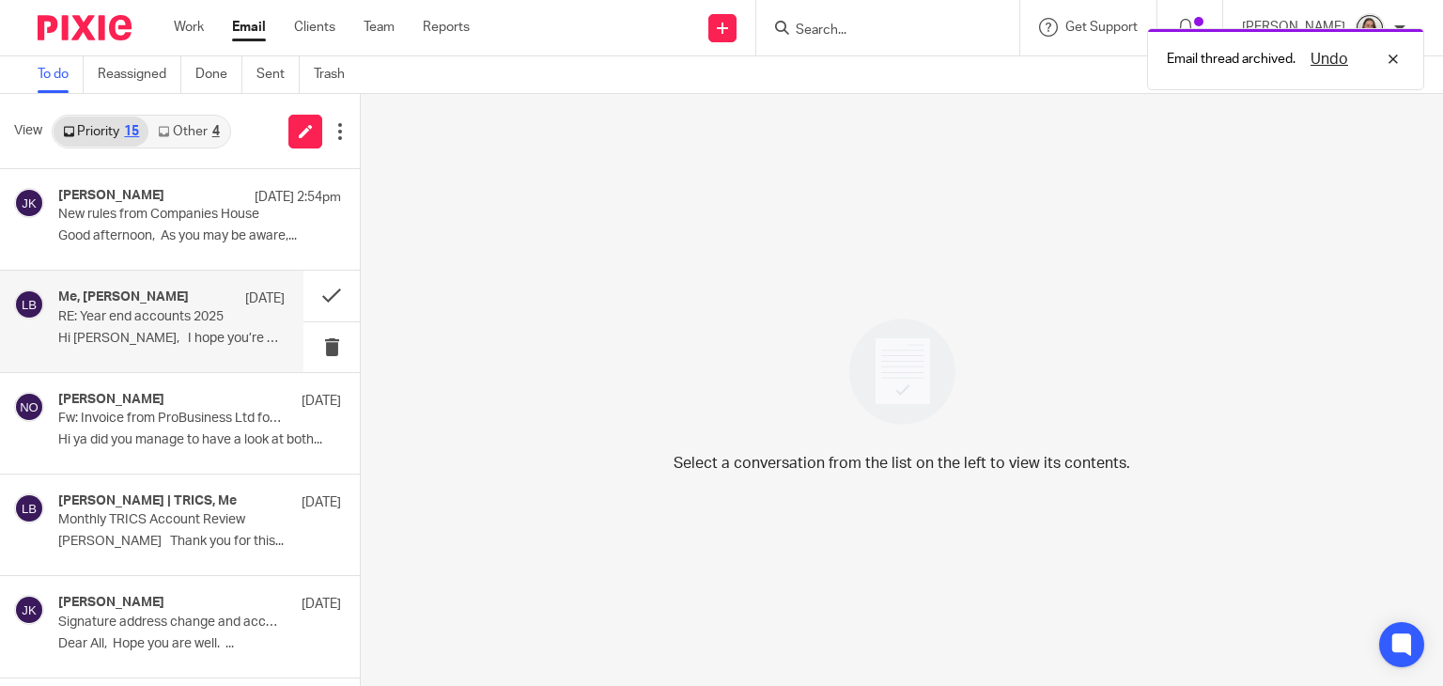
click at [174, 317] on p "RE: Year end accounts 2025" at bounding box center [148, 317] width 181 height 16
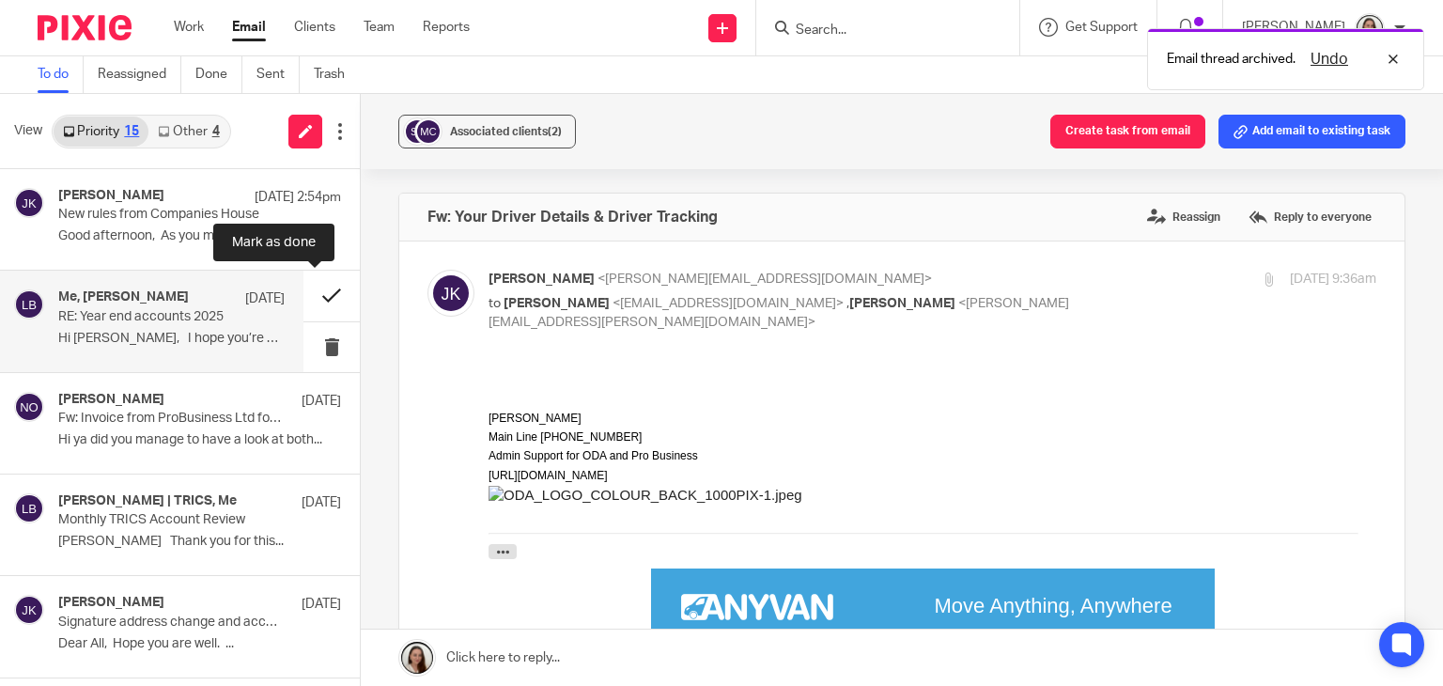
click at [307, 299] on button at bounding box center [331, 296] width 56 height 50
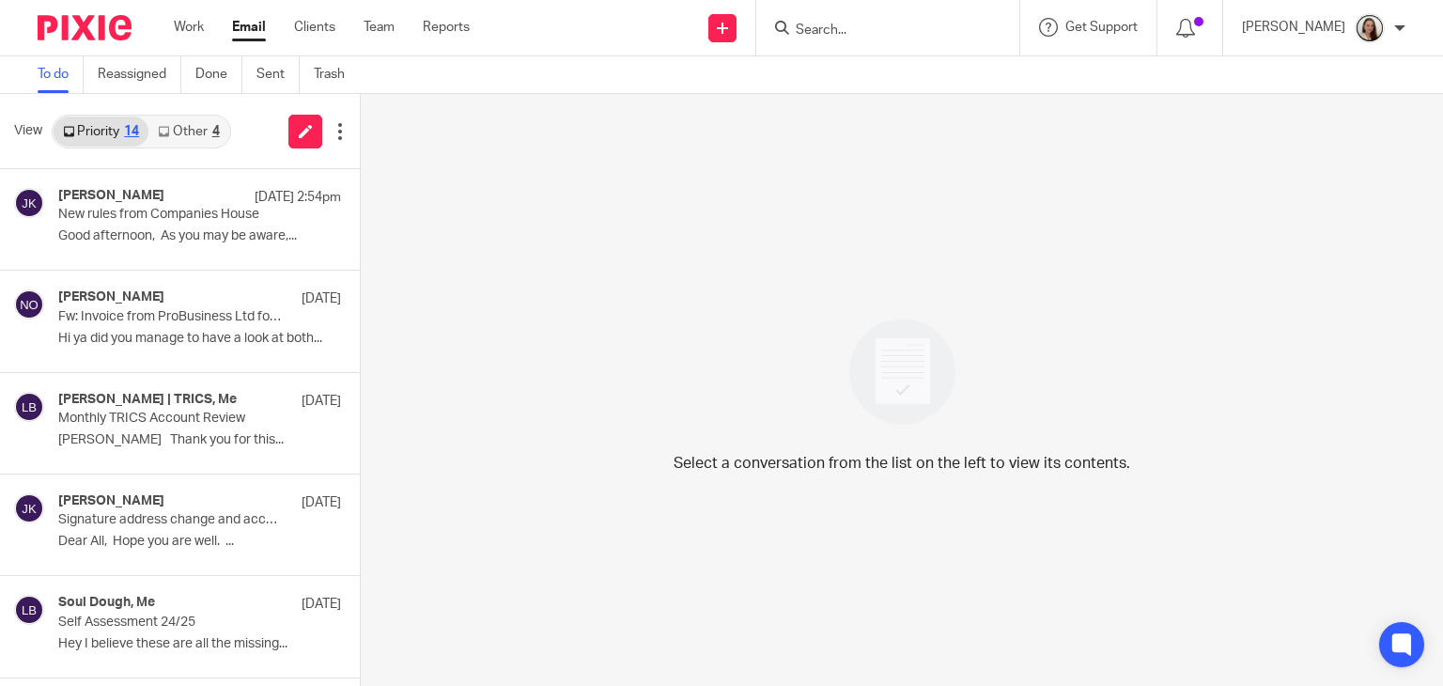
click at [621, 326] on div "Select a conversation from the list on the left to view its contents." at bounding box center [902, 390] width 1082 height 592
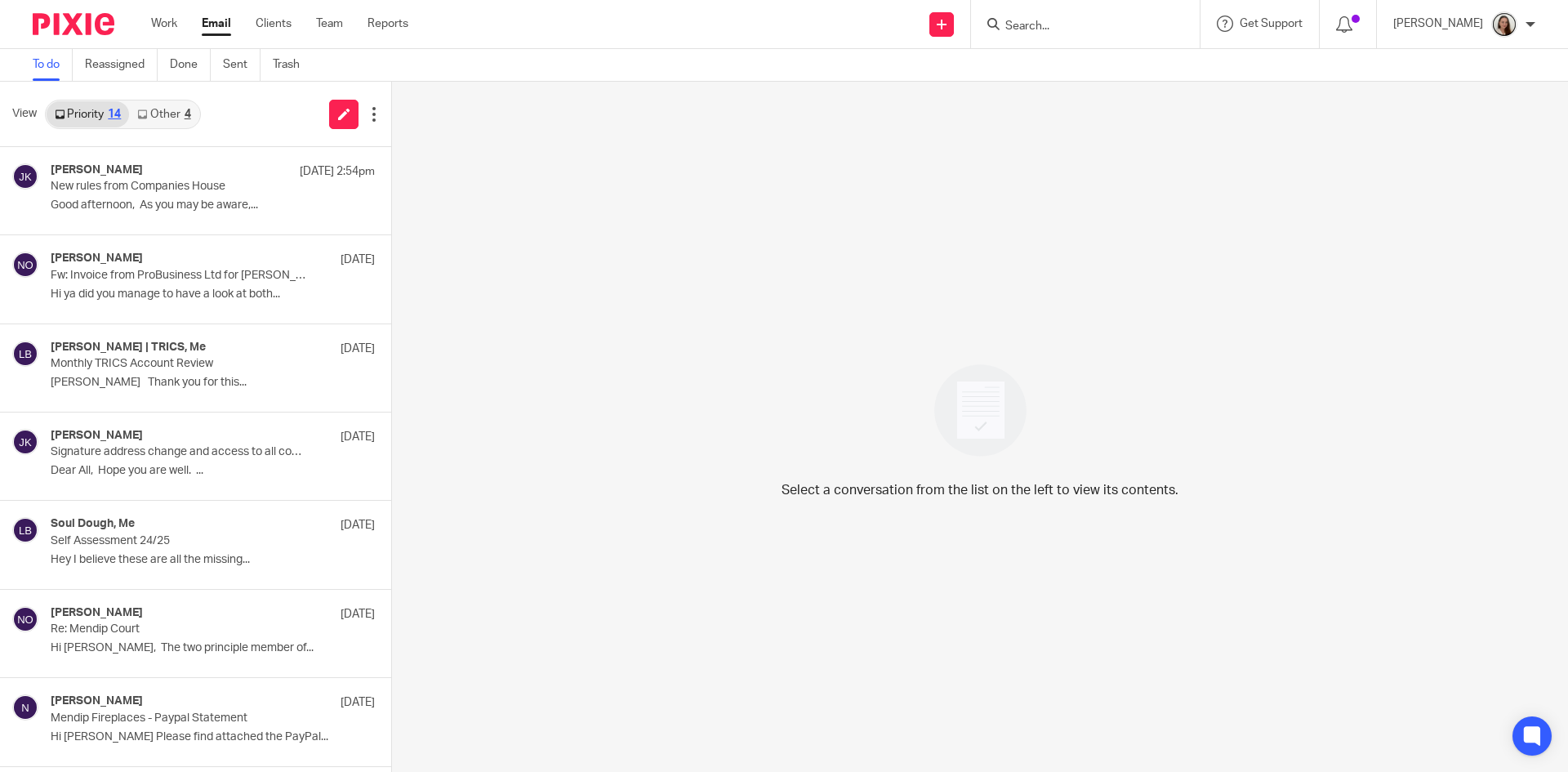
click at [1122, 26] on input "Search" at bounding box center [1077, 27] width 147 height 15
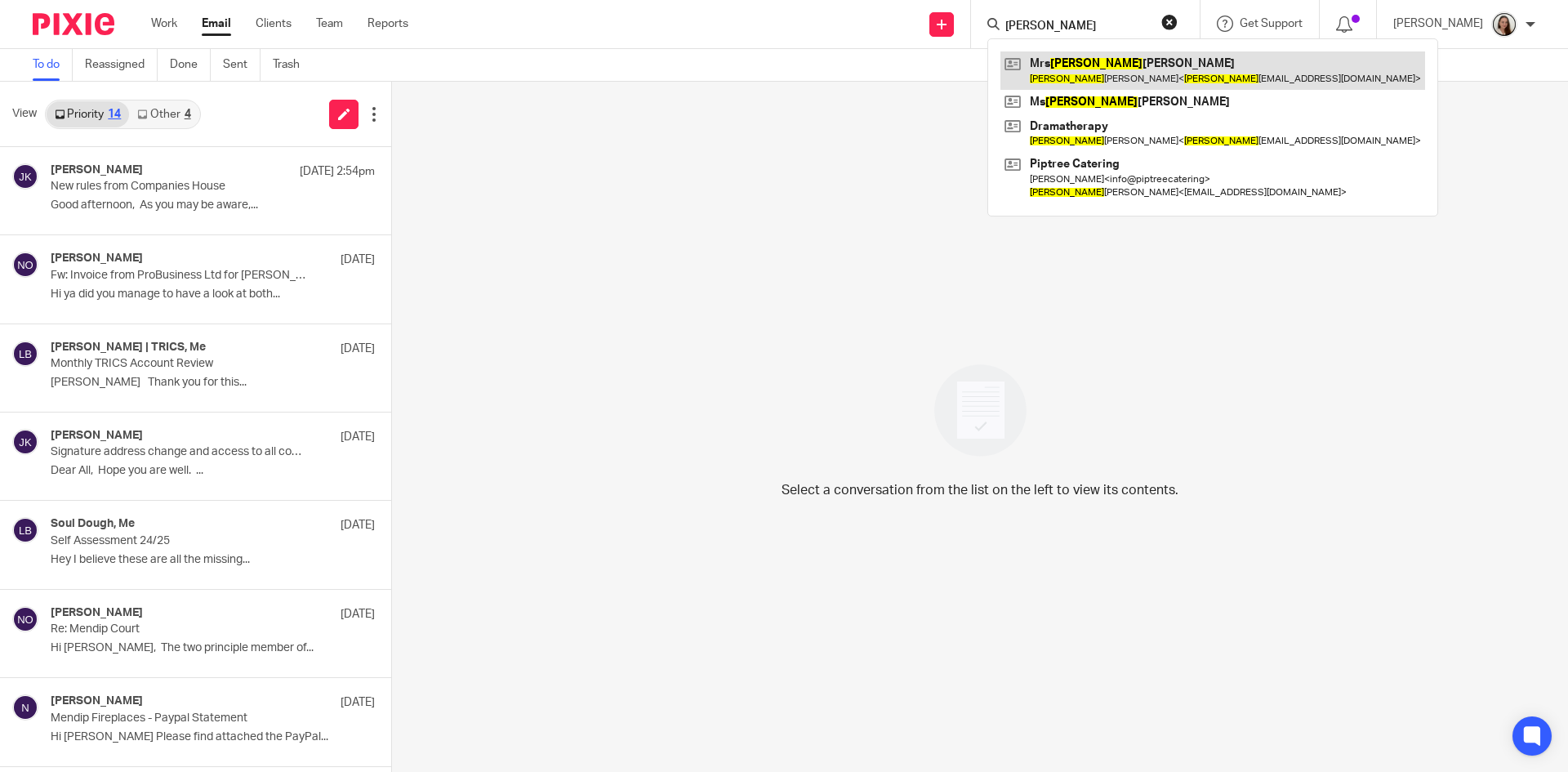
type input "alice"
click at [1111, 77] on link at bounding box center [1213, 70] width 424 height 37
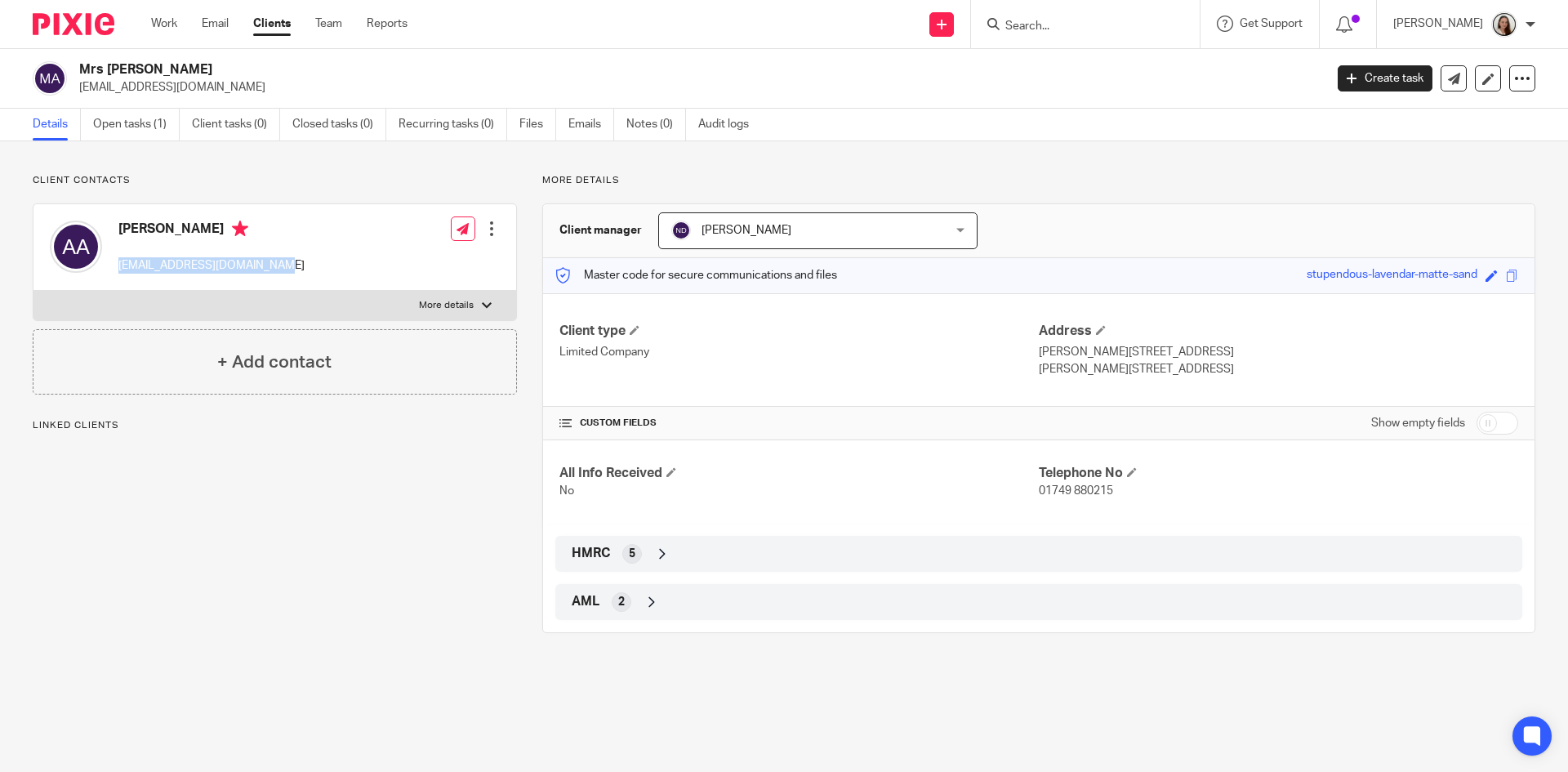
drag, startPoint x: 264, startPoint y: 261, endPoint x: 113, endPoint y: 268, distance: 151.2
click at [113, 268] on div "[PERSON_NAME] [EMAIL_ADDRESS][DOMAIN_NAME] Edit contact Create client from cont…" at bounding box center [275, 248] width 483 height 87
copy p "[EMAIL_ADDRESS][DOMAIN_NAME]"
click at [1151, 24] on input "Search" at bounding box center [1077, 27] width 147 height 15
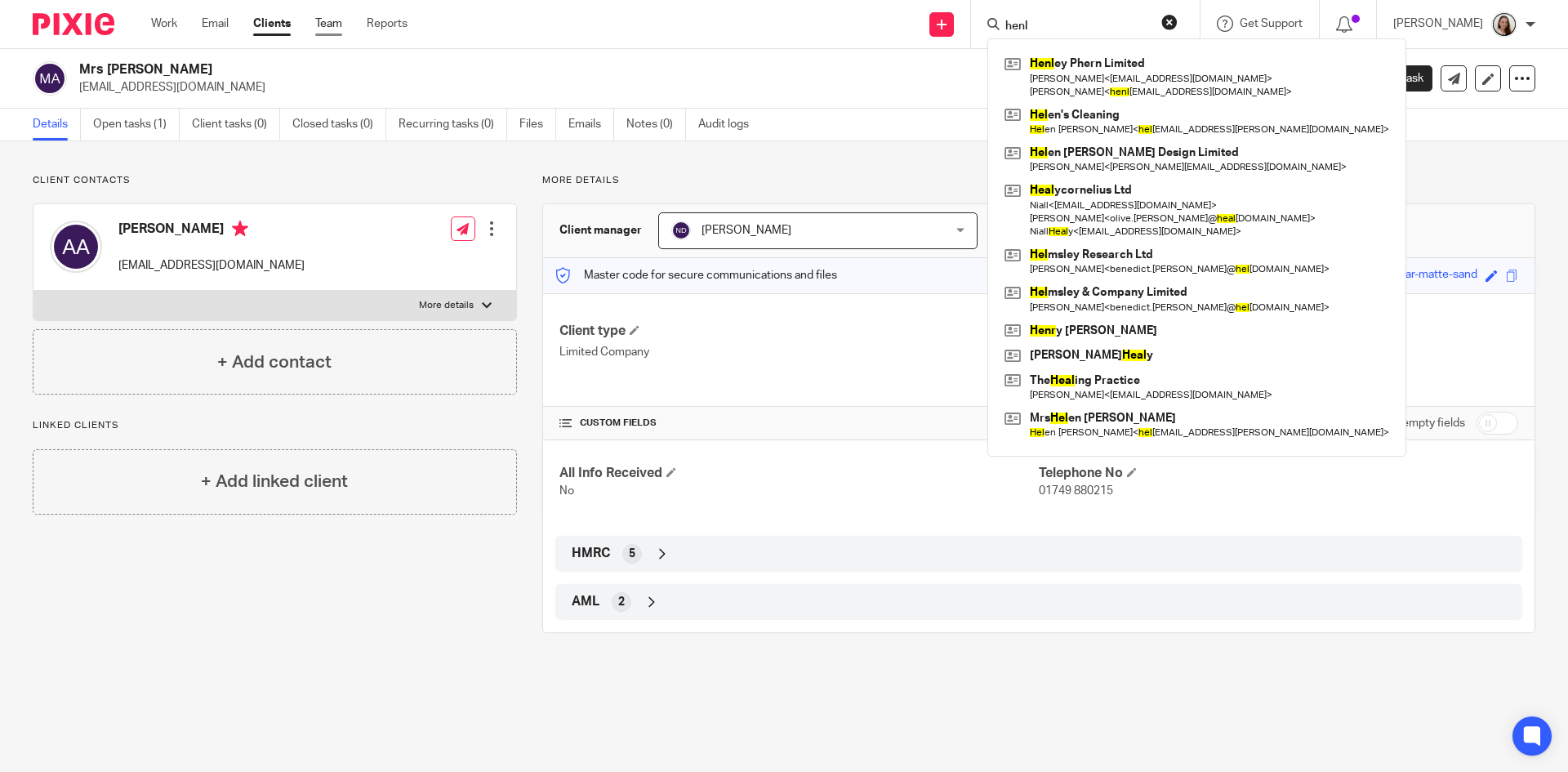
type input "henl"
drag, startPoint x: 623, startPoint y: 158, endPoint x: 297, endPoint y: 129, distance: 327.3
click at [624, 159] on div "Client contacts [PERSON_NAME] [EMAIL_ADDRESS][DOMAIN_NAME] Edit contact Create …" at bounding box center [784, 403] width 1568 height 524
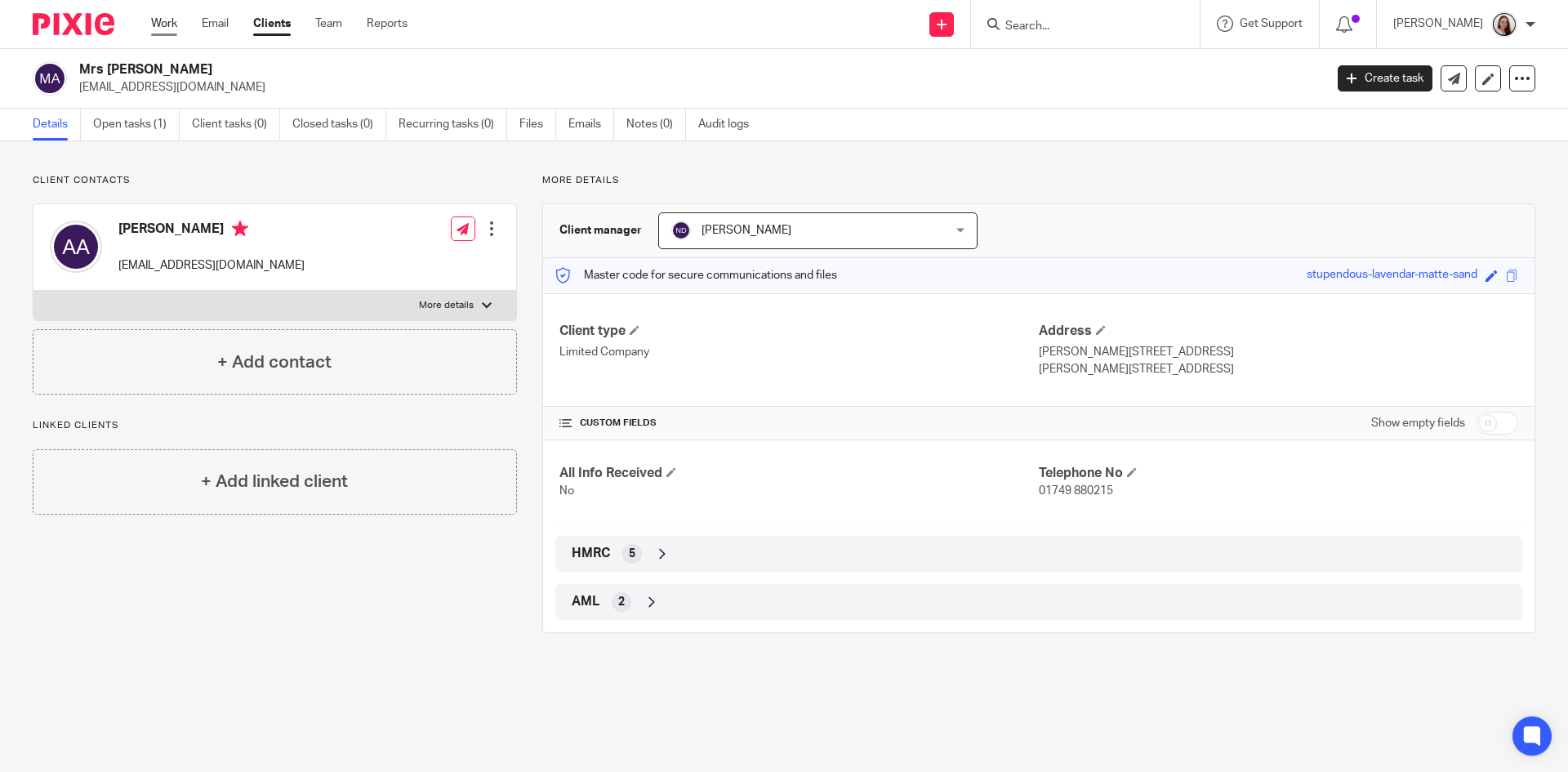
click at [167, 23] on link "Work" at bounding box center [164, 23] width 26 height 17
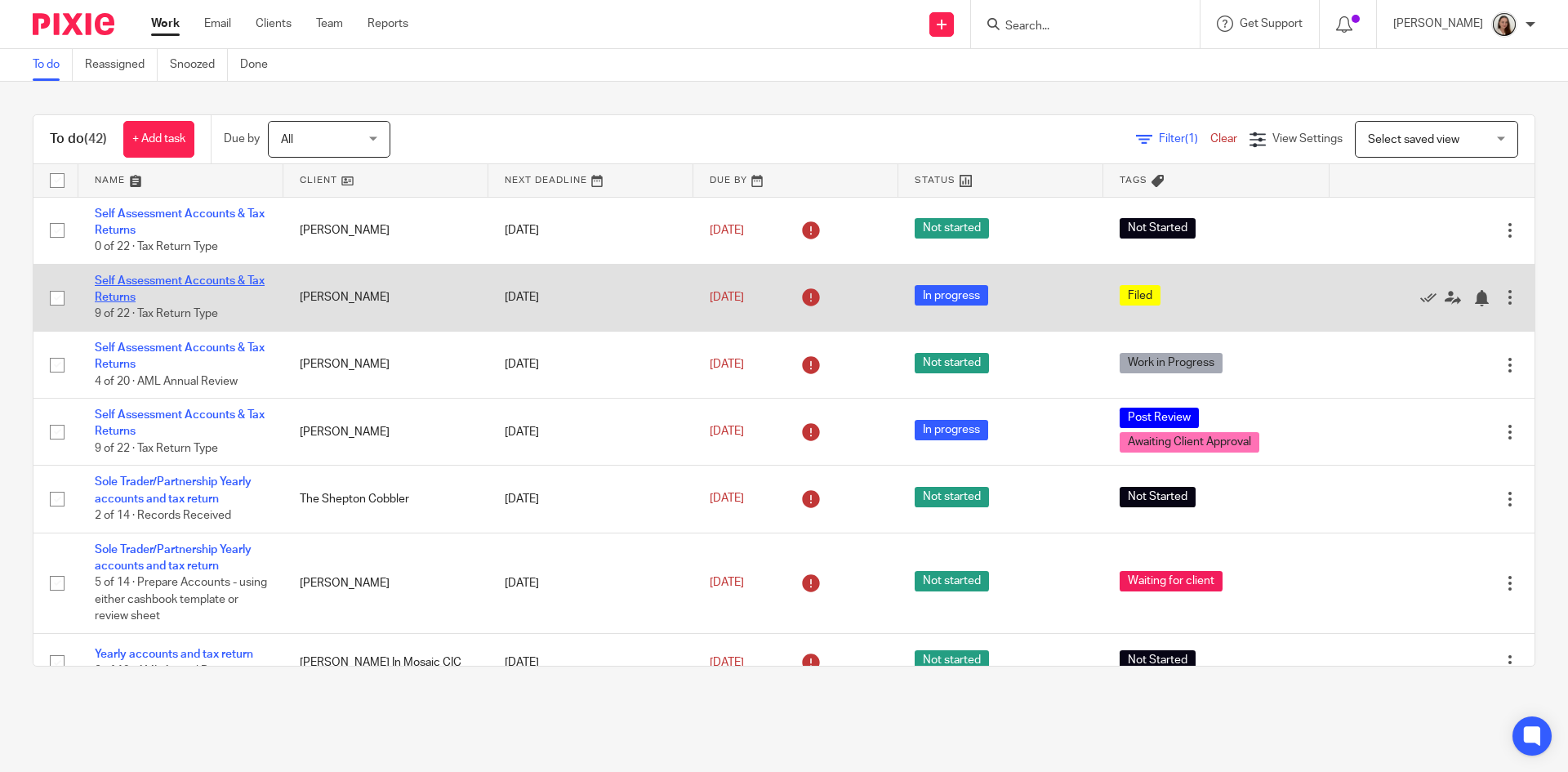
drag, startPoint x: 180, startPoint y: 279, endPoint x: 199, endPoint y: 286, distance: 20.2
click at [179, 279] on link "Self Assessment Accounts & Tax Returns" at bounding box center [179, 290] width 170 height 28
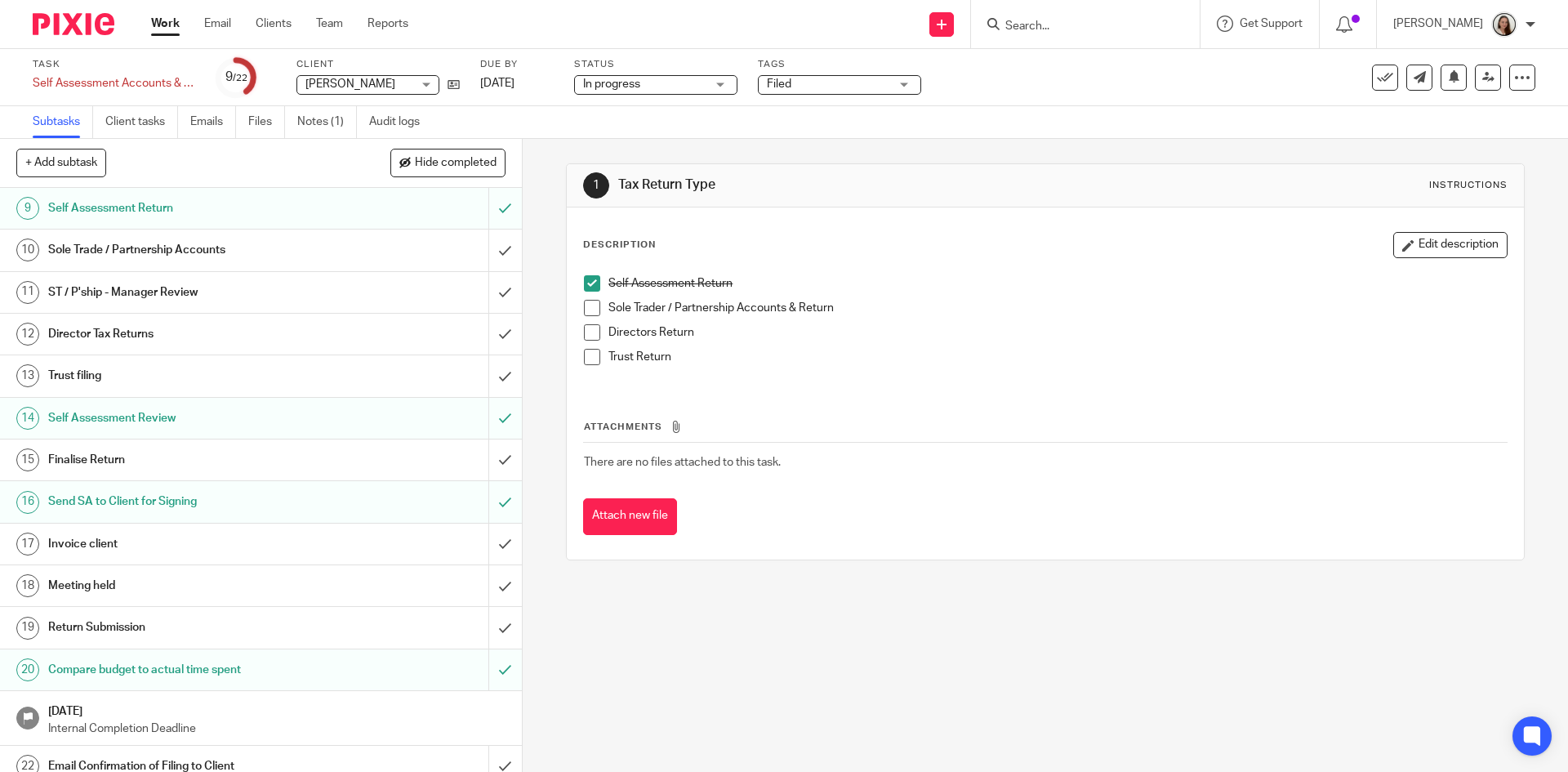
scroll to position [351, 0]
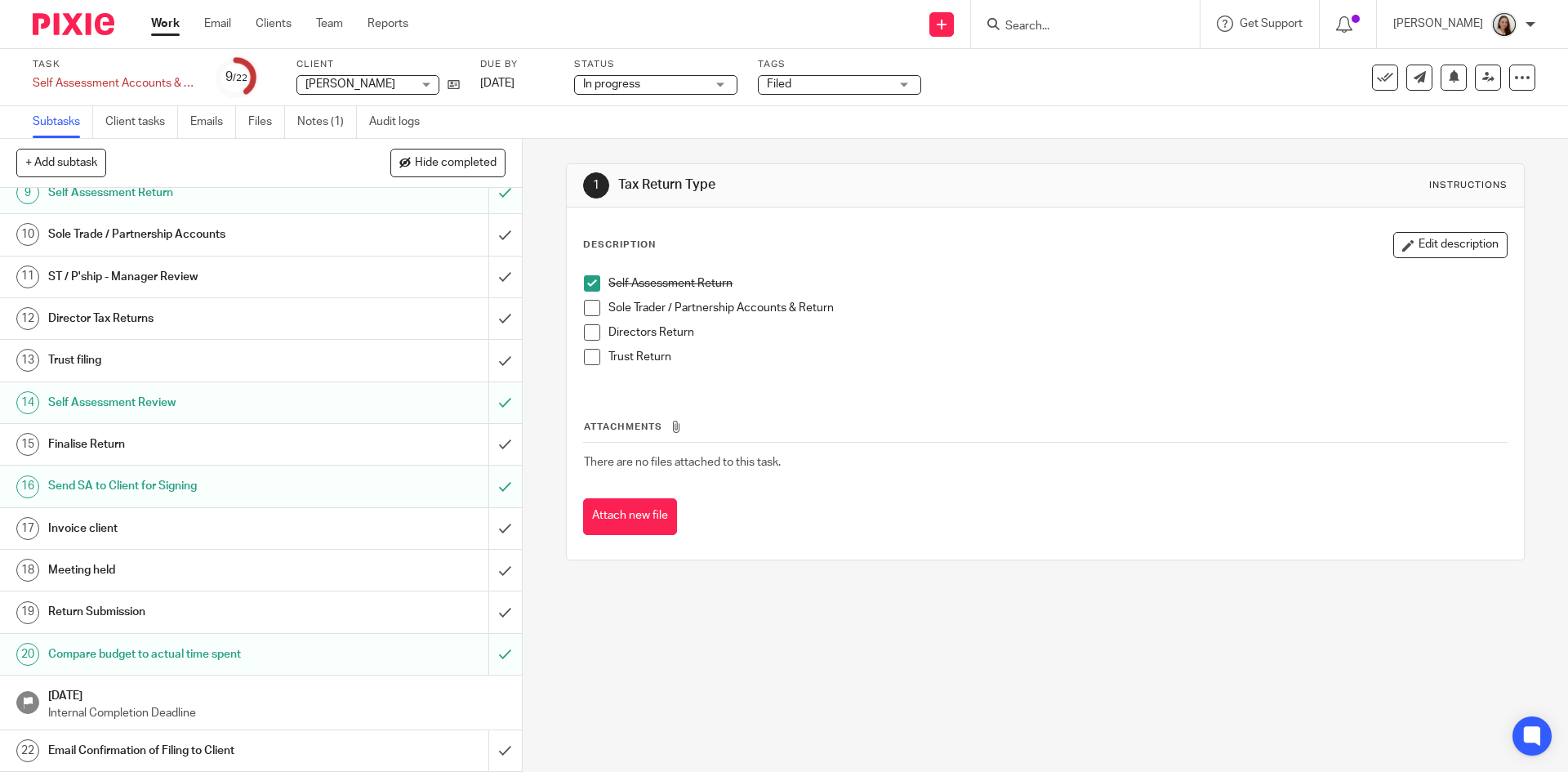
click at [136, 527] on h1 "Invoice client" at bounding box center [189, 529] width 283 height 24
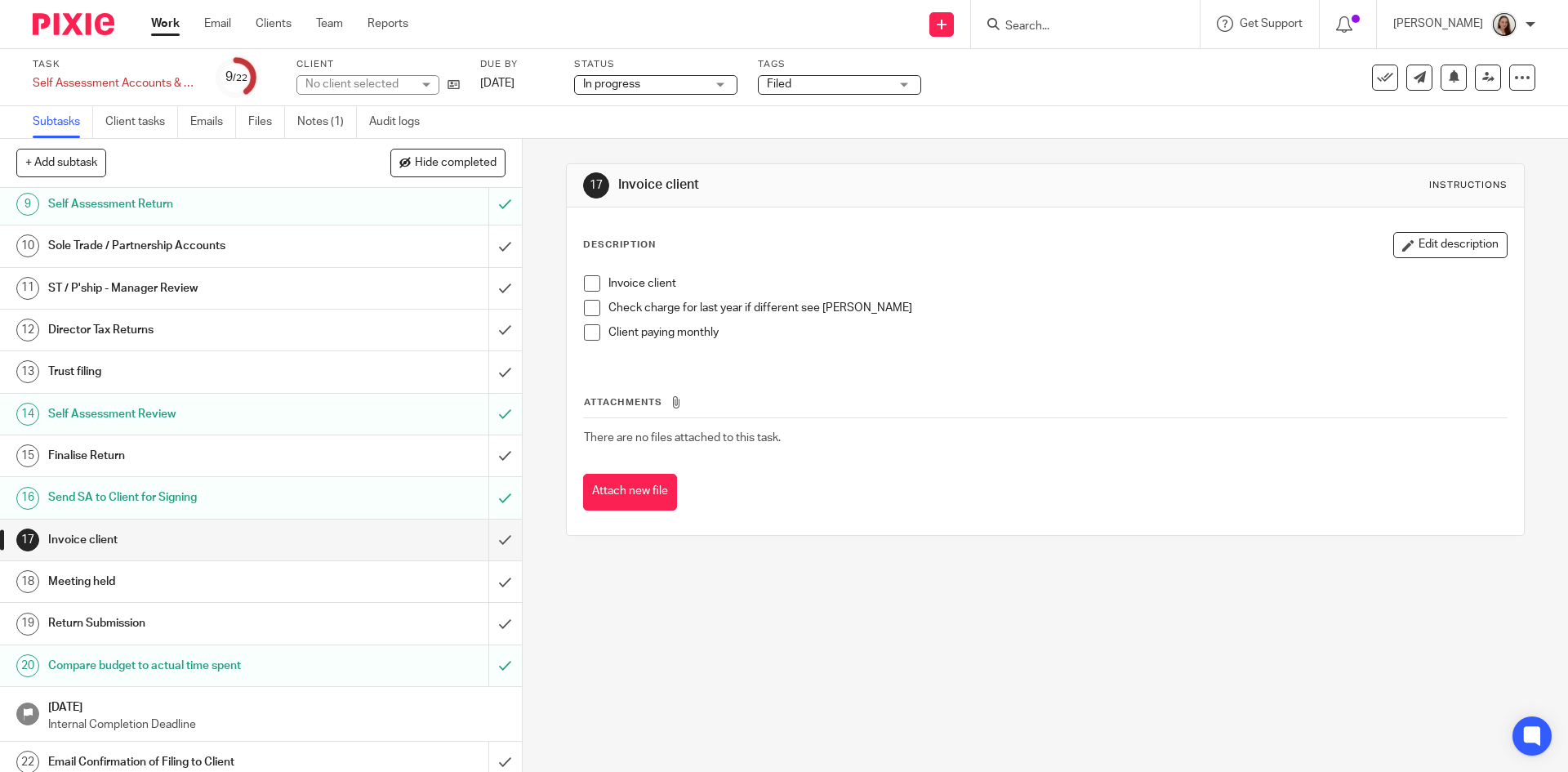
scroll to position [351, 0]
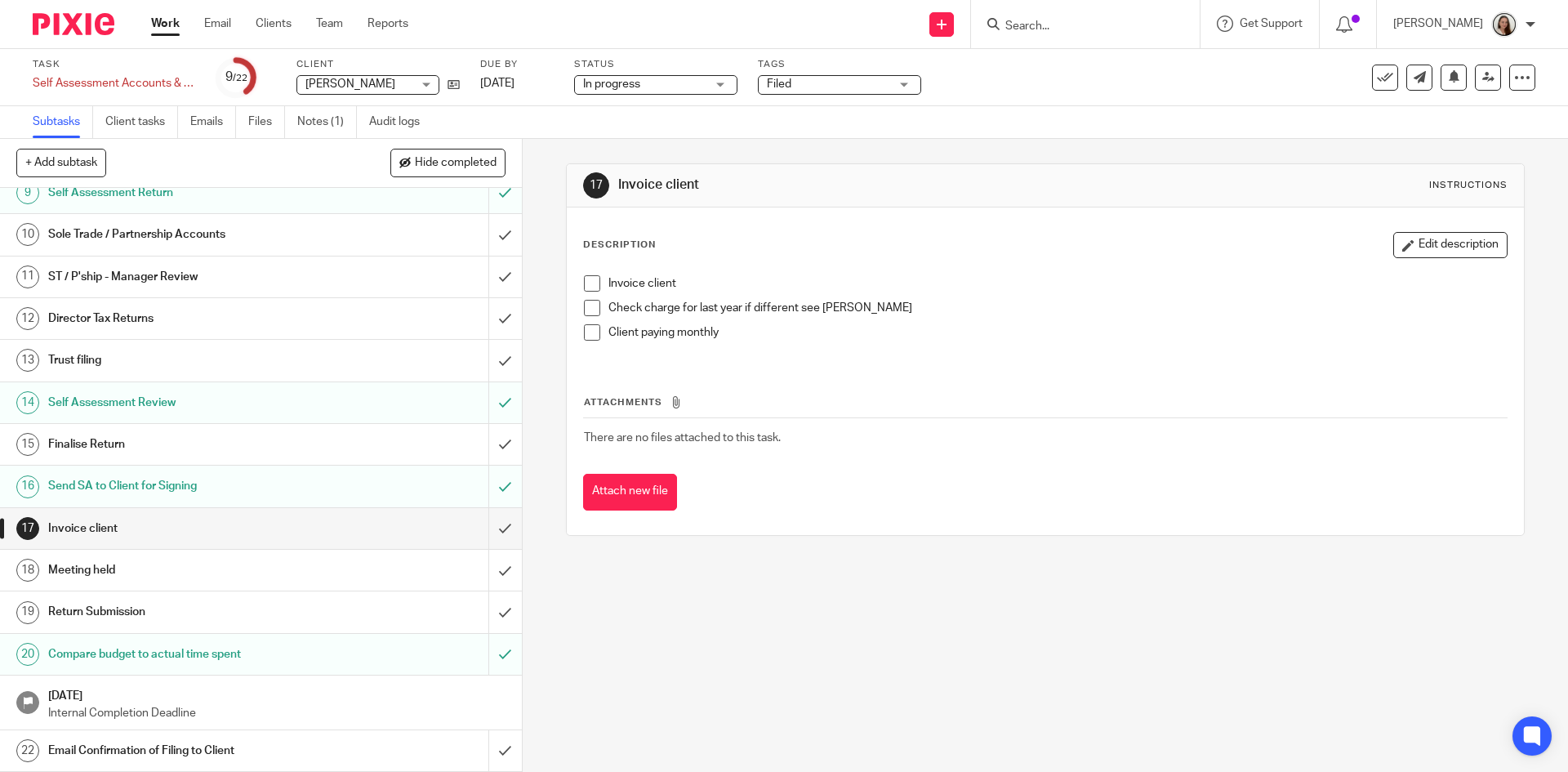
click at [830, 376] on div "Attachments There are no files attached to this task. Attach new file" at bounding box center [1045, 436] width 924 height 149
click at [588, 277] on span at bounding box center [592, 283] width 17 height 17
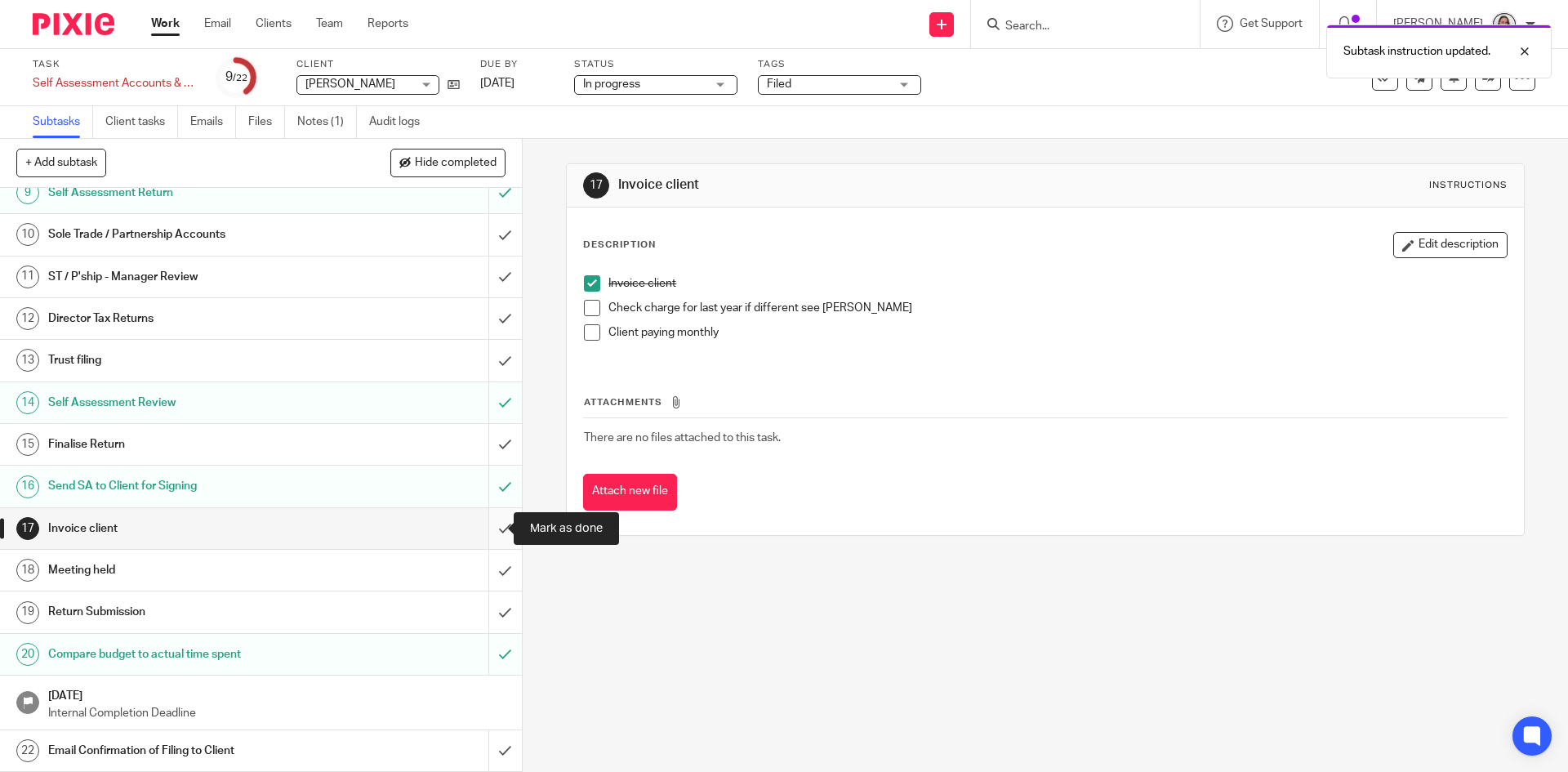
click at [489, 529] on input "submit" at bounding box center [261, 528] width 522 height 41
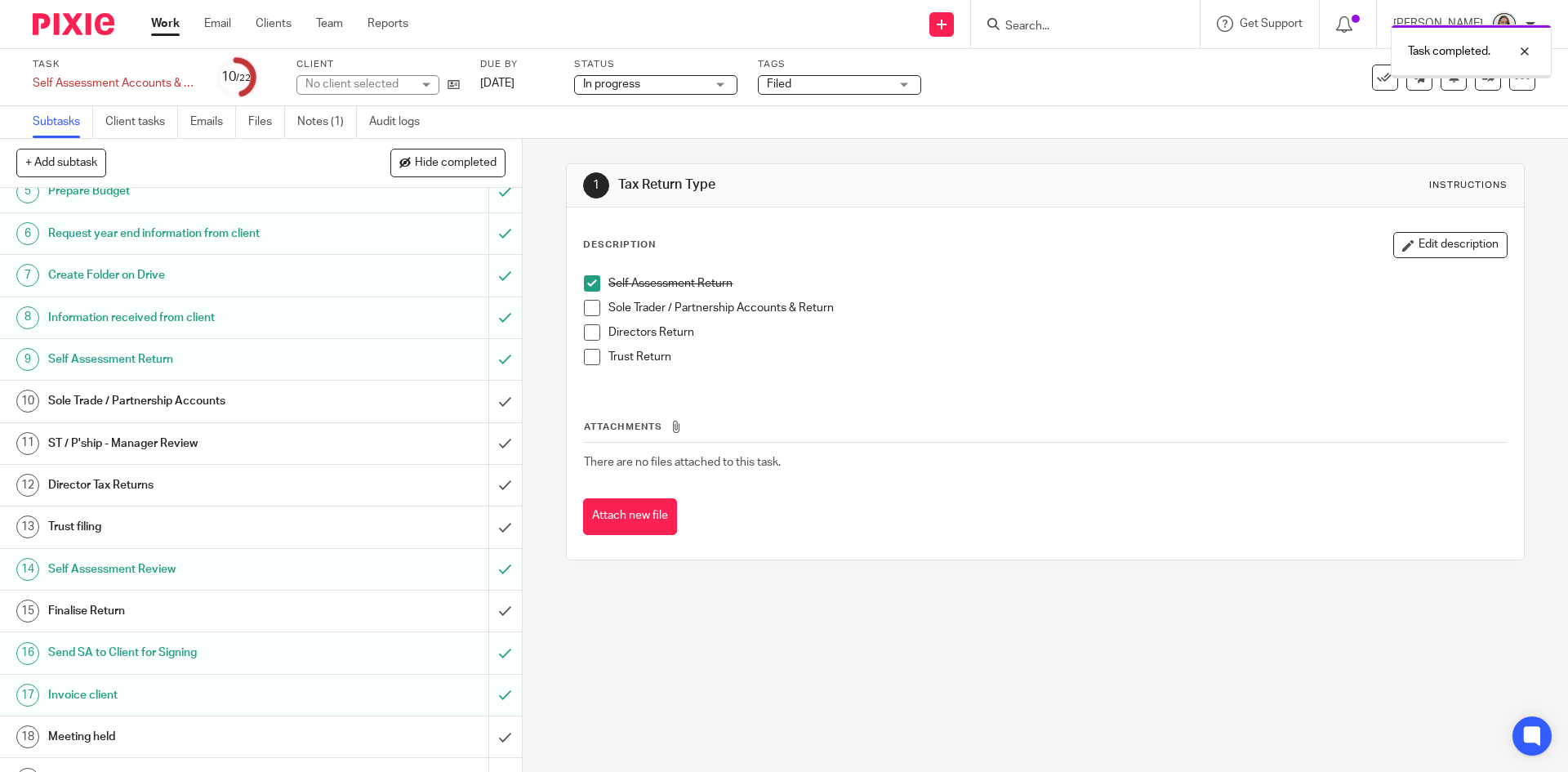
scroll to position [351, 0]
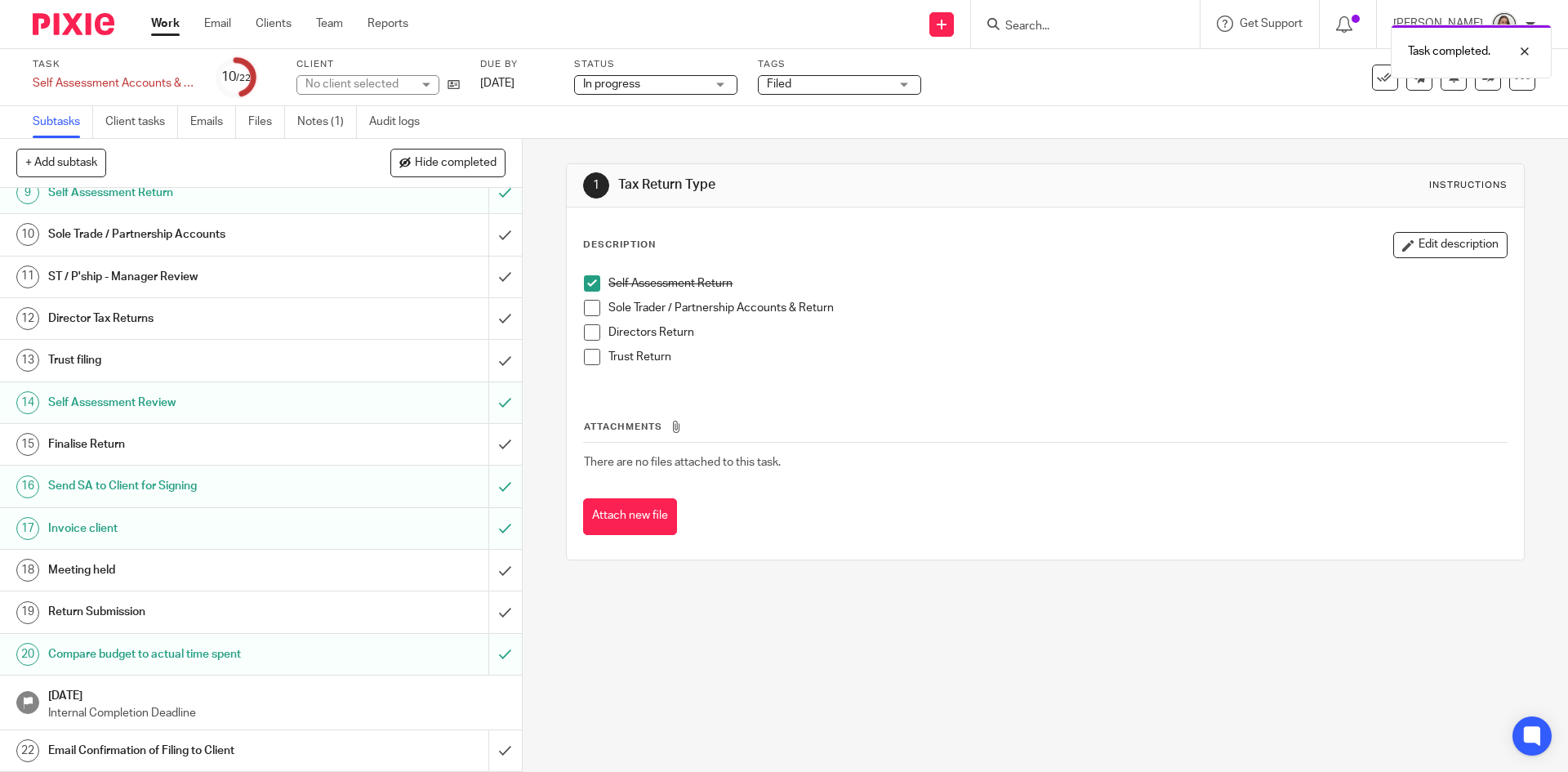
click at [139, 609] on h1 "Return Submission" at bounding box center [189, 611] width 283 height 24
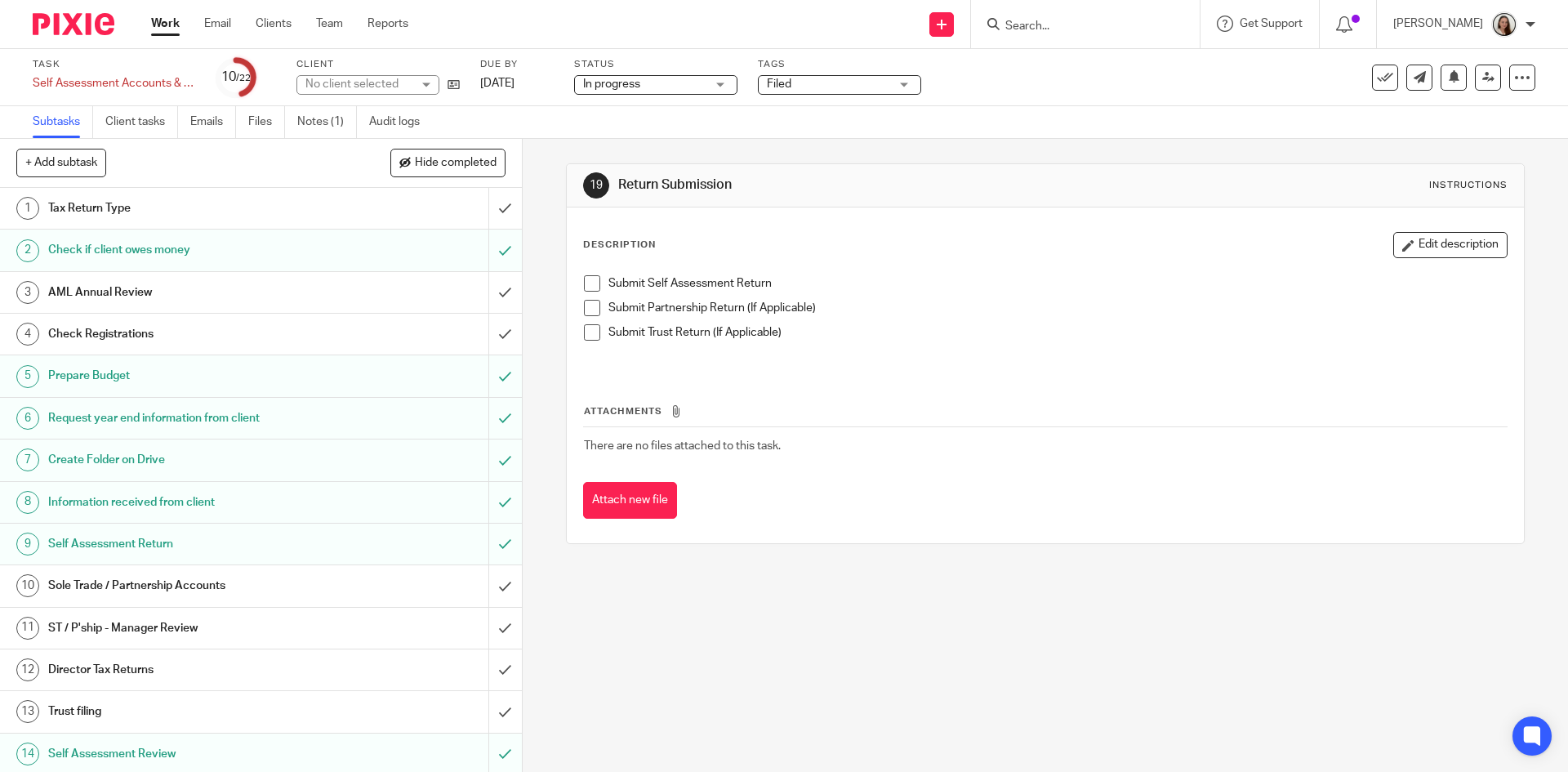
click at [588, 283] on span at bounding box center [592, 283] width 17 height 17
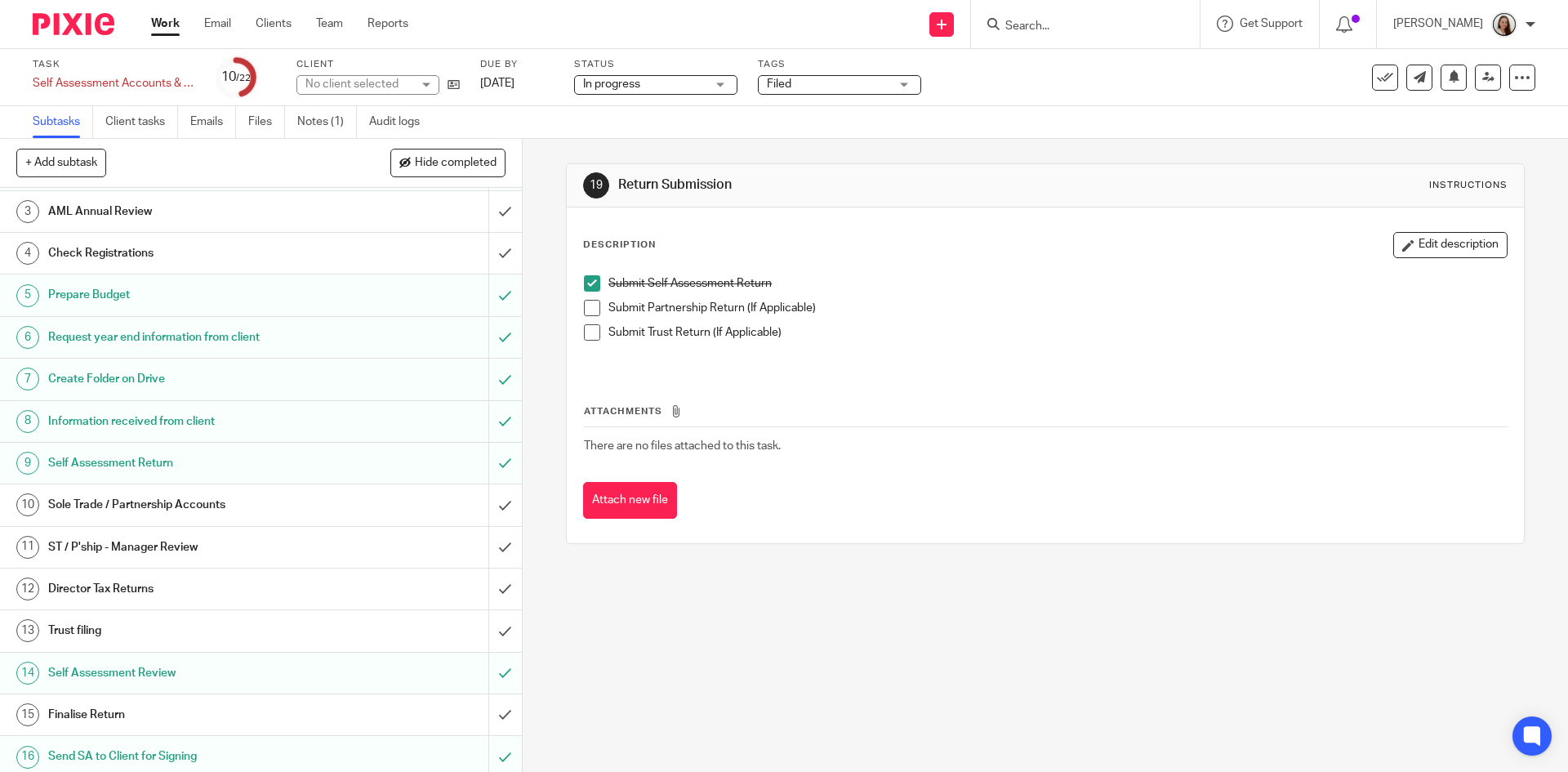
scroll to position [351, 0]
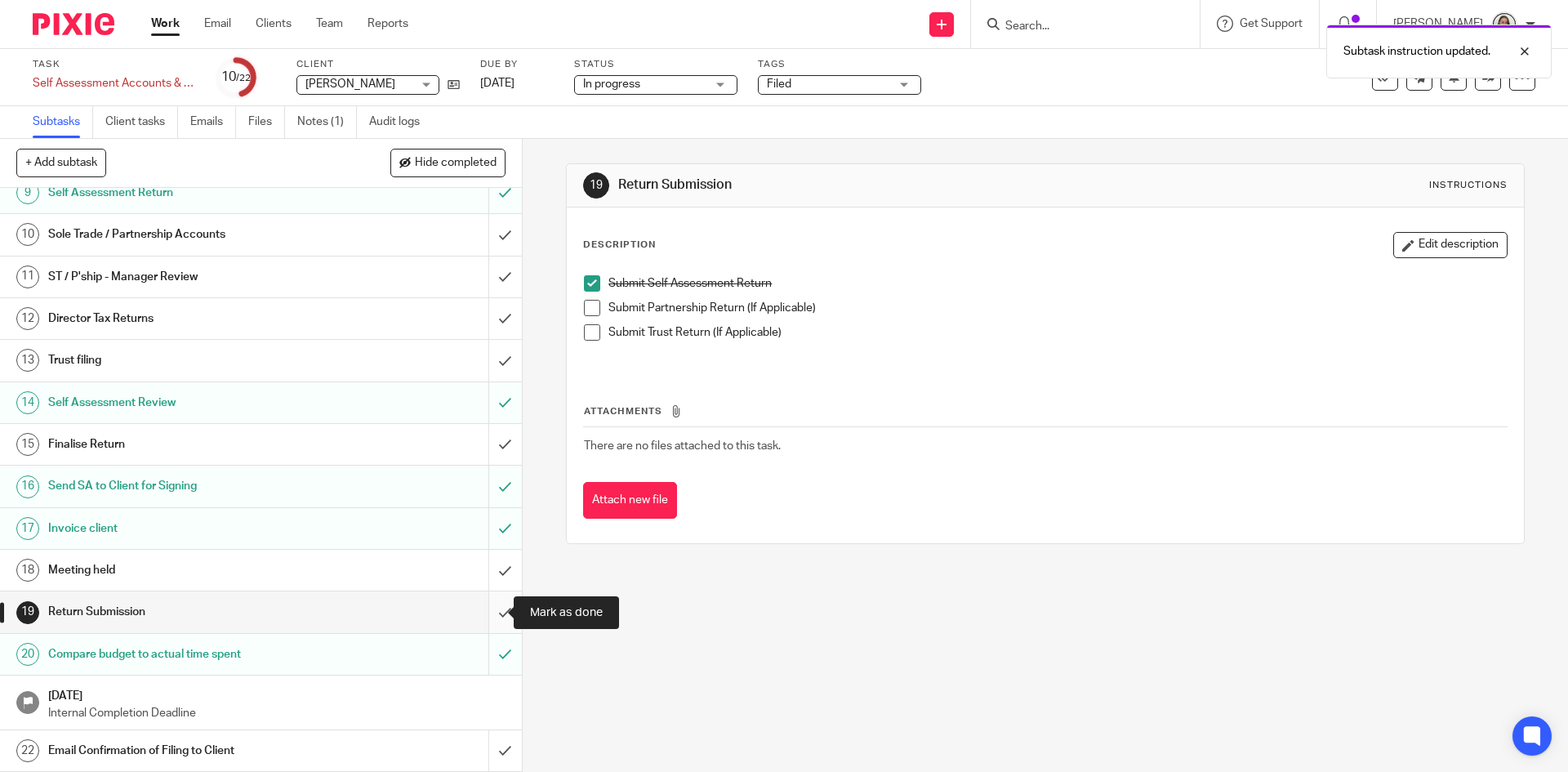
click at [482, 609] on input "submit" at bounding box center [261, 611] width 522 height 41
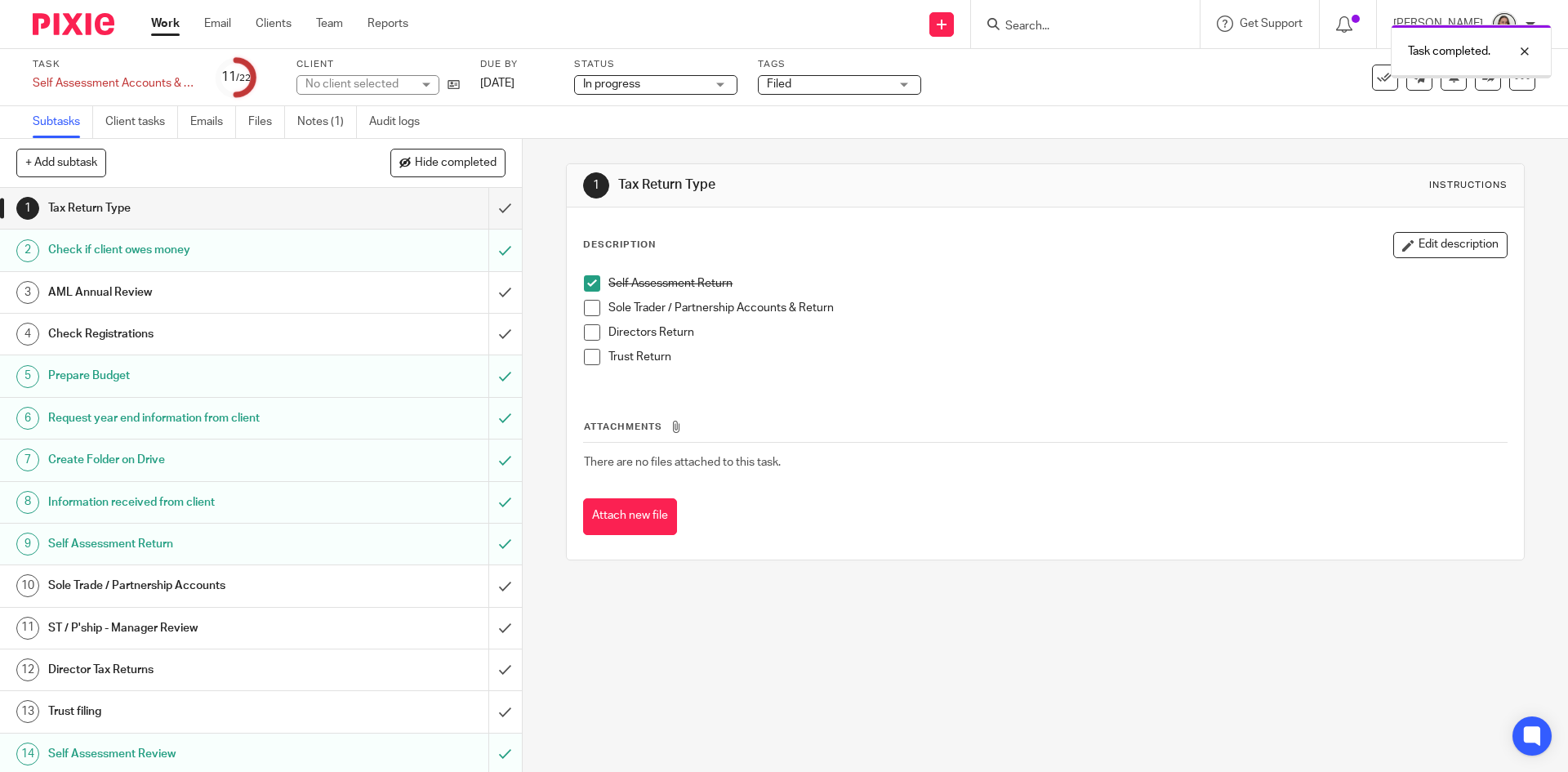
scroll to position [351, 0]
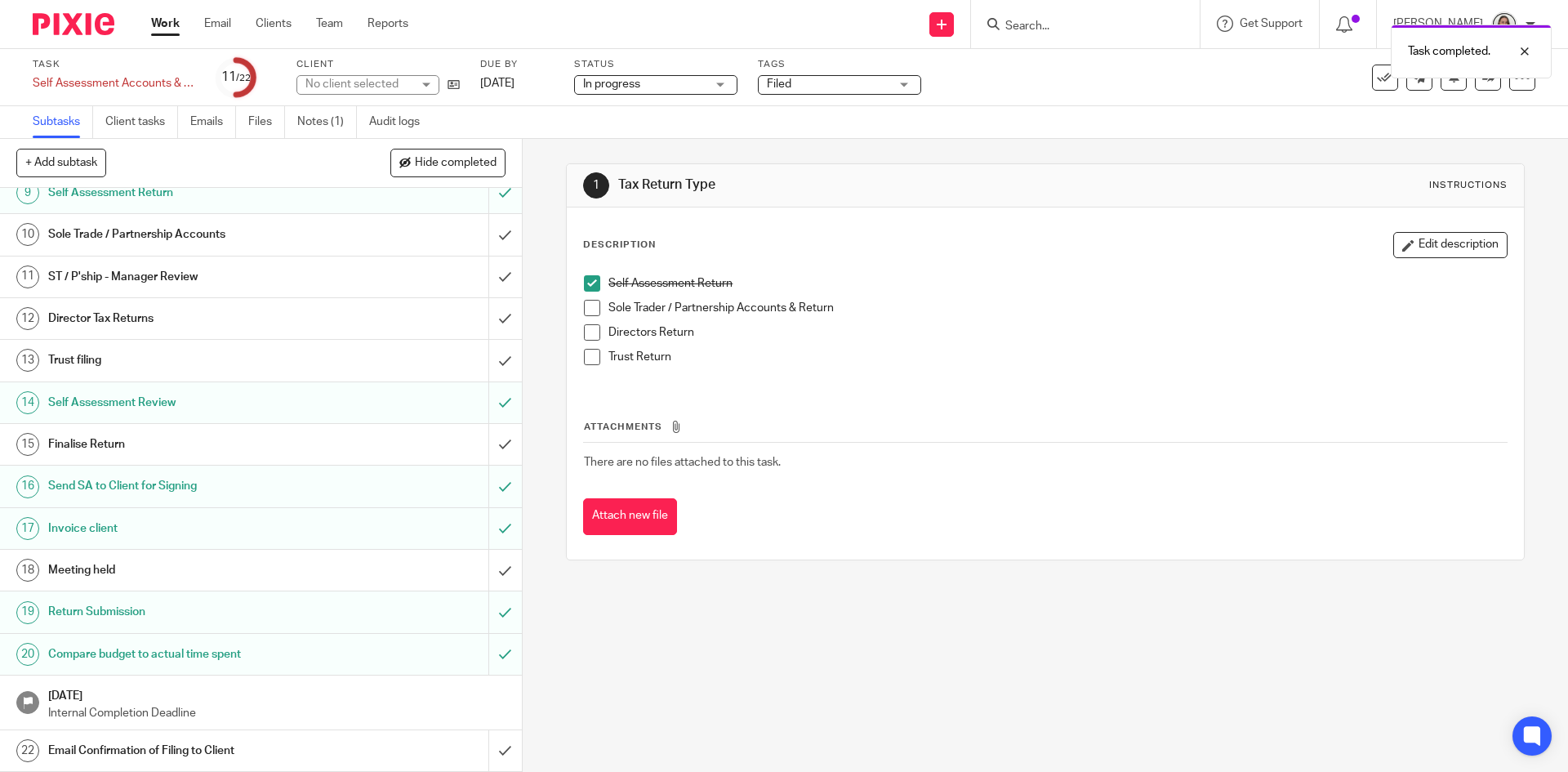
click at [241, 755] on h1 "Email Confirmation of Filing to Client" at bounding box center [189, 750] width 283 height 24
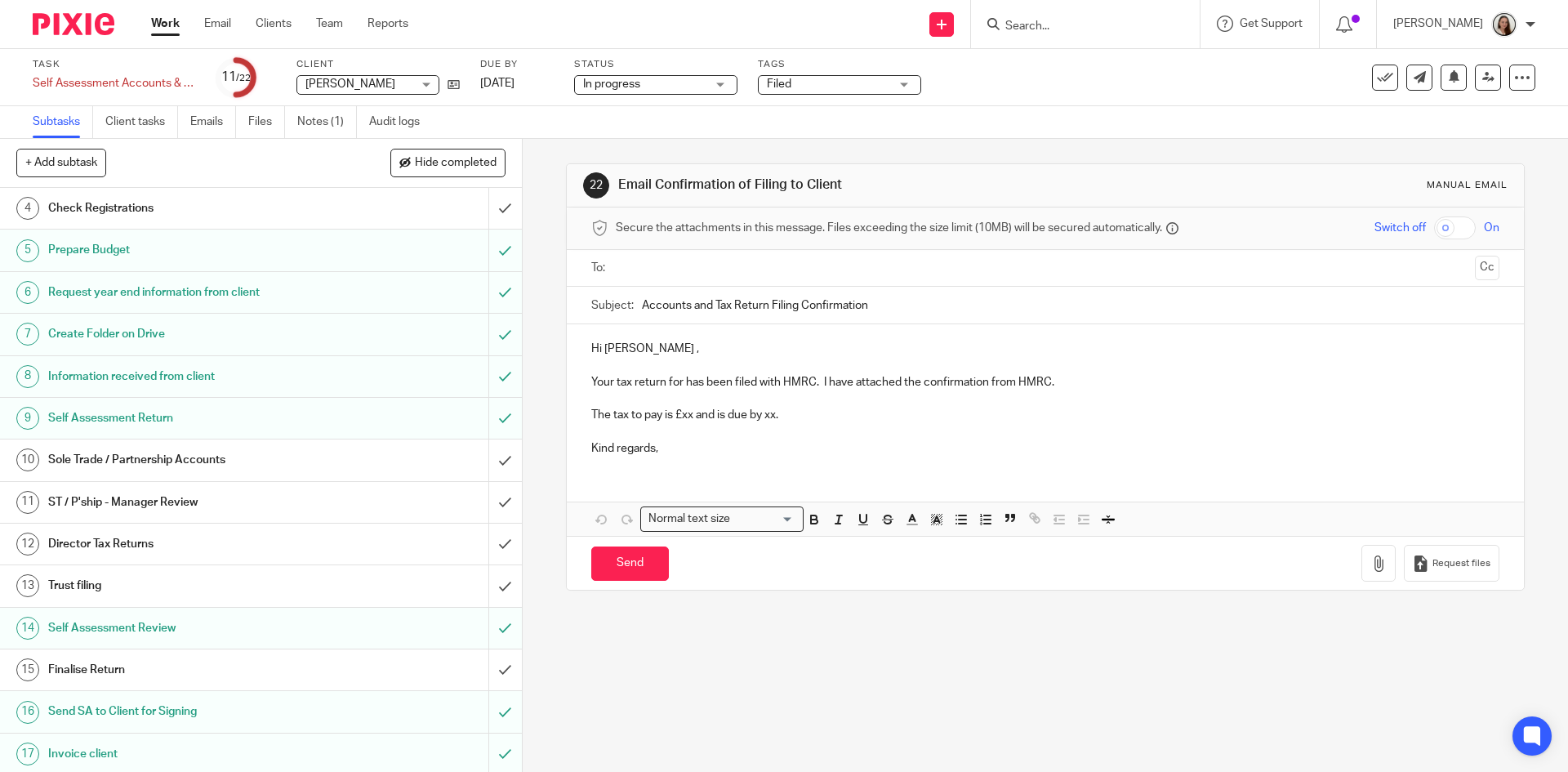
scroll to position [351, 0]
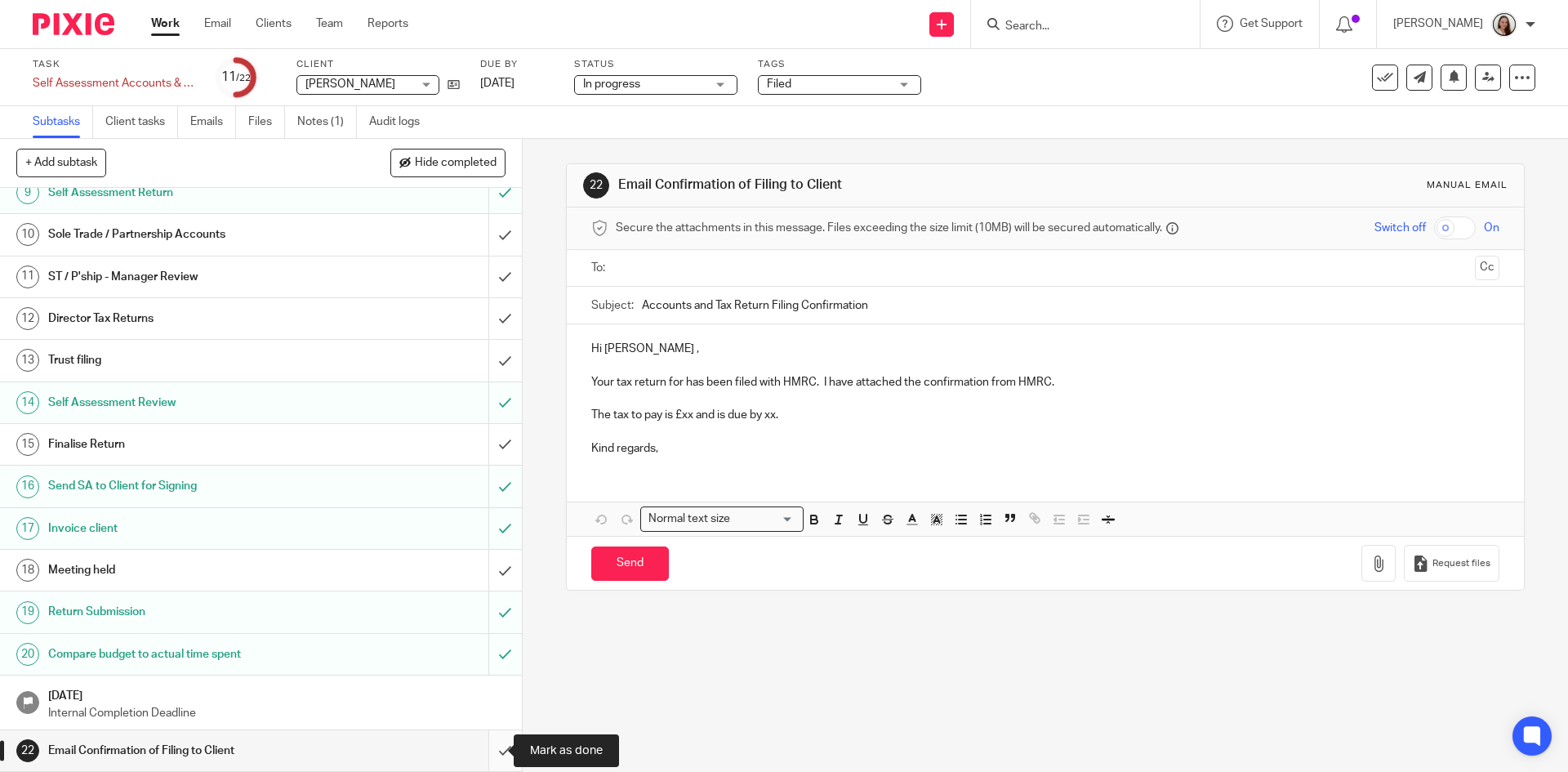
click at [489, 752] on input "submit" at bounding box center [261, 750] width 522 height 41
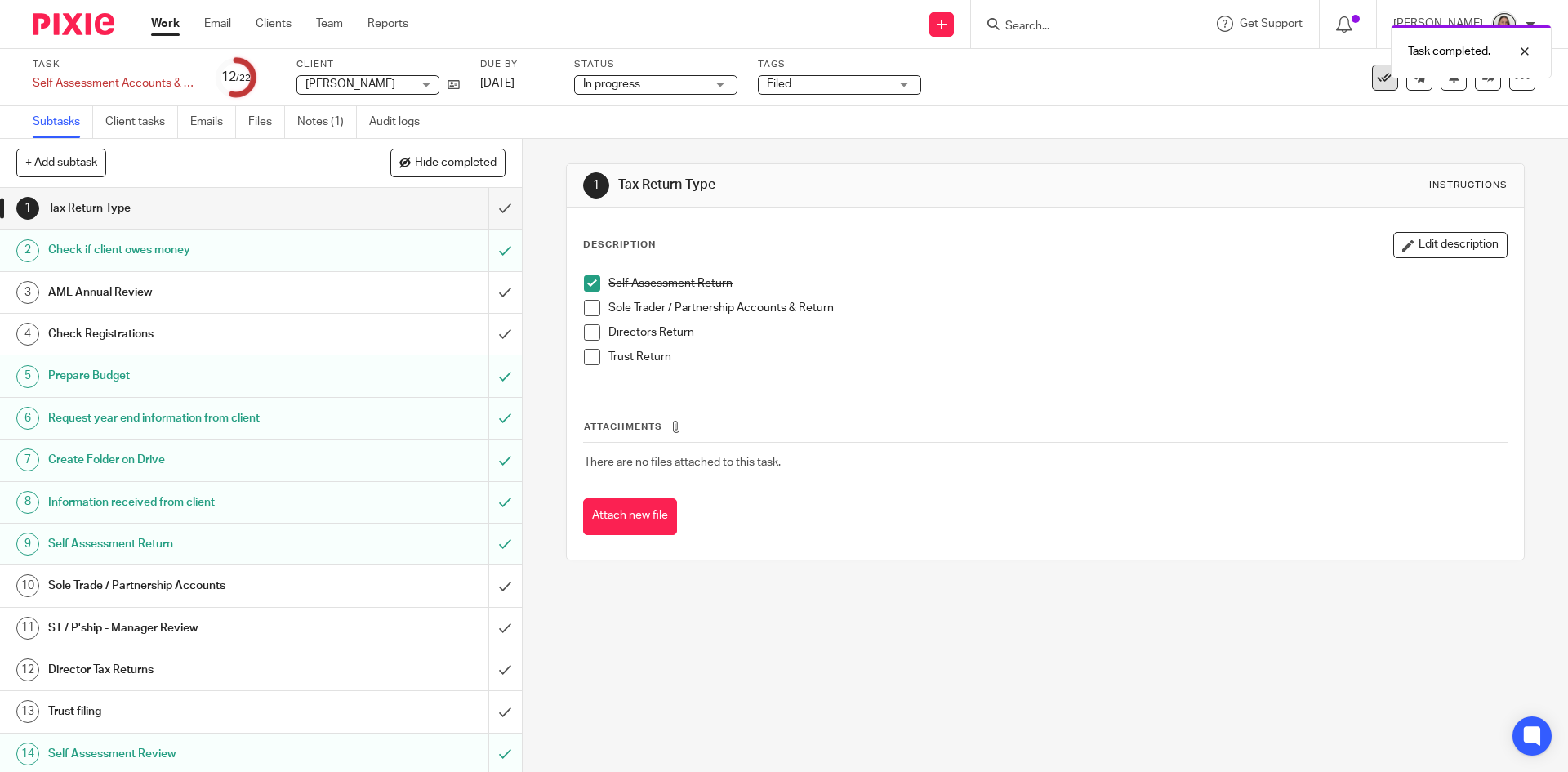
click at [1378, 78] on icon at bounding box center [1385, 77] width 17 height 17
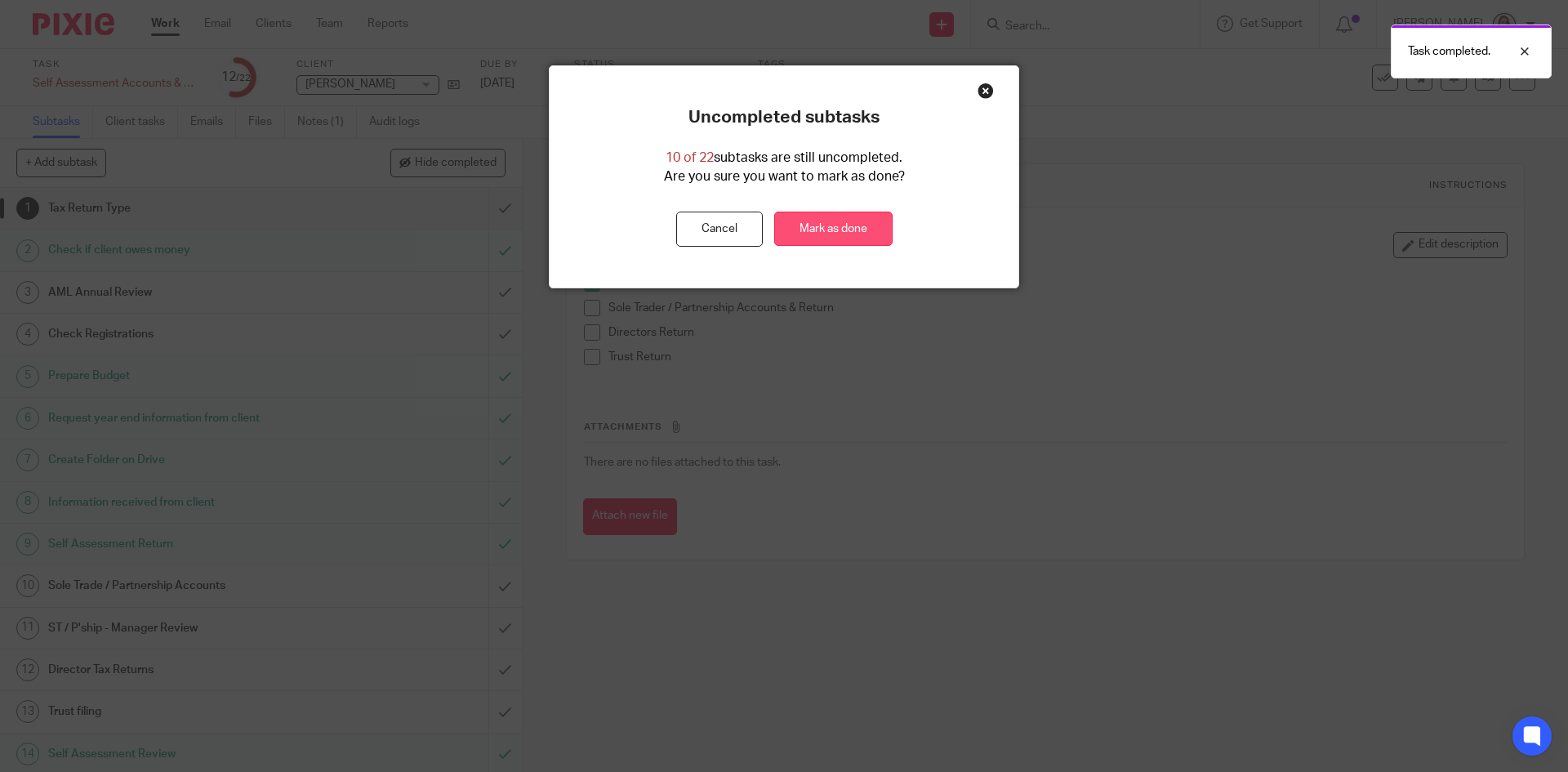
click at [851, 223] on link "Mark as done" at bounding box center [833, 229] width 118 height 35
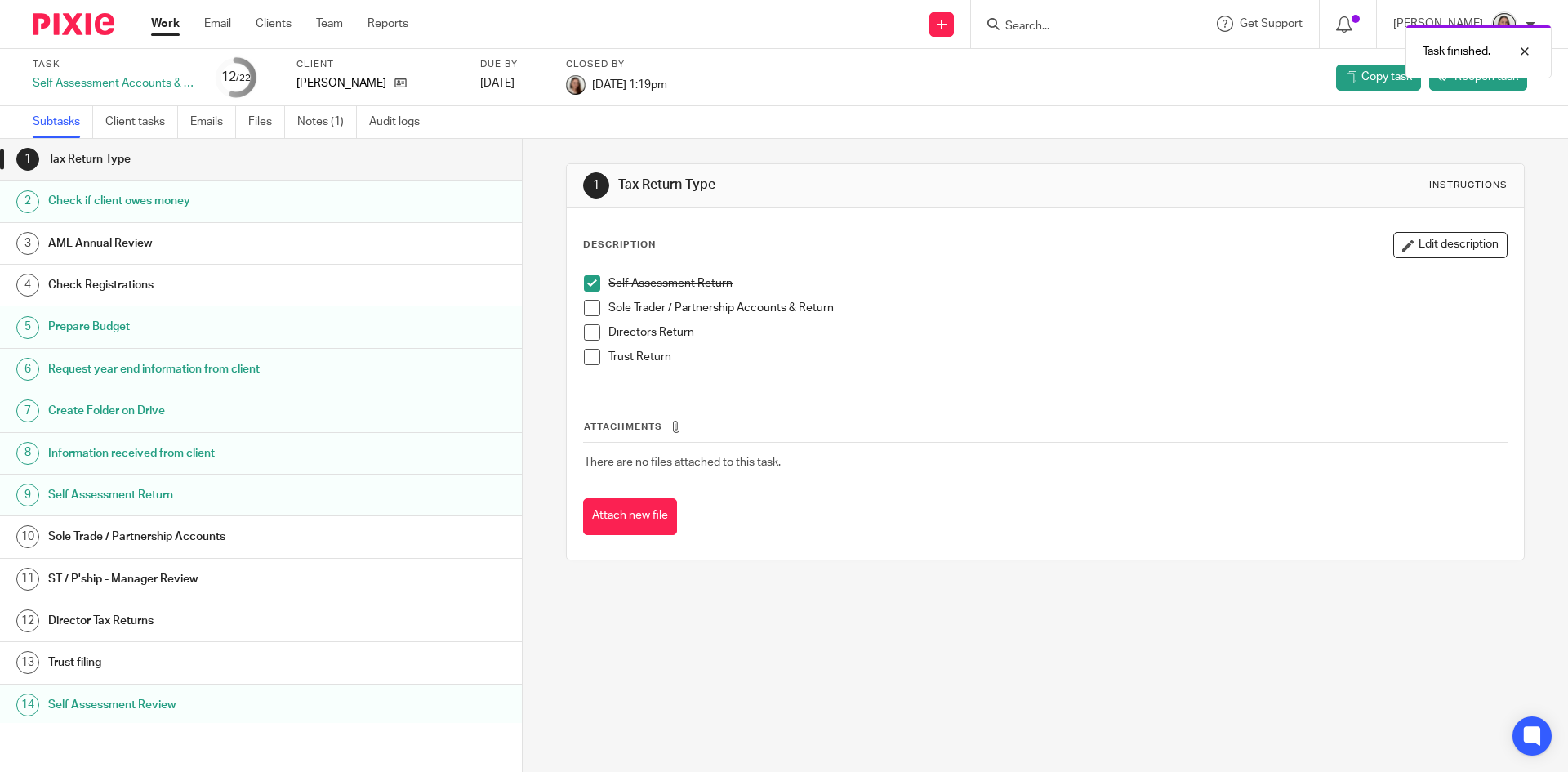
click at [149, 32] on div "Work Email Clients Team Reports Work Email Clients Team Reports Settings" at bounding box center [284, 23] width 298 height 48
click at [166, 32] on link "Work" at bounding box center [165, 23] width 29 height 17
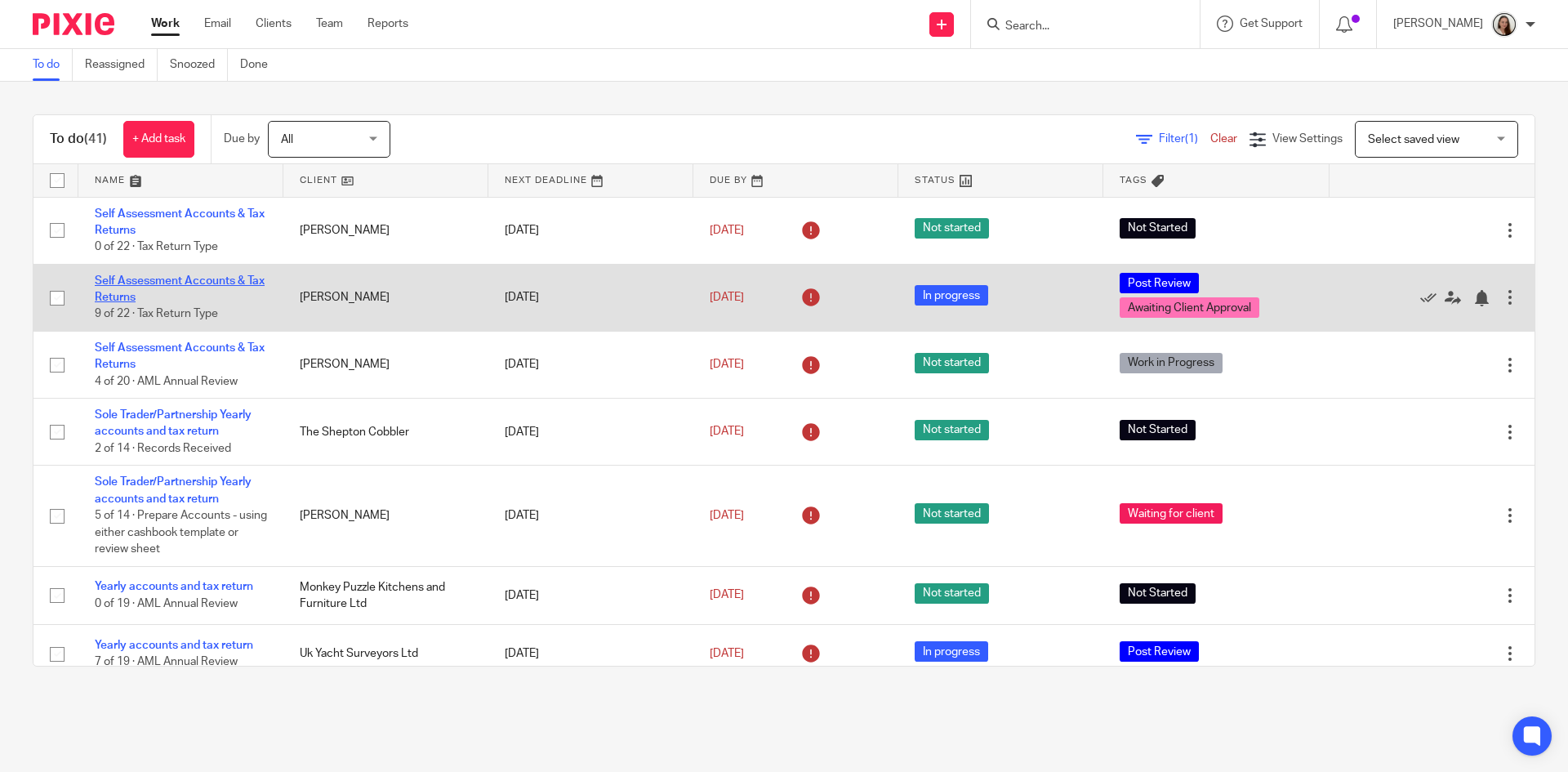
click at [199, 277] on link "Self Assessment Accounts & Tax Returns" at bounding box center [179, 290] width 170 height 28
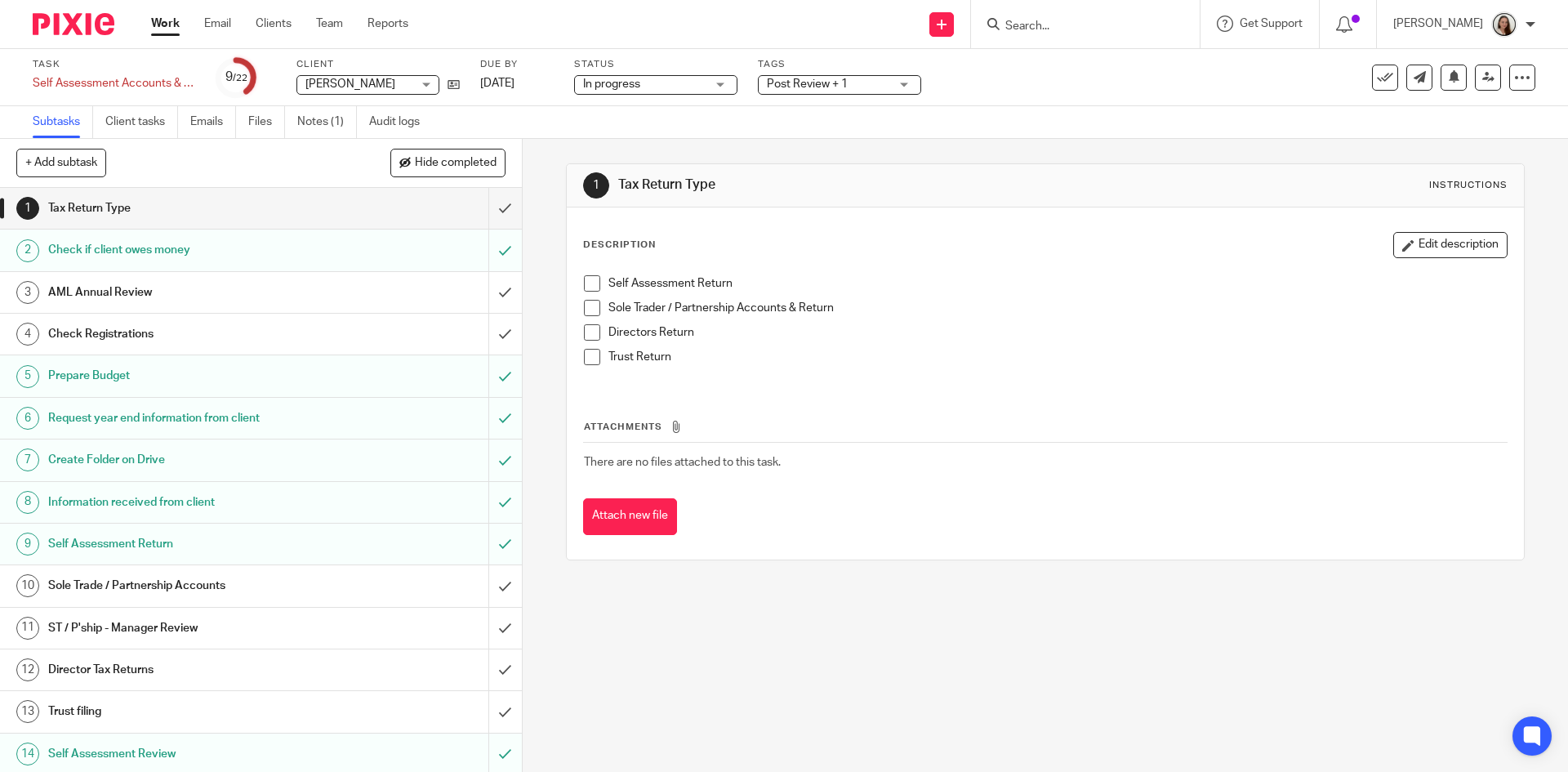
drag, startPoint x: 799, startPoint y: 97, endPoint x: 796, endPoint y: 89, distance: 8.5
click at [800, 96] on div "Task Self Assessment Accounts & Tax Returns Save Self Assessment Accounts & Tax…" at bounding box center [784, 77] width 1568 height 57
click at [704, 81] on span "In progress" at bounding box center [644, 84] width 123 height 17
click at [826, 77] on span "Post Review + 1" at bounding box center [828, 84] width 123 height 17
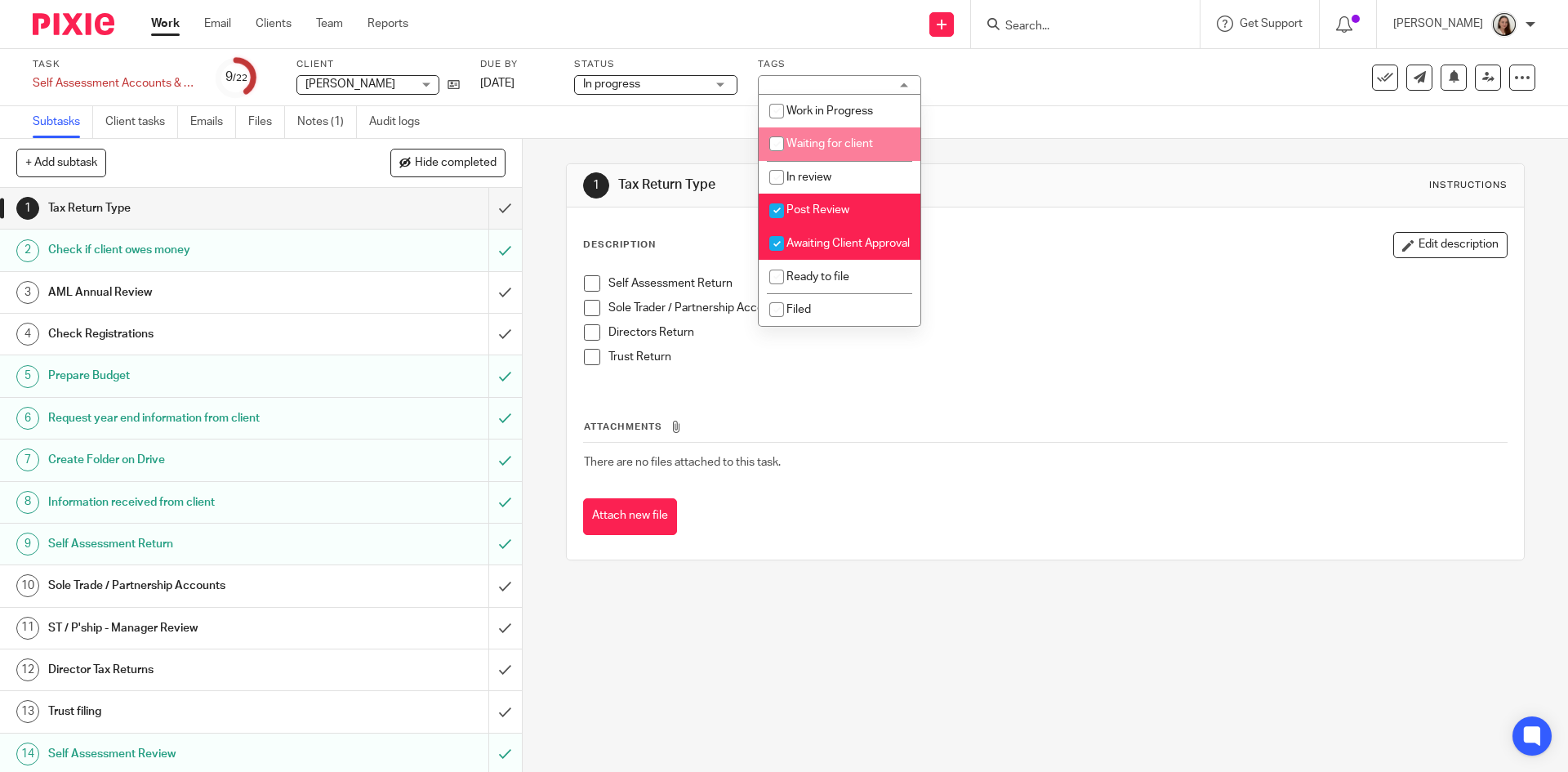
scroll to position [167, 0]
drag, startPoint x: 831, startPoint y: 188, endPoint x: 831, endPoint y: 204, distance: 16.0
click at [831, 204] on span "Post Review" at bounding box center [817, 210] width 63 height 11
checkbox input "false"
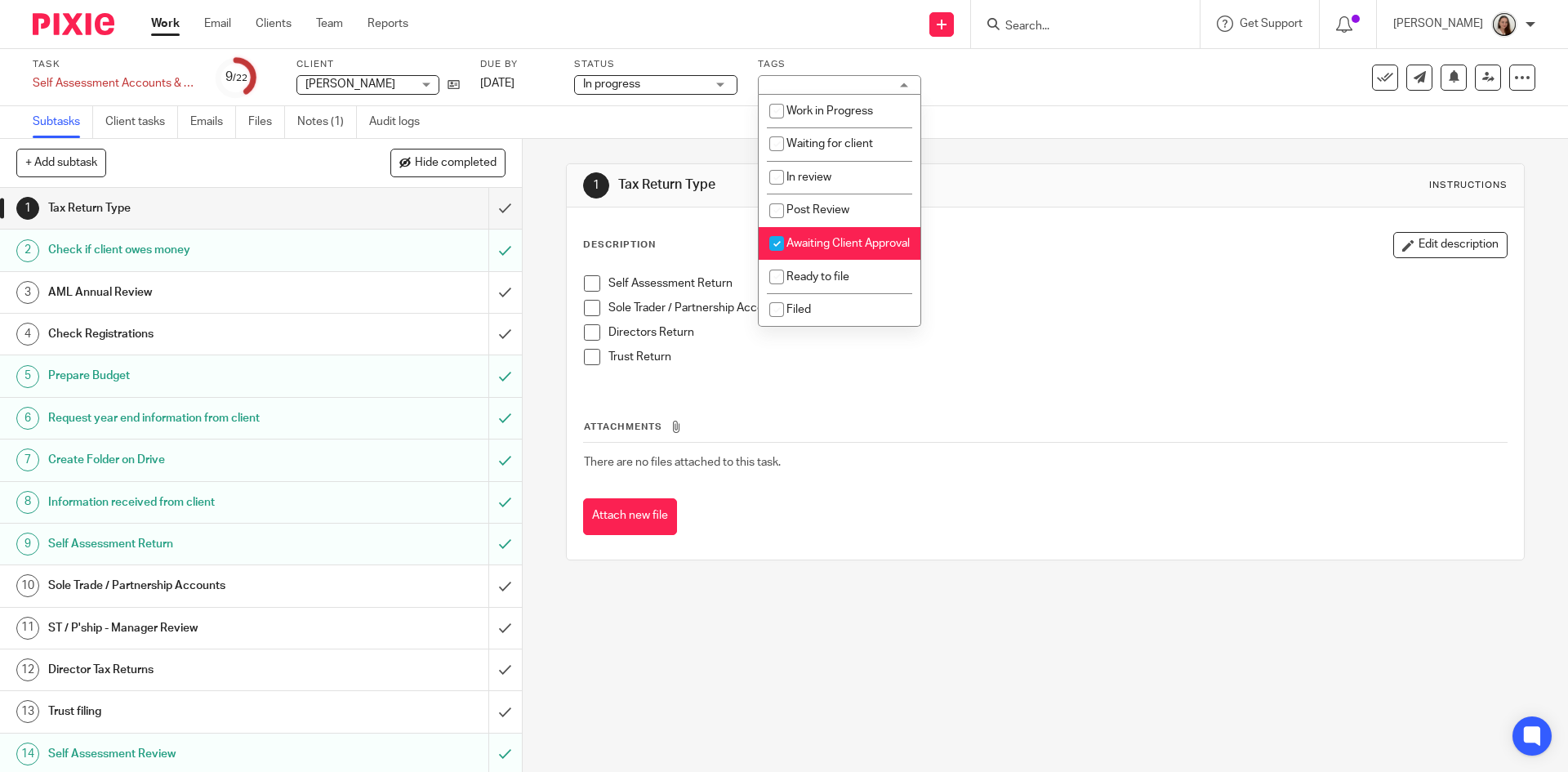
click at [825, 237] on li "Awaiting Client Approval" at bounding box center [840, 243] width 162 height 34
checkbox input "false"
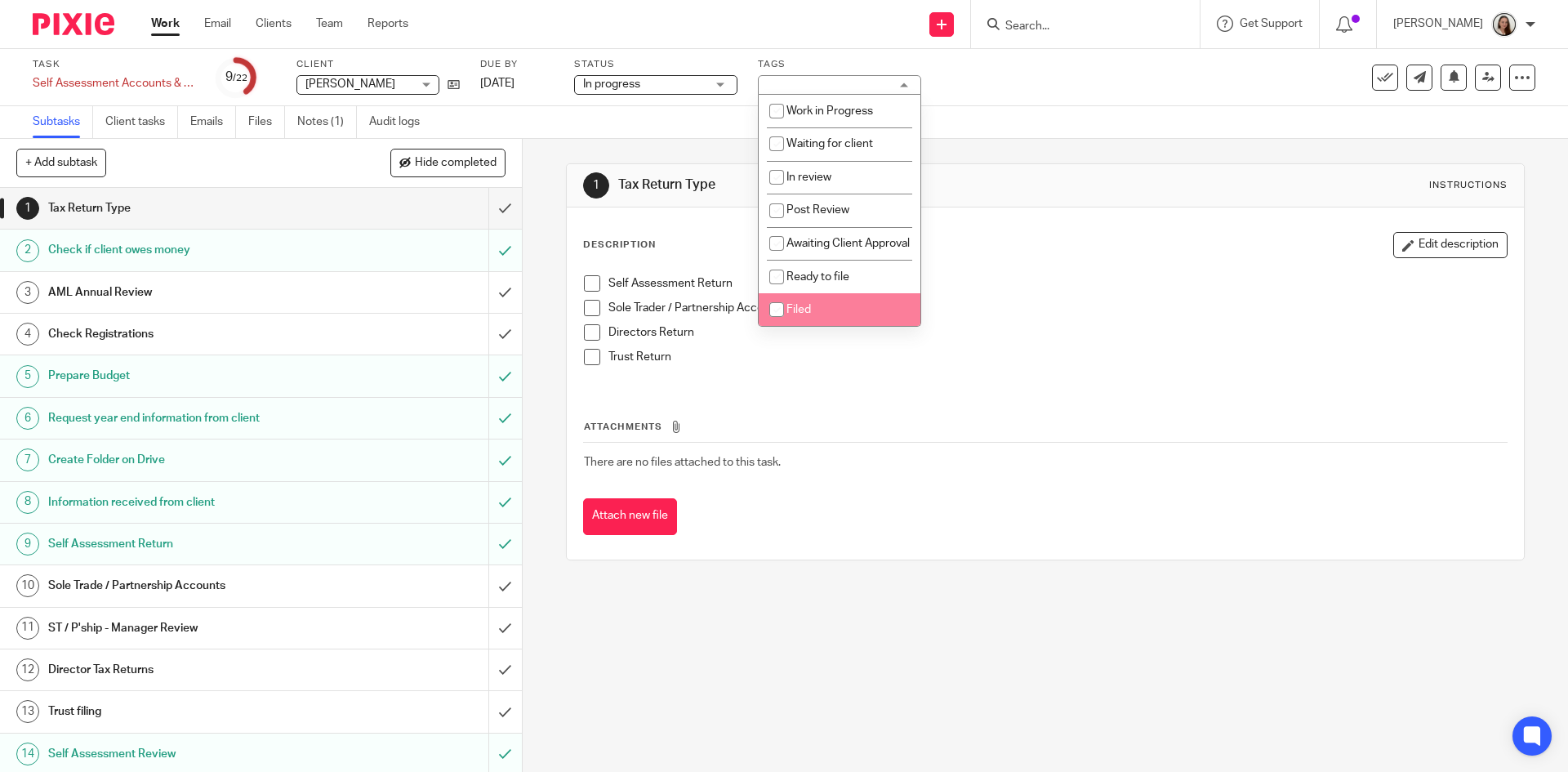
click at [811, 306] on li "Filed" at bounding box center [840, 309] width 162 height 34
checkbox input "true"
click at [1002, 198] on div "1 Tax Return Type Instructions" at bounding box center [1045, 186] width 957 height 43
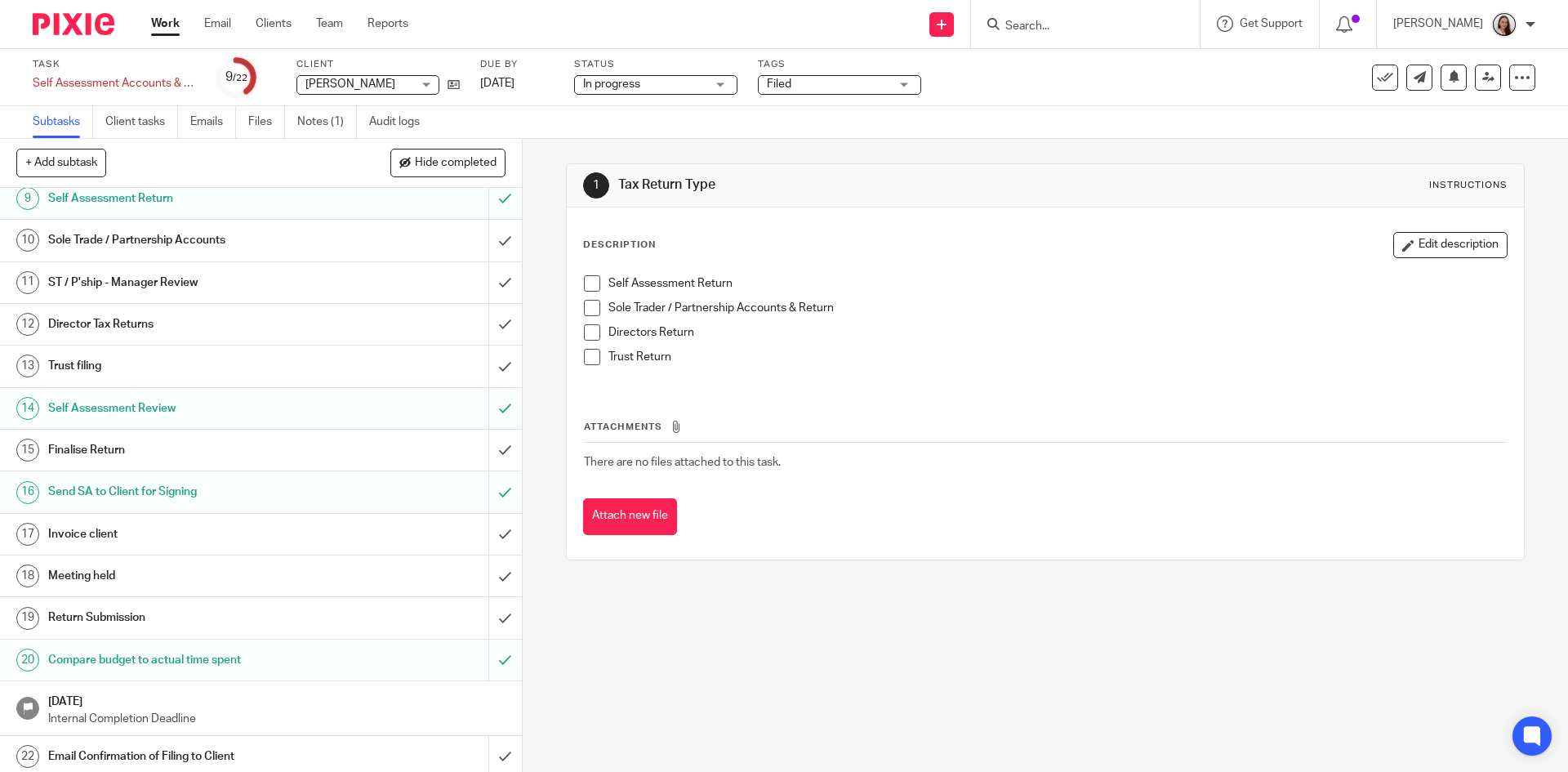
scroll to position [351, 0]
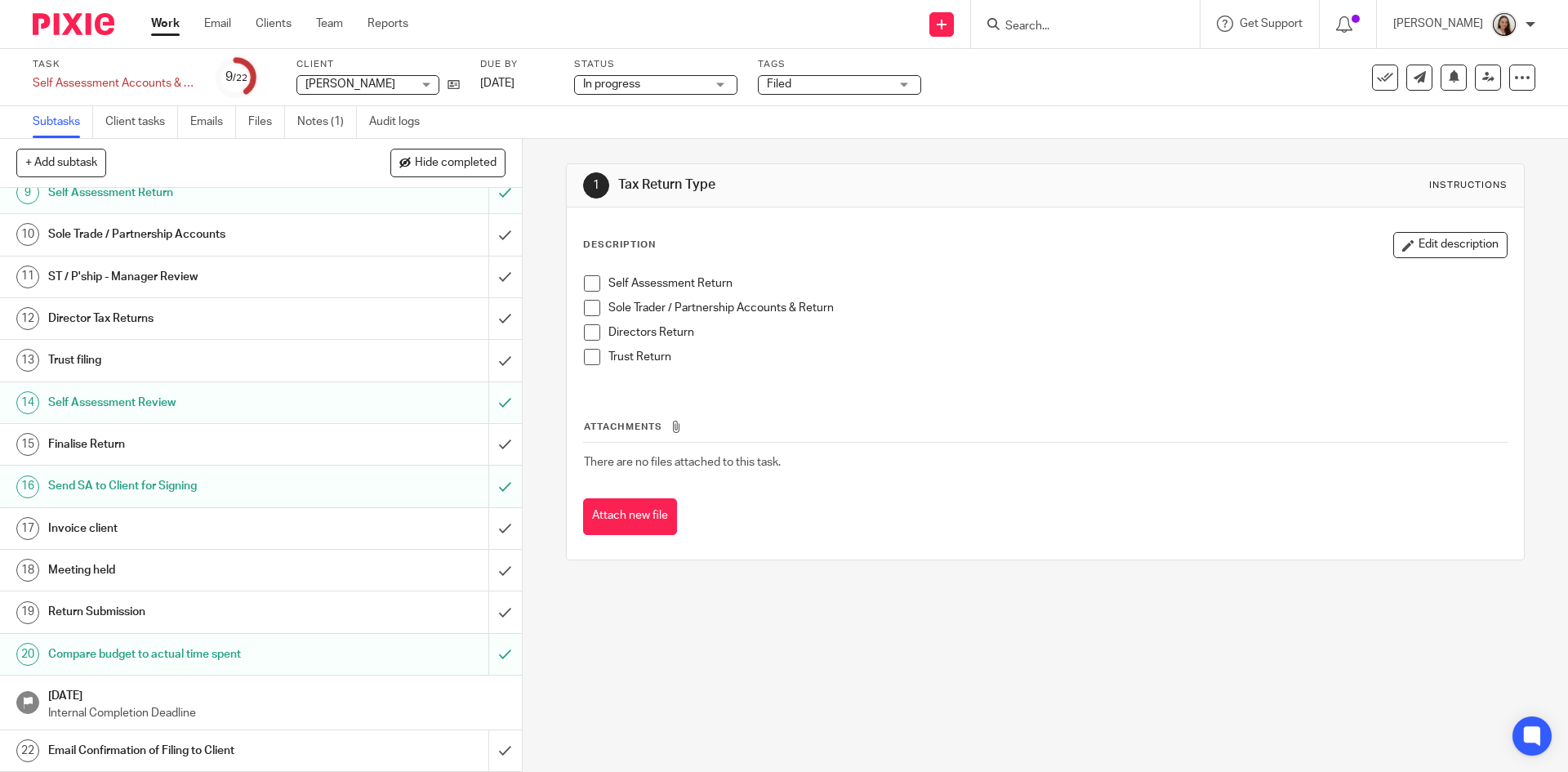
click at [142, 526] on h1 "Invoice client" at bounding box center [189, 529] width 283 height 24
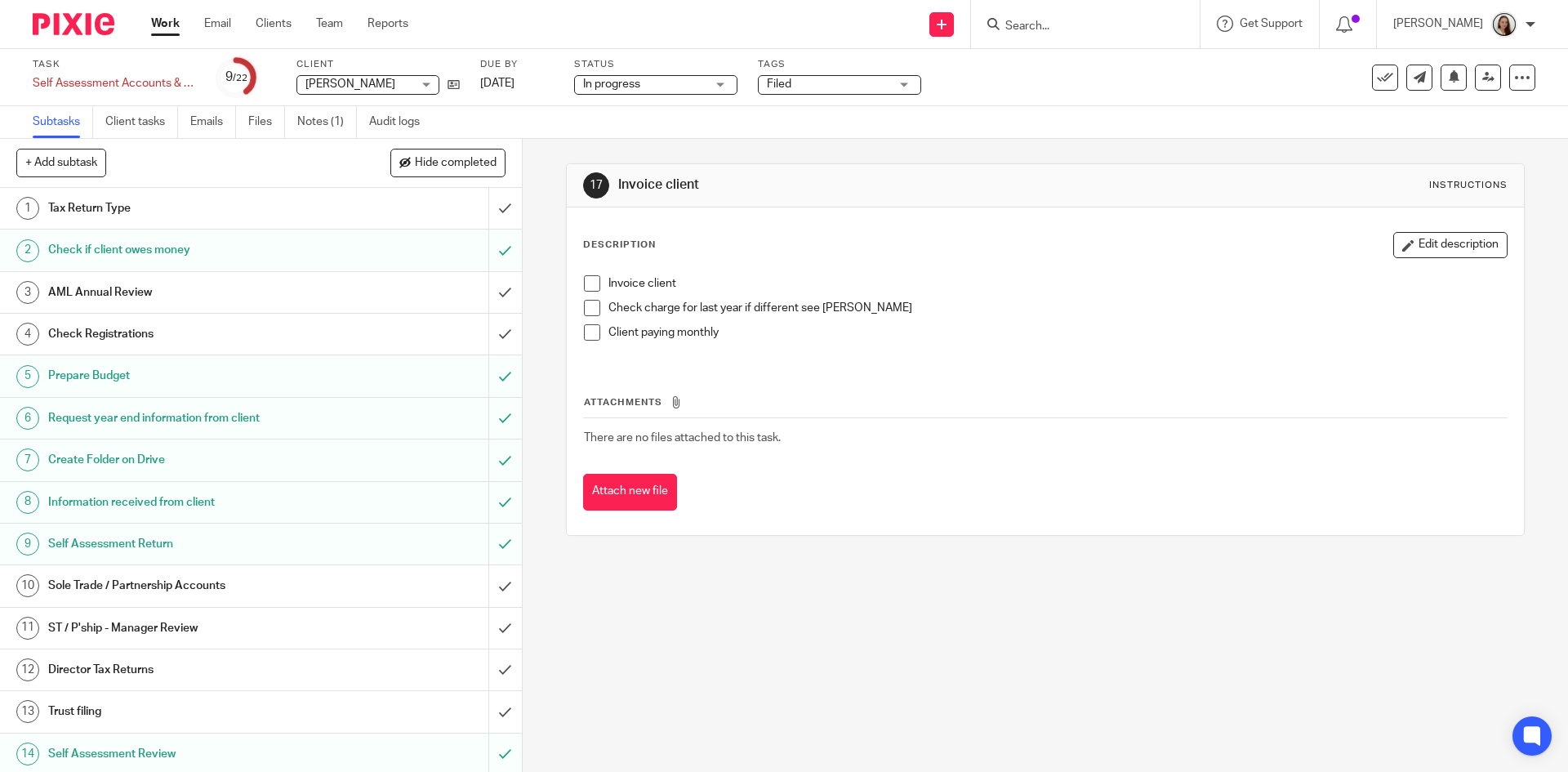
click at [587, 283] on span at bounding box center [592, 283] width 17 height 17
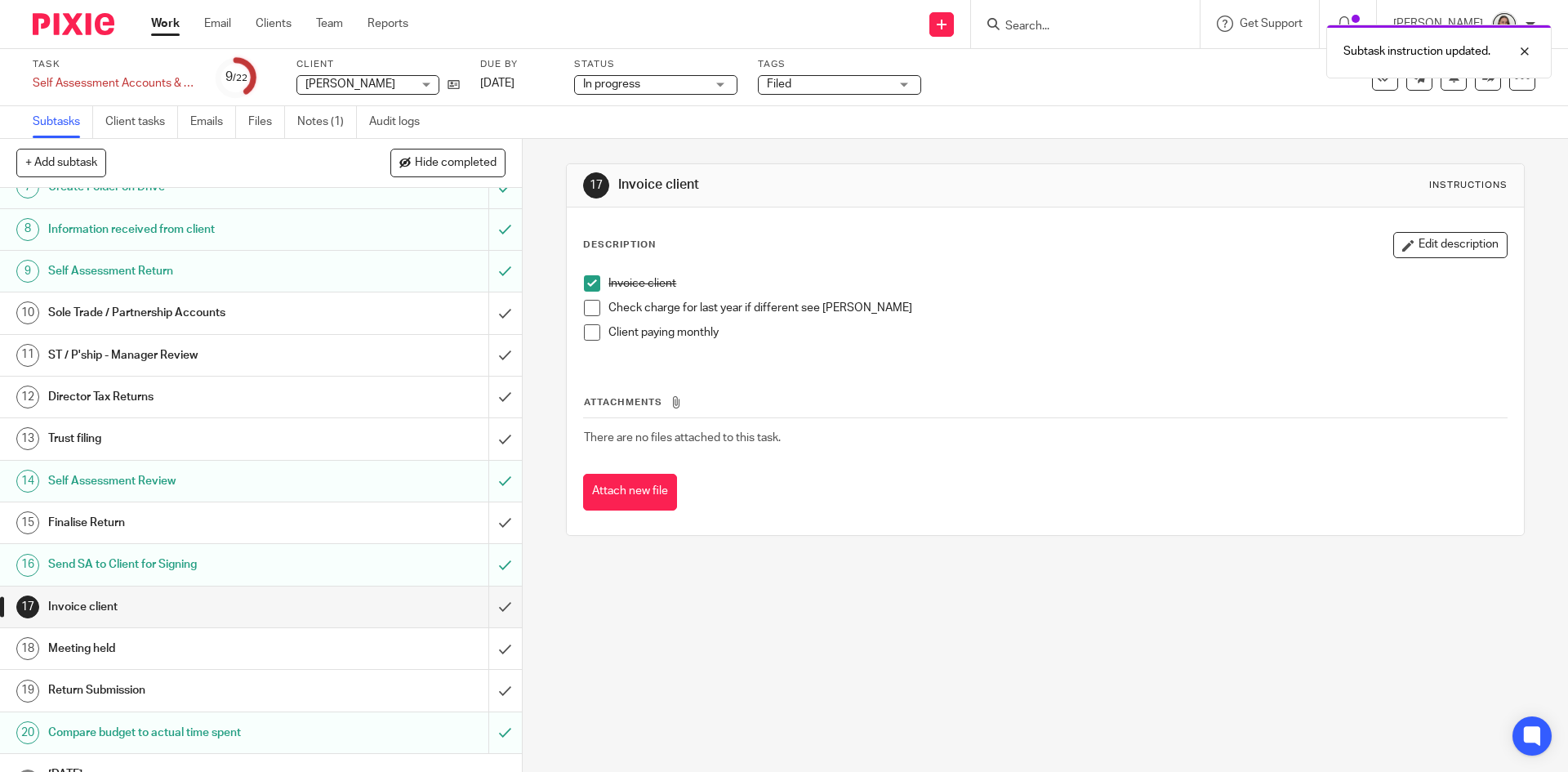
scroll to position [351, 0]
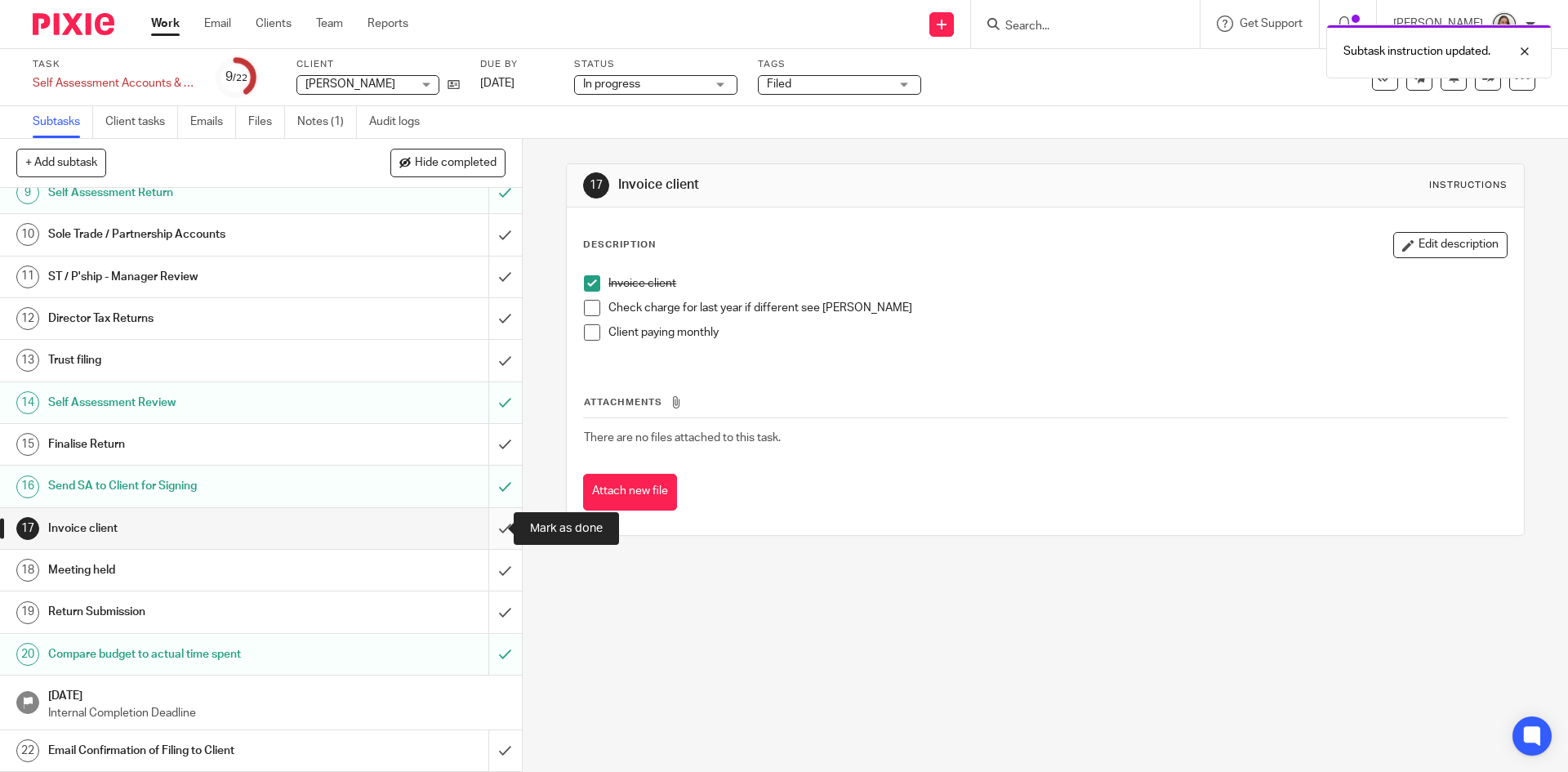
click at [486, 529] on input "submit" at bounding box center [261, 528] width 522 height 41
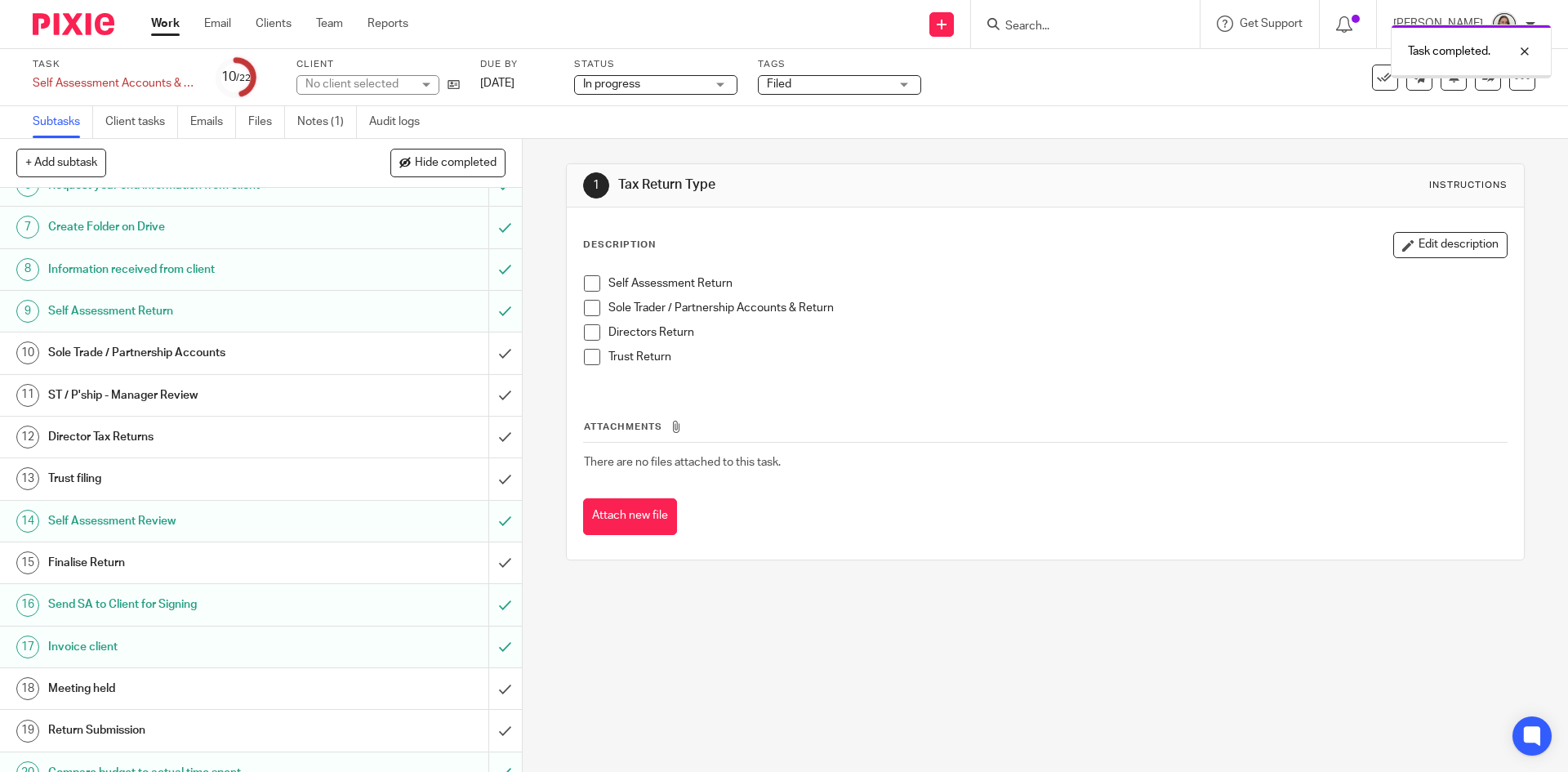
scroll to position [351, 0]
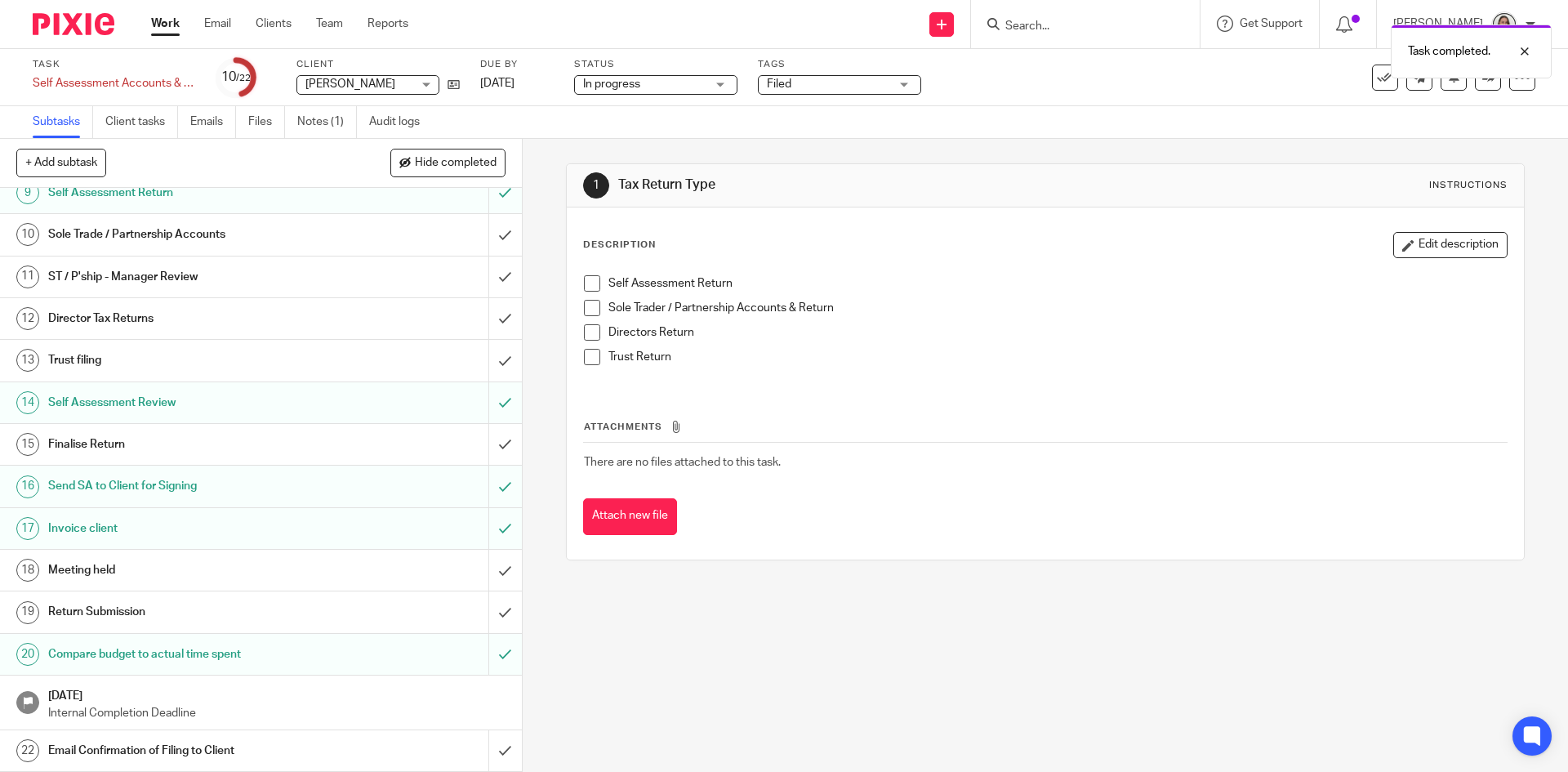
click at [141, 606] on h1 "Return Submission" at bounding box center [189, 611] width 283 height 24
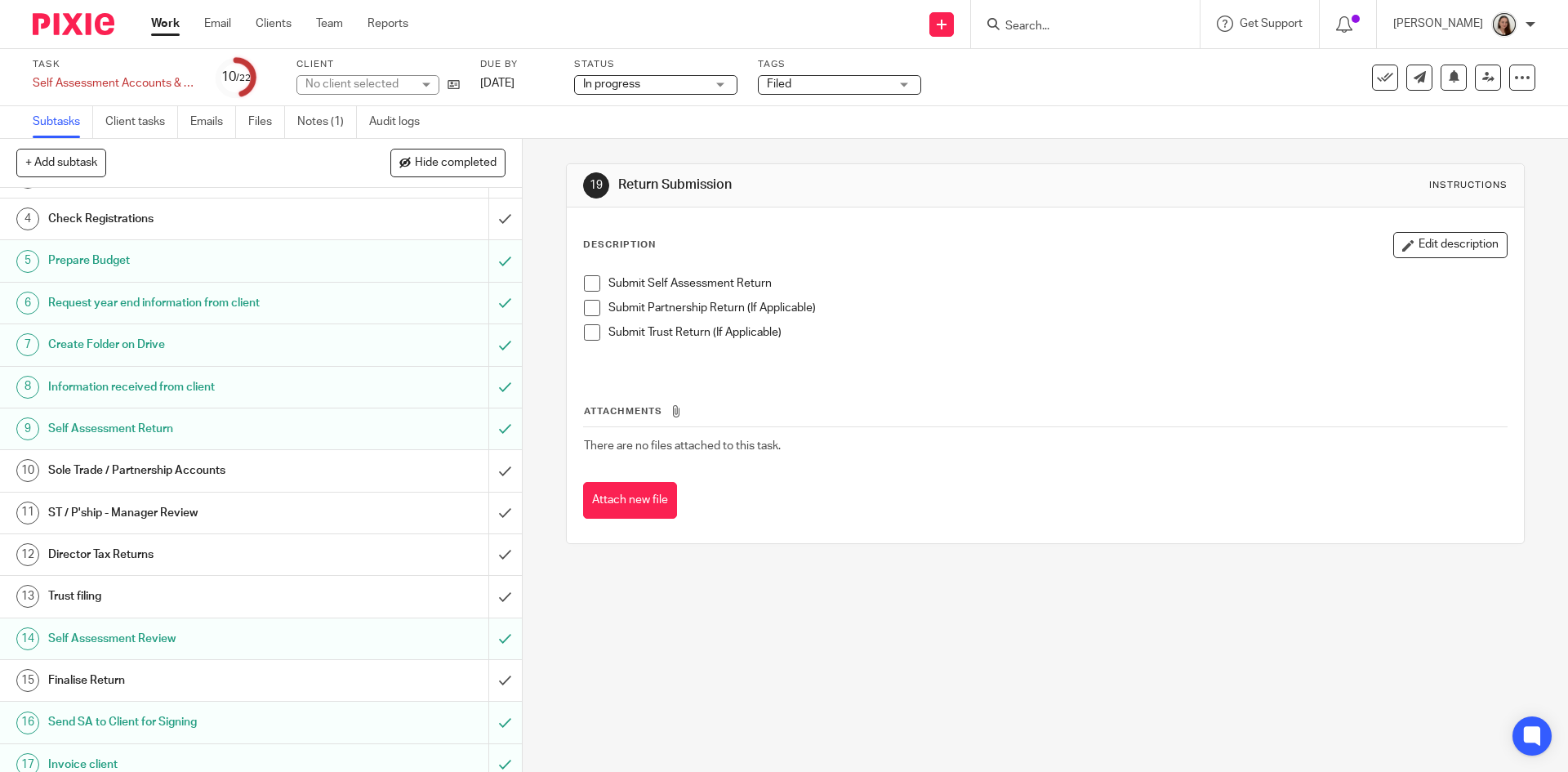
scroll to position [351, 0]
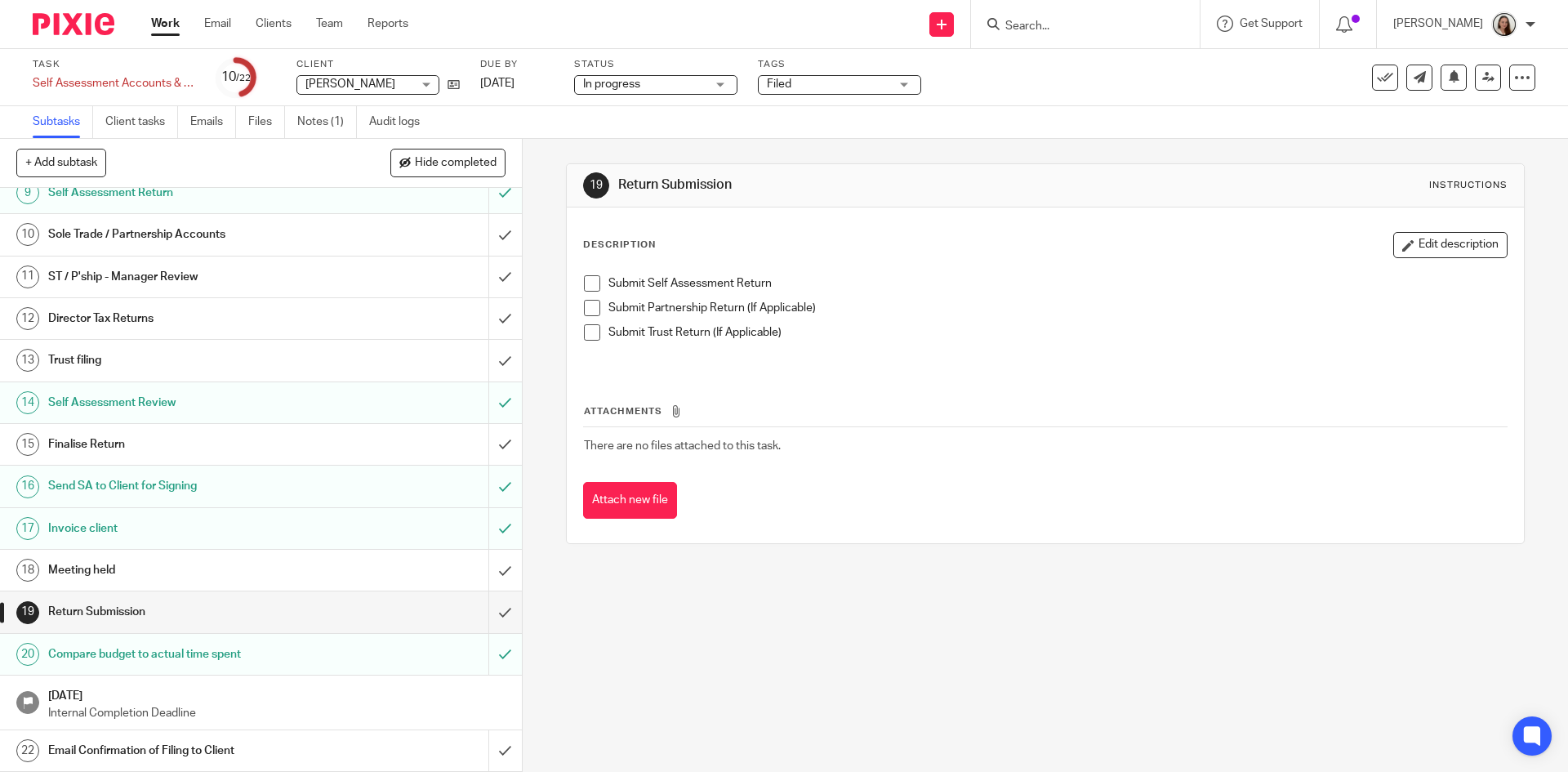
drag, startPoint x: 593, startPoint y: 282, endPoint x: 421, endPoint y: 456, distance: 244.7
click at [592, 282] on span at bounding box center [592, 283] width 17 height 17
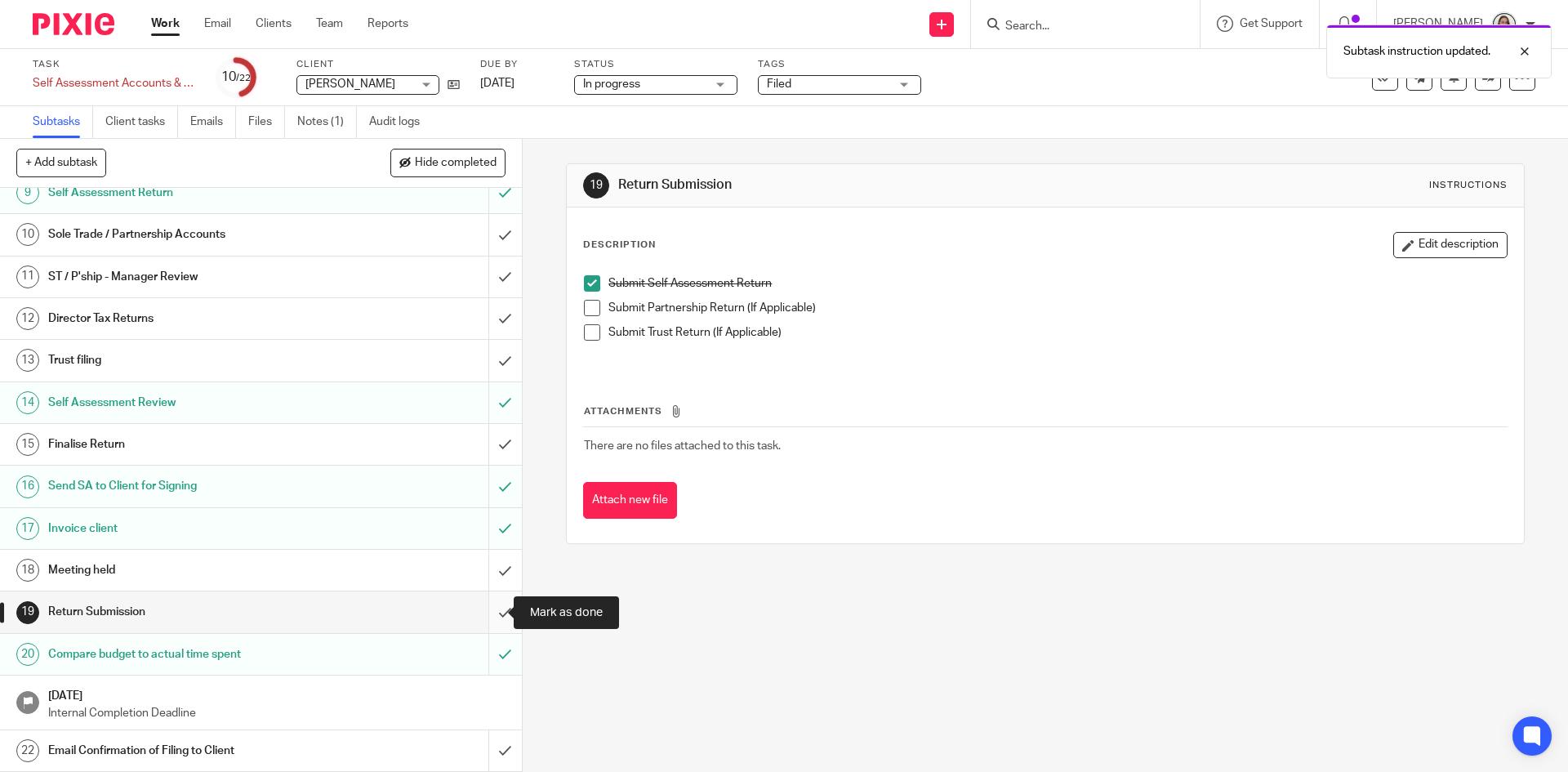
click at [487, 606] on input "submit" at bounding box center [261, 611] width 522 height 41
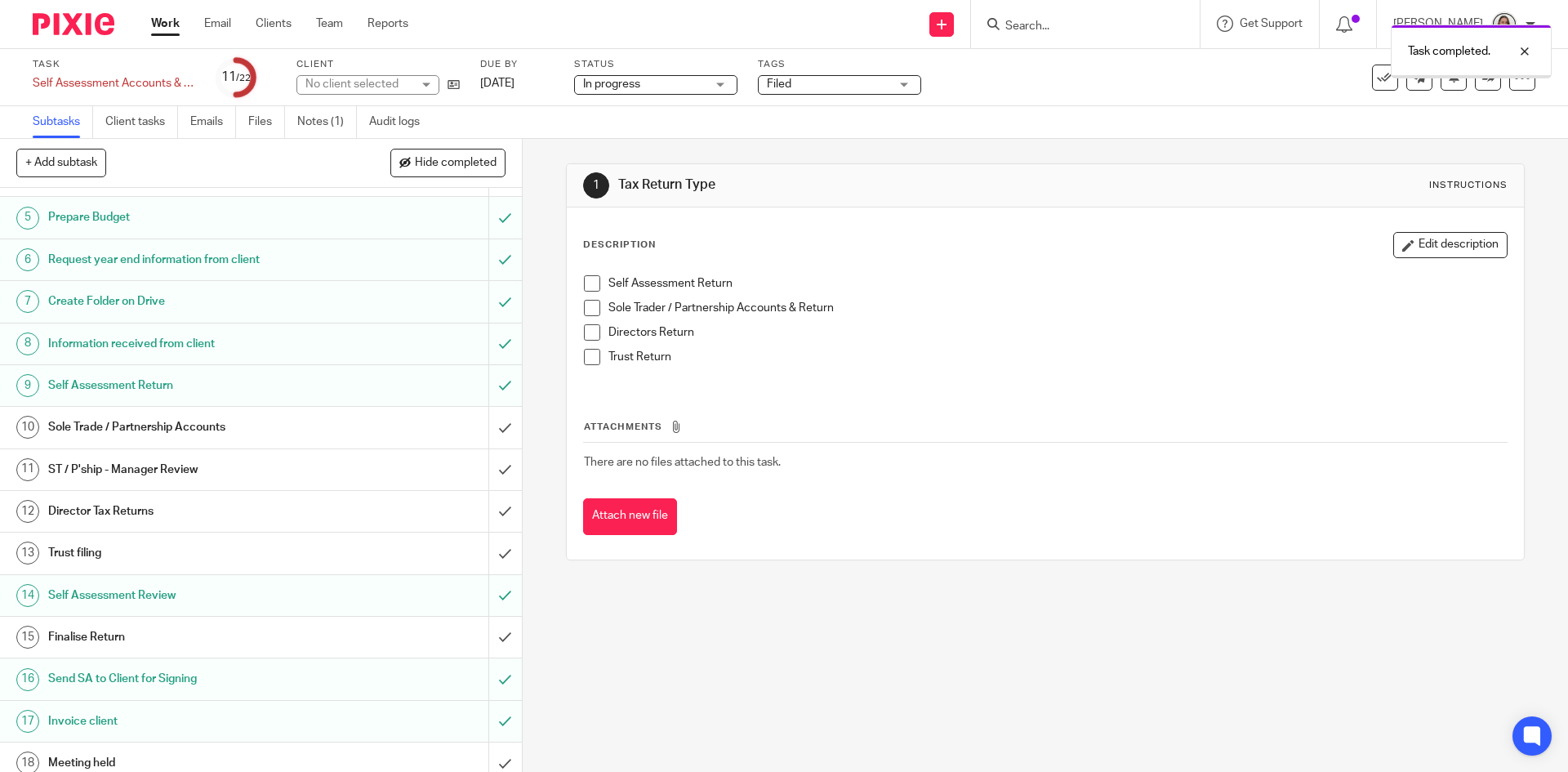
scroll to position [351, 0]
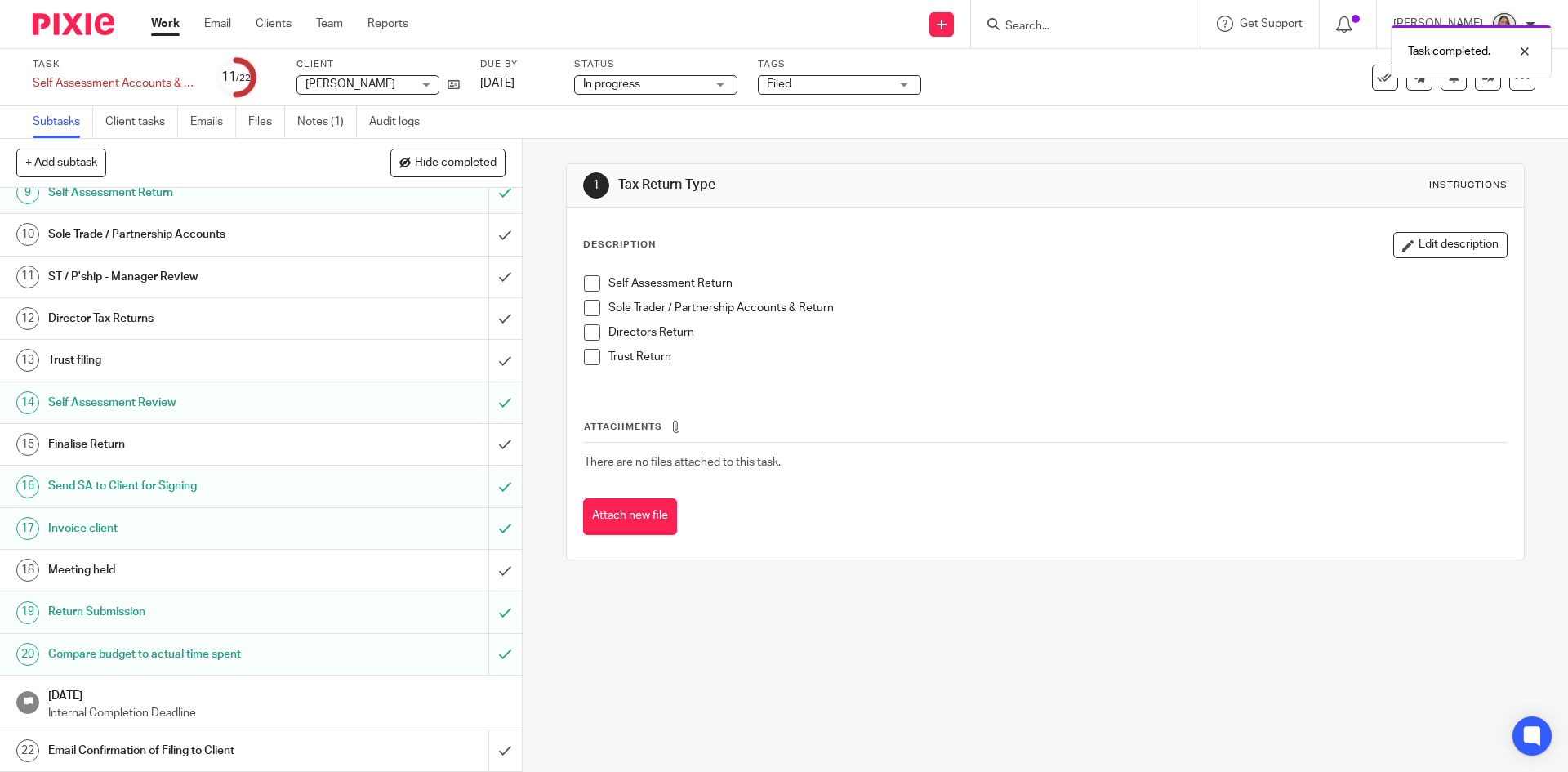
click at [222, 738] on h1 "Email Confirmation of Filing to Client" at bounding box center [189, 750] width 283 height 24
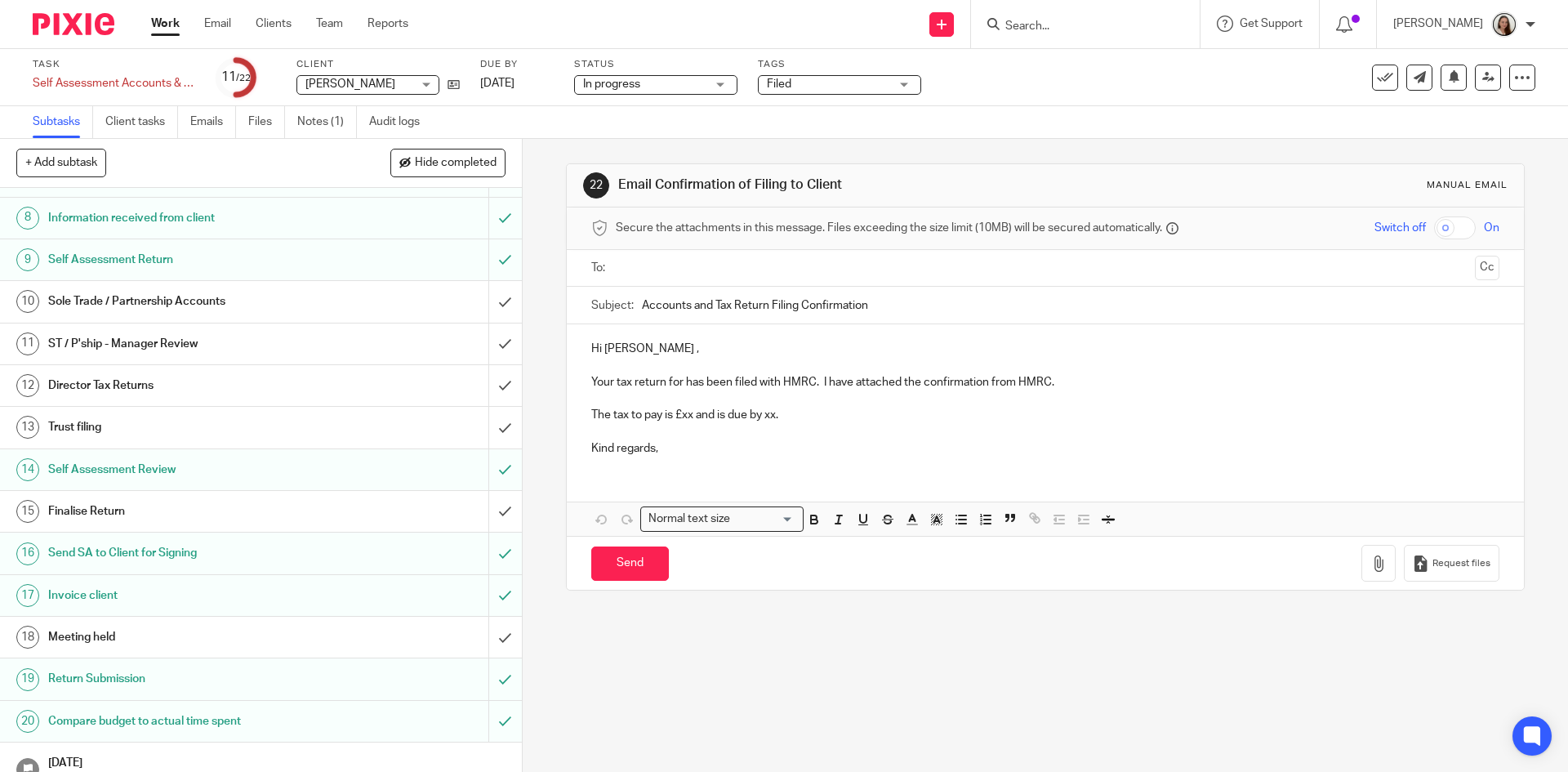
scroll to position [351, 0]
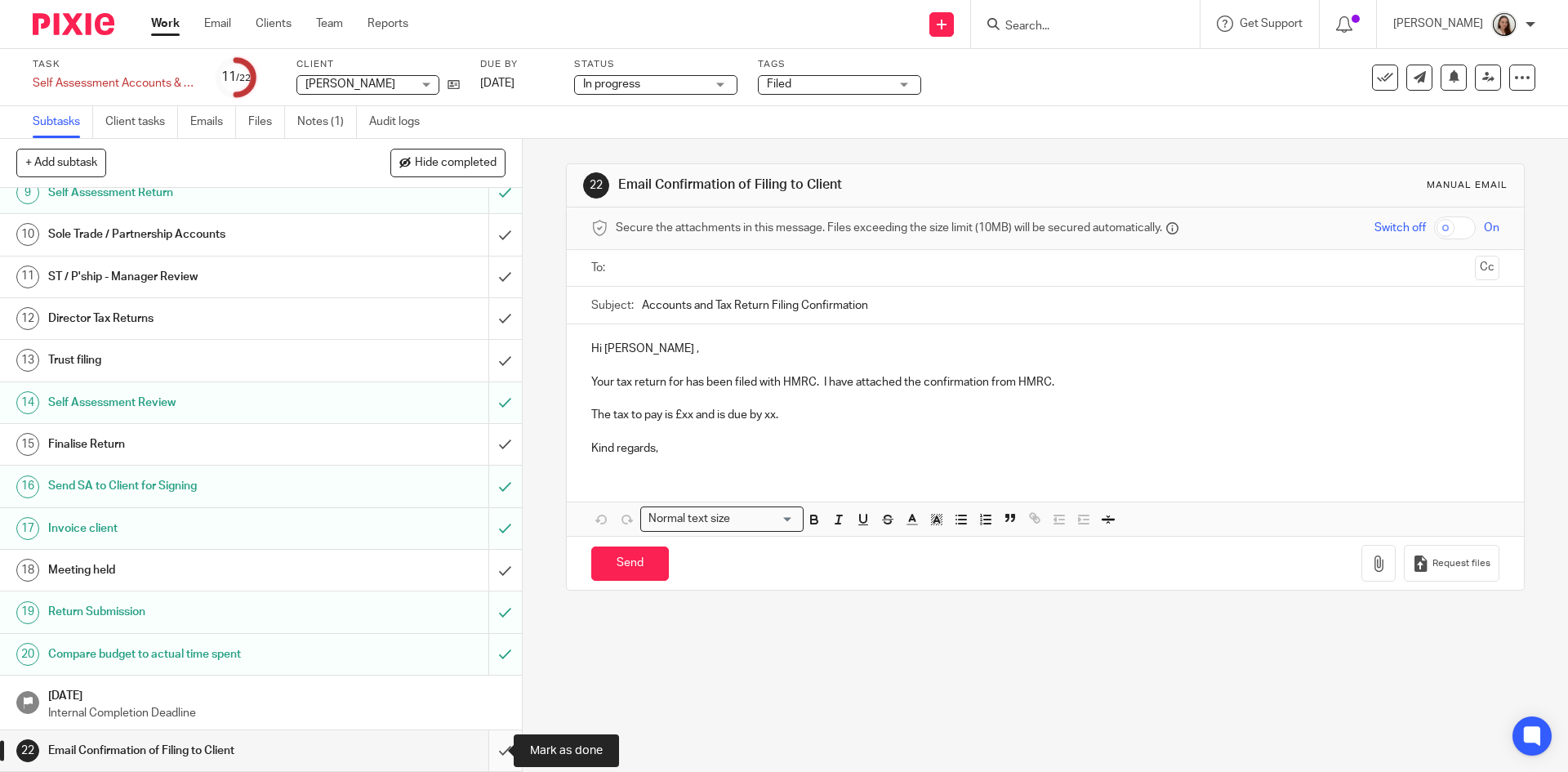
click at [492, 749] on input "submit" at bounding box center [261, 750] width 522 height 41
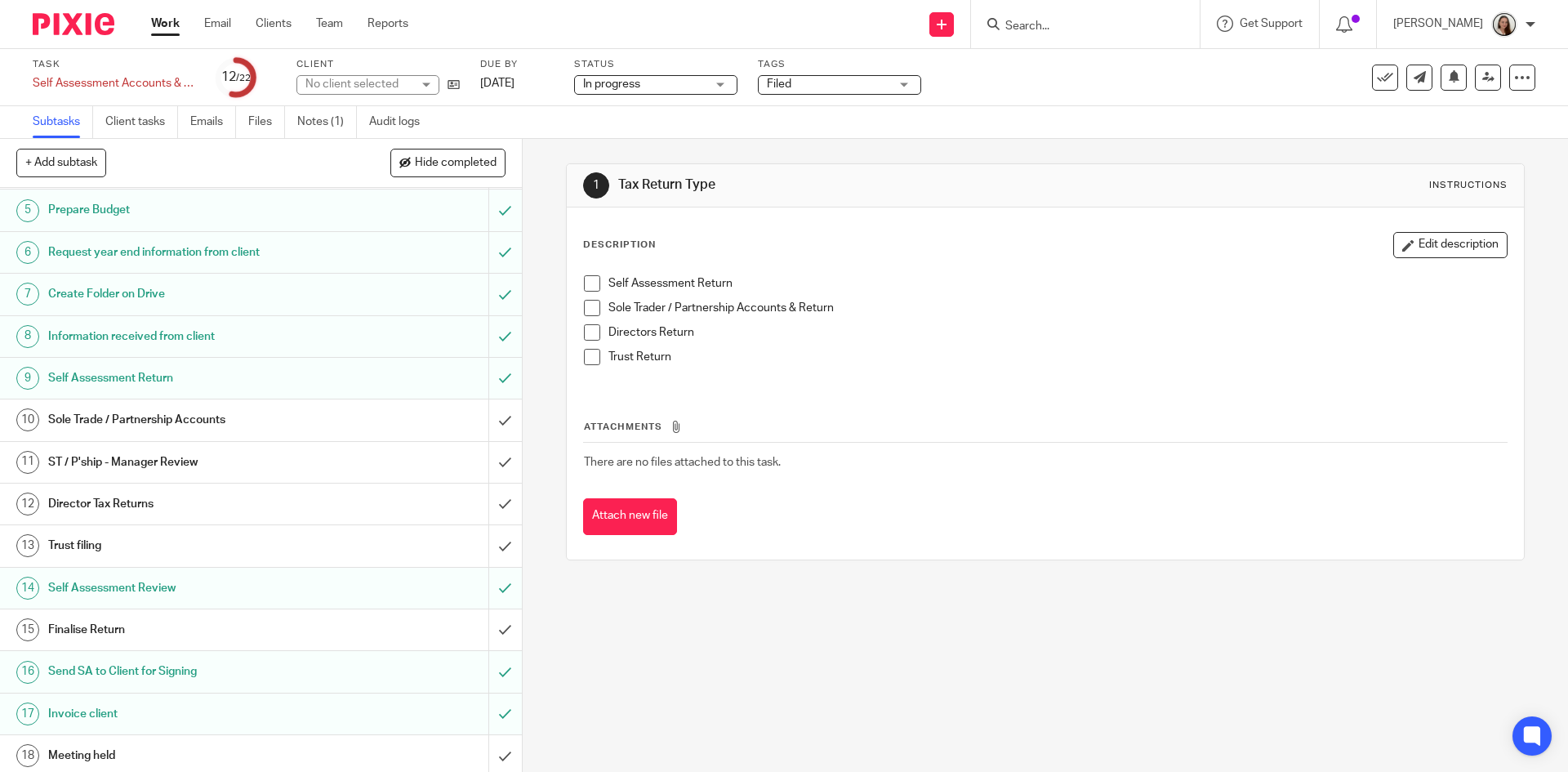
scroll to position [351, 0]
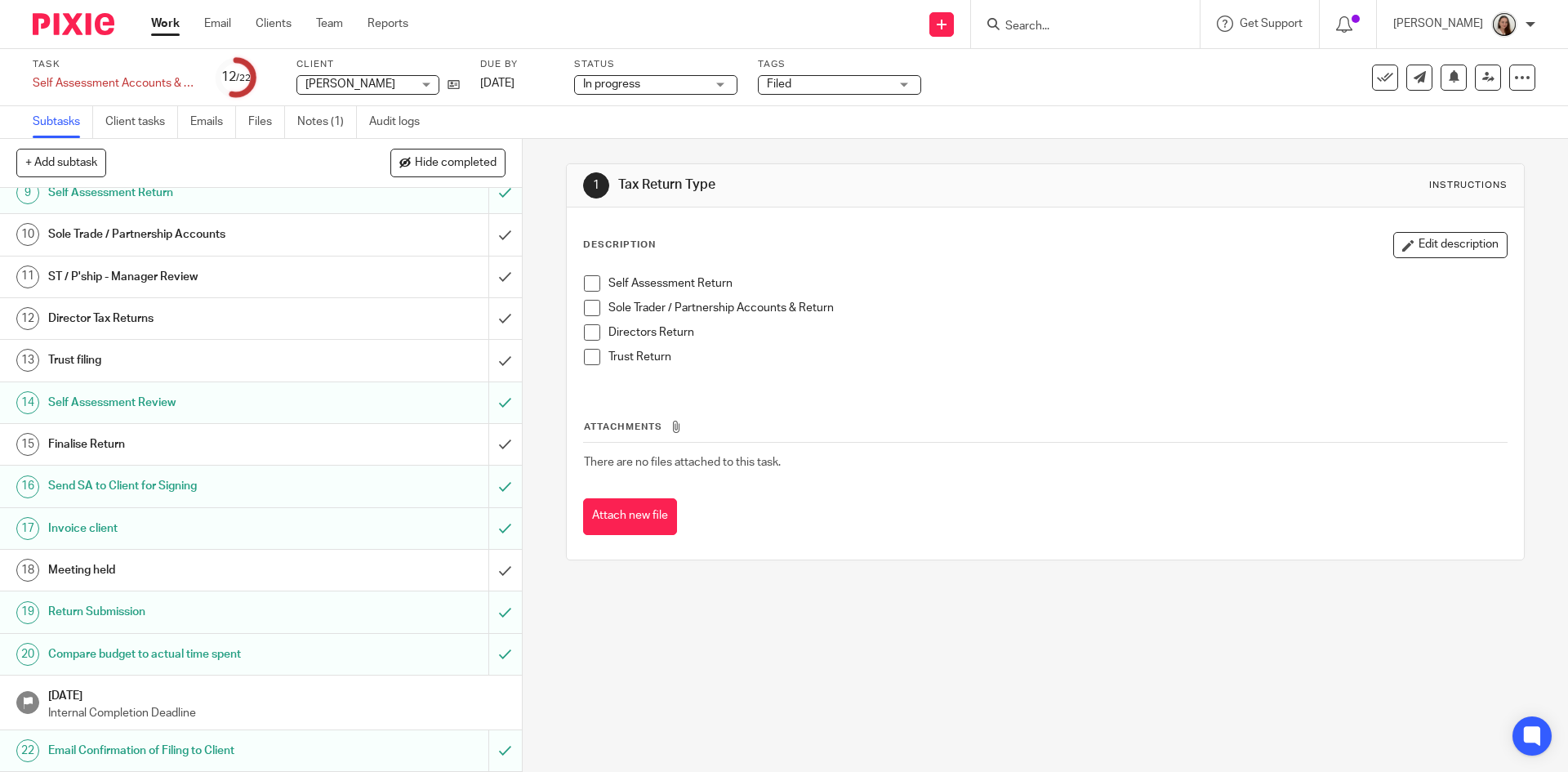
click at [135, 440] on h1 "Finalise Return" at bounding box center [189, 444] width 283 height 24
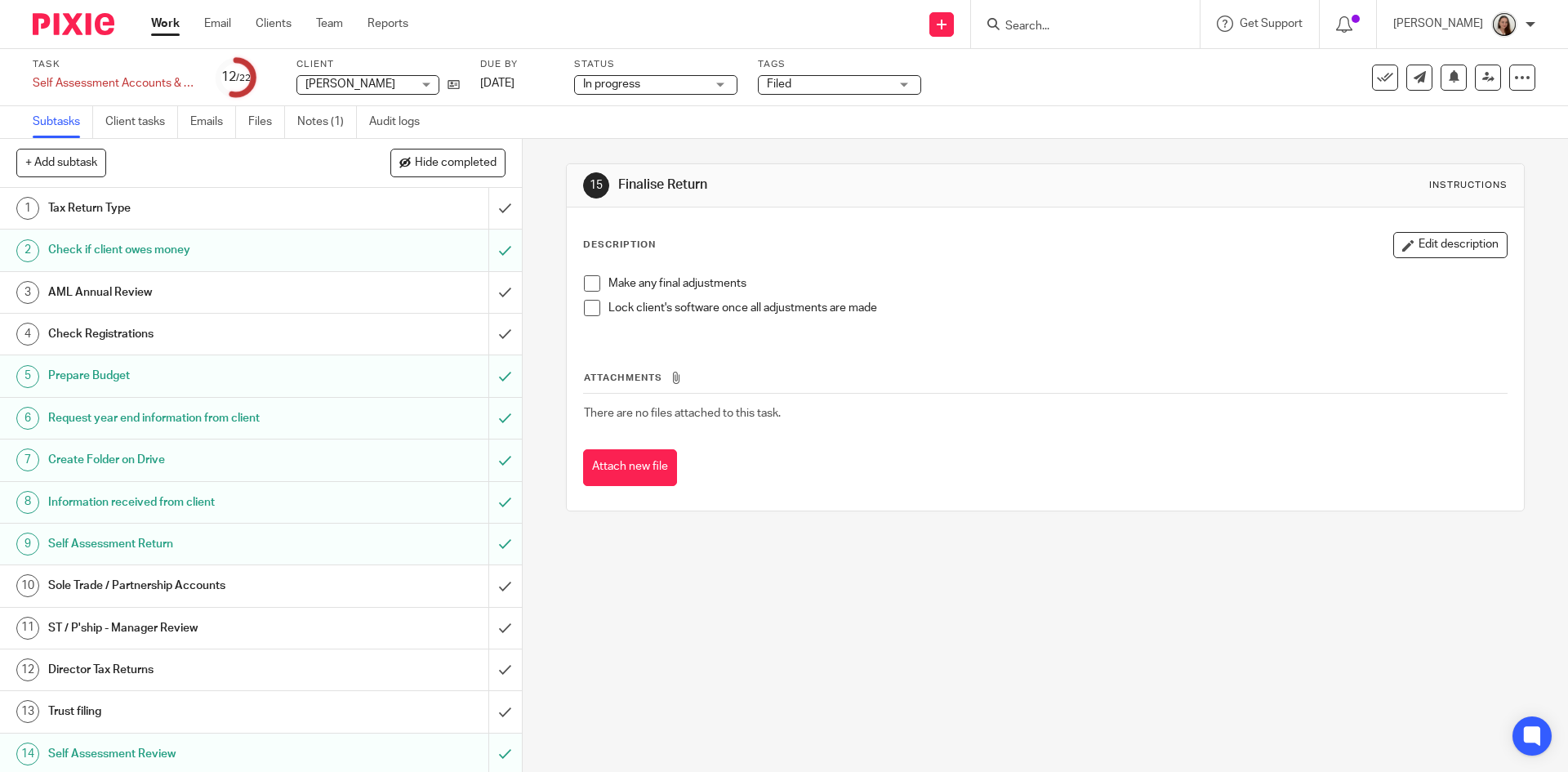
click at [1378, 78] on icon at bounding box center [1385, 77] width 17 height 17
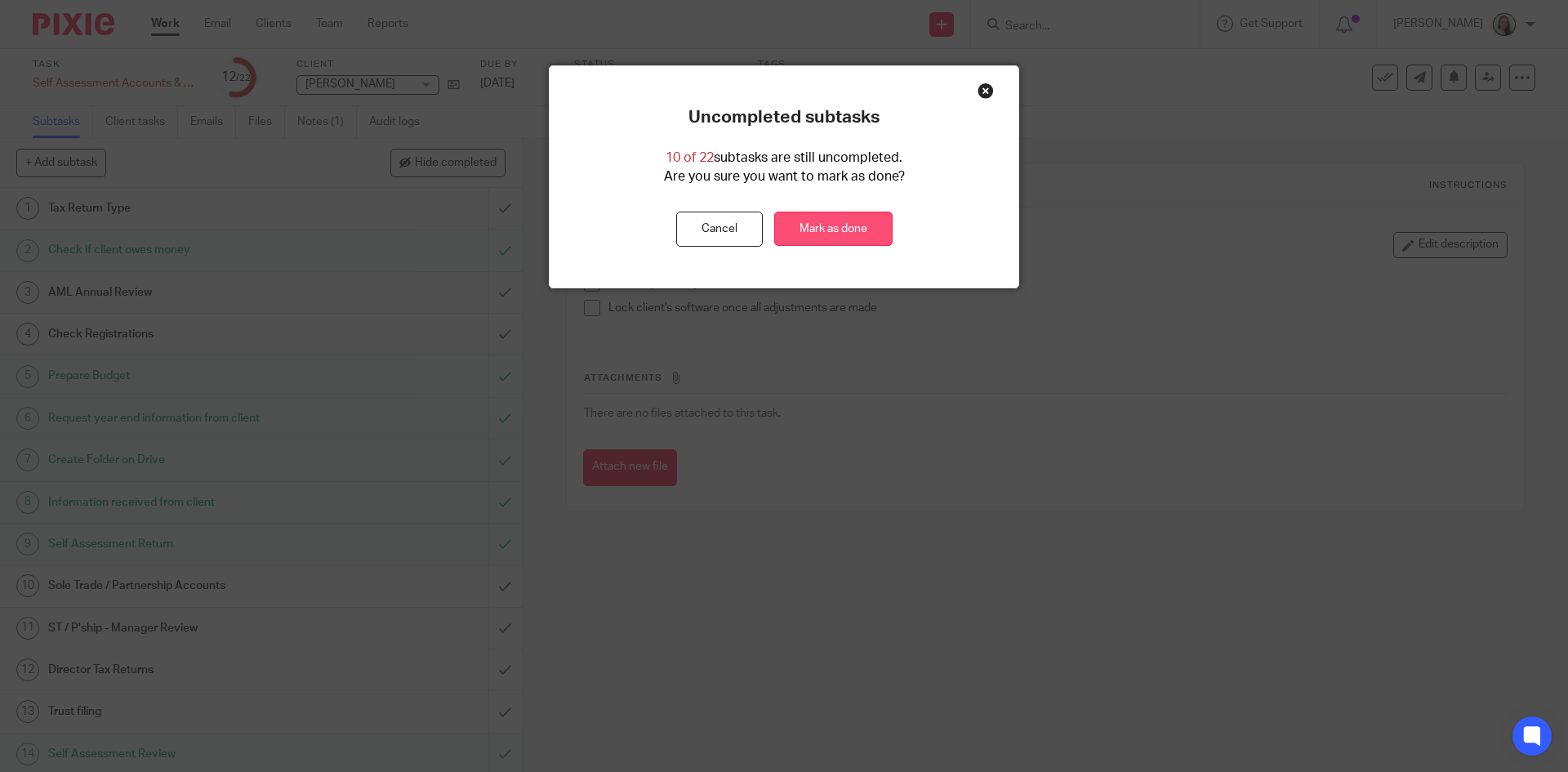
click at [865, 230] on link "Mark as done" at bounding box center [833, 229] width 118 height 35
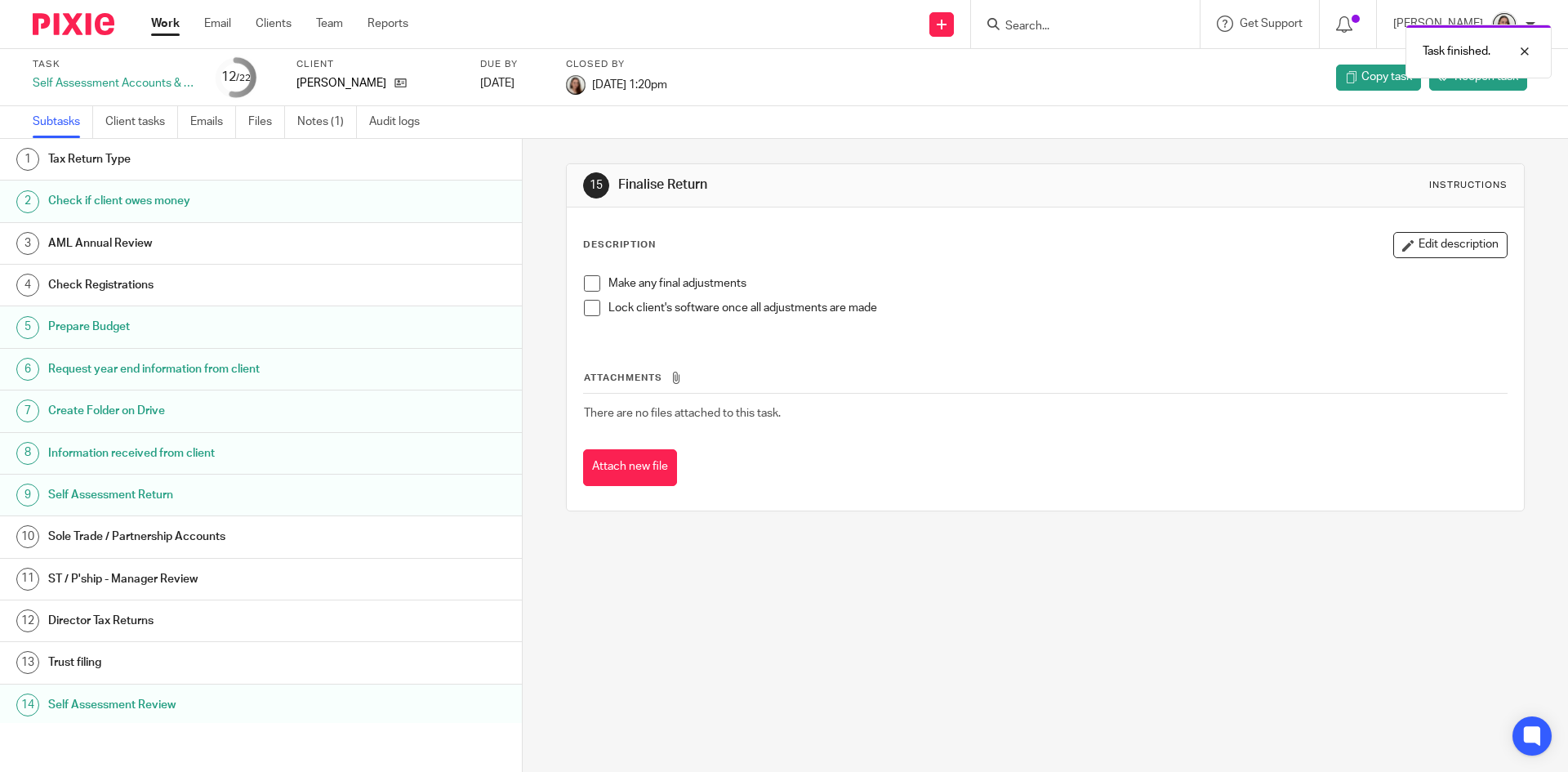
click at [170, 20] on link "Work" at bounding box center [165, 23] width 29 height 17
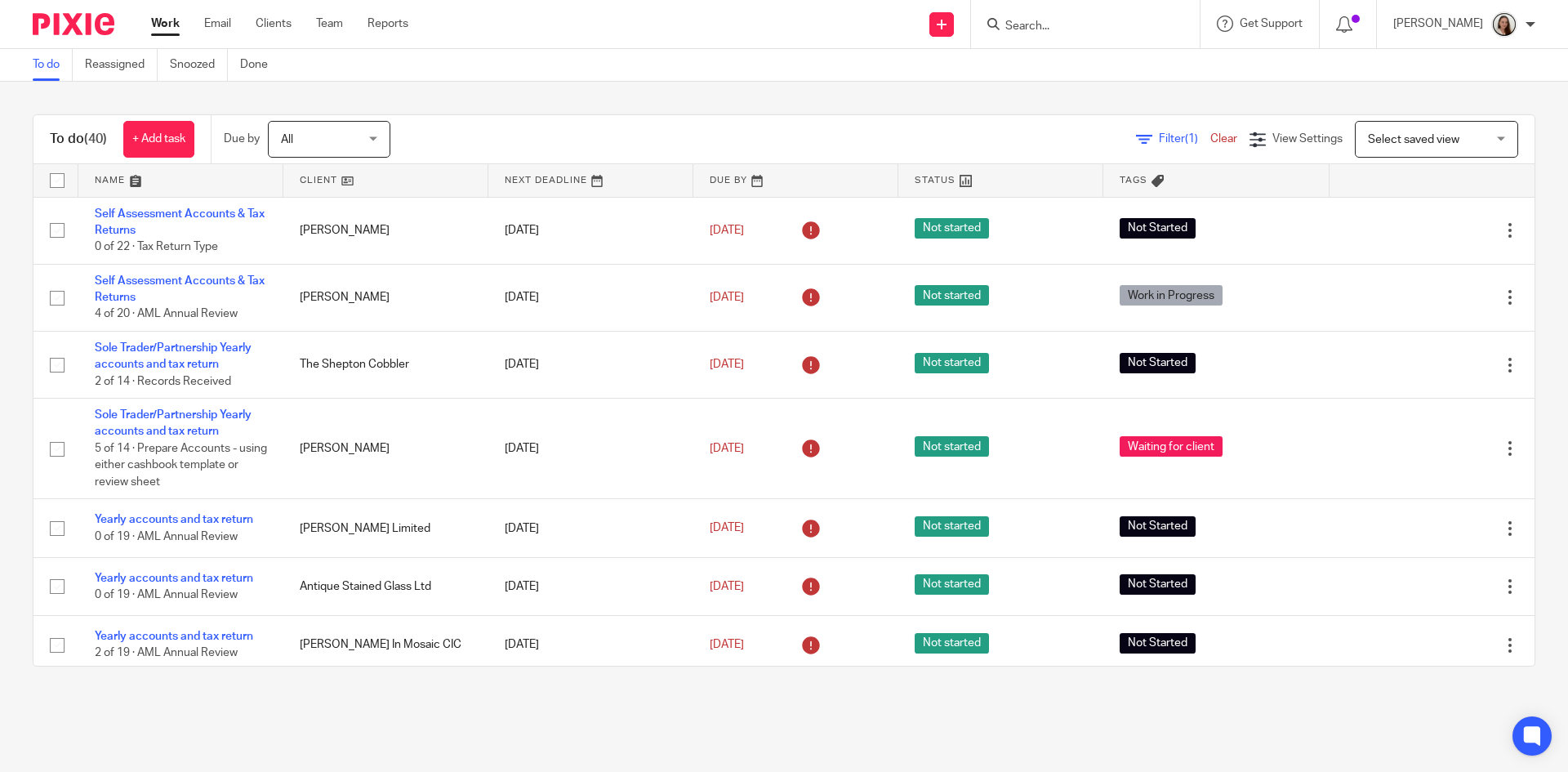
click at [222, 14] on div "Work Email Clients Team Reports Work Email Clients Team Reports Settings" at bounding box center [284, 23] width 298 height 48
click at [217, 27] on link "Email" at bounding box center [217, 23] width 27 height 17
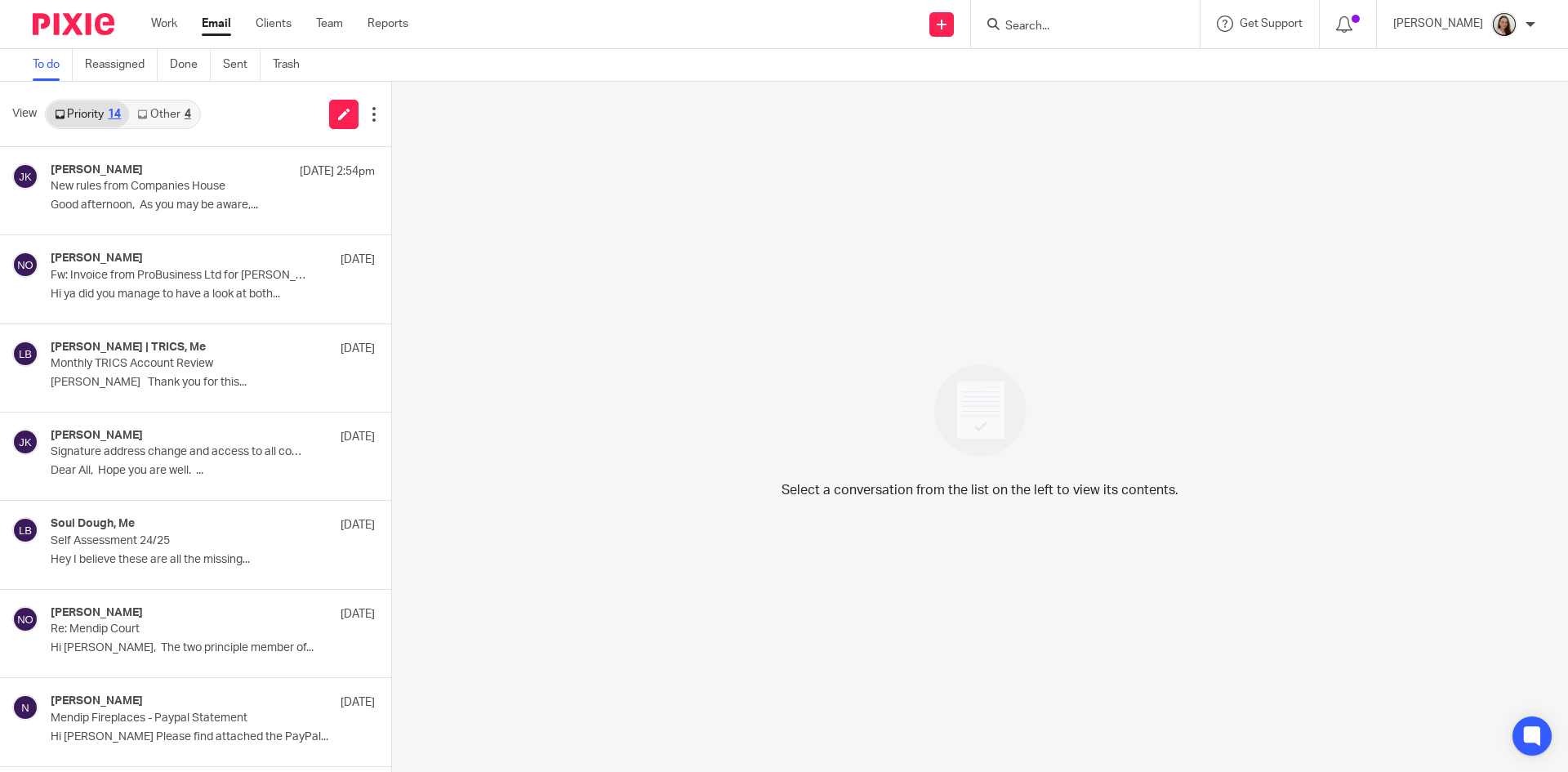
click at [186, 123] on link "Other 4" at bounding box center [163, 114] width 70 height 26
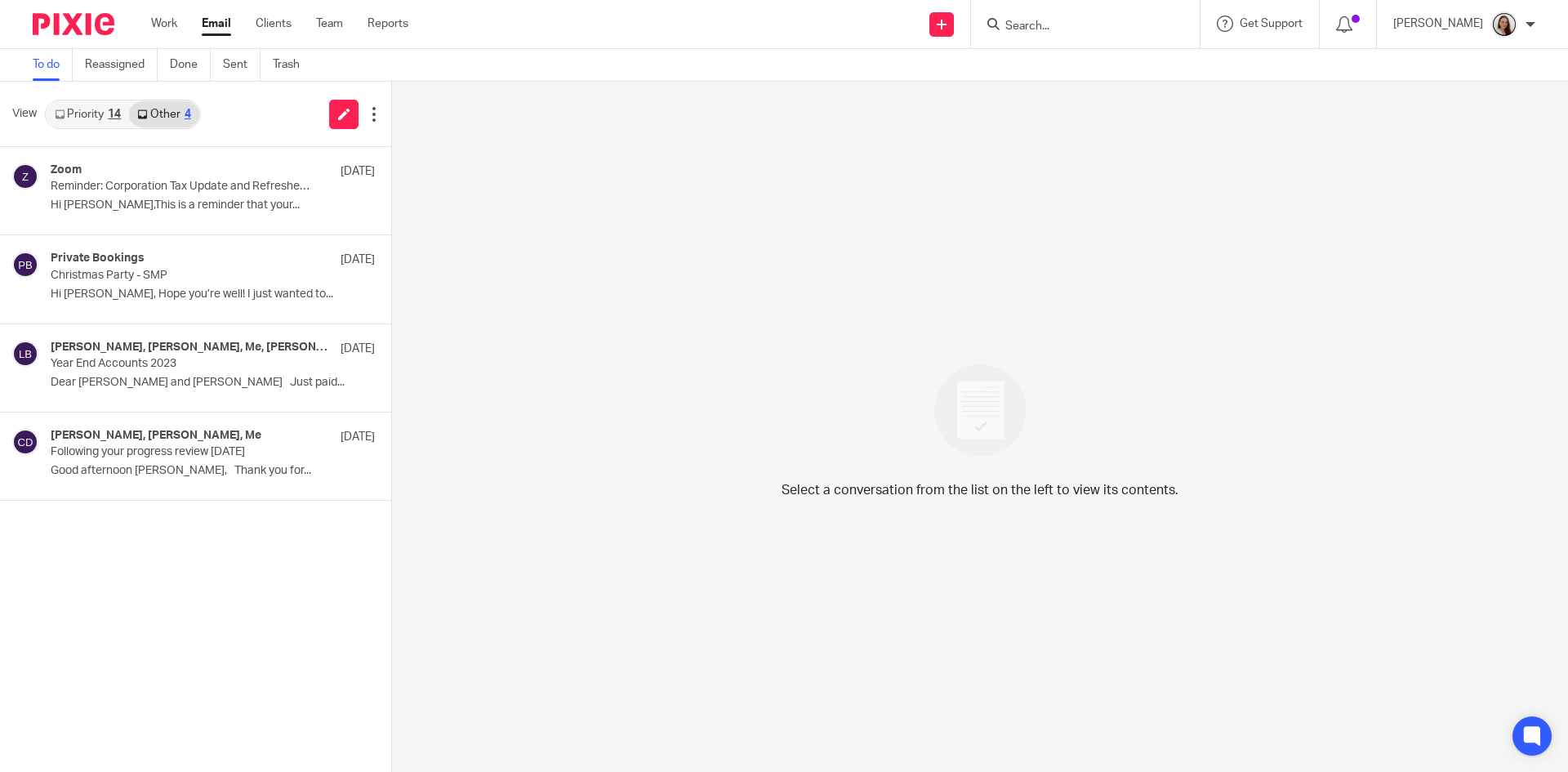
click at [102, 122] on link "Priority 14" at bounding box center [88, 114] width 83 height 26
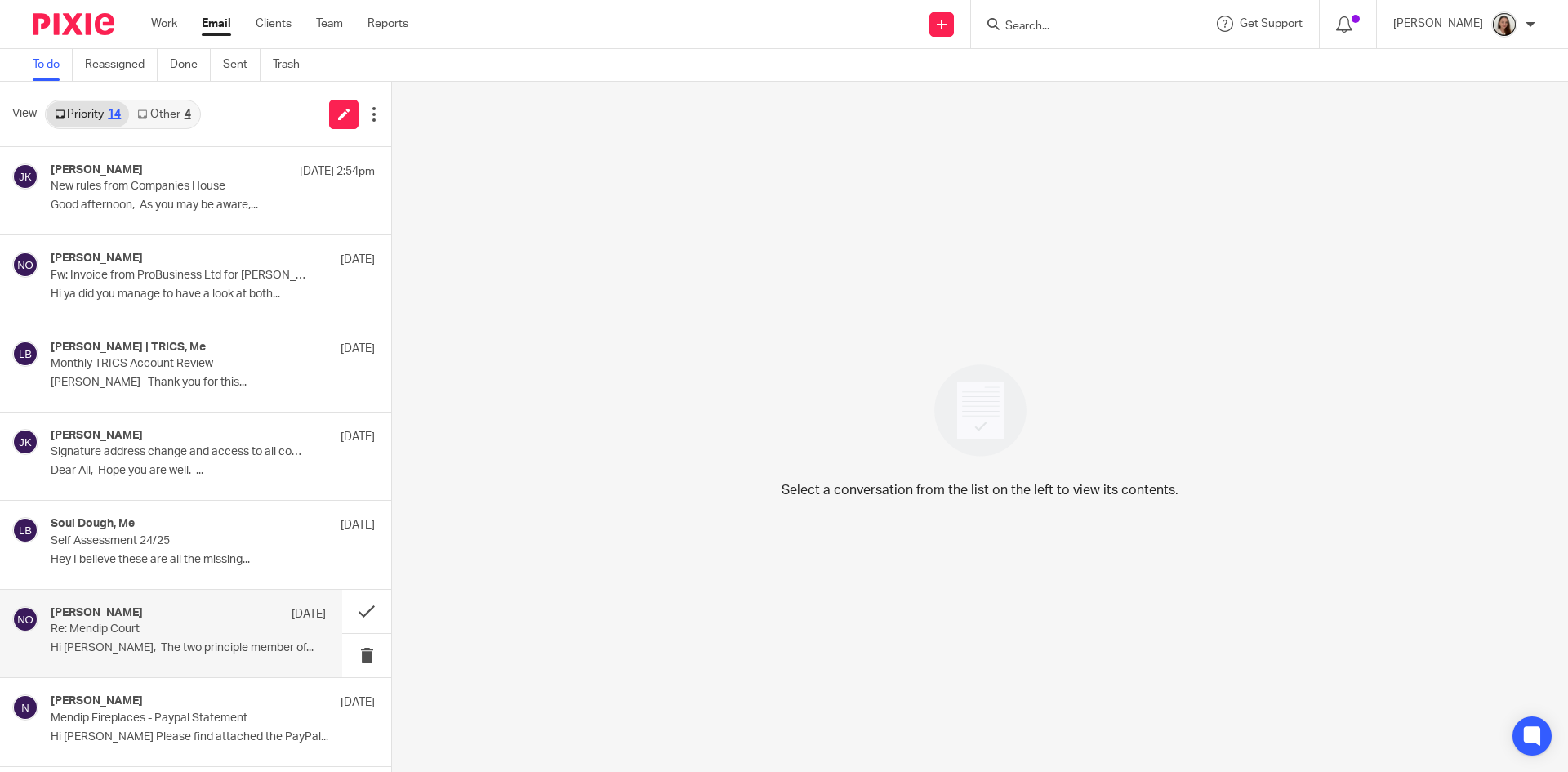
click at [162, 645] on p "Hi [PERSON_NAME], The two principle member of..." at bounding box center [188, 648] width 276 height 14
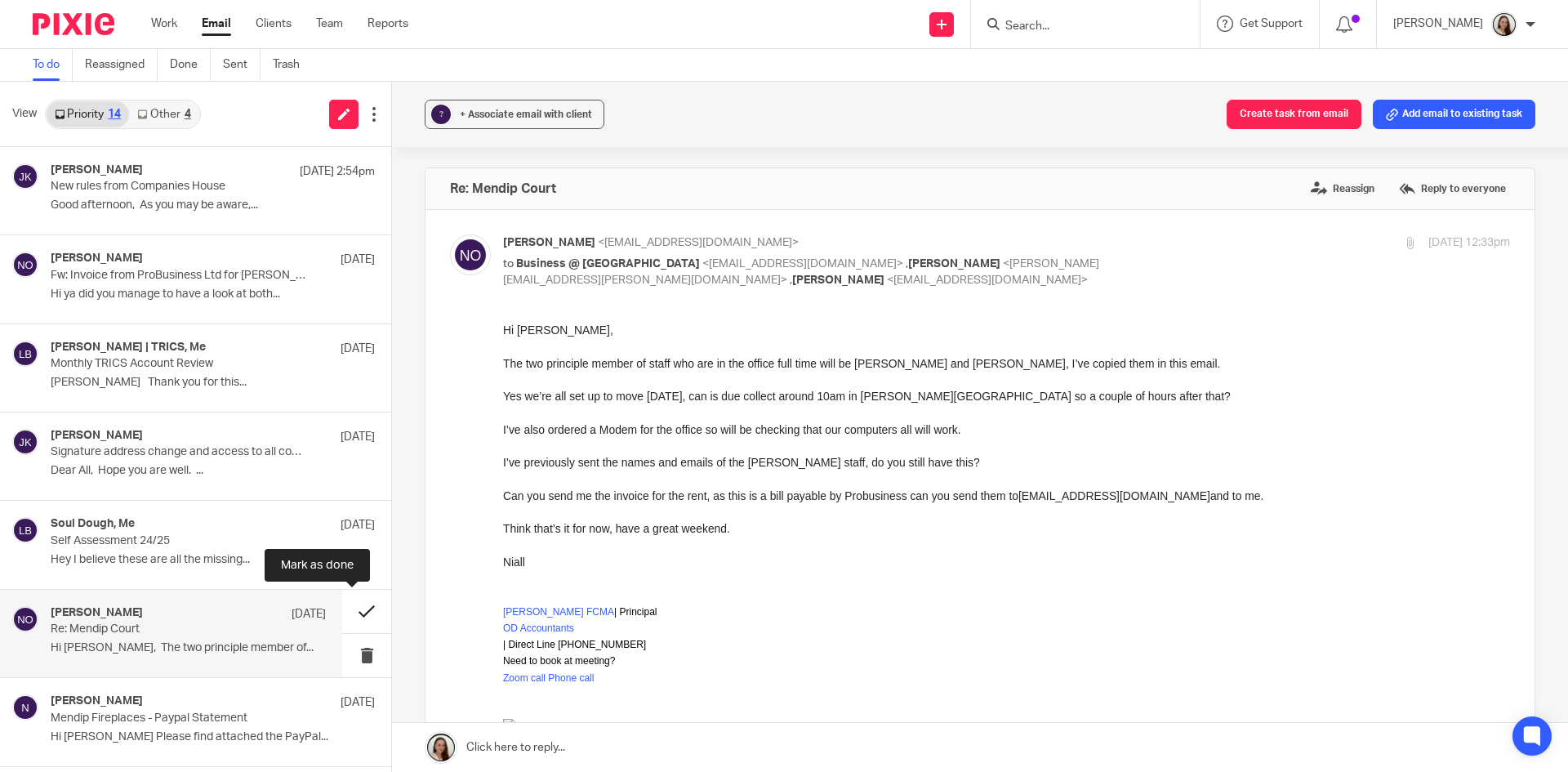
click at [343, 611] on button at bounding box center [367, 611] width 49 height 43
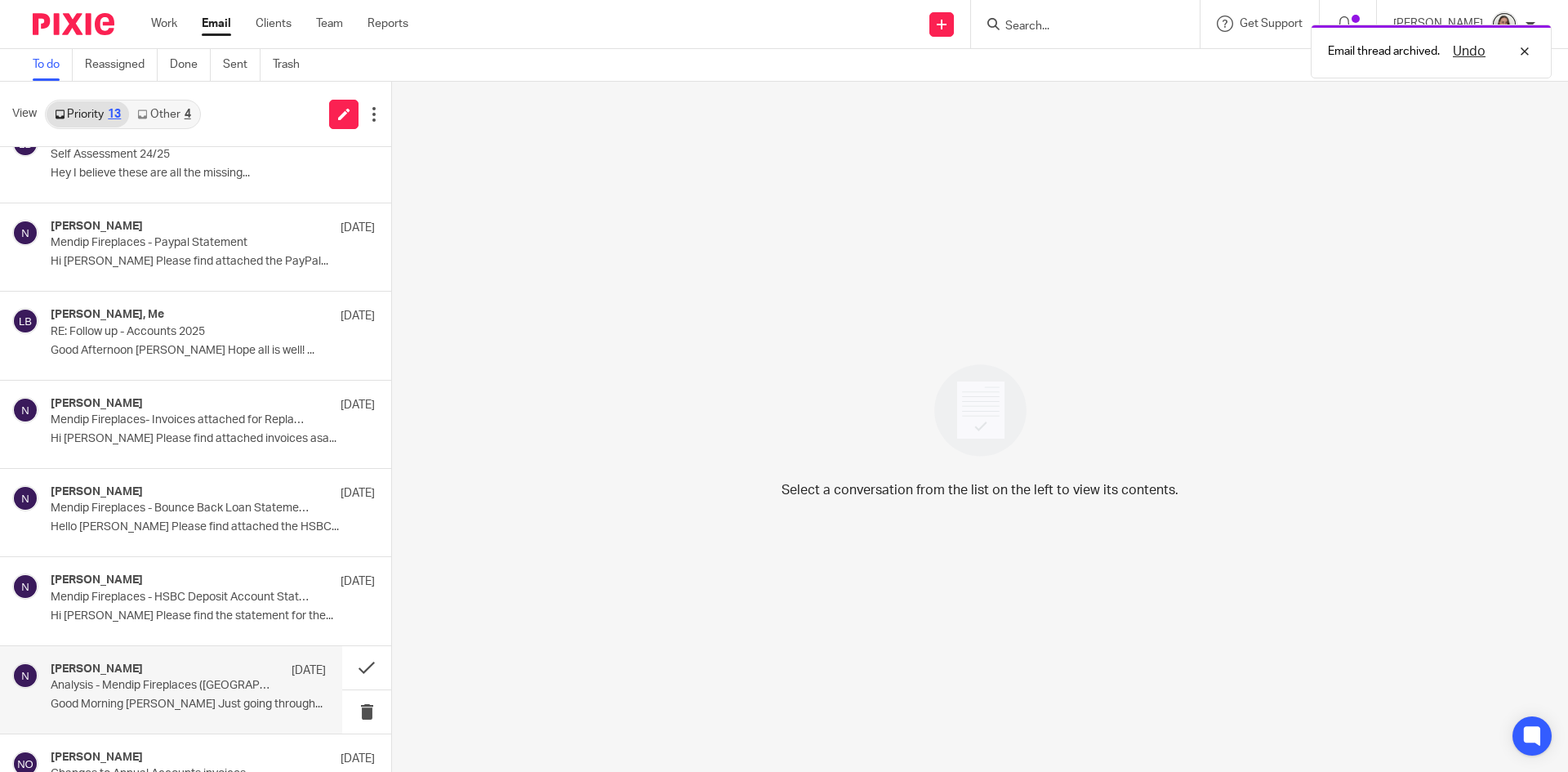
scroll to position [526, 0]
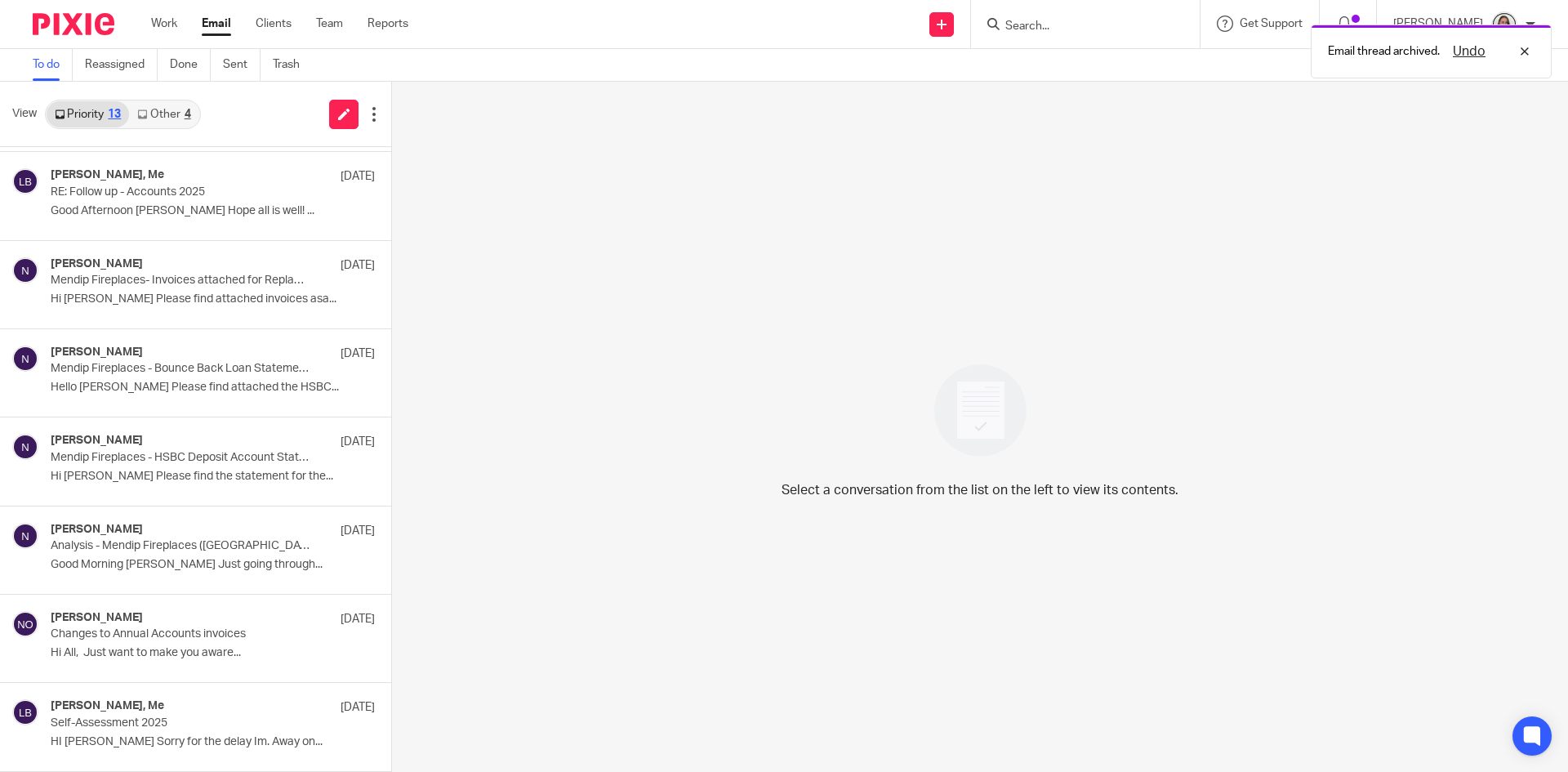
click at [645, 609] on div "Select a conversation from the list on the left to view its contents." at bounding box center [980, 427] width 1177 height 690
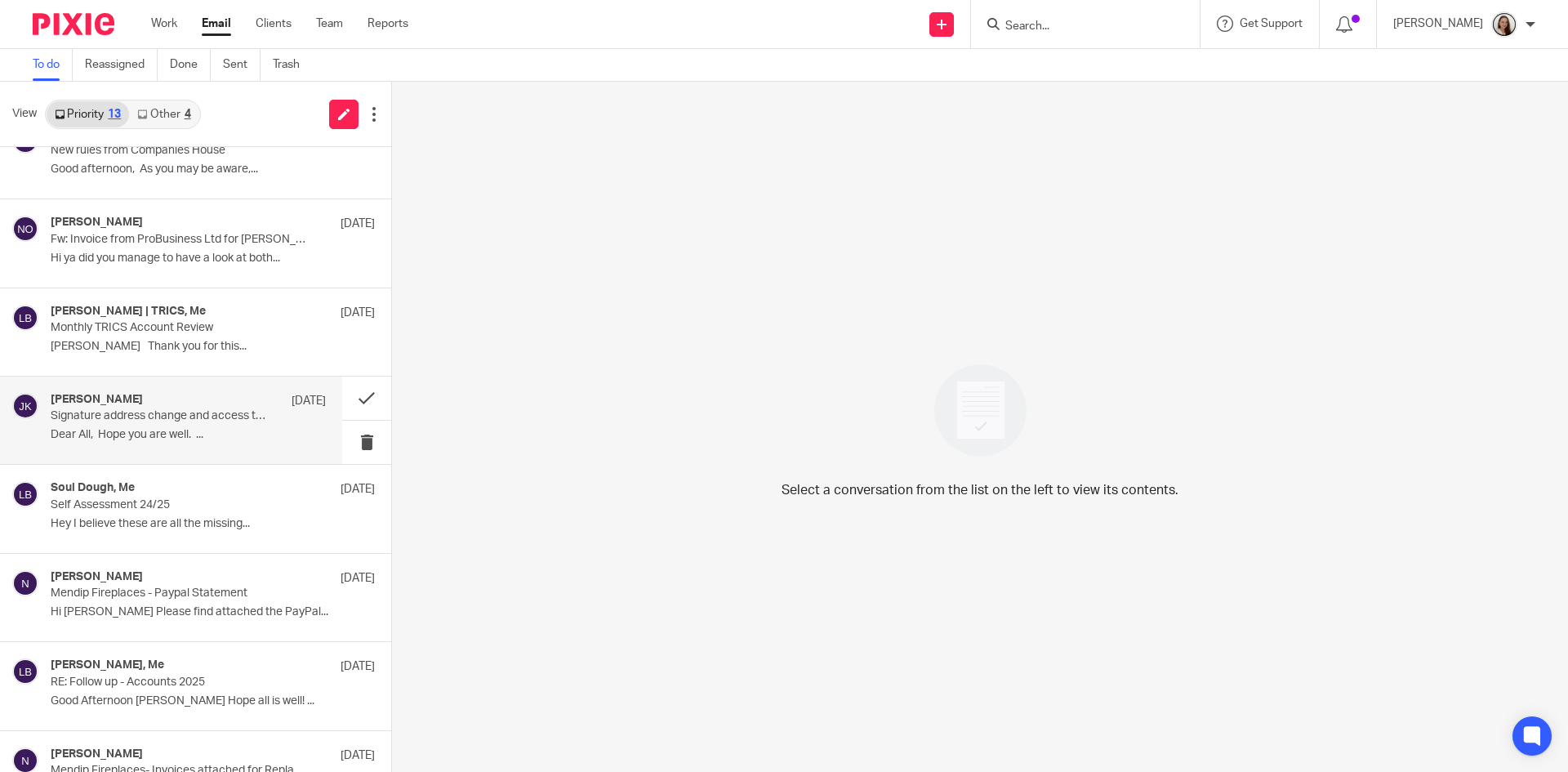
scroll to position [0, 0]
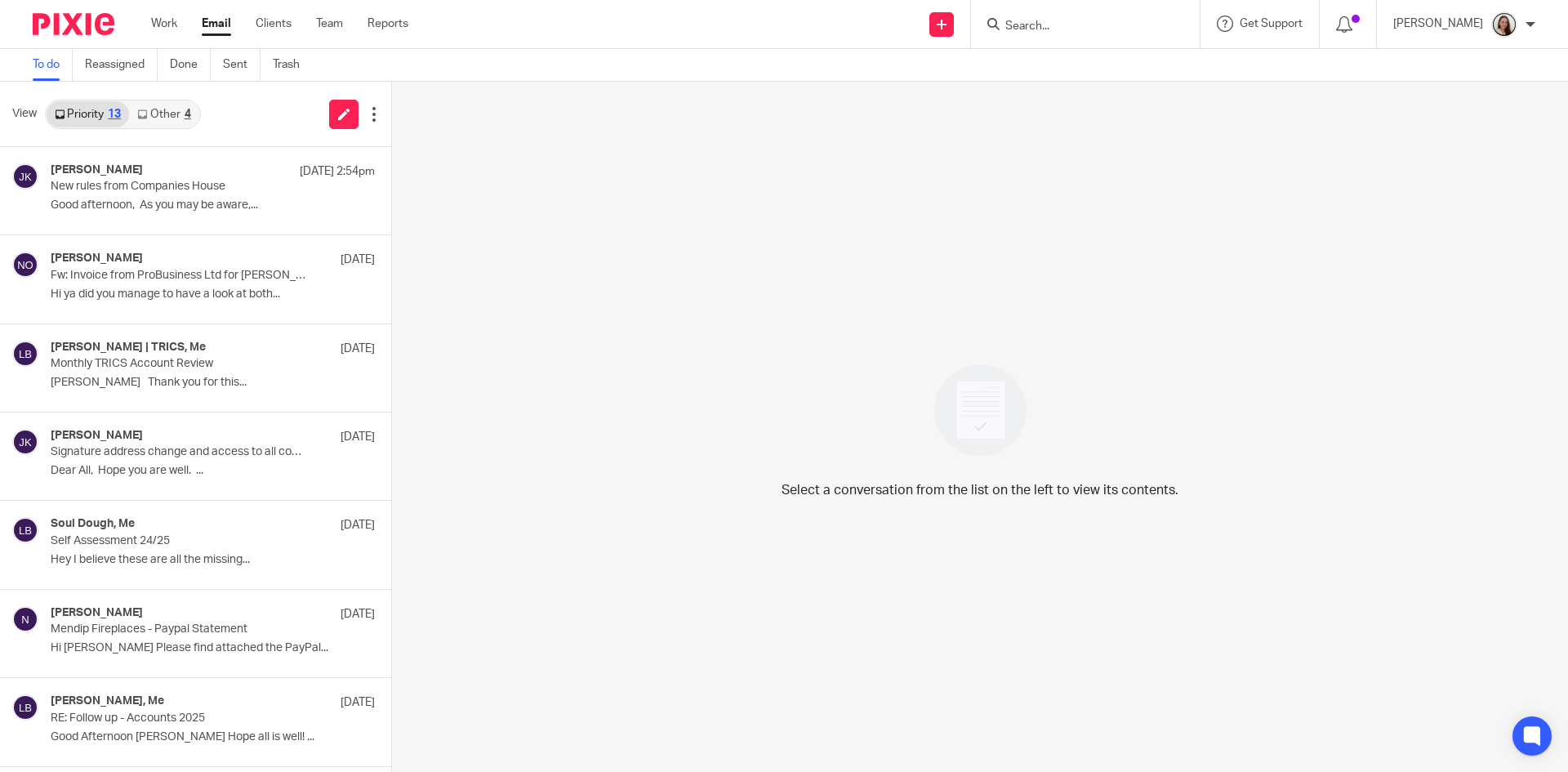
click at [182, 108] on link "Other 4" at bounding box center [163, 114] width 70 height 26
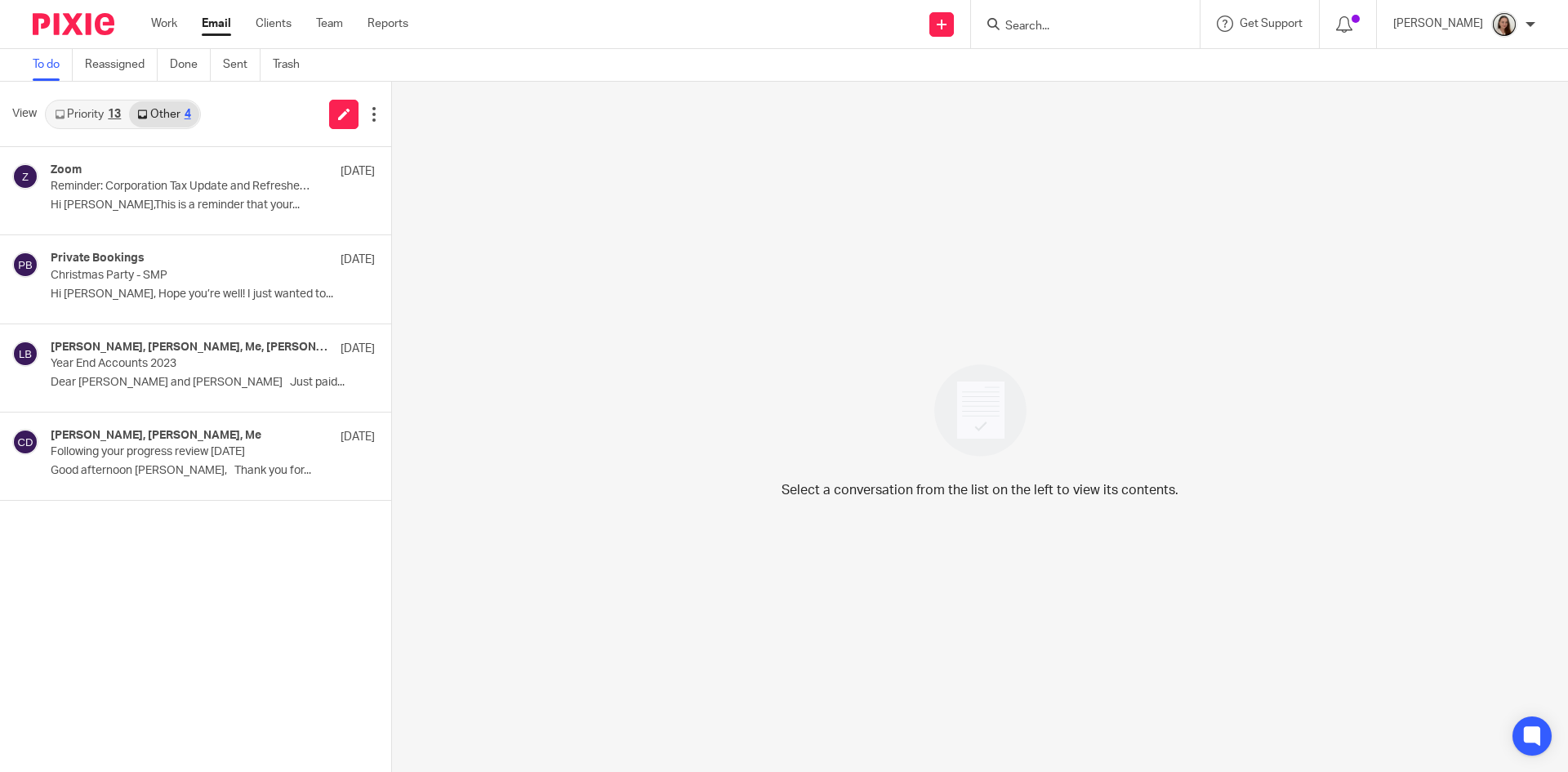
drag, startPoint x: 65, startPoint y: 110, endPoint x: 86, endPoint y: 125, distance: 25.8
click at [65, 109] on link "Priority 13" at bounding box center [88, 114] width 83 height 26
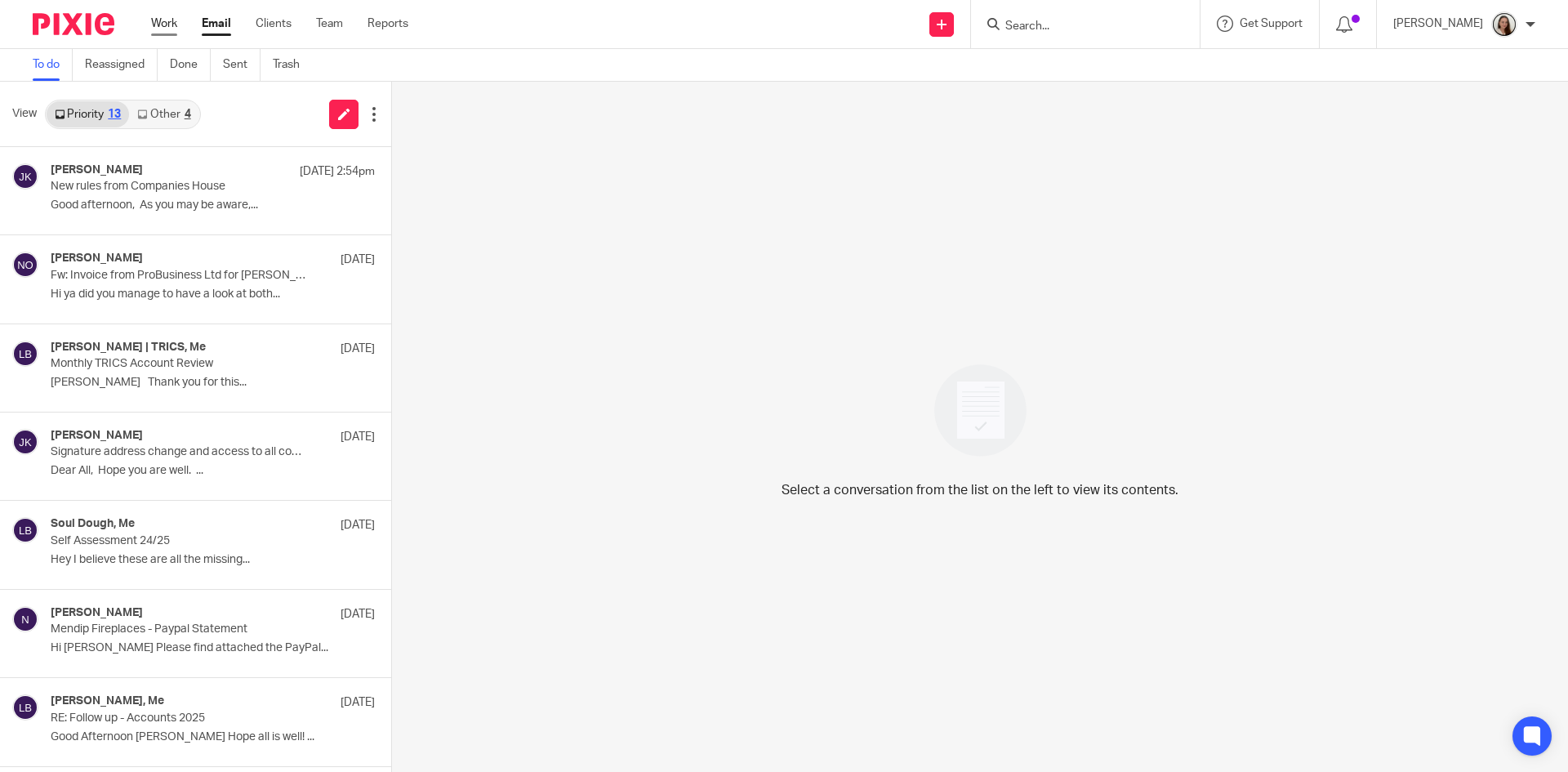
click at [166, 22] on link "Work" at bounding box center [164, 23] width 26 height 17
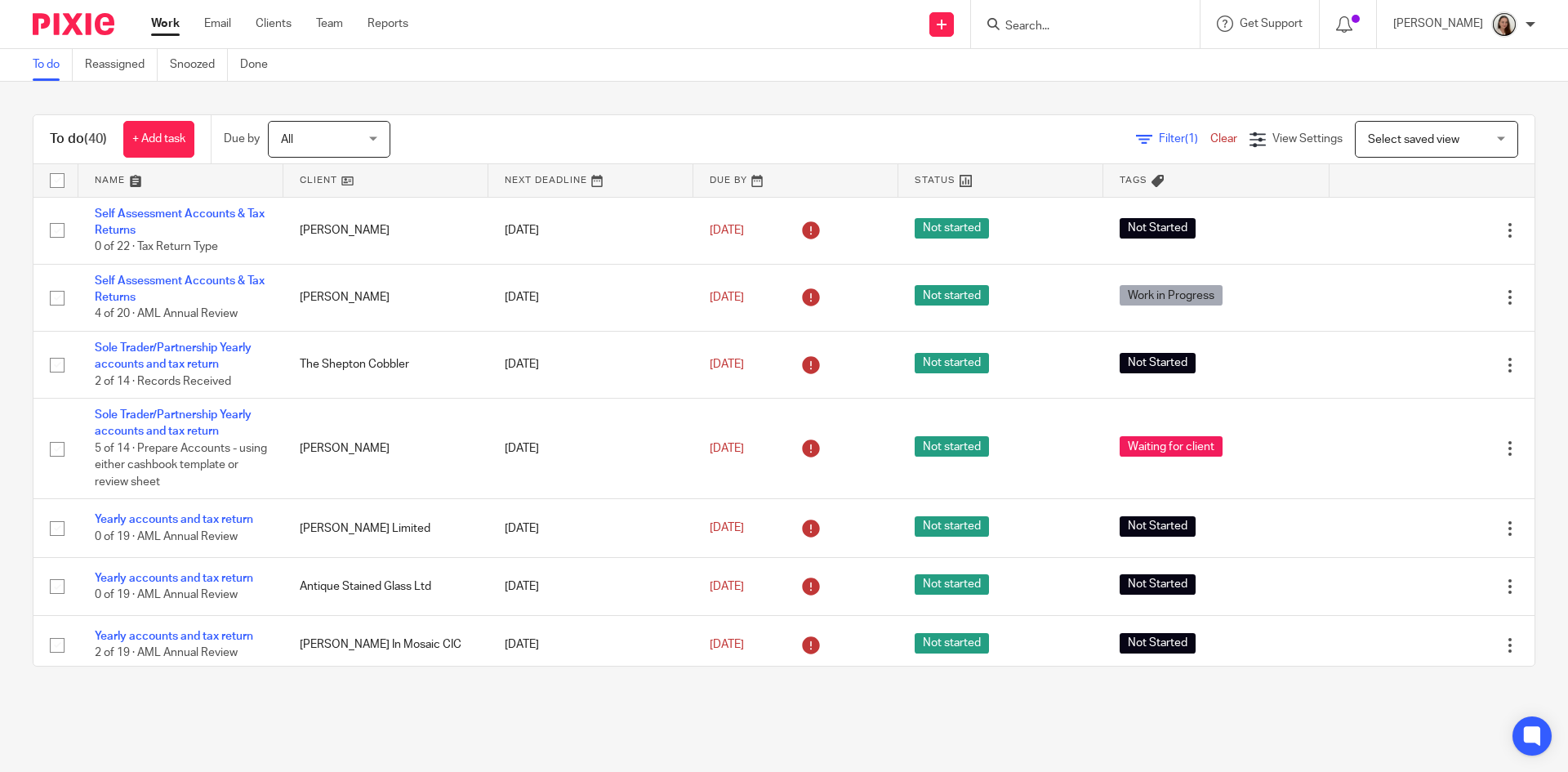
click at [1069, 24] on input "Search" at bounding box center [1077, 27] width 147 height 15
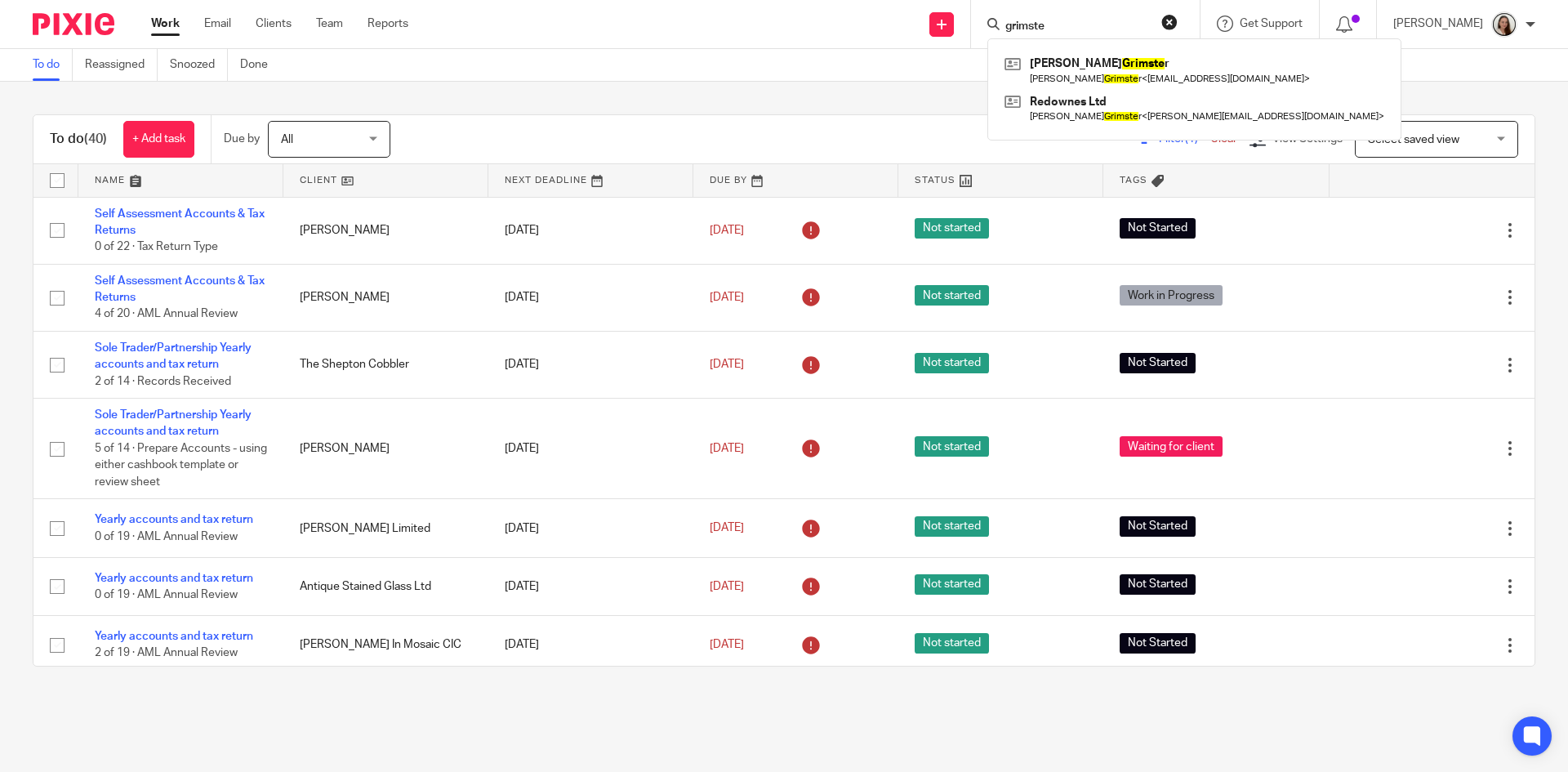
type input "grimste"
click at [803, 82] on div "To do (40) + Add task Due by All All Today Tomorrow This week Next week This mo…" at bounding box center [784, 390] width 1568 height 617
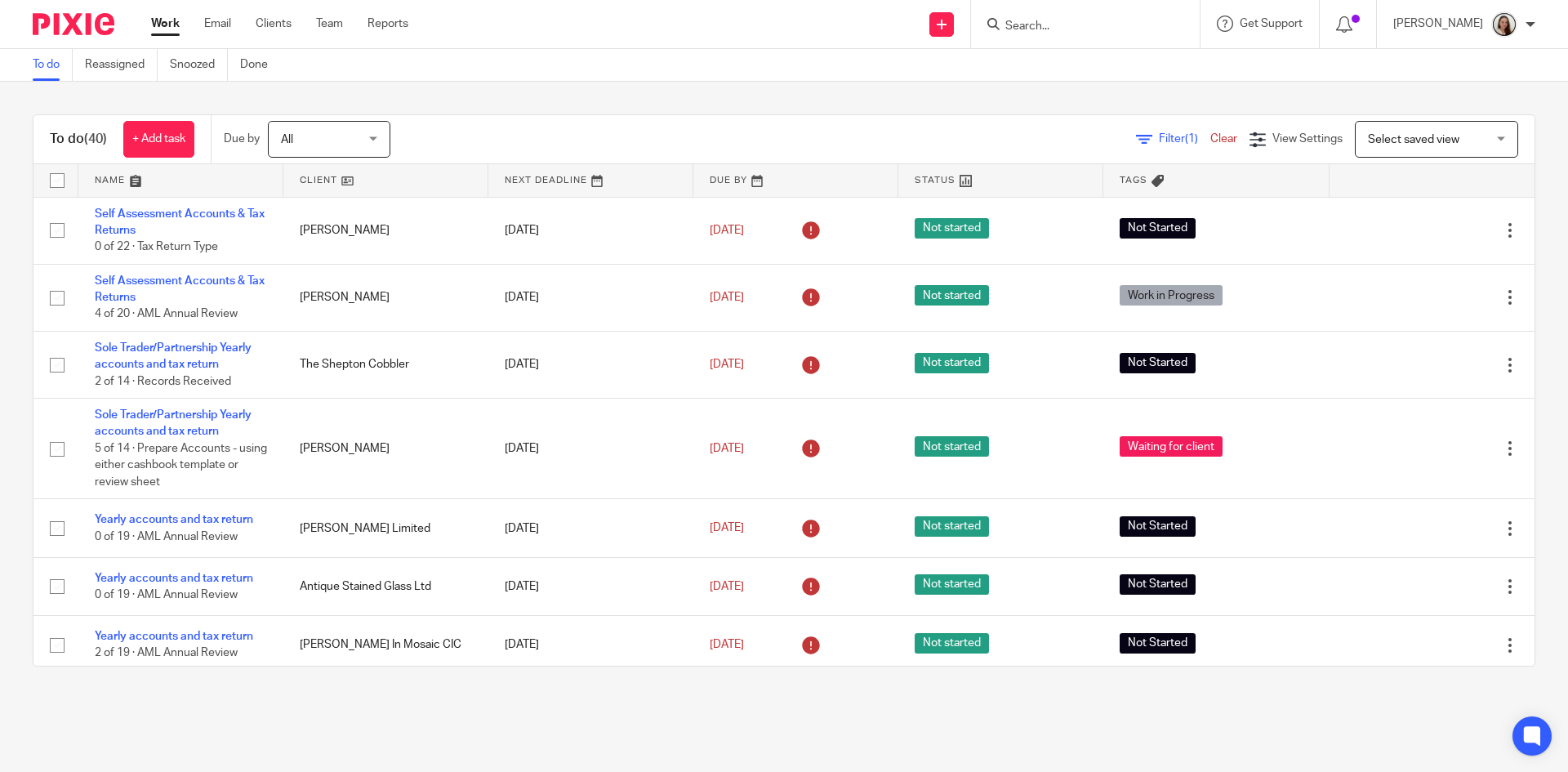
click at [1085, 30] on input "Search" at bounding box center [1077, 27] width 147 height 15
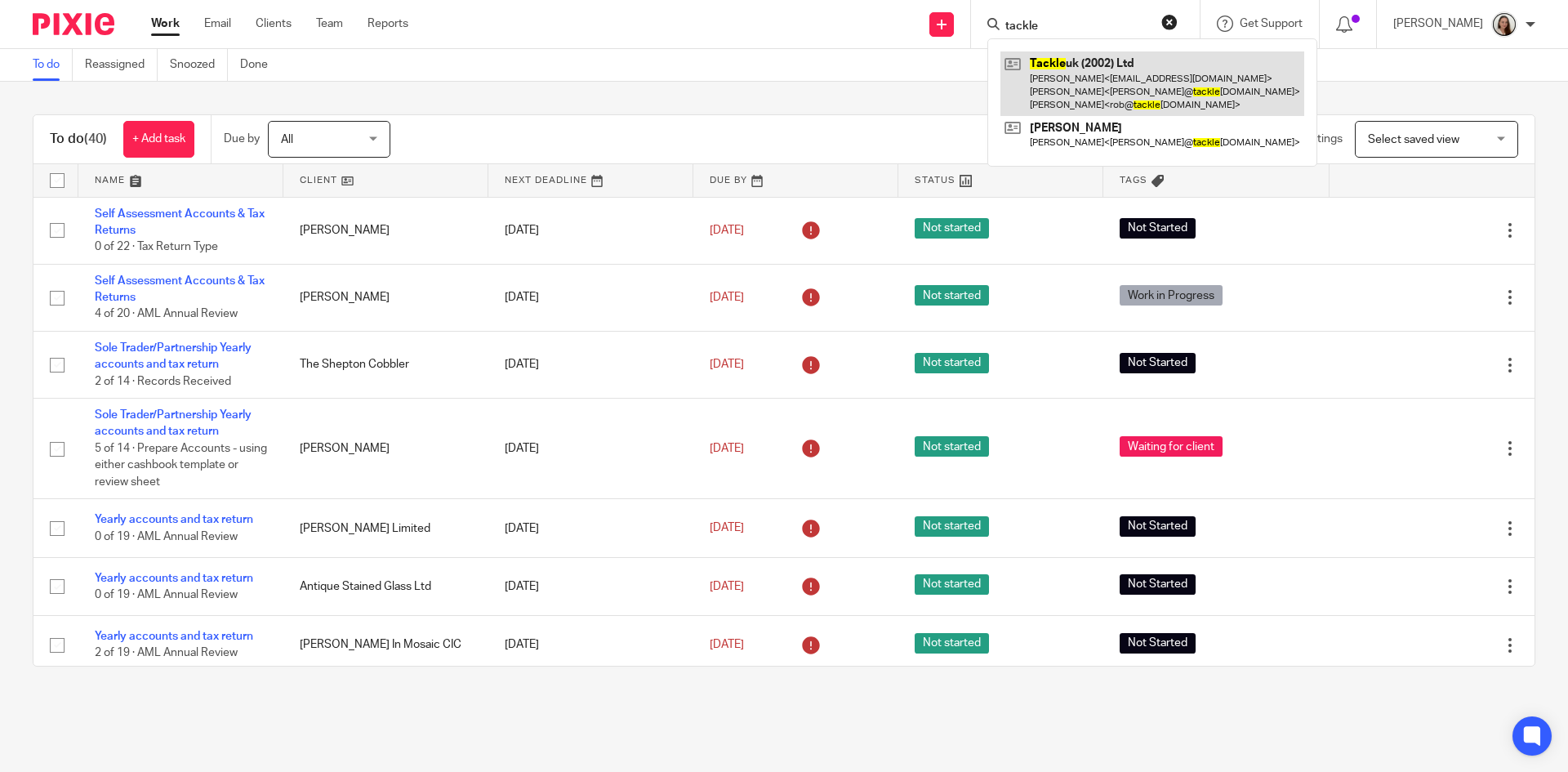
type input "tackle"
click at [1096, 77] on link at bounding box center [1152, 83] width 304 height 64
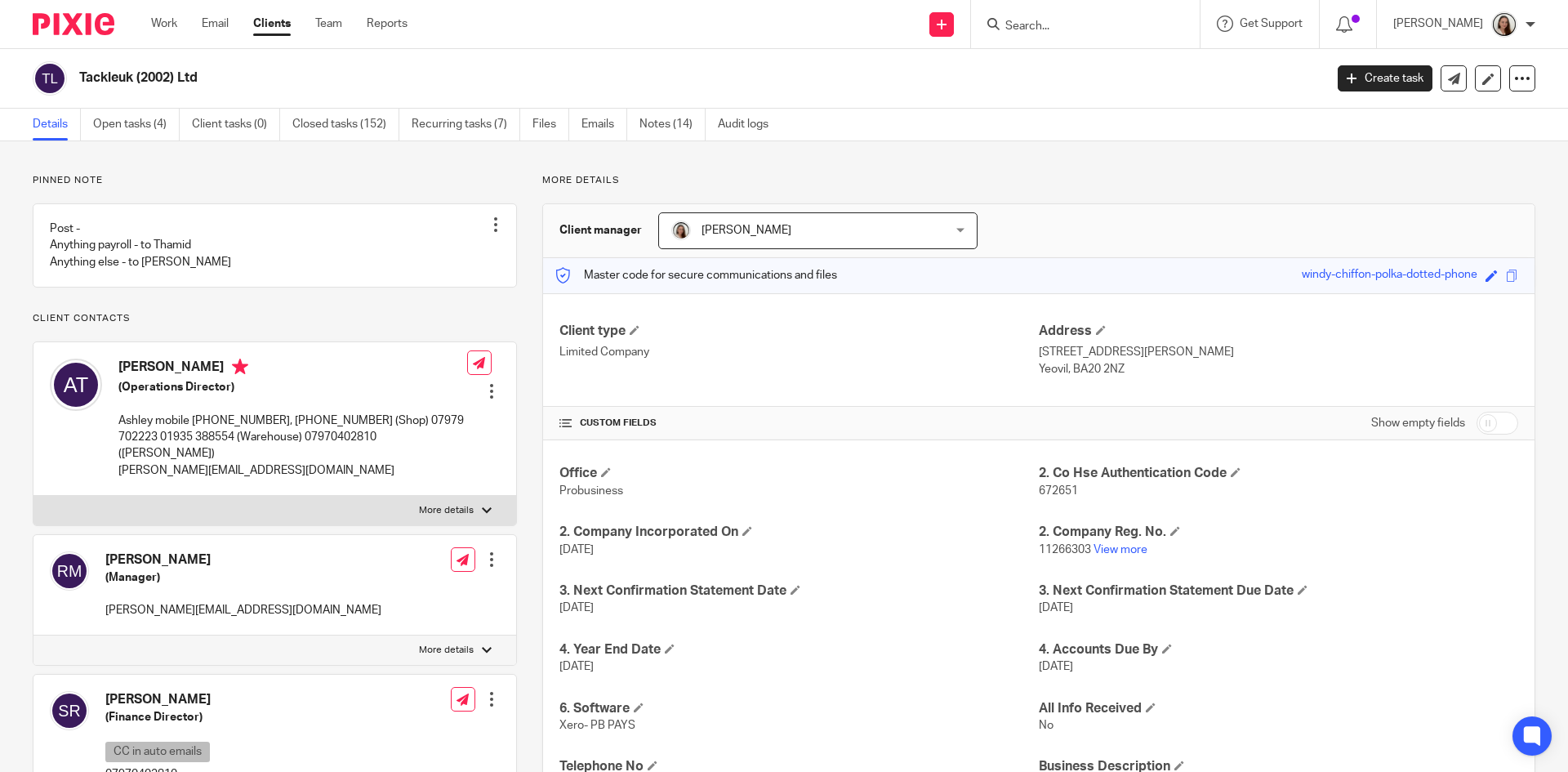
drag, startPoint x: 251, startPoint y: 73, endPoint x: 163, endPoint y: 77, distance: 88.1
click at [48, 72] on div "Tackleuk (2002) Ltd" at bounding box center [673, 77] width 1281 height 34
click at [280, 77] on h2 "Tackleuk (2002) Ltd" at bounding box center [573, 78] width 988 height 17
drag, startPoint x: 232, startPoint y: 83, endPoint x: 77, endPoint y: 82, distance: 155.0
click at [77, 82] on div "Tackleuk (2002) Ltd" at bounding box center [673, 77] width 1281 height 34
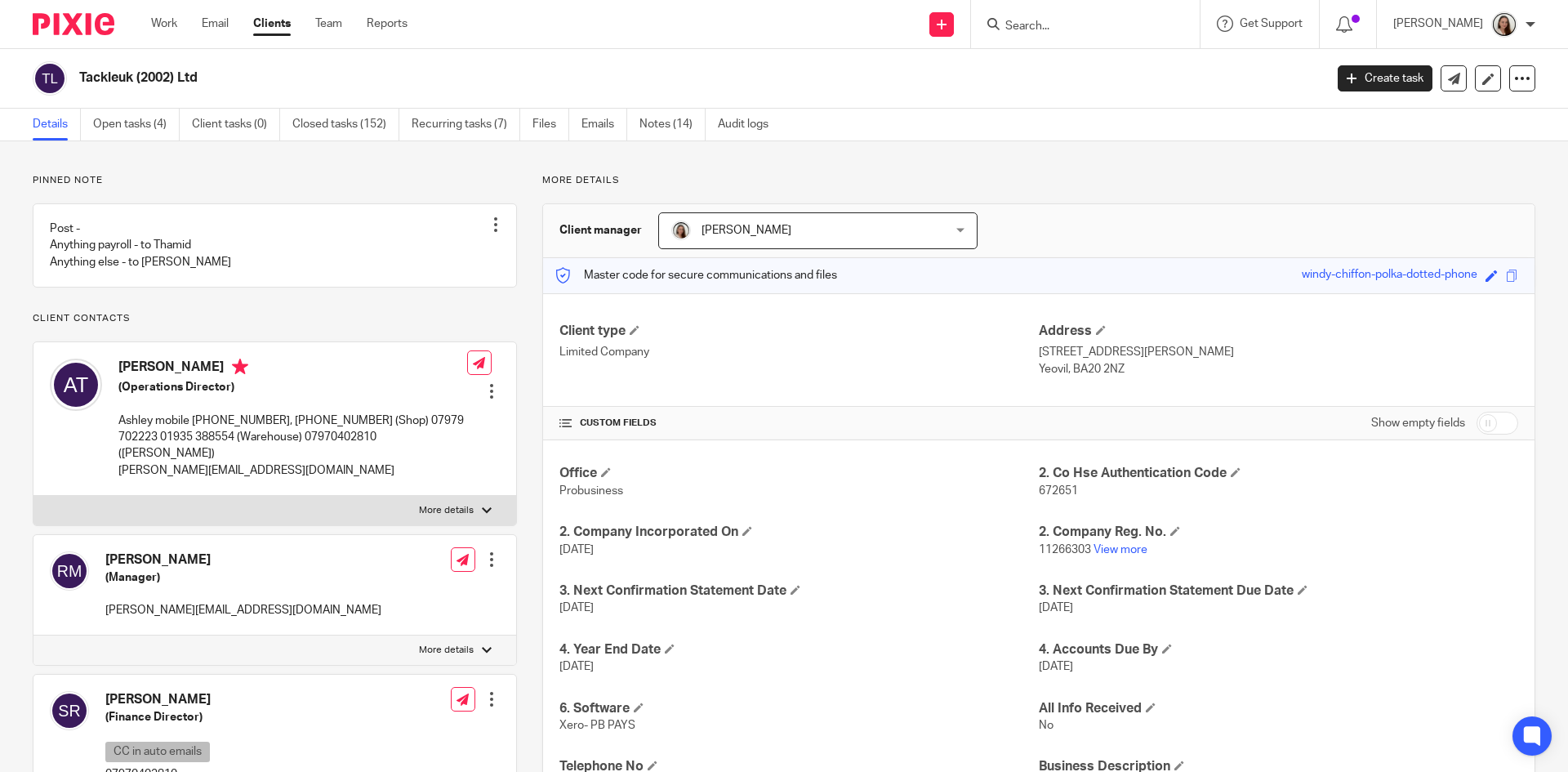
drag, startPoint x: 250, startPoint y: 74, endPoint x: 203, endPoint y: 74, distance: 47.0
click at [252, 74] on h2 "Tackleuk (2002) Ltd" at bounding box center [573, 78] width 988 height 17
click at [200, 74] on h2 "Tackleuk (2002) Ltd" at bounding box center [573, 78] width 988 height 17
drag, startPoint x: 205, startPoint y: 74, endPoint x: 53, endPoint y: 74, distance: 152.0
click at [53, 74] on div "Tackleuk (2002) Ltd" at bounding box center [673, 77] width 1281 height 34
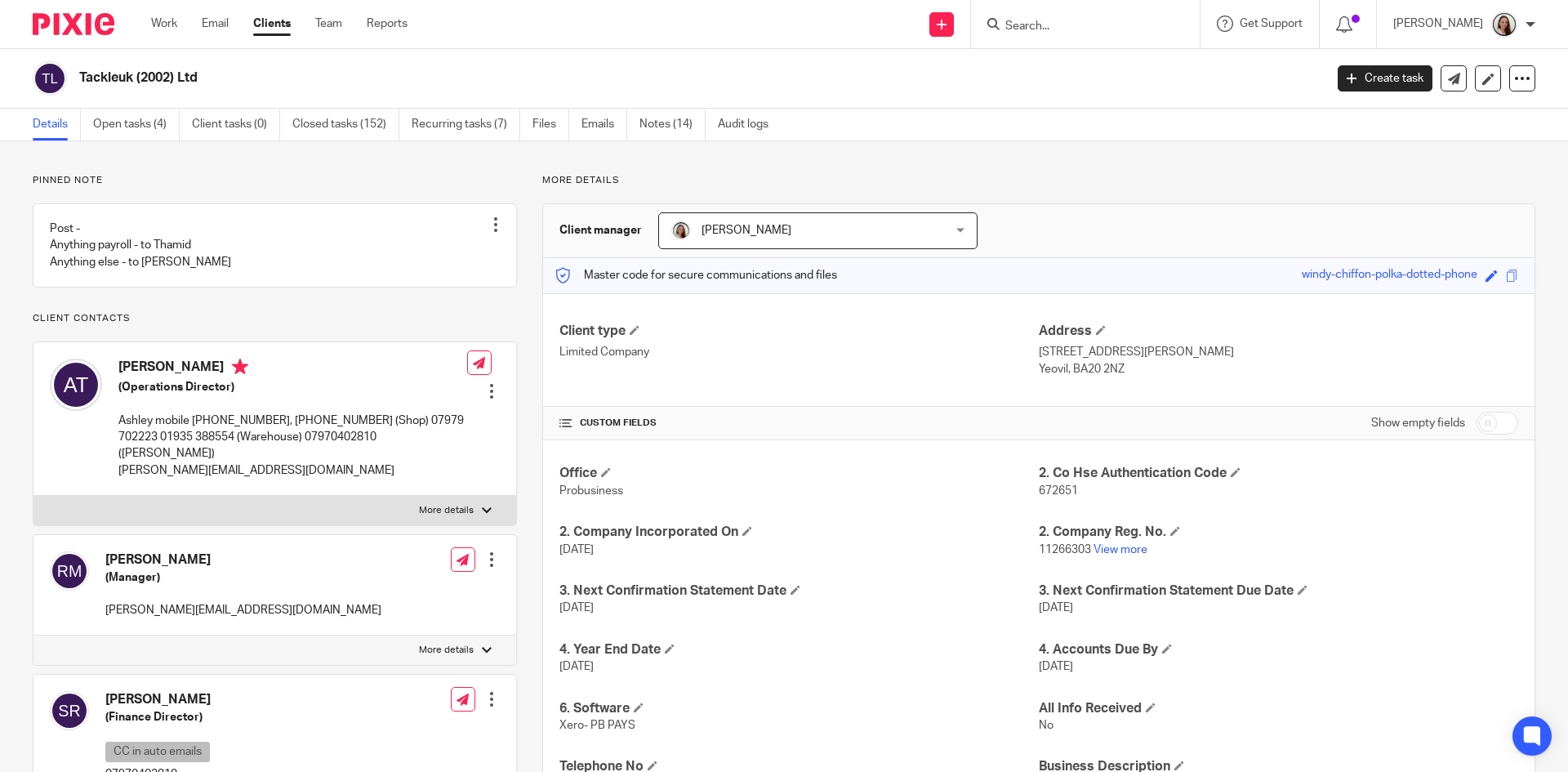
click at [248, 71] on h2 "Tackleuk (2002) Ltd" at bounding box center [573, 78] width 988 height 17
drag, startPoint x: 170, startPoint y: 80, endPoint x: 48, endPoint y: 82, distance: 122.0
click at [48, 82] on div "Tackleuk (2002) Ltd" at bounding box center [673, 77] width 1281 height 34
click at [219, 76] on h2 "Tackleuk (2002) Ltd" at bounding box center [573, 78] width 988 height 17
drag, startPoint x: 237, startPoint y: 77, endPoint x: 20, endPoint y: 80, distance: 217.0
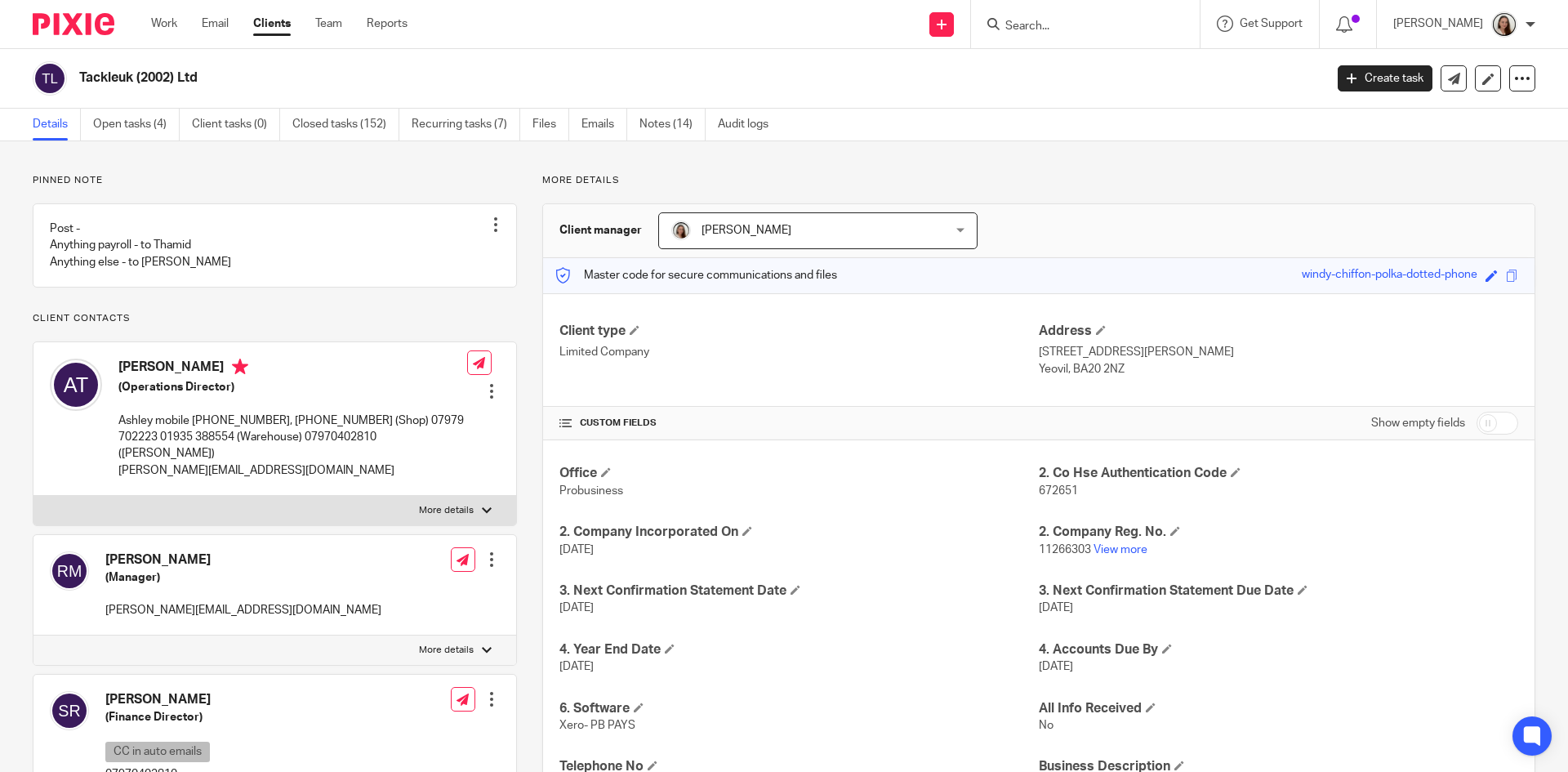
click at [20, 80] on div "Tackleuk (2002) Ltd Create task Update from Companies House Export data Merge A…" at bounding box center [784, 78] width 1568 height 60
click at [222, 73] on h2 "Tackleuk (2002) Ltd" at bounding box center [573, 78] width 988 height 17
click at [163, 21] on link "Work" at bounding box center [164, 23] width 26 height 17
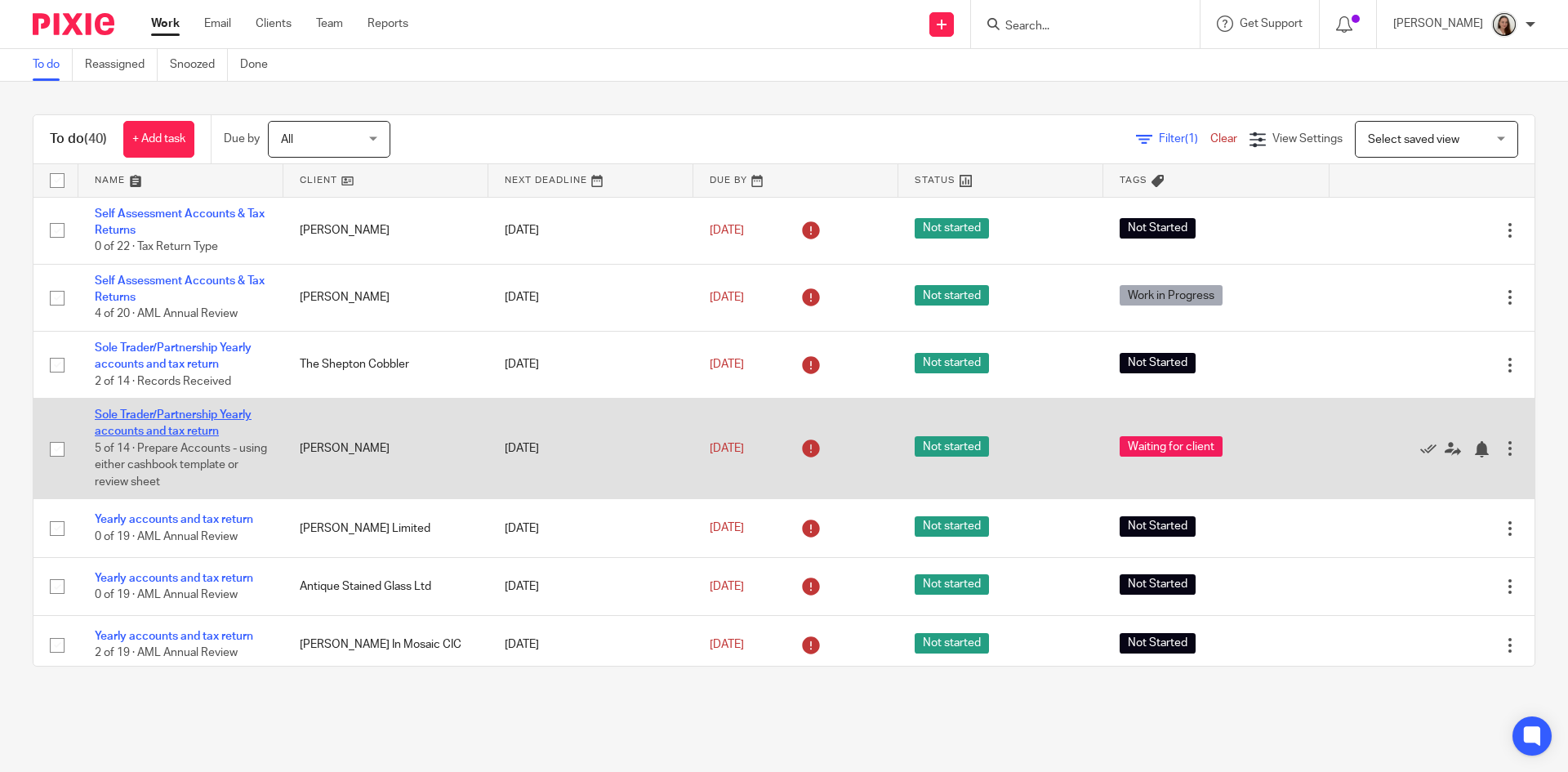
click at [130, 425] on link "Sole Trader/Partnership Yearly accounts and tax return" at bounding box center [173, 423] width 157 height 28
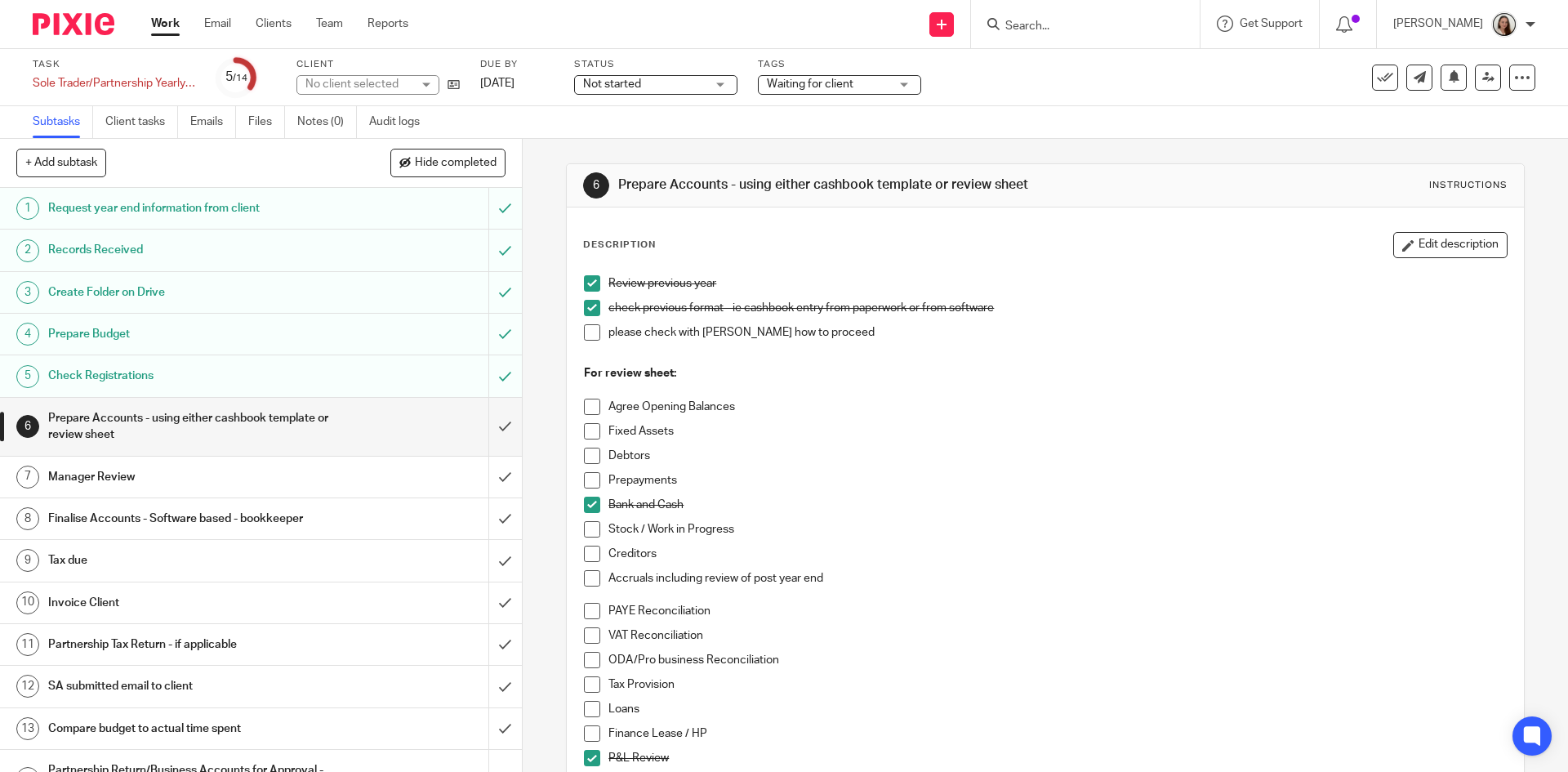
click at [857, 85] on span "Waiting for client" at bounding box center [828, 84] width 123 height 17
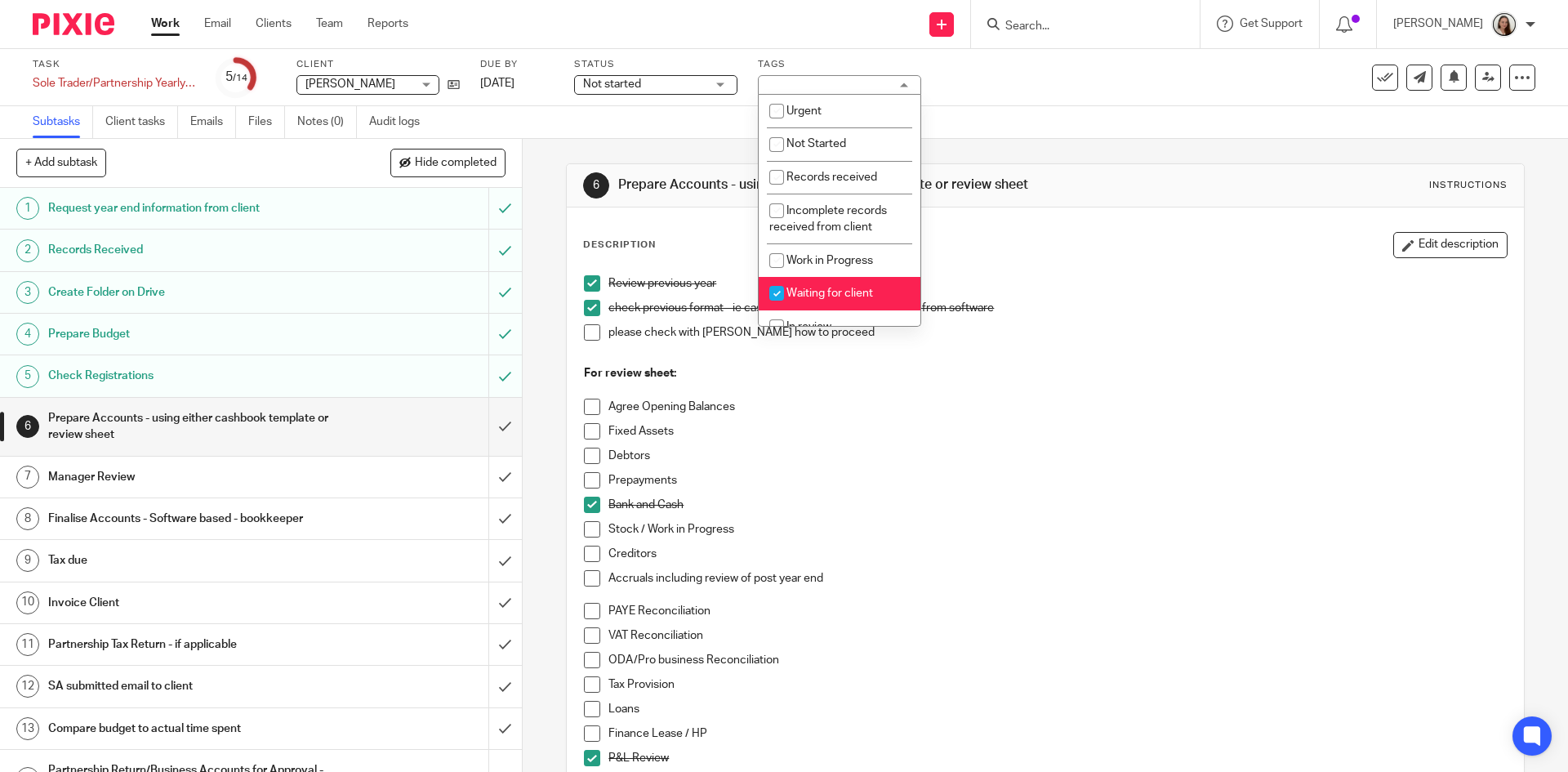
click at [858, 294] on span "Waiting for client" at bounding box center [830, 293] width 87 height 11
checkbox input "false"
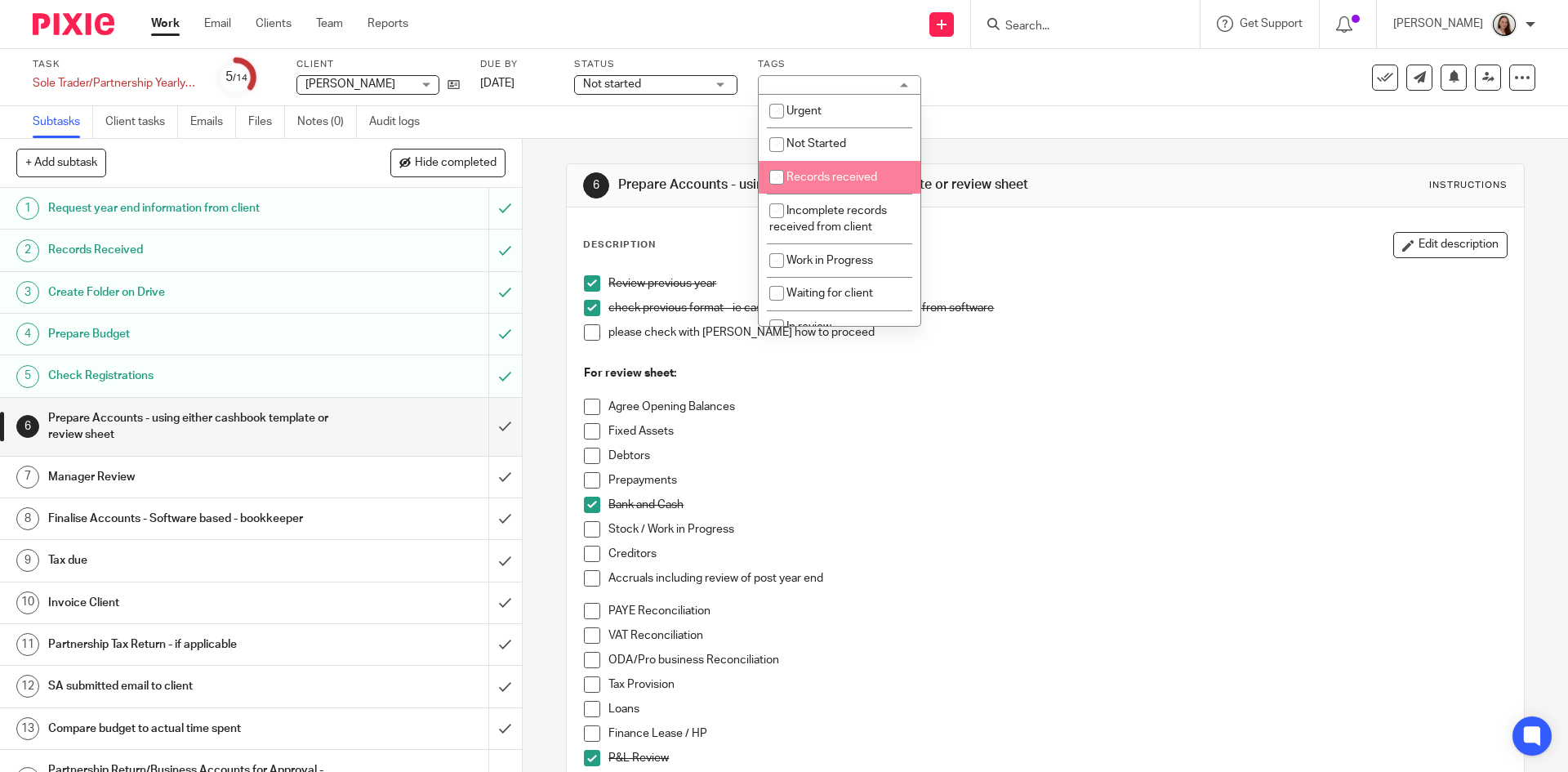
drag, startPoint x: 840, startPoint y: 167, endPoint x: 939, endPoint y: 157, distance: 99.5
click at [839, 166] on li "Records received" at bounding box center [840, 177] width 162 height 34
checkbox input "true"
click at [1051, 131] on div "Subtasks Client tasks Emails Files Notes (0) Audit logs" at bounding box center [784, 123] width 1568 height 33
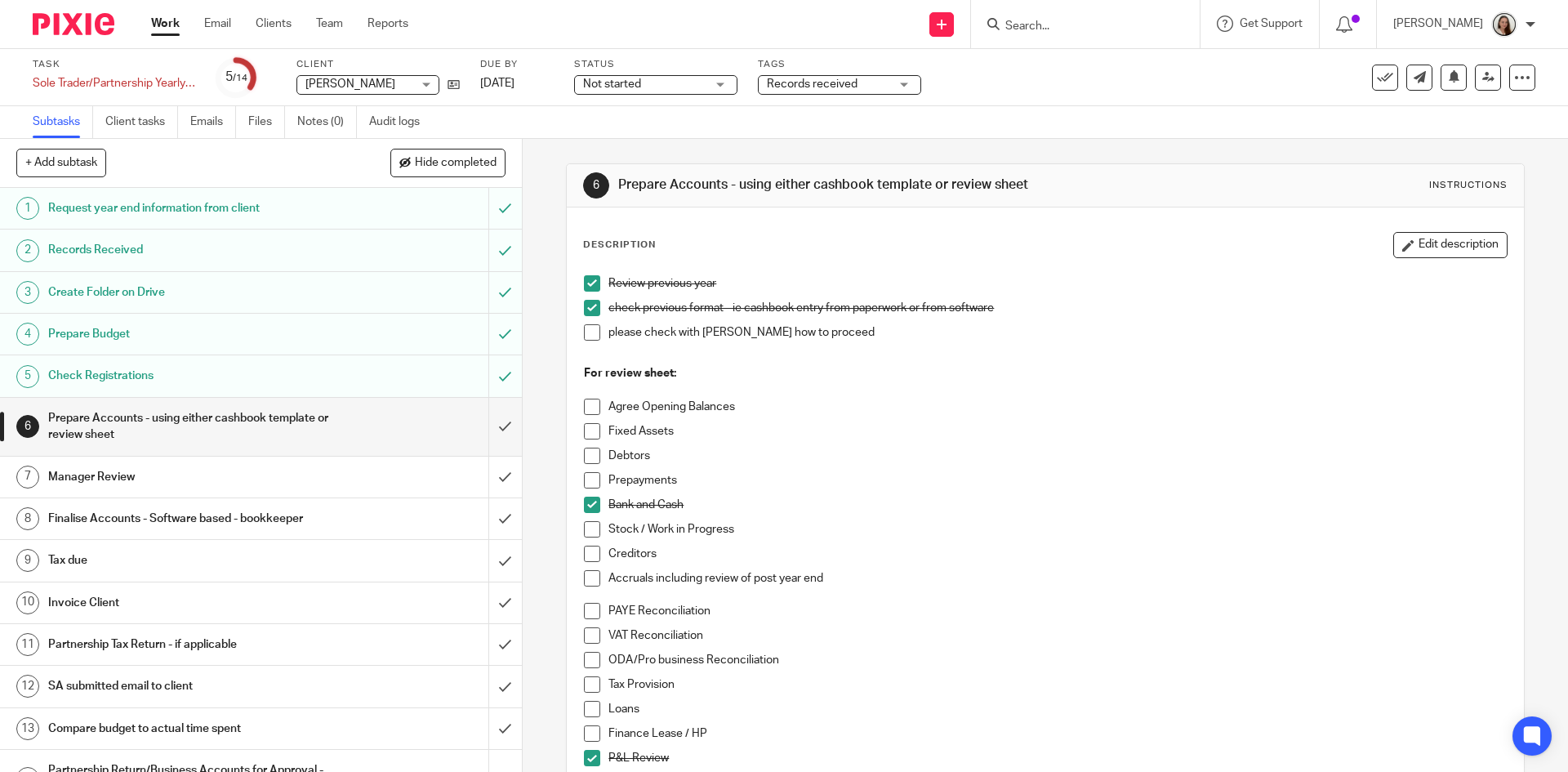
click at [676, 85] on span "Not started" at bounding box center [644, 84] width 123 height 17
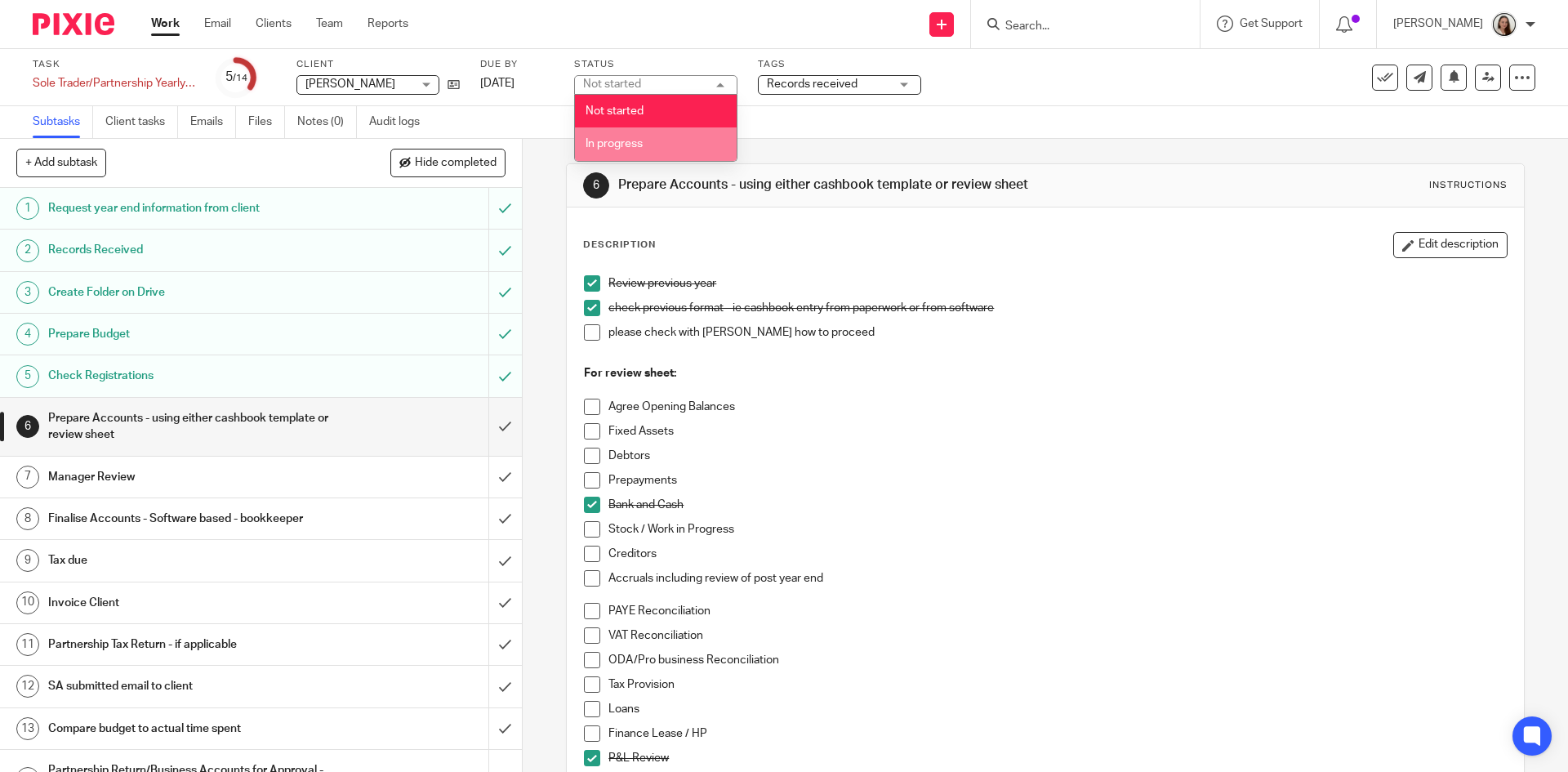
click at [638, 146] on span "In progress" at bounding box center [614, 143] width 57 height 11
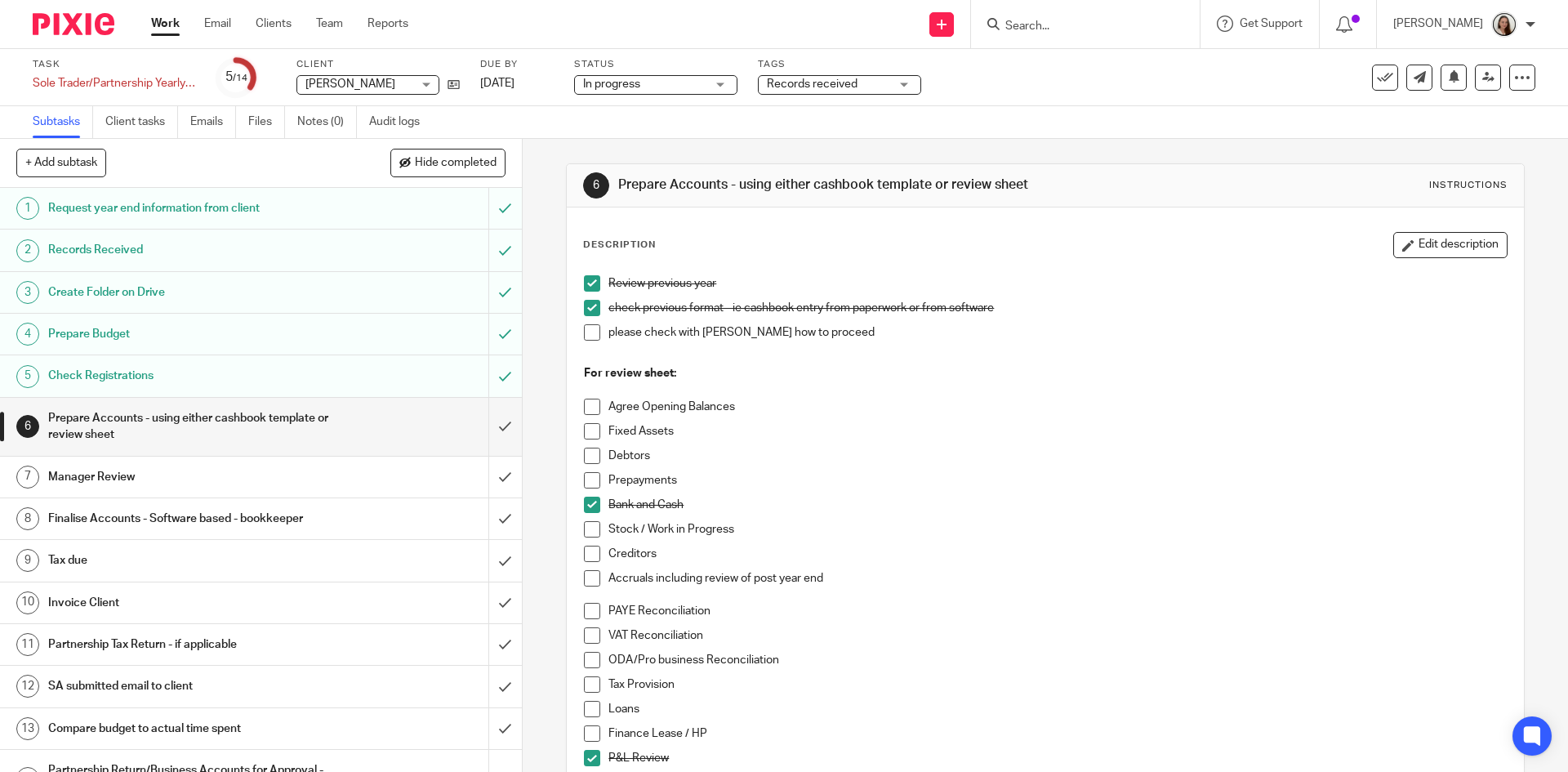
click at [923, 134] on div "Subtasks Client tasks Emails Files Notes (0) Audit logs" at bounding box center [784, 123] width 1568 height 33
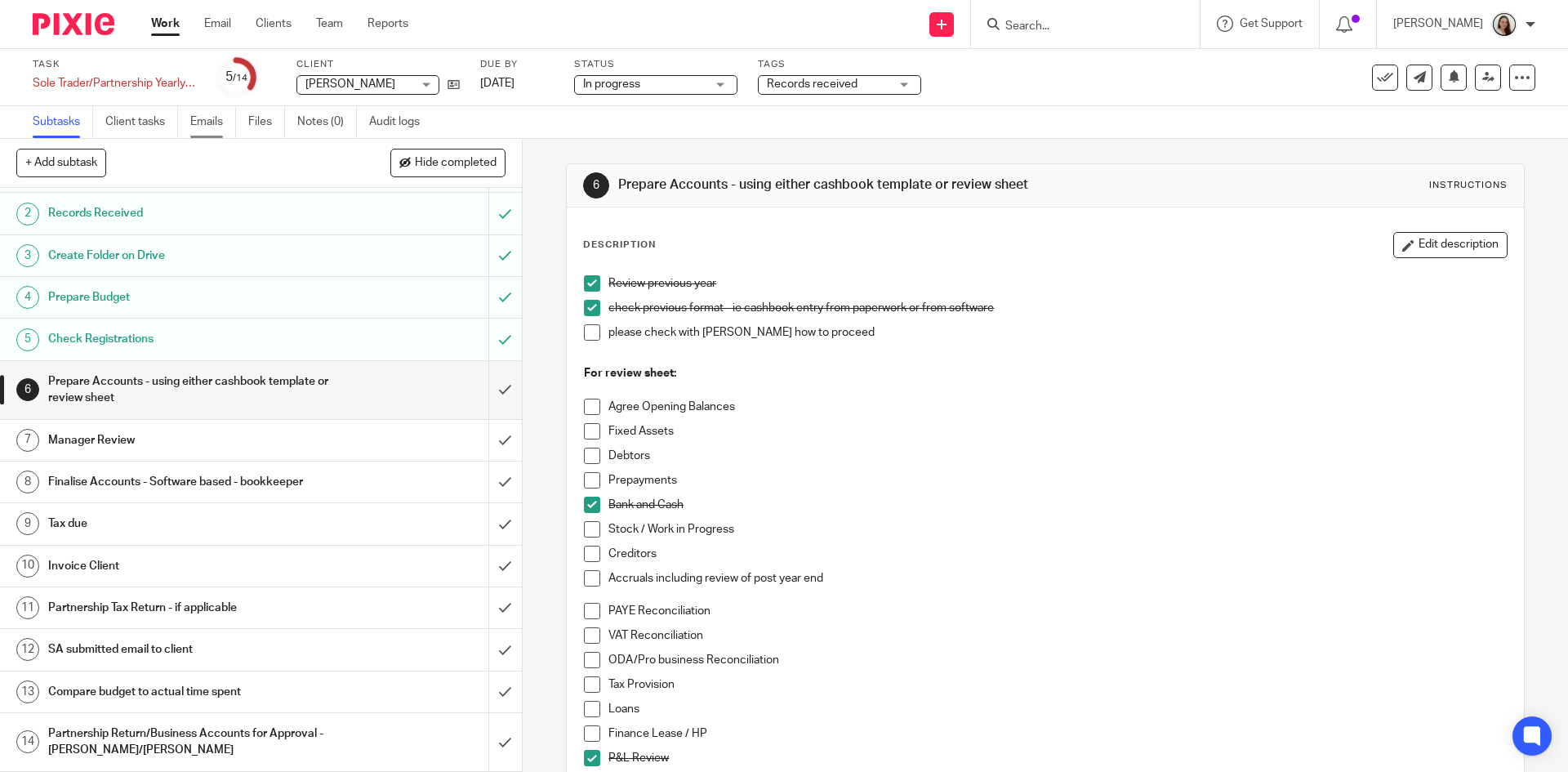
click at [226, 120] on link "Emails" at bounding box center [213, 122] width 46 height 32
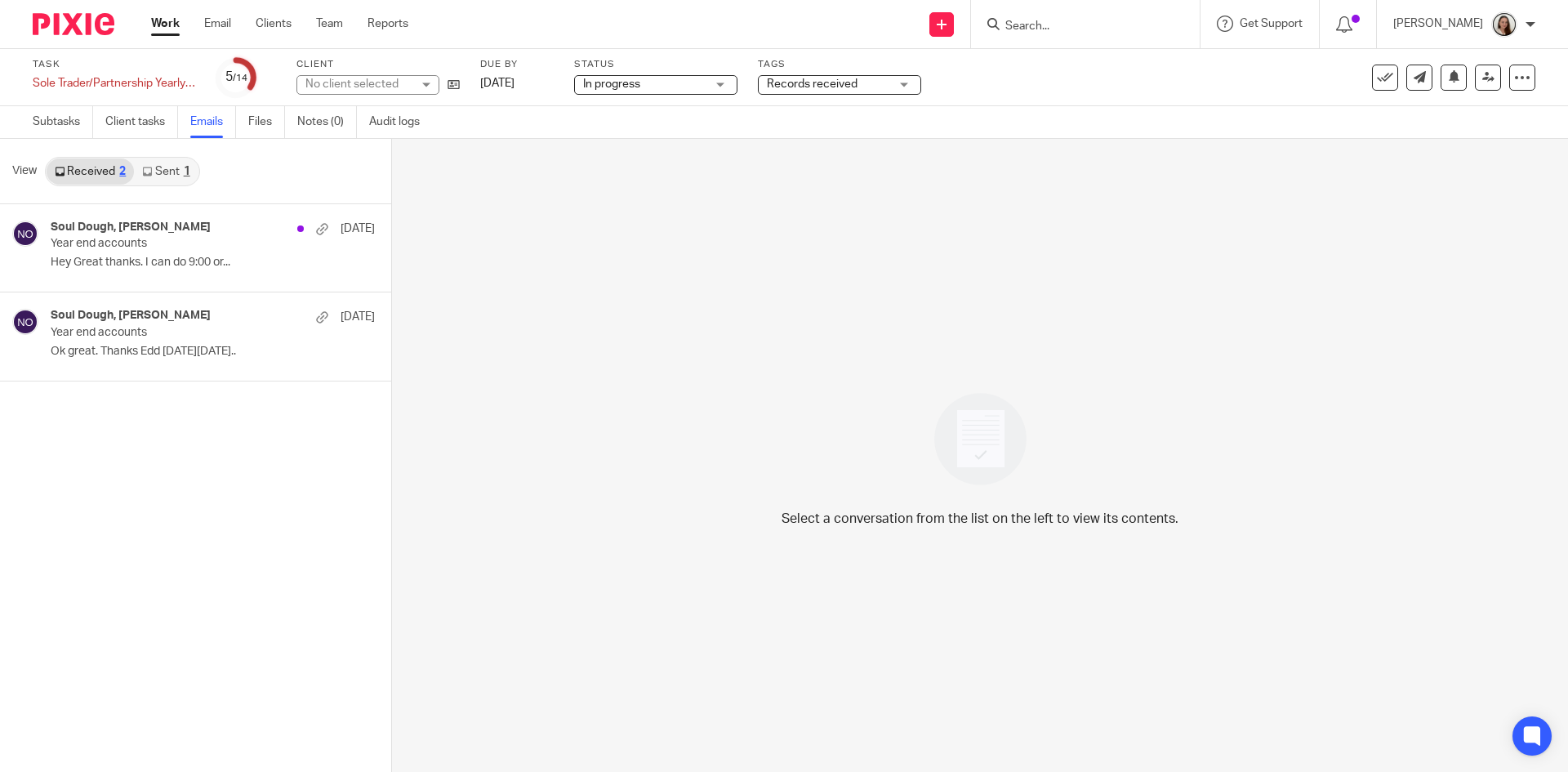
click at [165, 168] on link "Sent 1" at bounding box center [165, 171] width 63 height 26
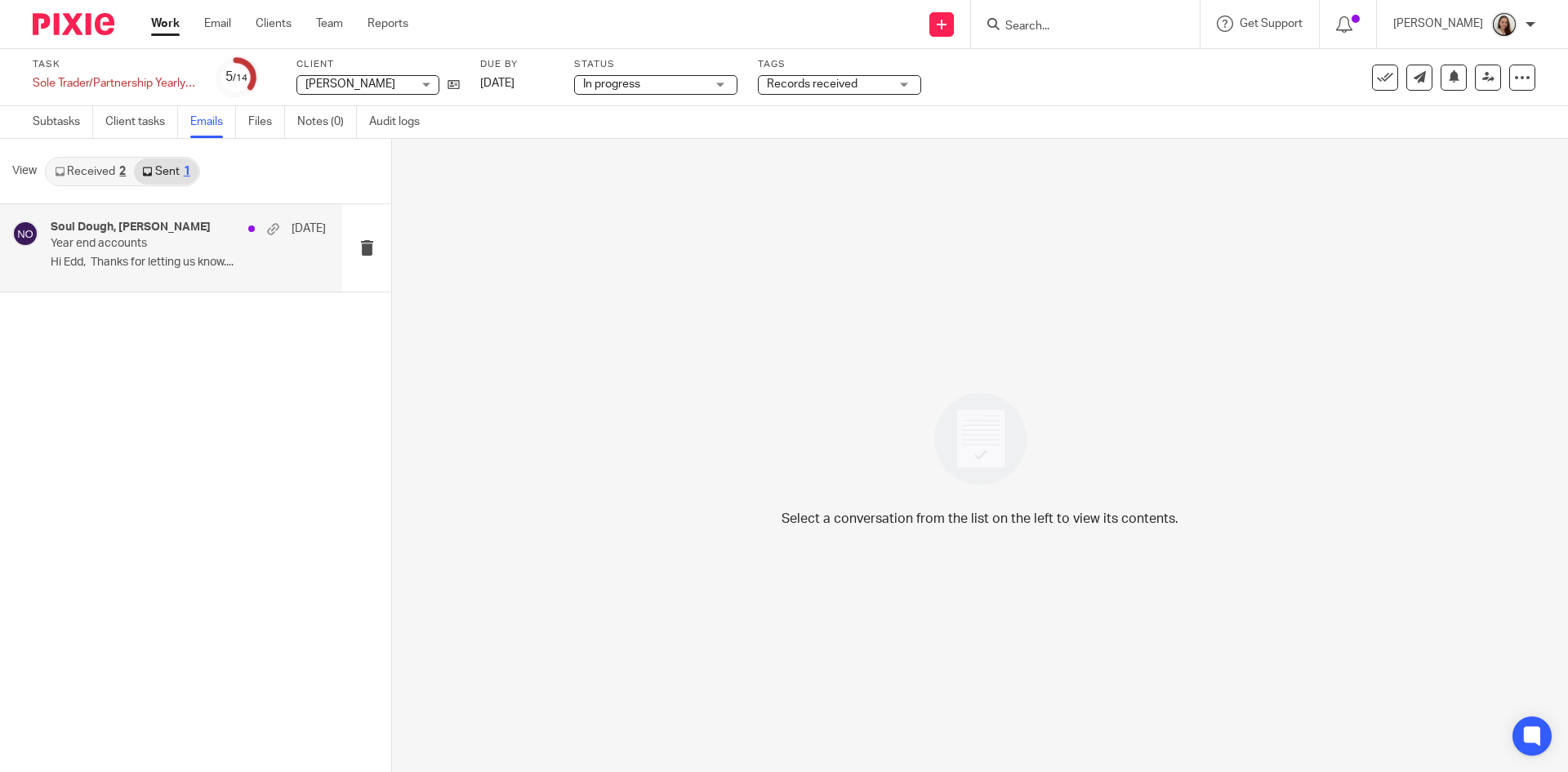
click at [159, 248] on p "Year end accounts" at bounding box center [161, 243] width 221 height 14
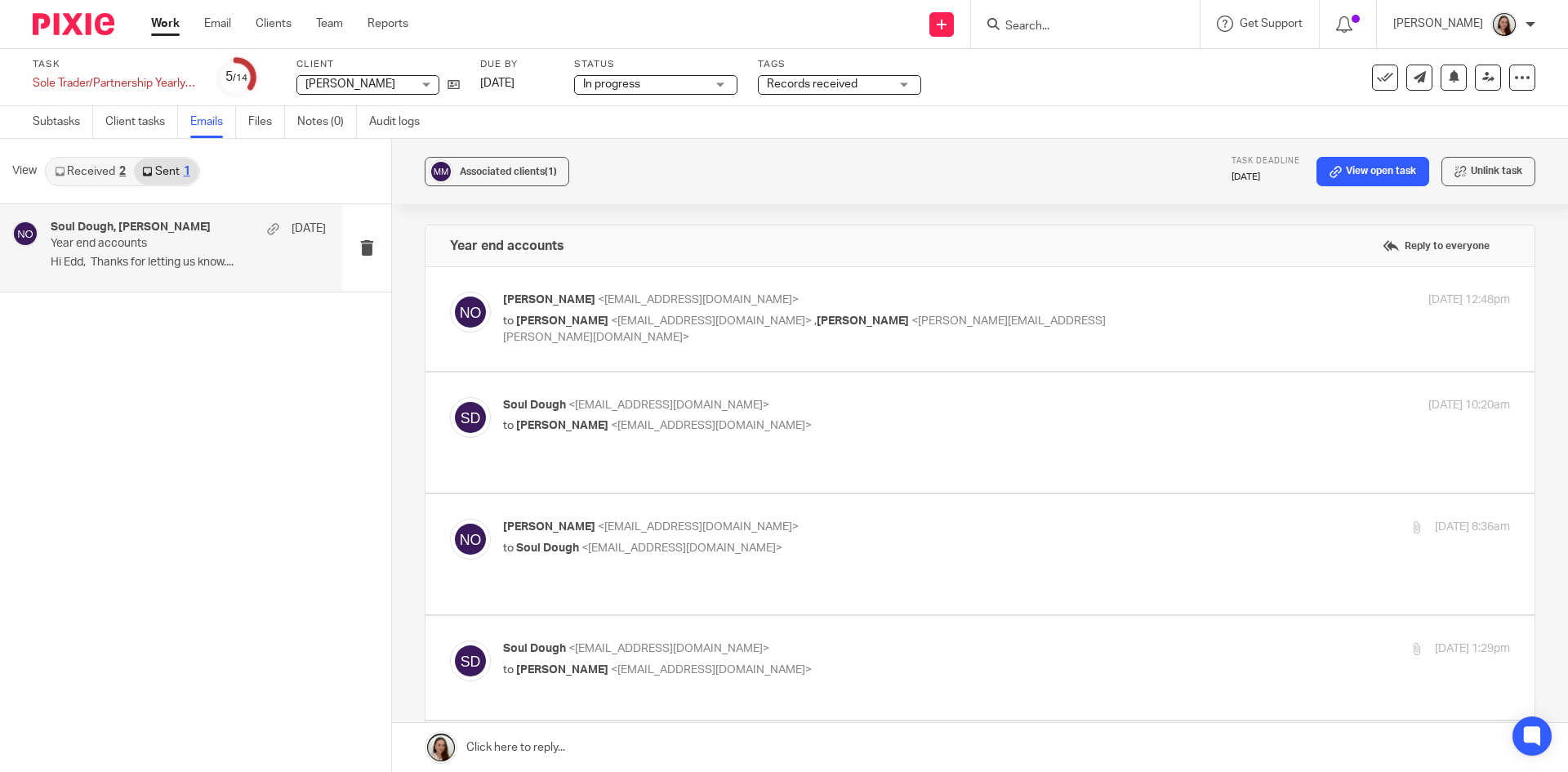
click at [768, 327] on p "to [PERSON_NAME] <[EMAIL_ADDRESS][DOMAIN_NAME]> , [PERSON_NAME] <[PERSON_NAME][…" at bounding box center [839, 329] width 671 height 34
checkbox input "true"
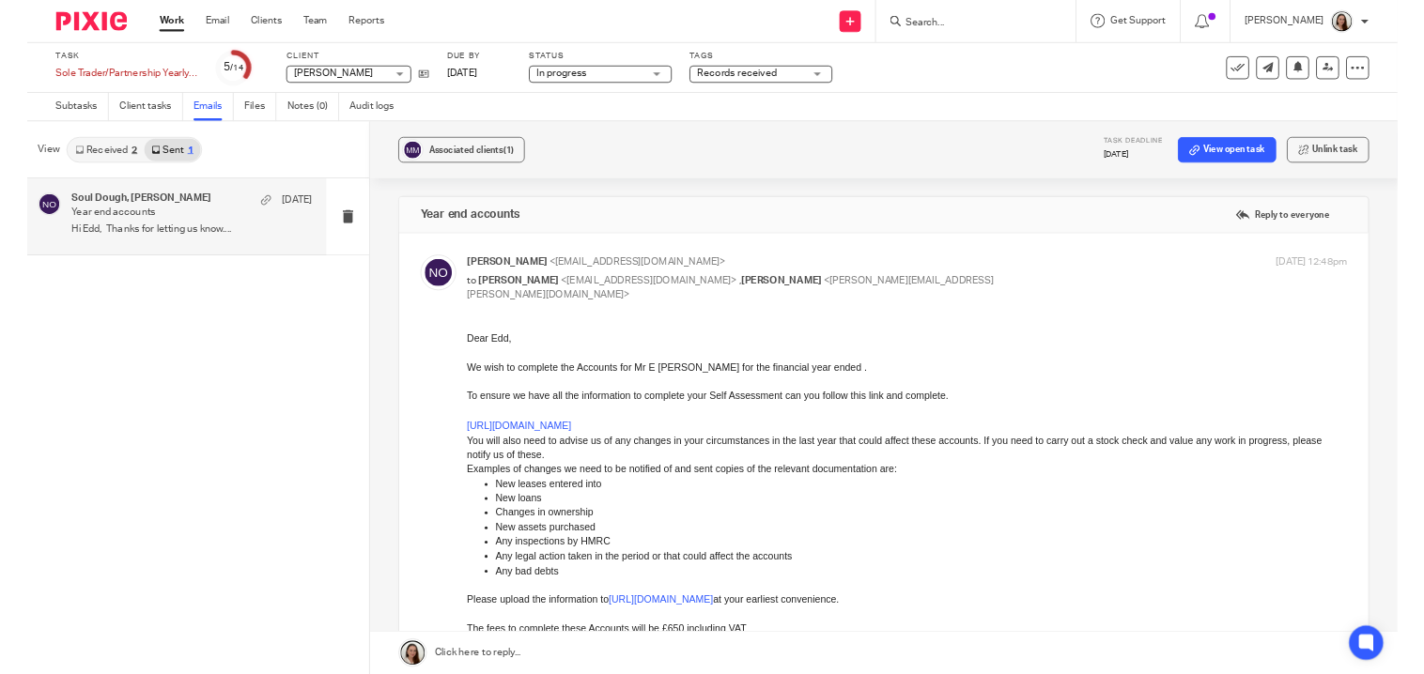
scroll to position [94, 0]
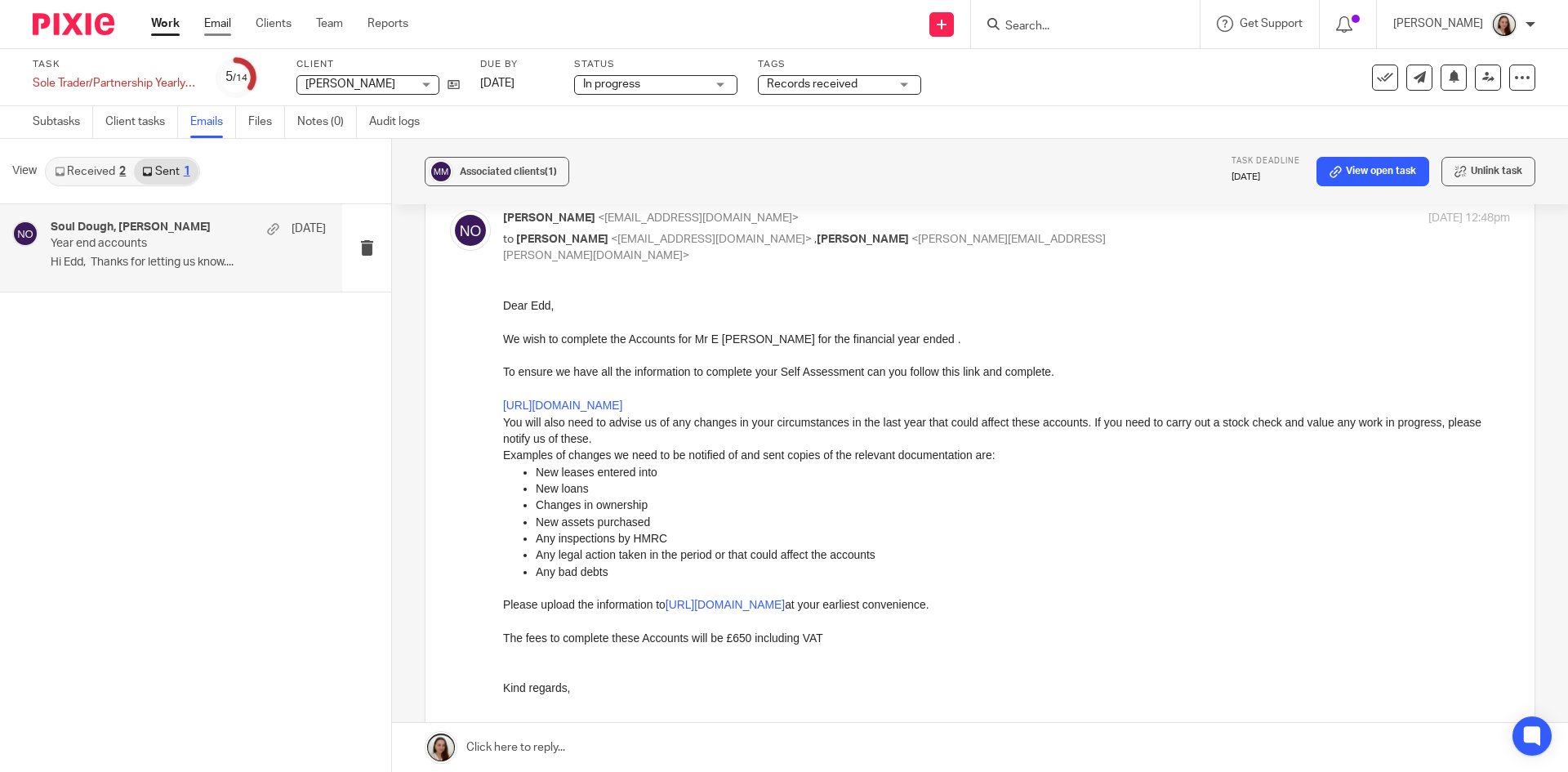
click at [224, 21] on link "Email" at bounding box center [217, 23] width 27 height 17
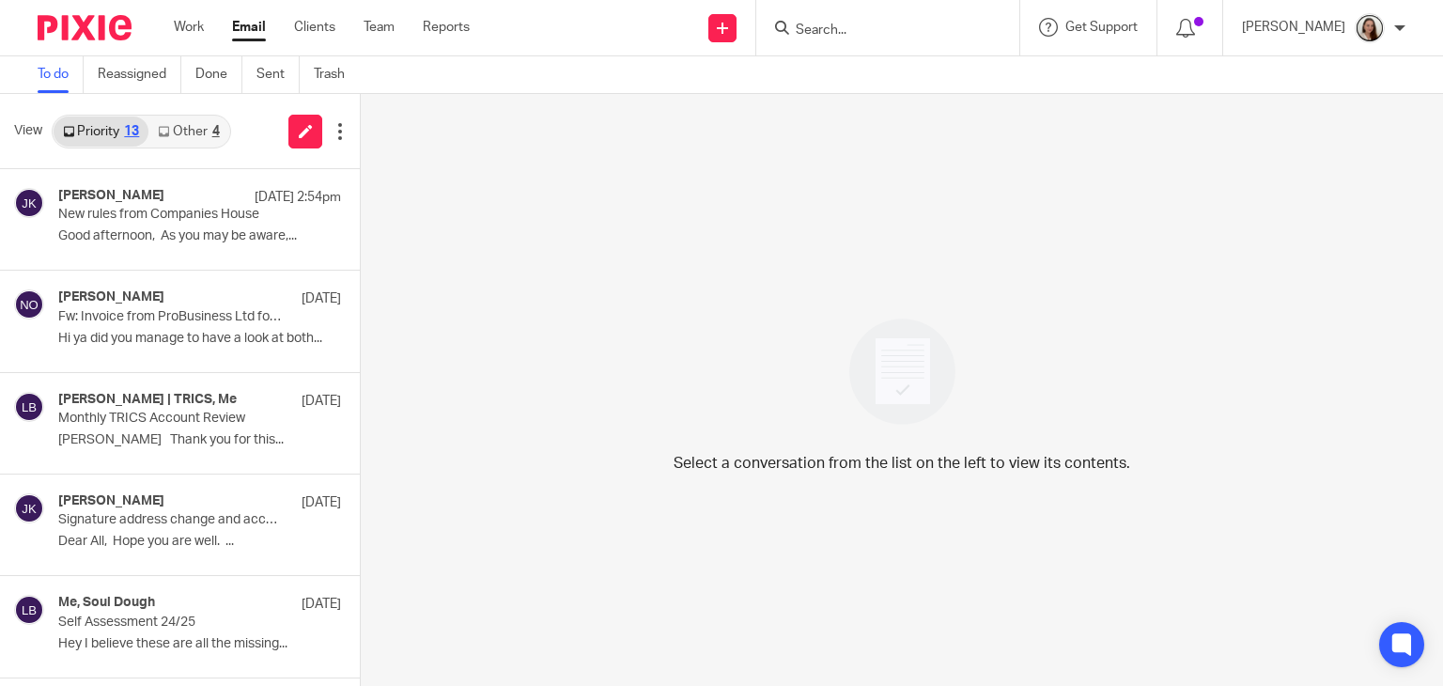
drag, startPoint x: 176, startPoint y: 142, endPoint x: 178, endPoint y: 159, distance: 17.0
click at [176, 141] on link "Other 4" at bounding box center [188, 131] width 80 height 30
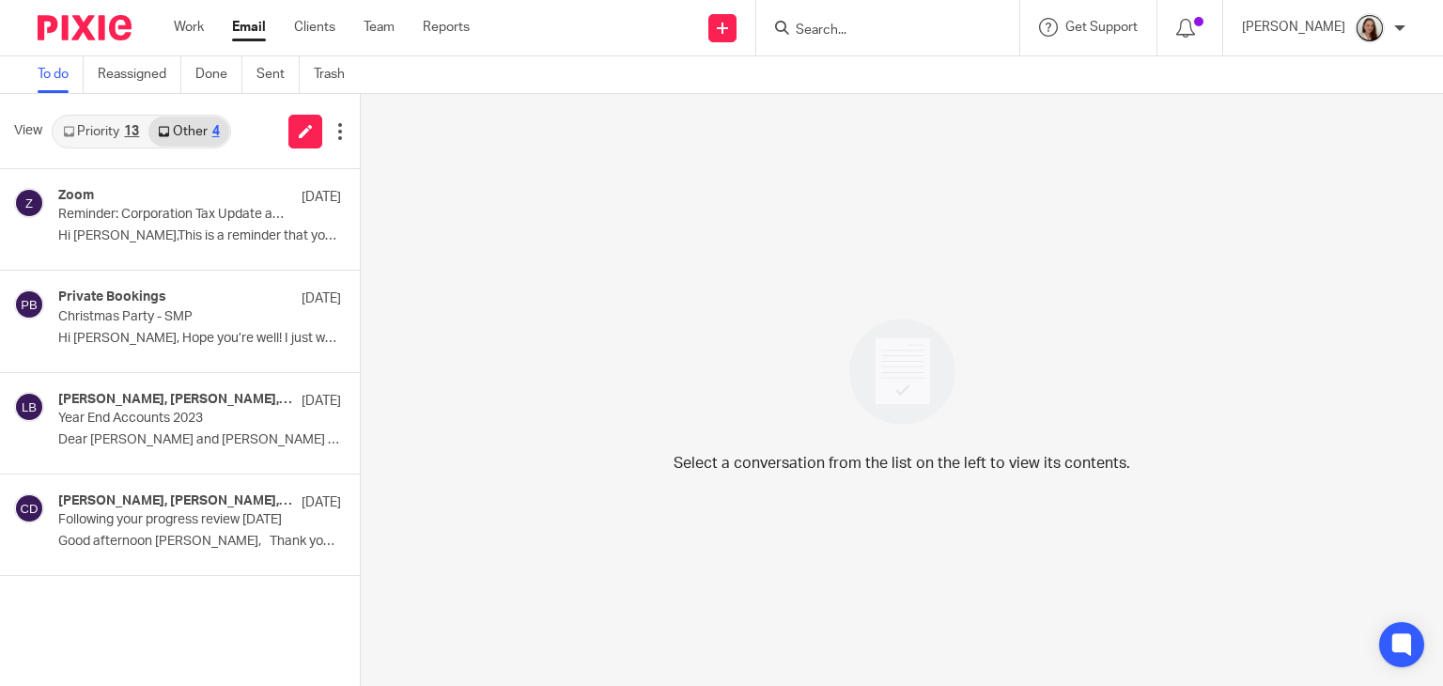
click at [90, 123] on link "Priority 13" at bounding box center [101, 131] width 95 height 30
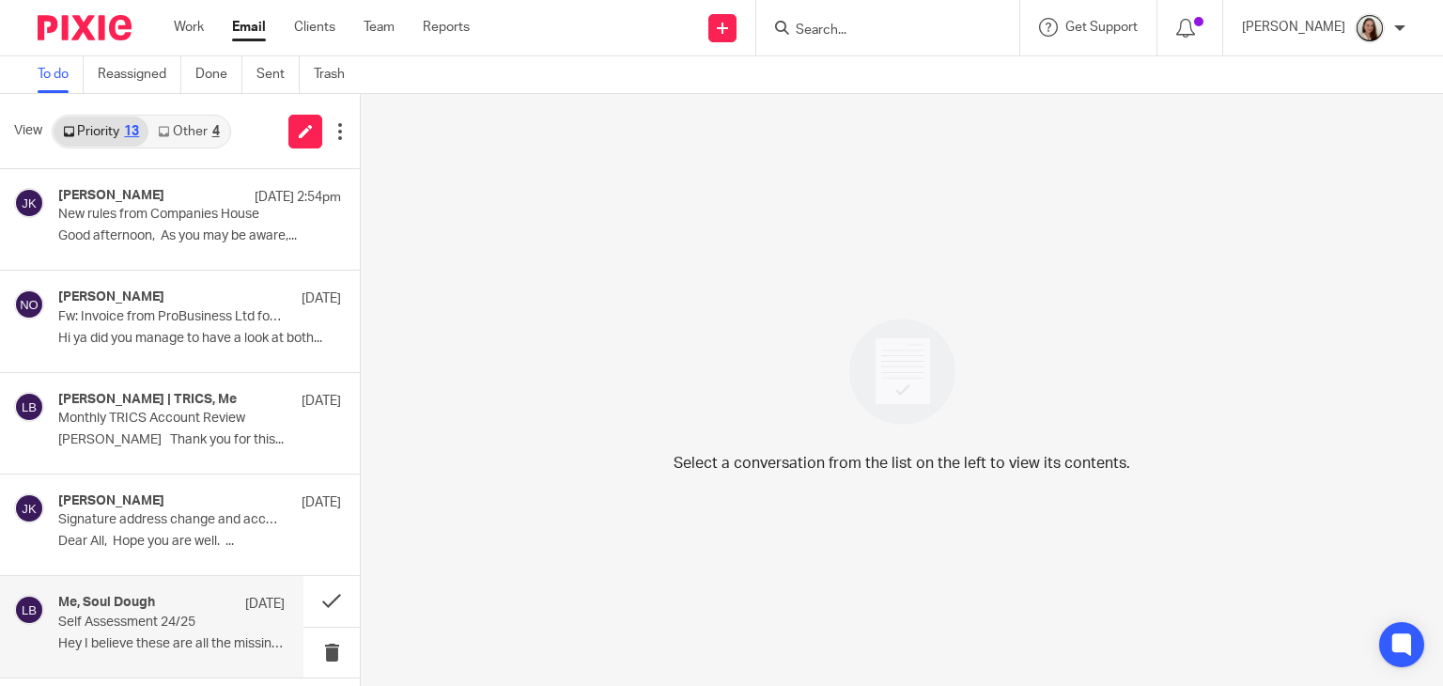
click at [154, 632] on div "Me, Soul Dough 6 Oct Self Assessment 24/25 Hey I believe these are all the miss…" at bounding box center [171, 626] width 226 height 63
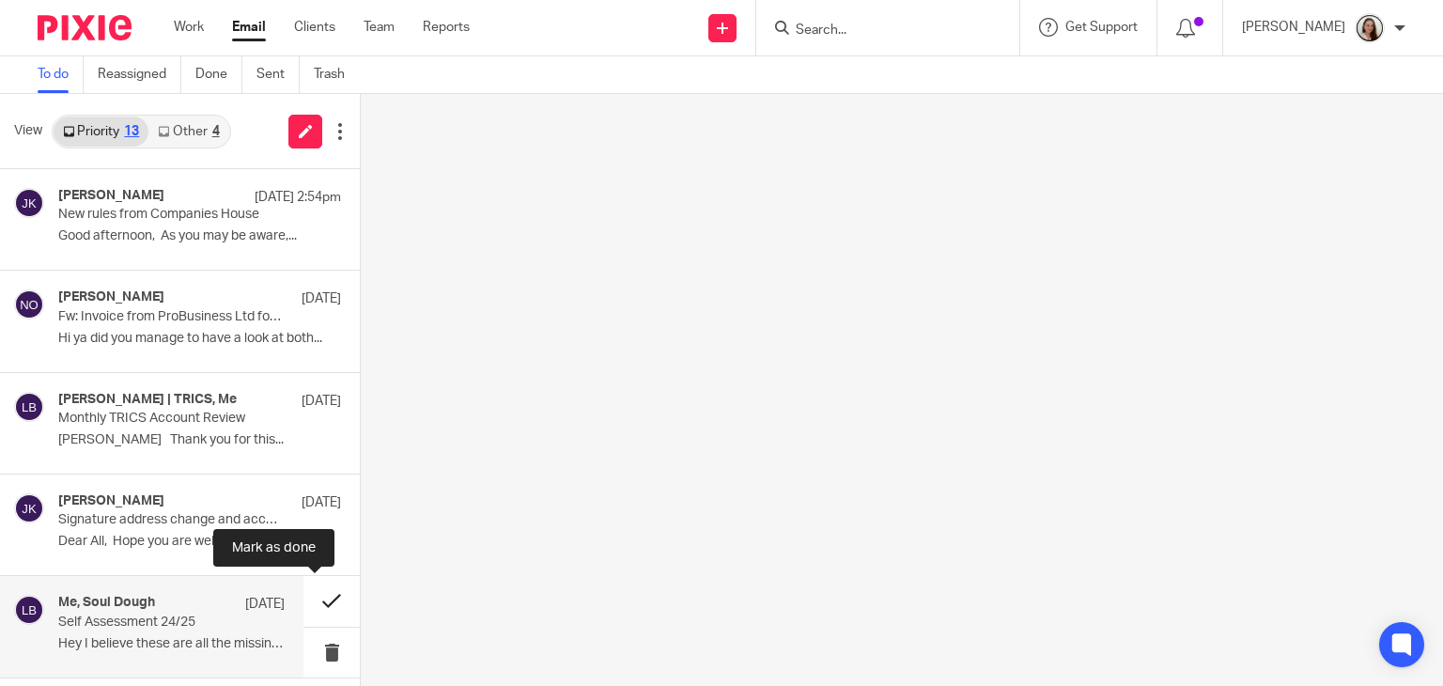
click at [327, 600] on button at bounding box center [331, 601] width 56 height 50
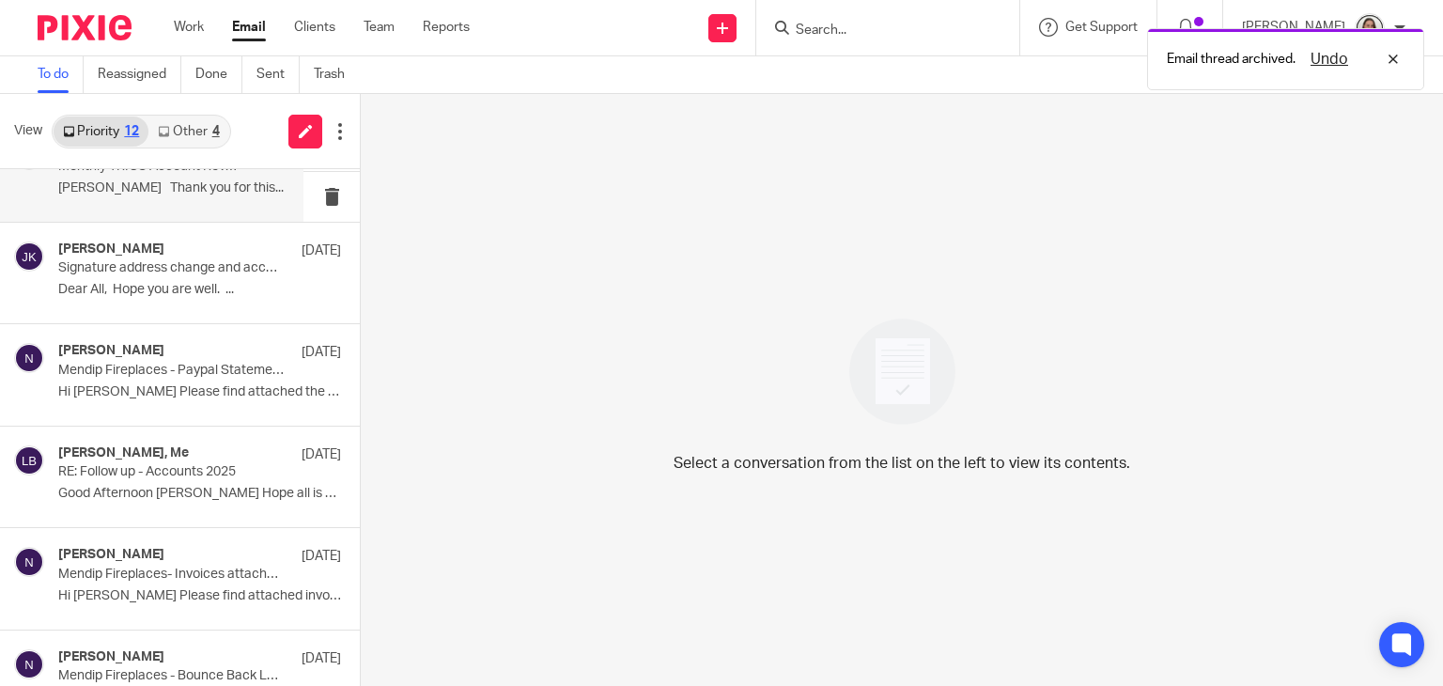
scroll to position [282, 0]
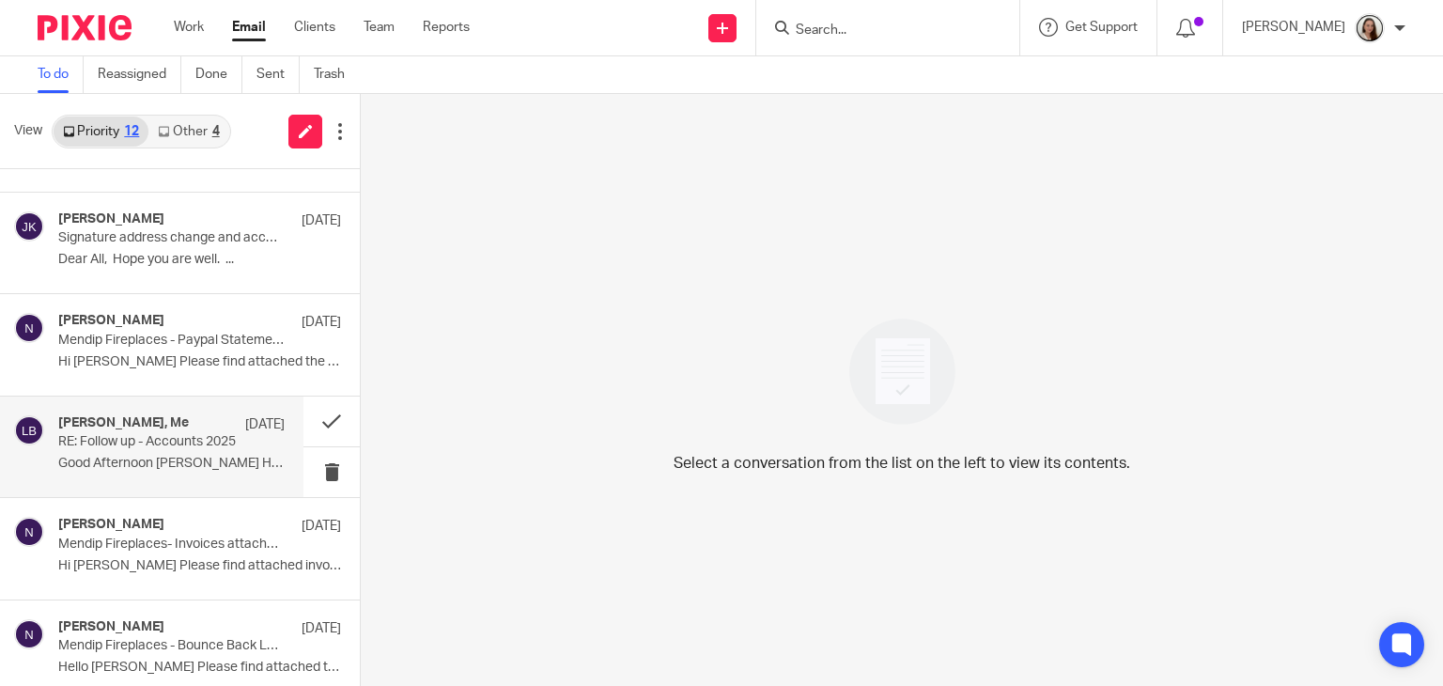
click at [203, 474] on div "Natalie, Me 1 Oct RE: Follow up - Accounts 2025 Good Afternoon Lory Hope all is…" at bounding box center [171, 446] width 226 height 63
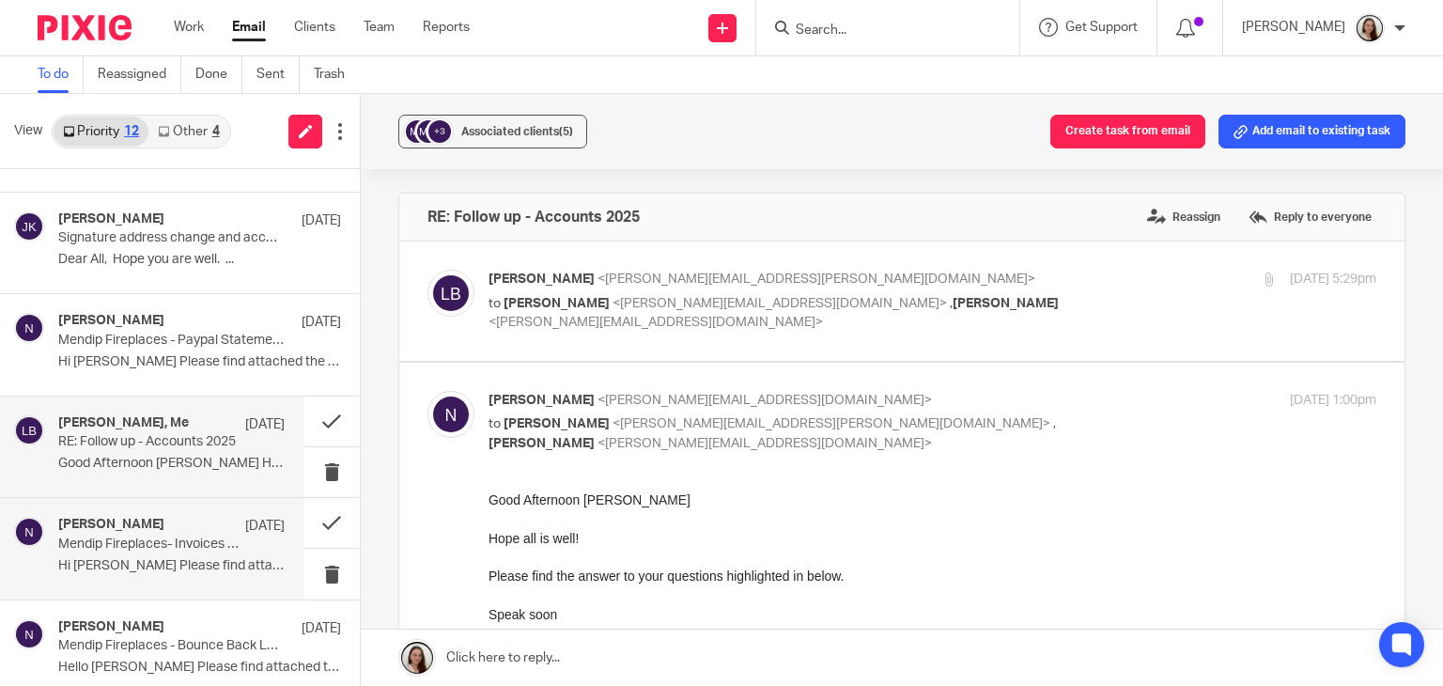
scroll to position [0, 0]
click at [192, 580] on div "Natalie 1 Oct Mendip Fireplaces- Invoices attached for Replacement Car Park Fen…" at bounding box center [151, 548] width 303 height 100
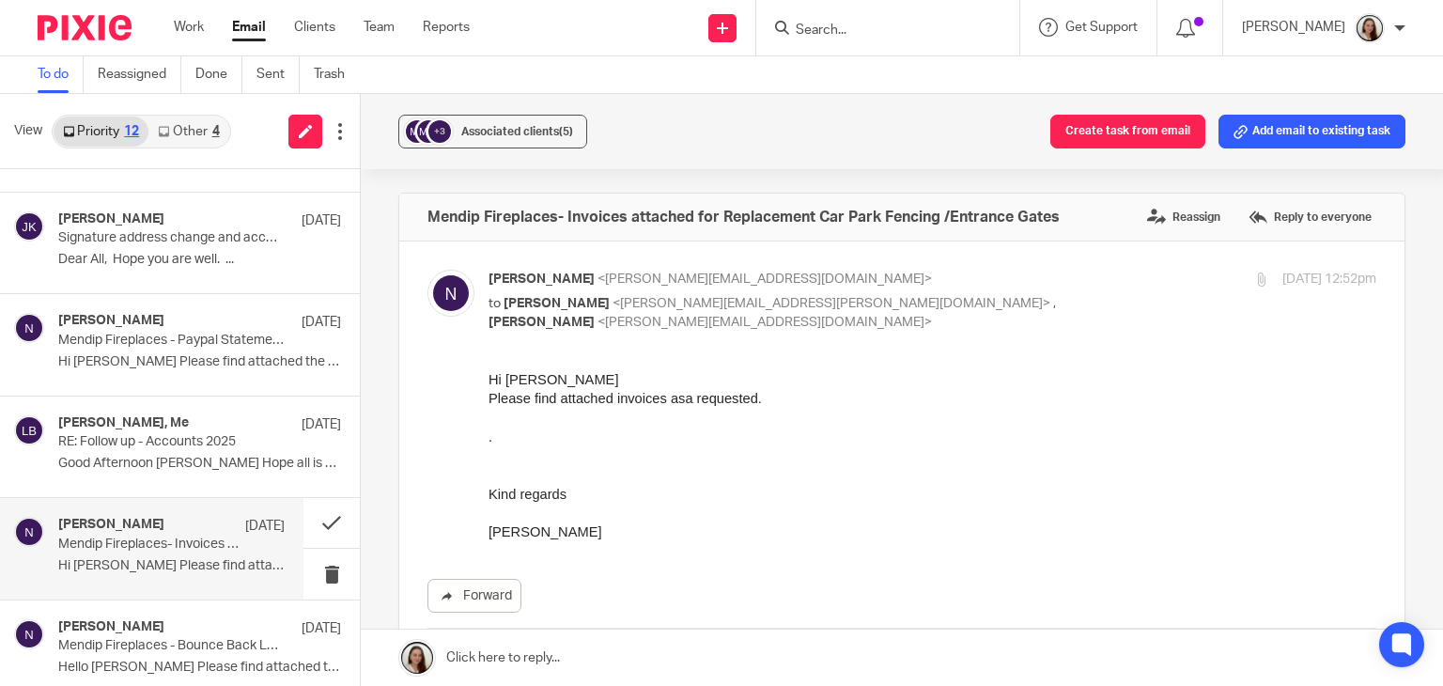
click at [654, 140] on div "+3 Associated clients (5) Create task from email Add email to existing task" at bounding box center [902, 131] width 1082 height 75
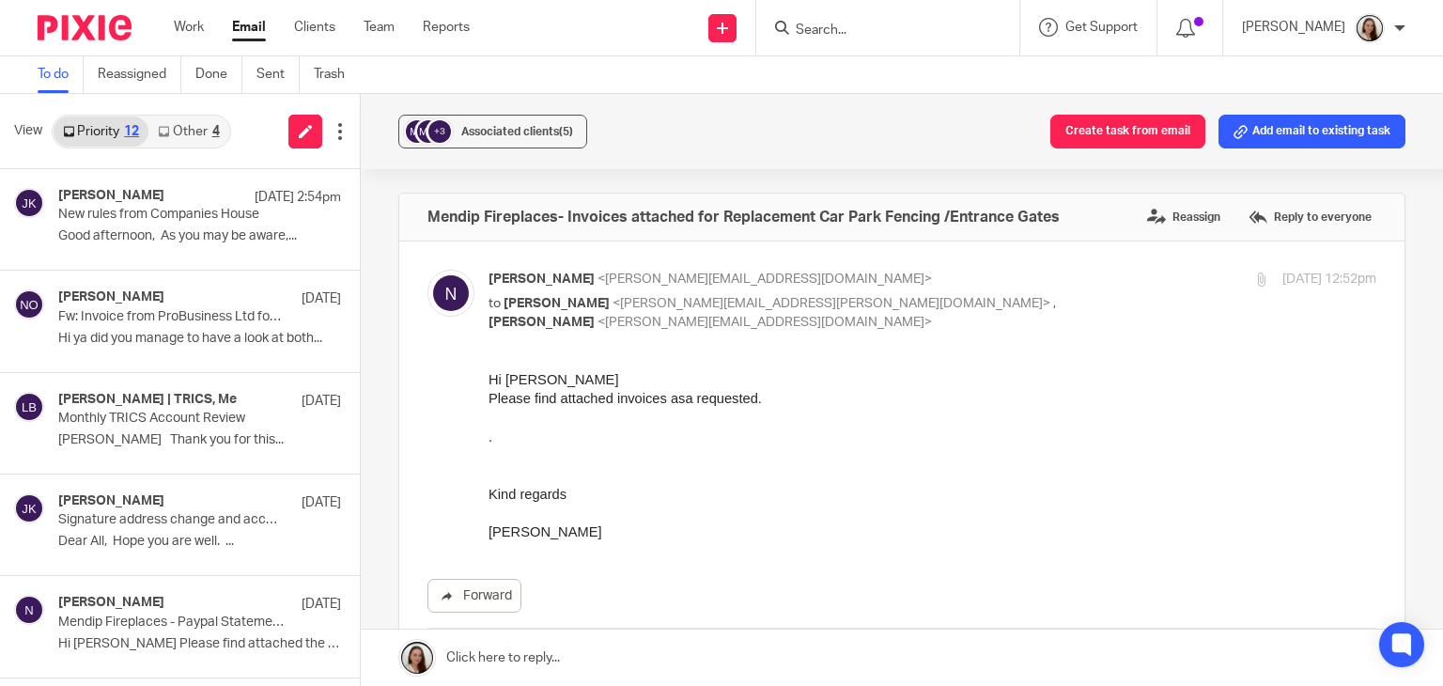
click at [208, 125] on link "Other 4" at bounding box center [188, 131] width 80 height 30
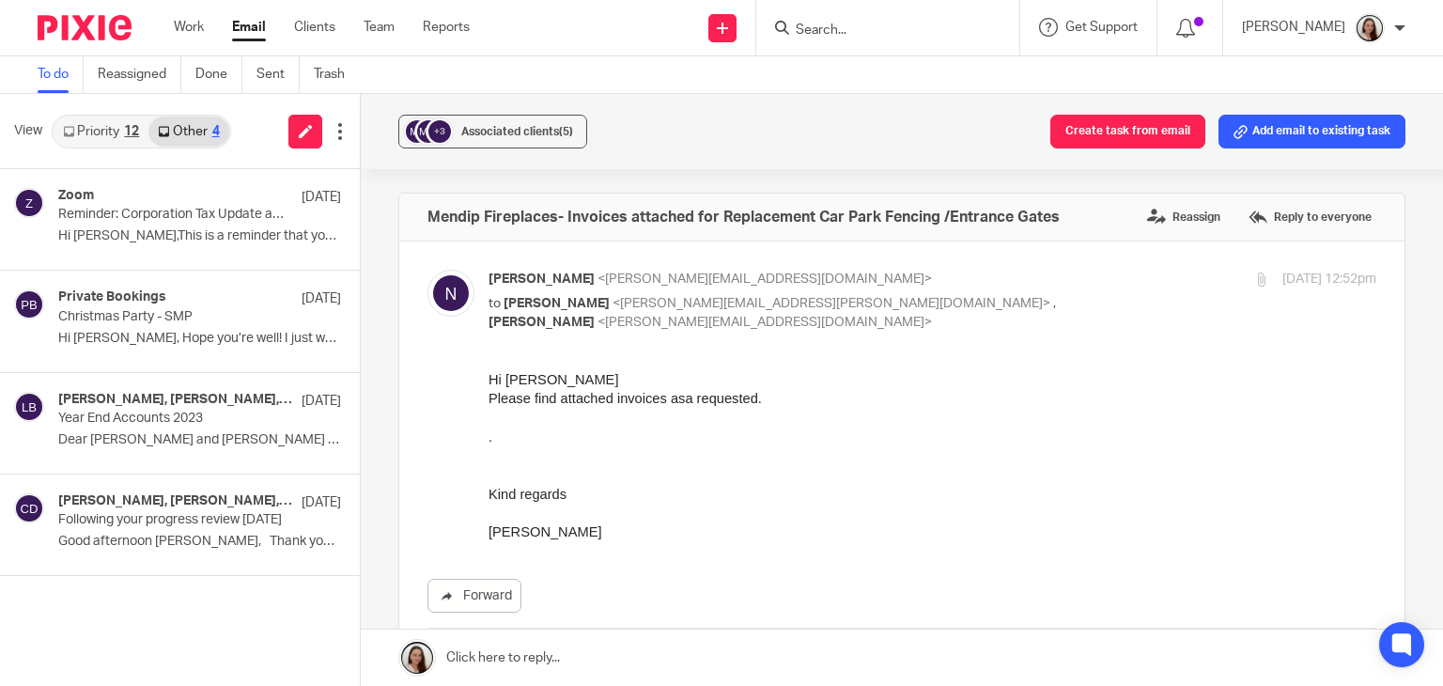
click at [109, 147] on div "View Priority 12 Other 4" at bounding box center [180, 131] width 360 height 75
drag, startPoint x: 113, startPoint y: 131, endPoint x: 371, endPoint y: 142, distance: 258.5
click at [113, 131] on link "Priority 12" at bounding box center [101, 131] width 95 height 30
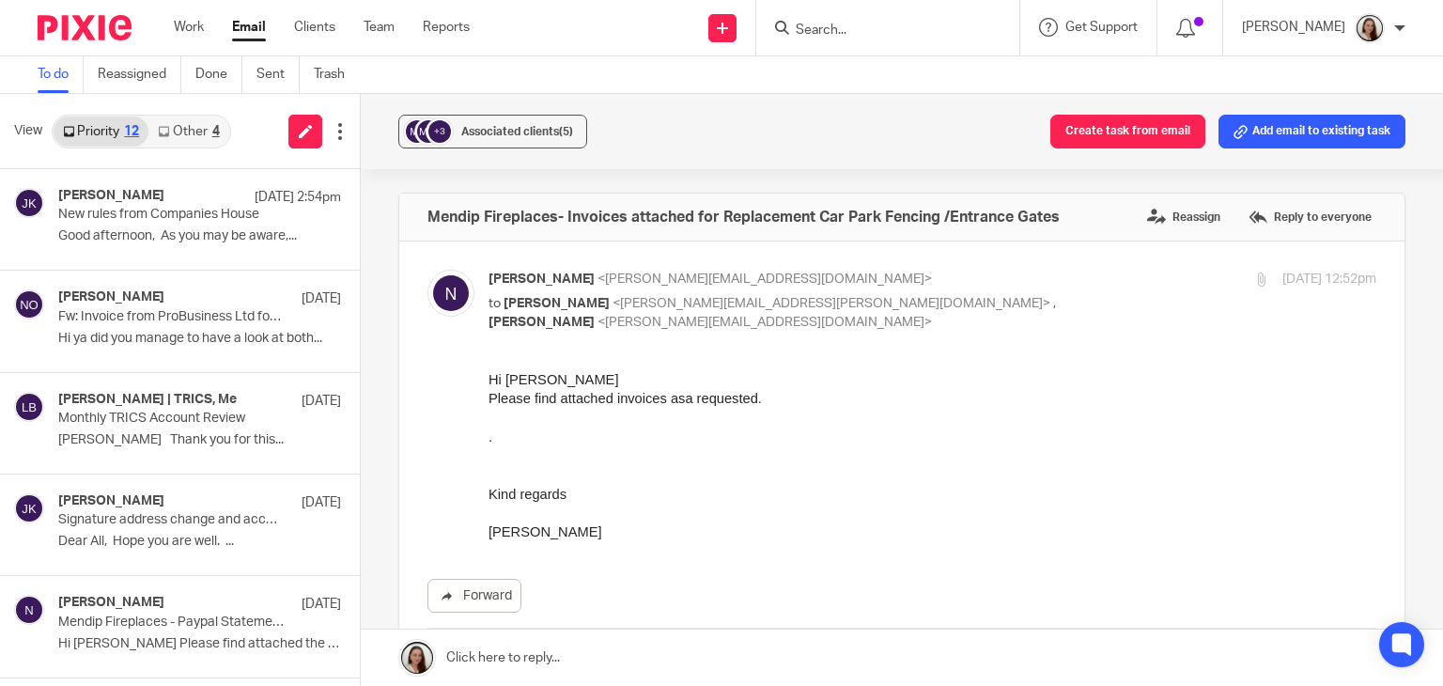
click at [187, 135] on link "Other 4" at bounding box center [188, 131] width 80 height 30
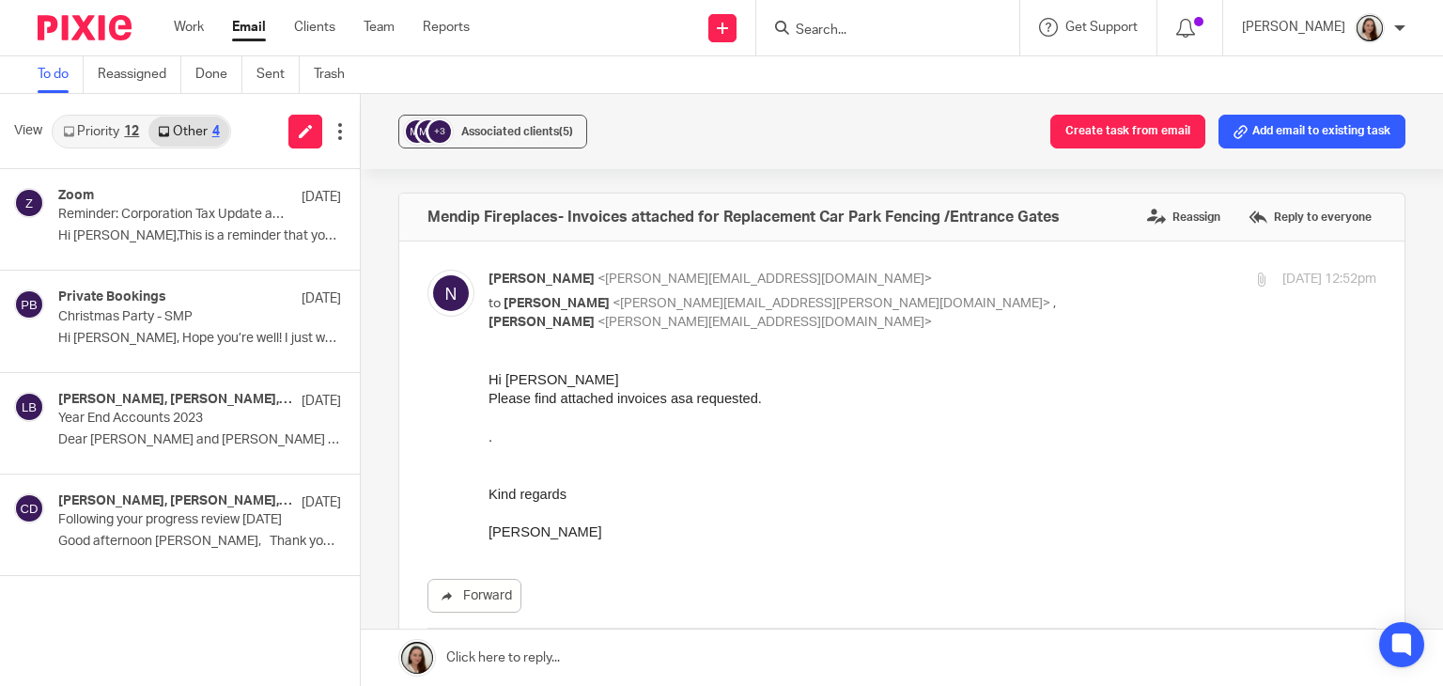
click at [108, 135] on link "Priority 12" at bounding box center [101, 131] width 95 height 30
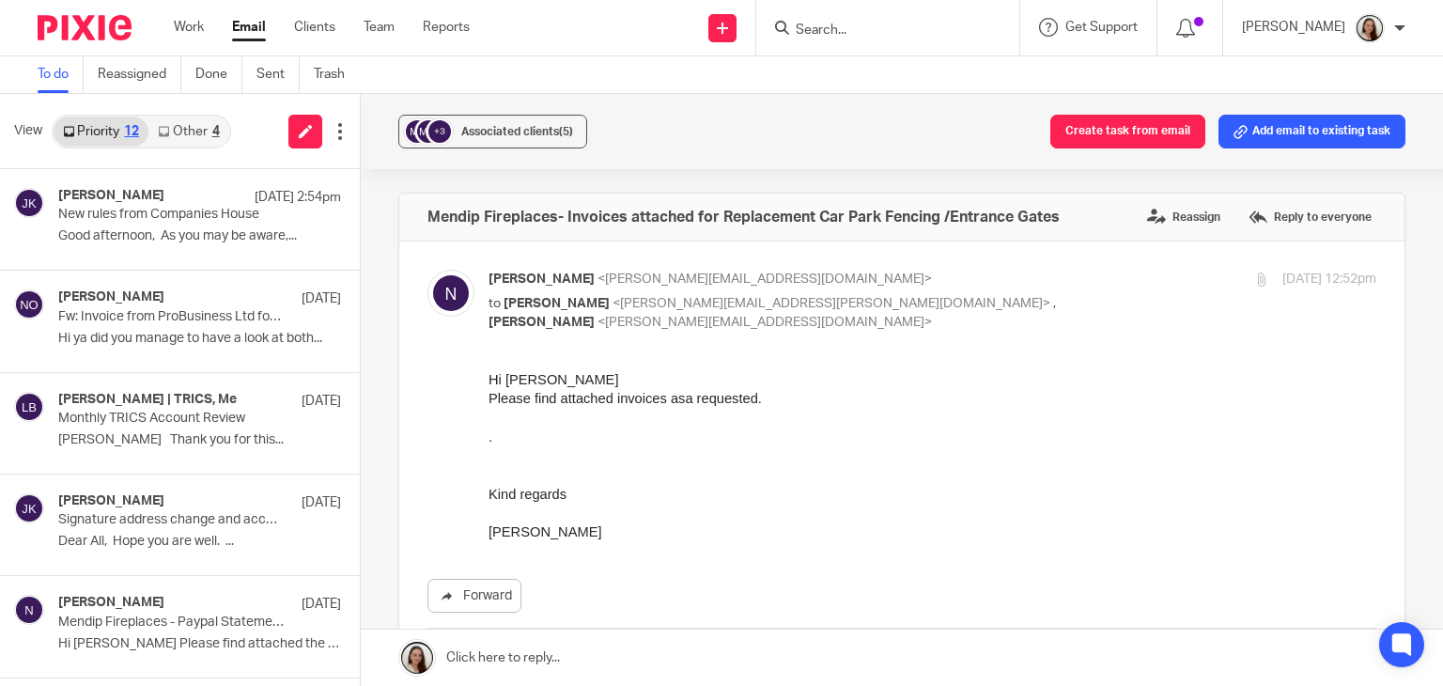
click at [174, 126] on link "Other 4" at bounding box center [188, 131] width 80 height 30
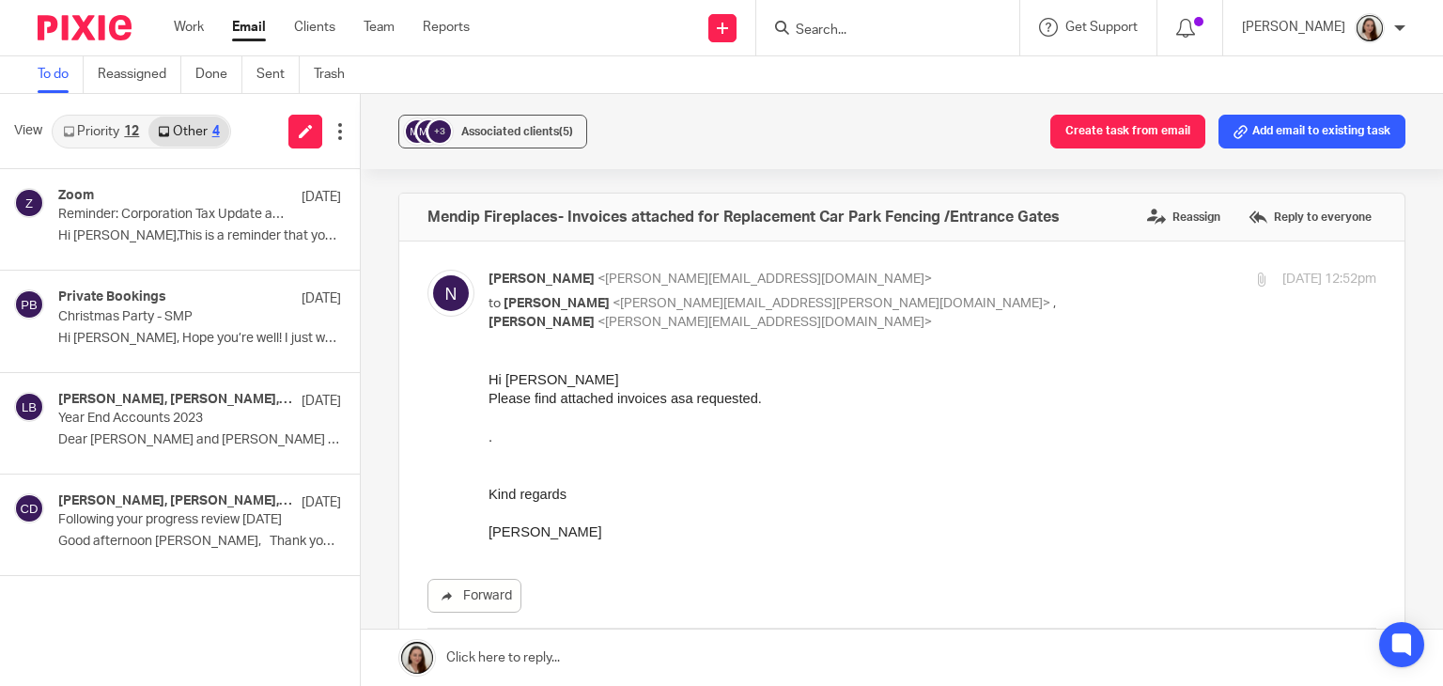
click at [108, 121] on link "Priority 12" at bounding box center [101, 131] width 95 height 30
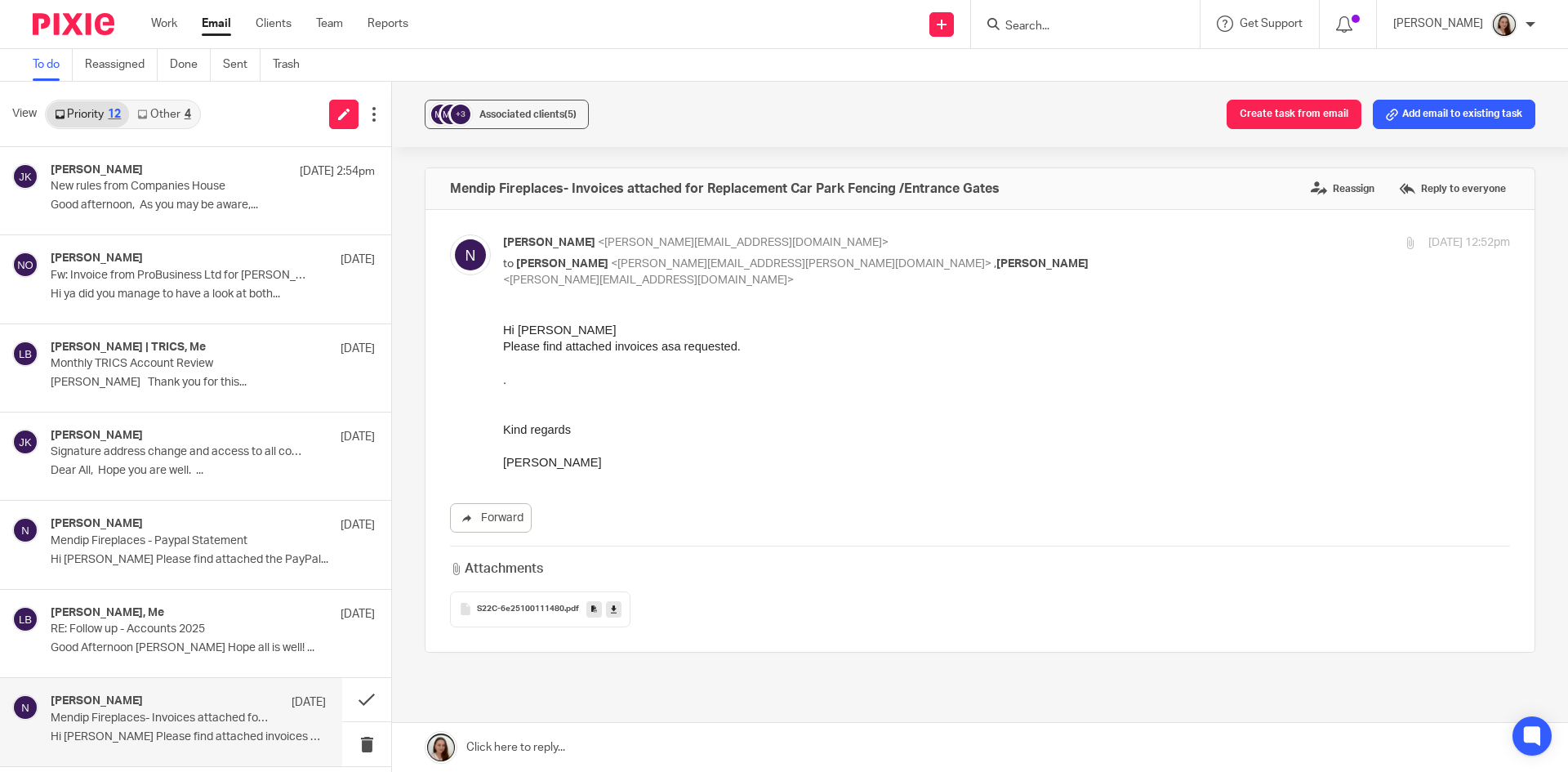
drag, startPoint x: 1135, startPoint y: 40, endPoint x: 1127, endPoint y: 32, distance: 11.3
click at [1134, 40] on div at bounding box center [1085, 23] width 229 height 48
click at [1125, 30] on input "Search" at bounding box center [1077, 27] width 147 height 15
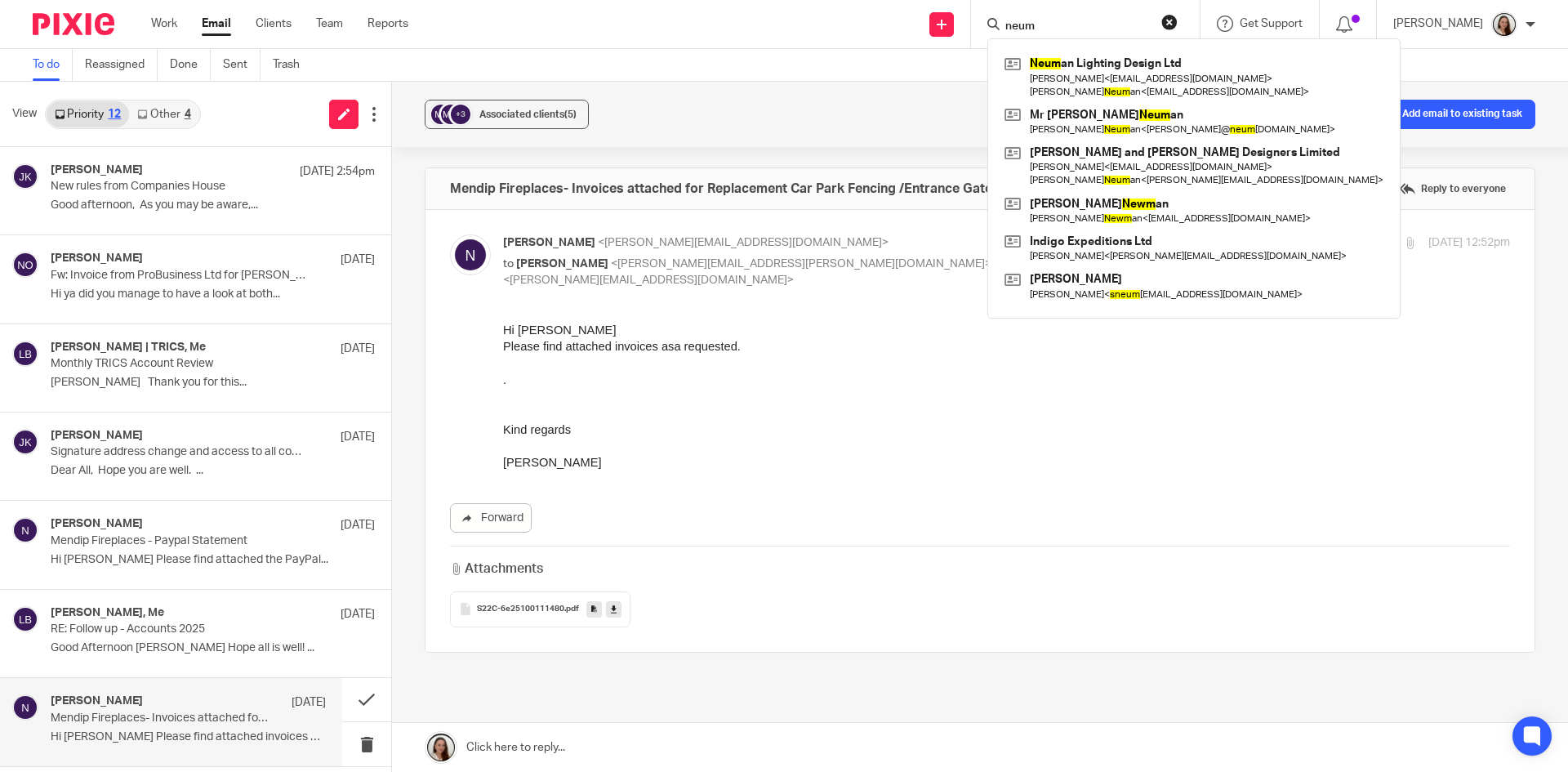
type input "neum"
click at [902, 367] on div "Hi Lory Please find attached invoices asa requested. ." at bounding box center [1007, 354] width 1007 height 66
click at [724, 356] on div "Hi Lory Please find attached invoices asa requested. ." at bounding box center [1007, 354] width 1007 height 66
drag, startPoint x: 749, startPoint y: 347, endPoint x: 1003, endPoint y: 667, distance: 408.6
click at [504, 321] on html "Hi Lory Please find attached invoices asa requested. . Kind regards Natalie" at bounding box center [1007, 395] width 1007 height 149
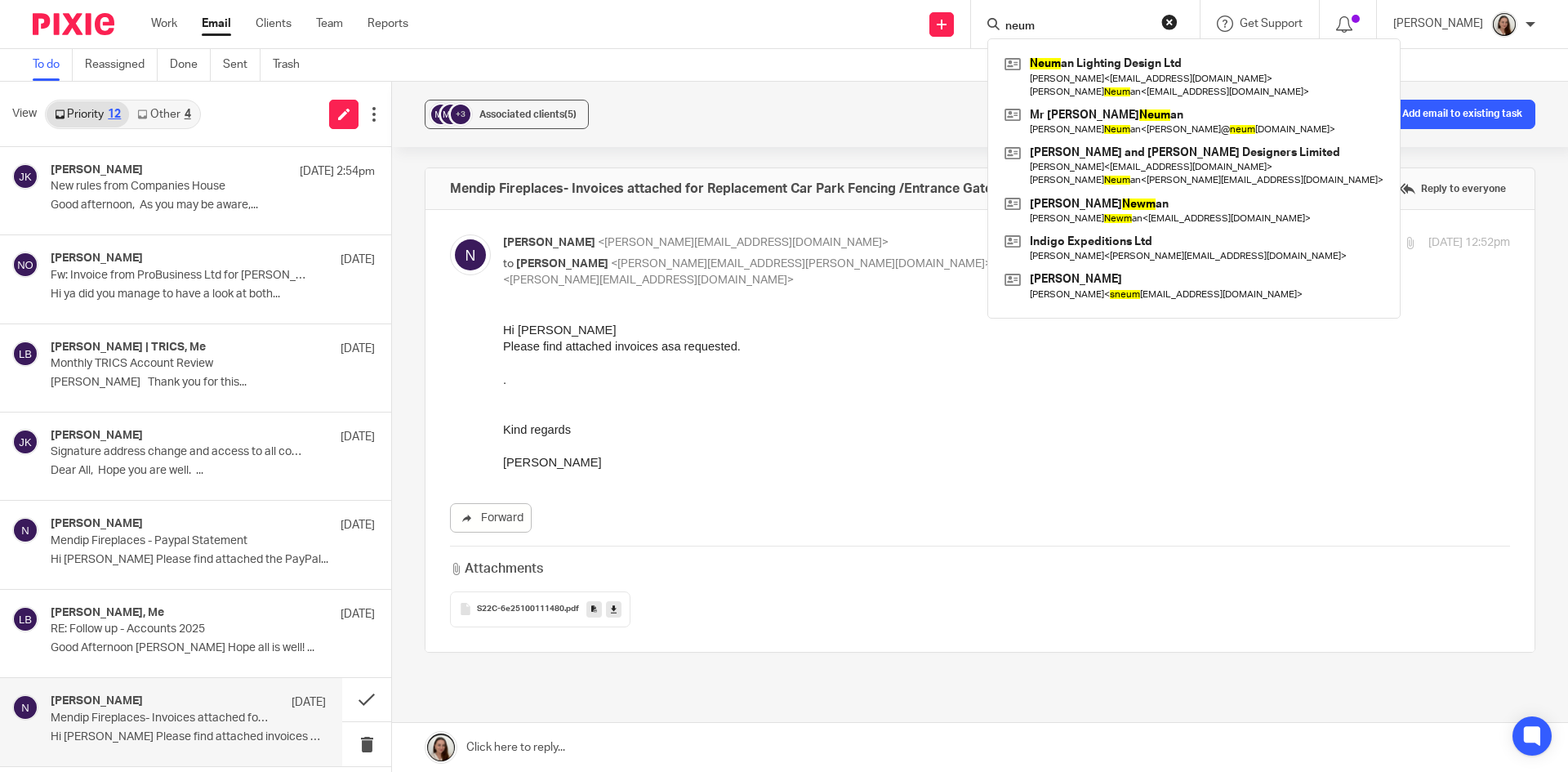
click at [548, 377] on div "Hi Lory Please find attached invoices asa requested. ." at bounding box center [1007, 354] width 1007 height 66
drag, startPoint x: 548, startPoint y: 442, endPoint x: 494, endPoint y: 318, distance: 135.2
click at [504, 321] on html "Hi Lory Please find attached invoices asa requested. . Kind regards Natalie" at bounding box center [1007, 395] width 1007 height 149
click at [524, 336] on div "Hi Lory Please find attached invoices asa requested. ." at bounding box center [1007, 354] width 1007 height 66
drag, startPoint x: 1102, startPoint y: 25, endPoint x: 1018, endPoint y: 22, distance: 84.1
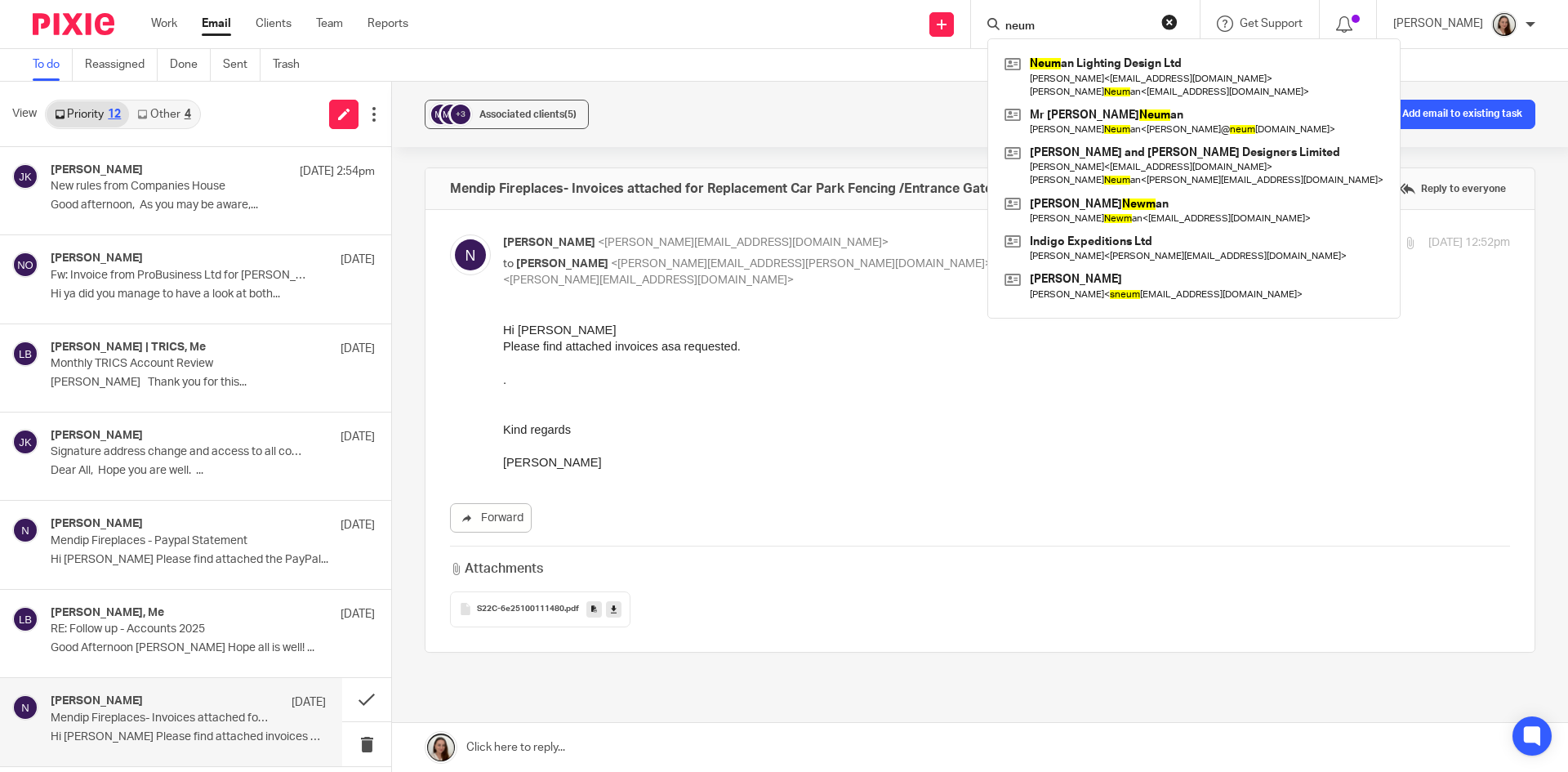
click at [1018, 22] on div "neum Neum an Lighting Design Ltd Sarah Benson < sarah_benson26@hotmail.com > Sa…" at bounding box center [1085, 23] width 229 height 48
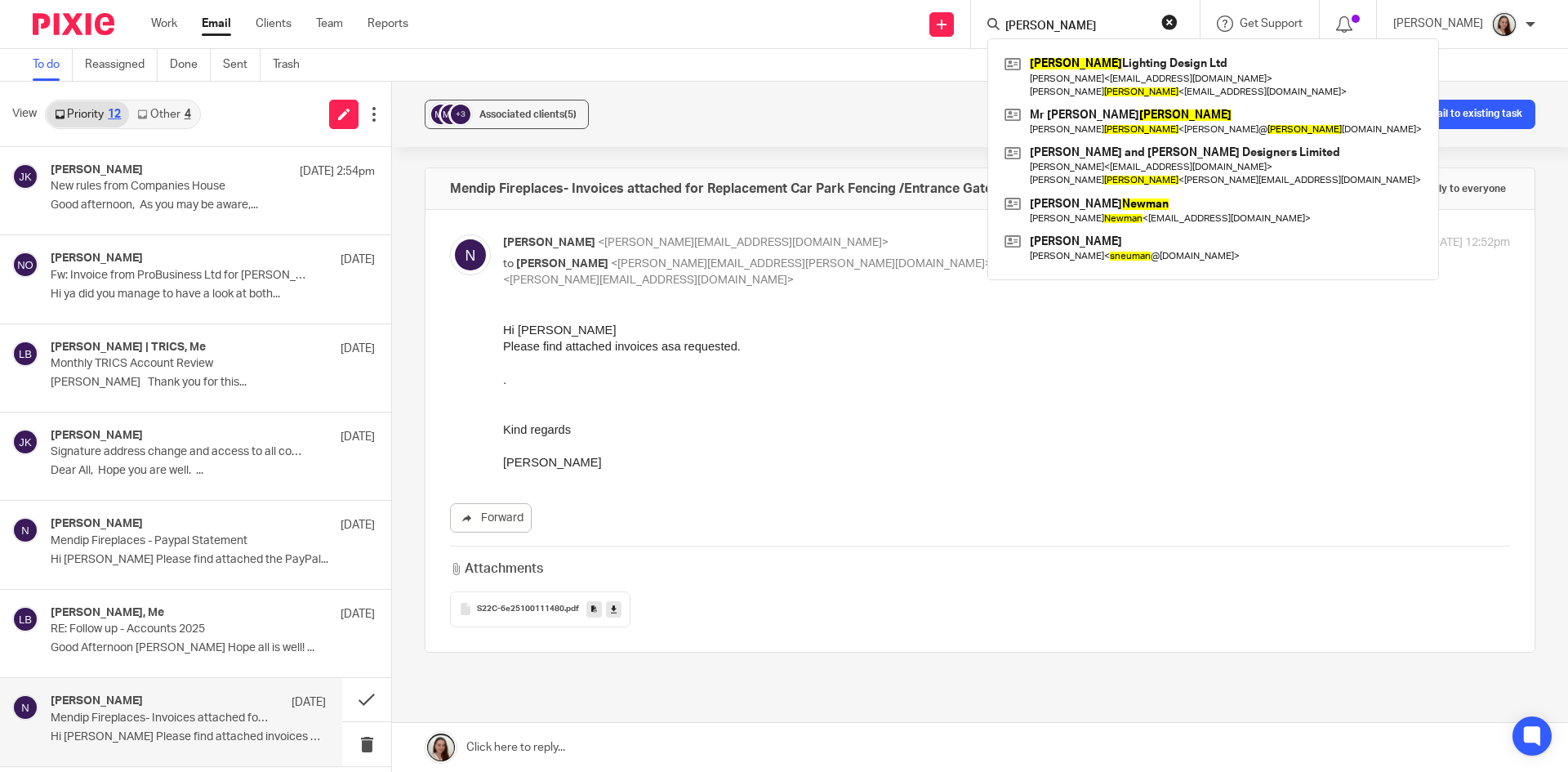
drag, startPoint x: 1123, startPoint y: 26, endPoint x: 1018, endPoint y: 25, distance: 105.0
click at [1018, 25] on div "neuman Neuman Lighting Design Ltd Sarah Benson < sarah_benson26@hotmail.com > S…" at bounding box center [1085, 23] width 229 height 48
type input "neuman"
click at [807, 117] on div "+3 Associated clients (5) Create task from email Add email to existing task" at bounding box center [980, 114] width 1177 height 65
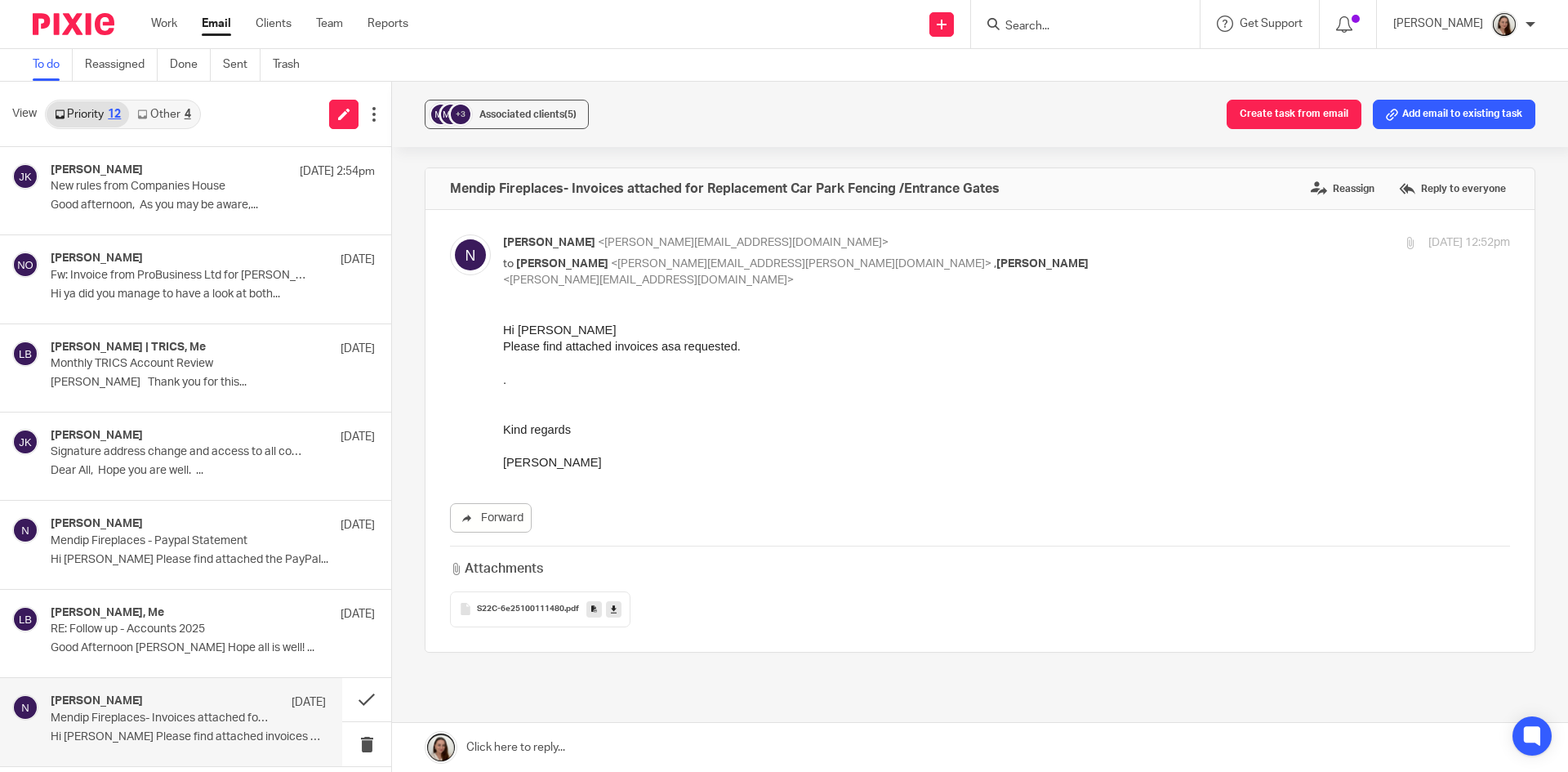
click at [1148, 20] on input "Search" at bounding box center [1077, 27] width 147 height 15
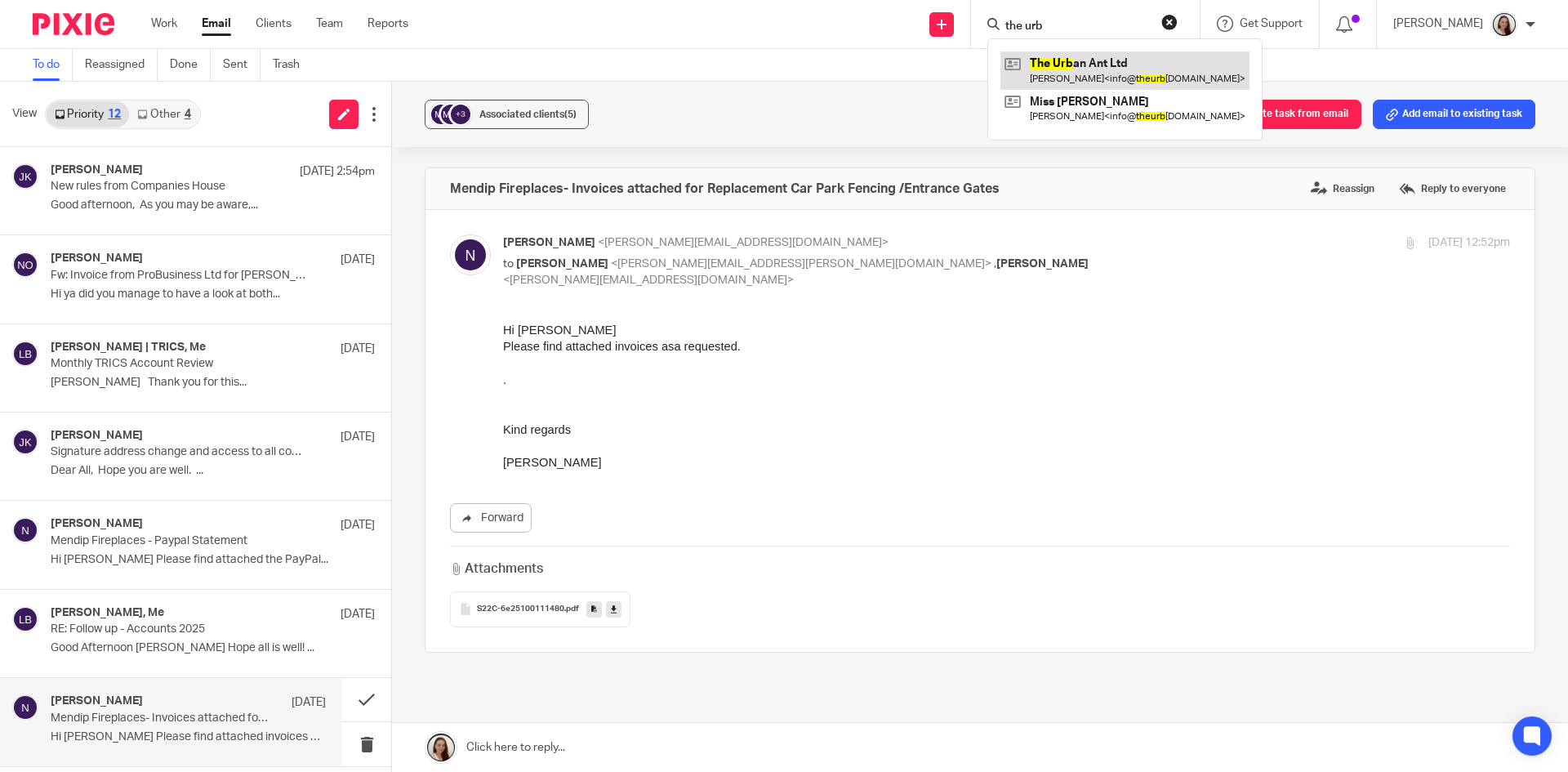
type input "the urb"
click at [1093, 77] on link at bounding box center [1125, 70] width 249 height 37
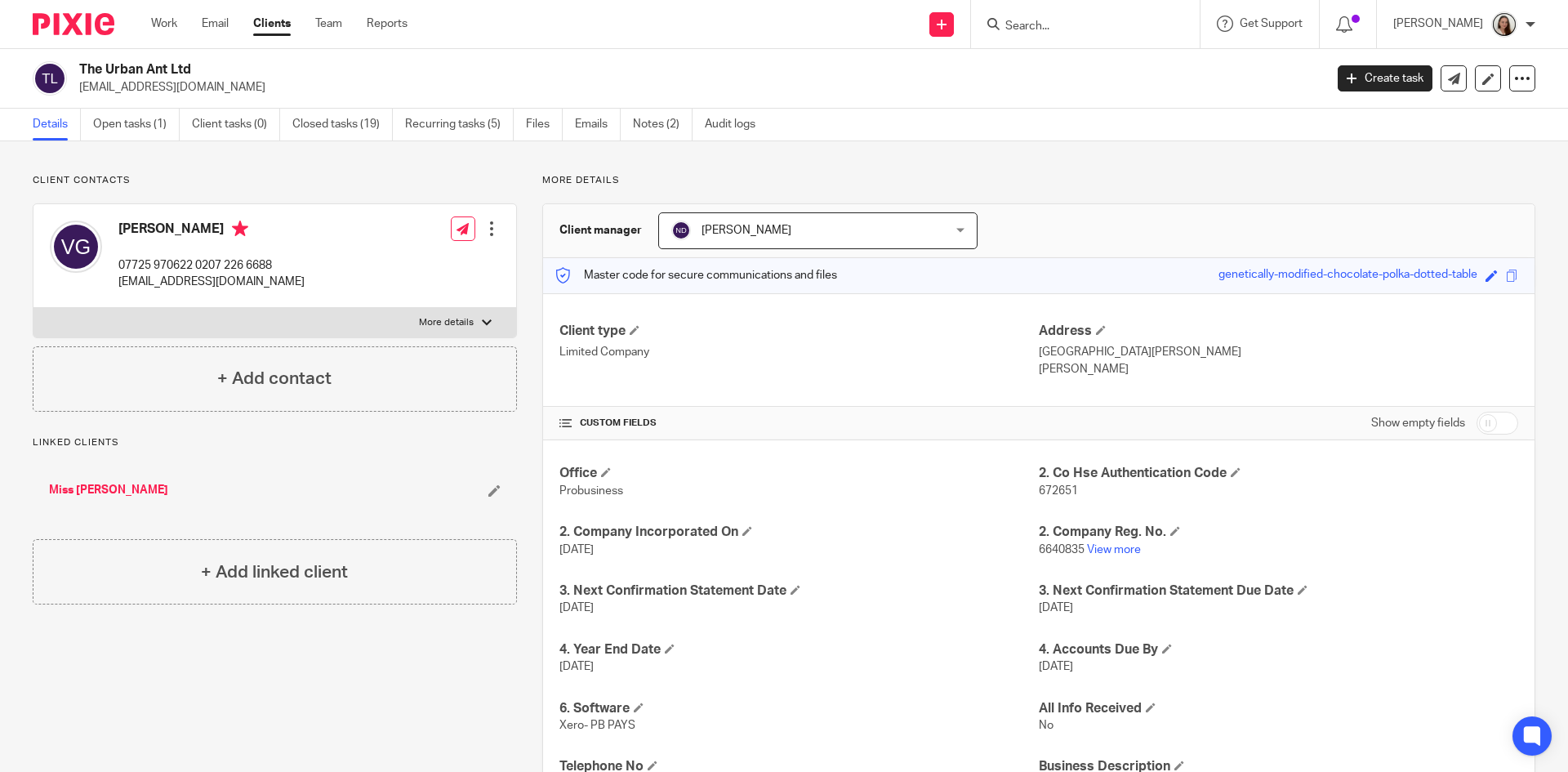
click at [87, 15] on img at bounding box center [74, 23] width 82 height 22
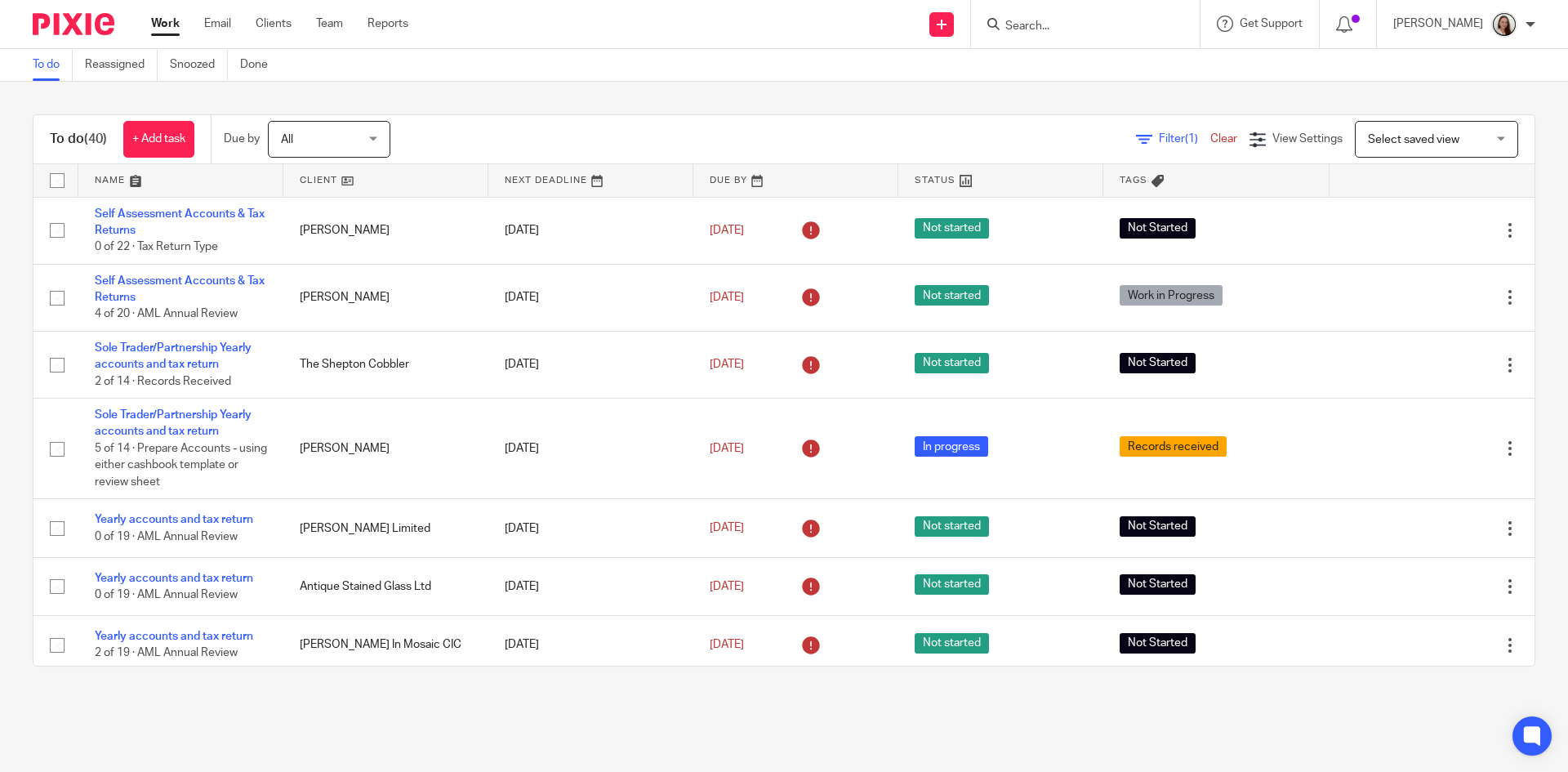
click at [836, 713] on main "To do Reassigned Snoozed Done To do (40) + Add task Due by All All [DATE] [DATE…" at bounding box center [784, 386] width 1568 height 772
